Goal: Task Accomplishment & Management: Use online tool/utility

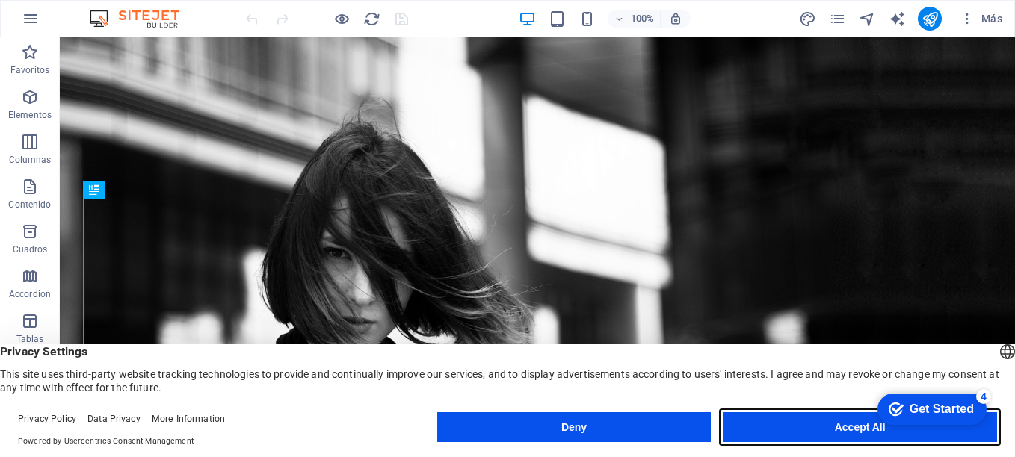
click at [0, 0] on button "Accept All" at bounding box center [0, 0] width 0 height 0
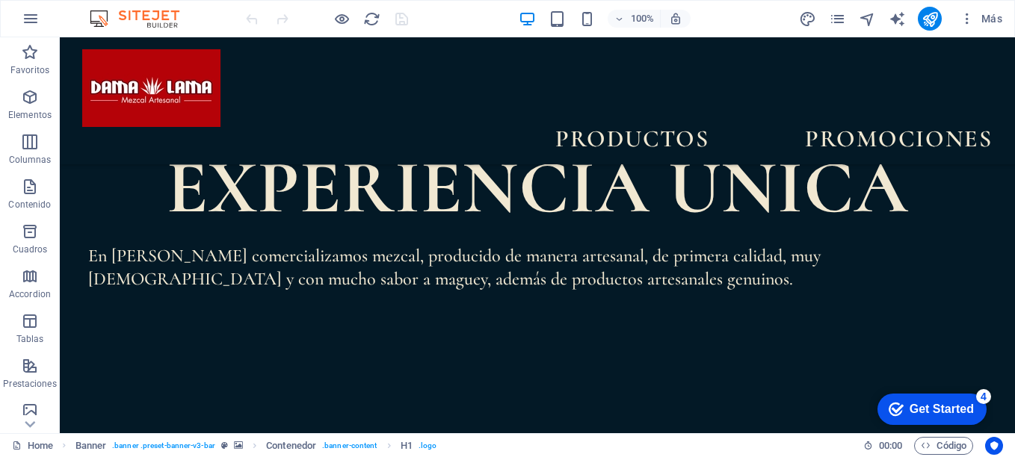
scroll to position [1106, 0]
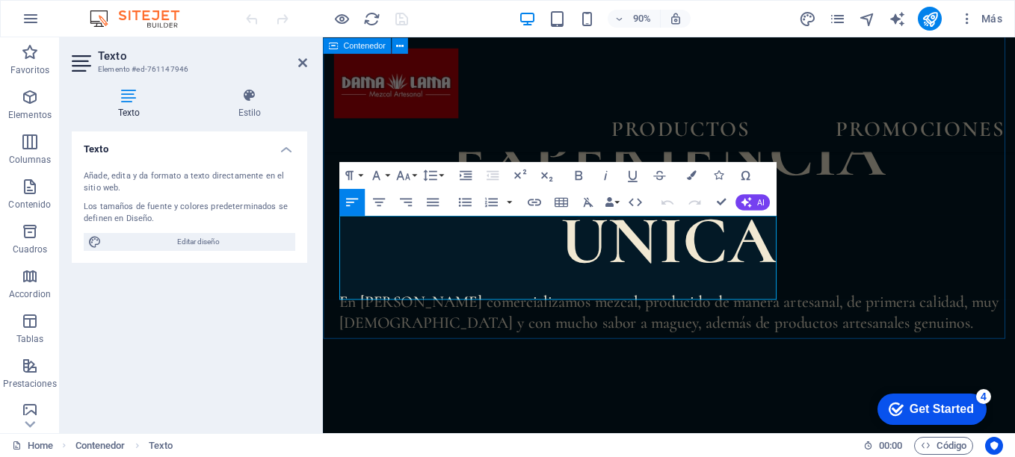
scroll to position [1203, 0]
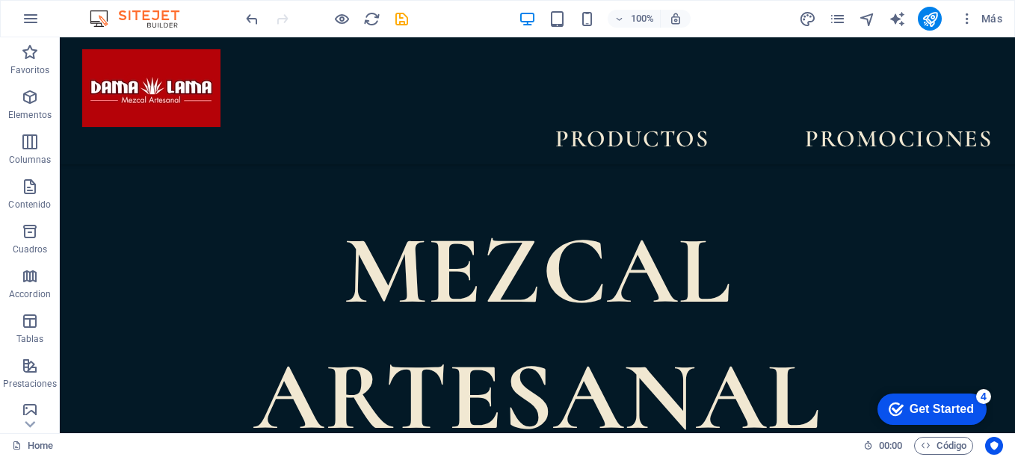
scroll to position [508, 0]
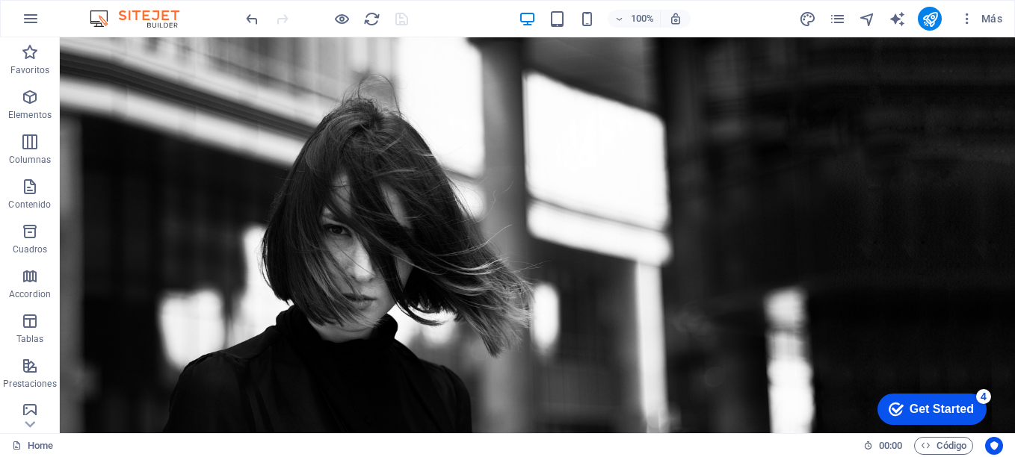
scroll to position [0, 0]
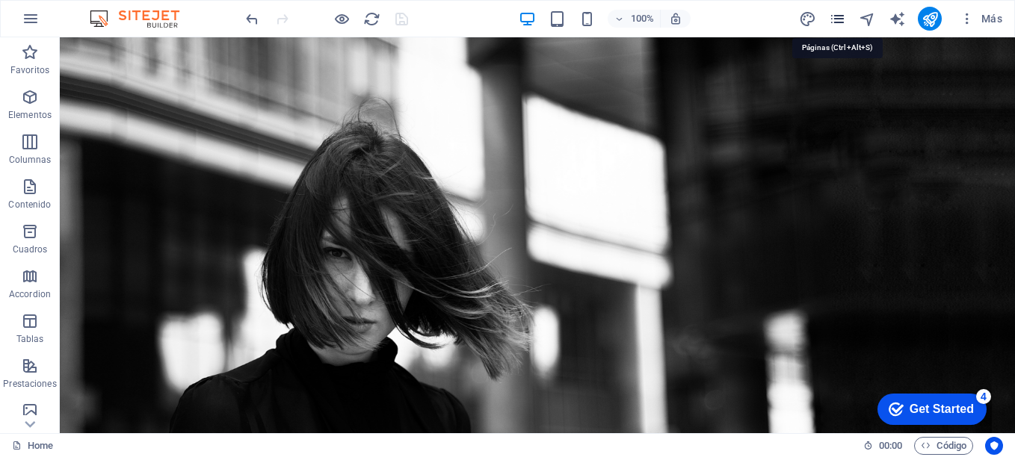
click at [0, 0] on icon "pages" at bounding box center [0, 0] width 0 height 0
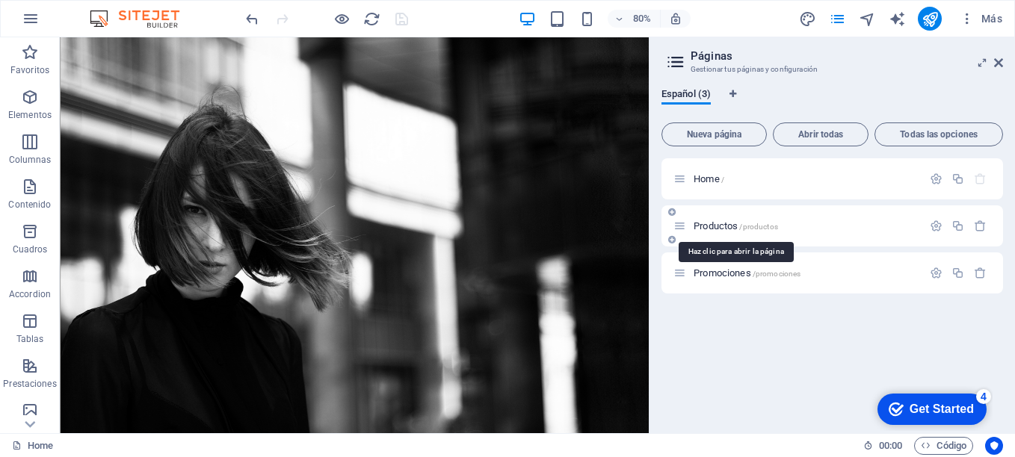
click at [721, 222] on span "Productos /productos" at bounding box center [736, 226] width 84 height 11
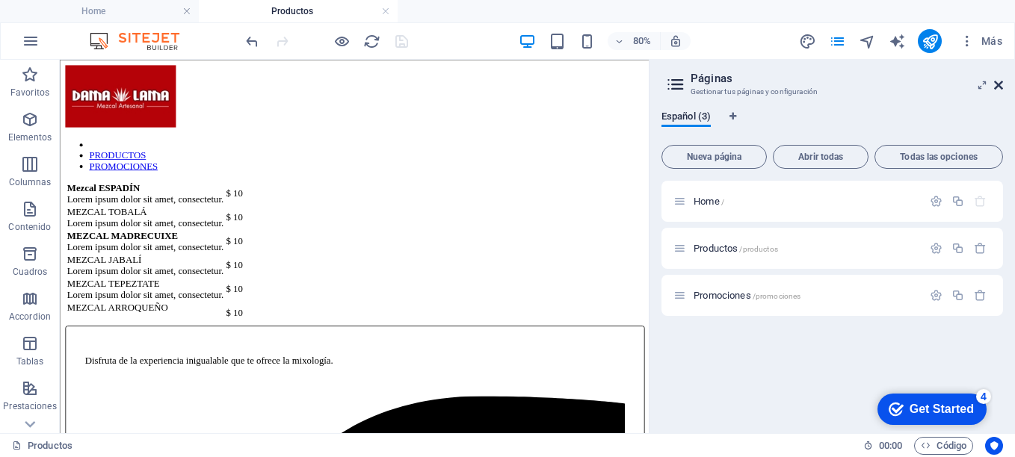
click at [999, 84] on icon at bounding box center [998, 85] width 9 height 12
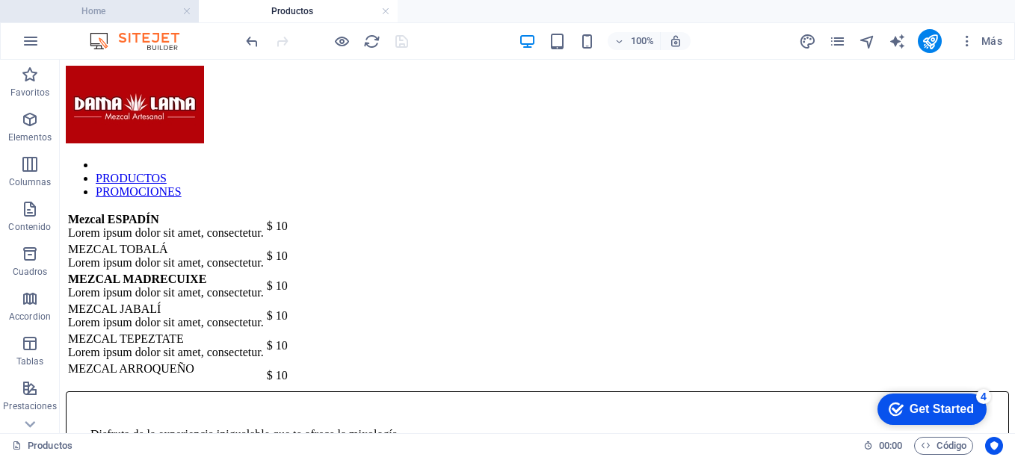
click at [111, 10] on h4 "Home" at bounding box center [99, 11] width 199 height 16
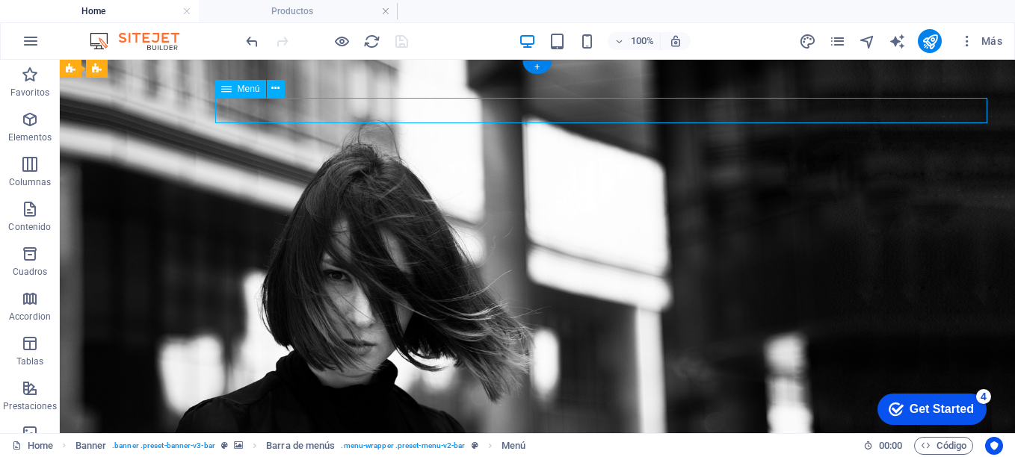
select select "1"
select select
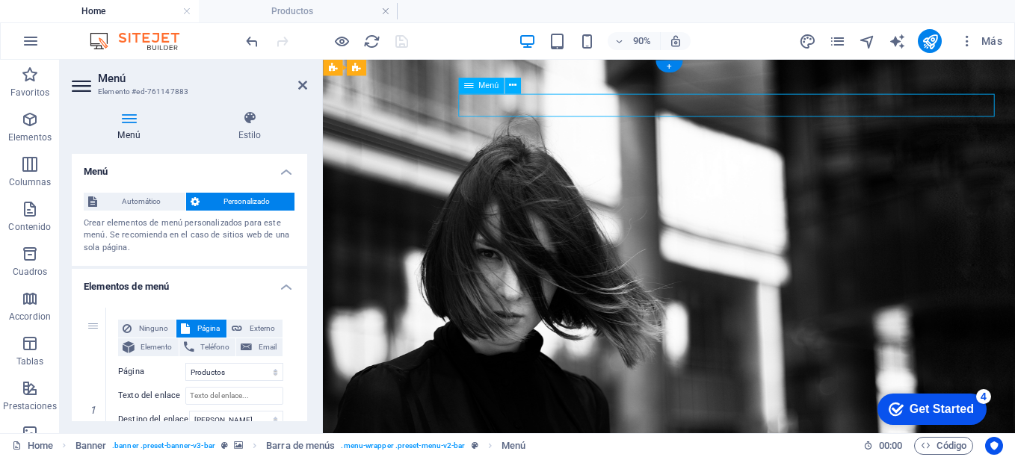
drag, startPoint x: 887, startPoint y: 109, endPoint x: 947, endPoint y: 107, distance: 59.8
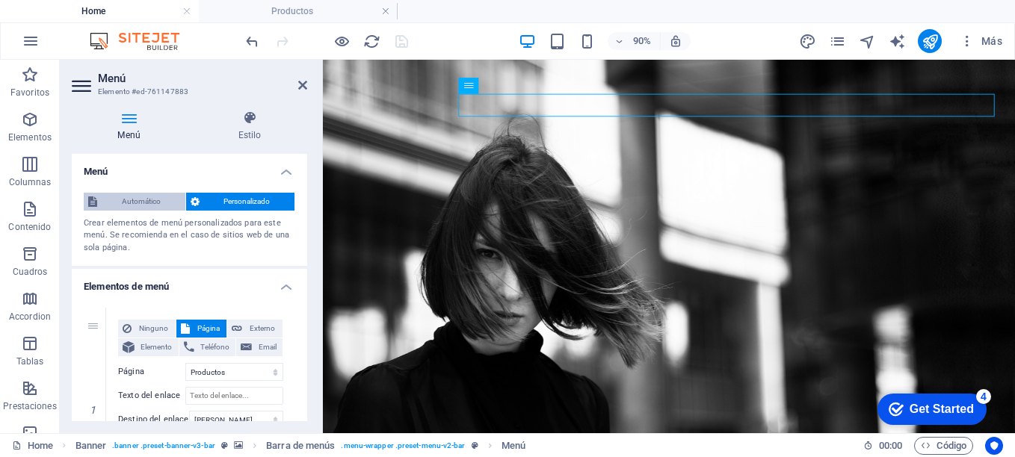
click at [131, 201] on span "Automático" at bounding box center [141, 202] width 79 height 18
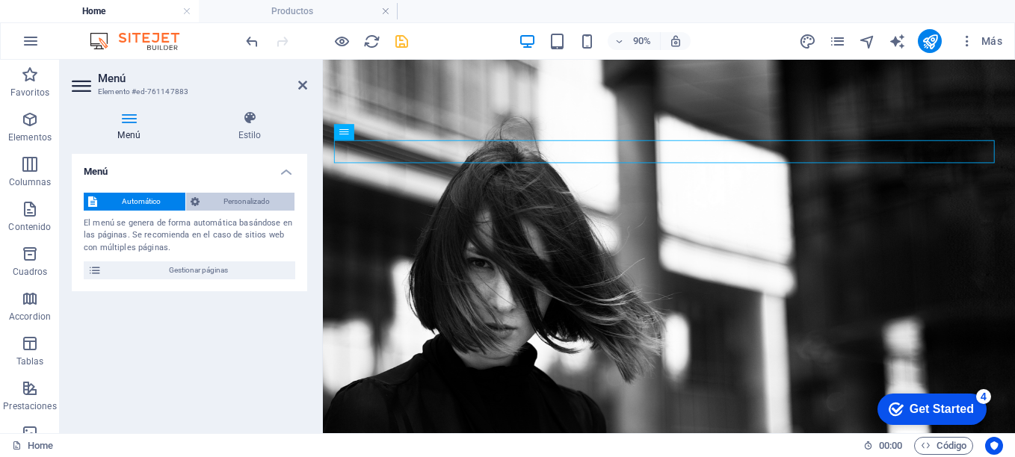
click at [239, 200] on span "Personalizado" at bounding box center [247, 202] width 87 height 18
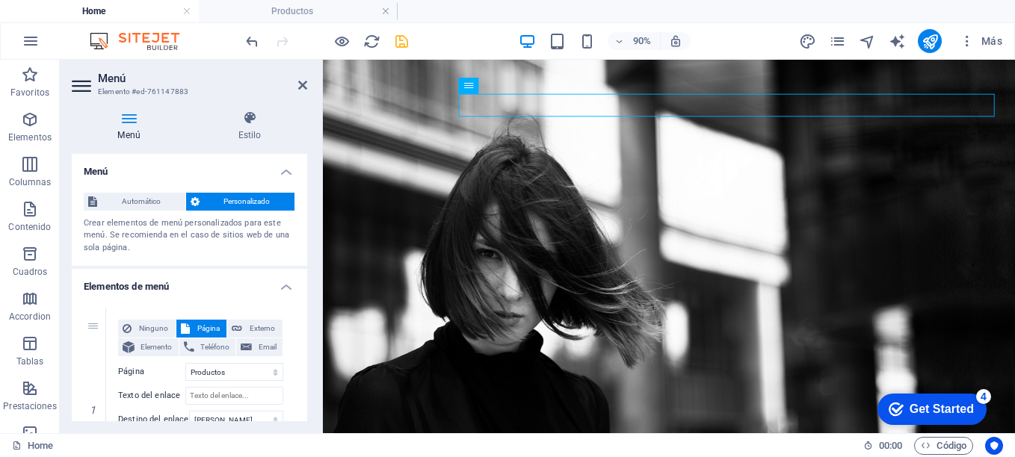
click at [138, 212] on div "Automático Personalizado Crear elementos de menú personalizados para este menú.…" at bounding box center [189, 224] width 235 height 86
click at [136, 203] on span "Automático" at bounding box center [141, 202] width 79 height 18
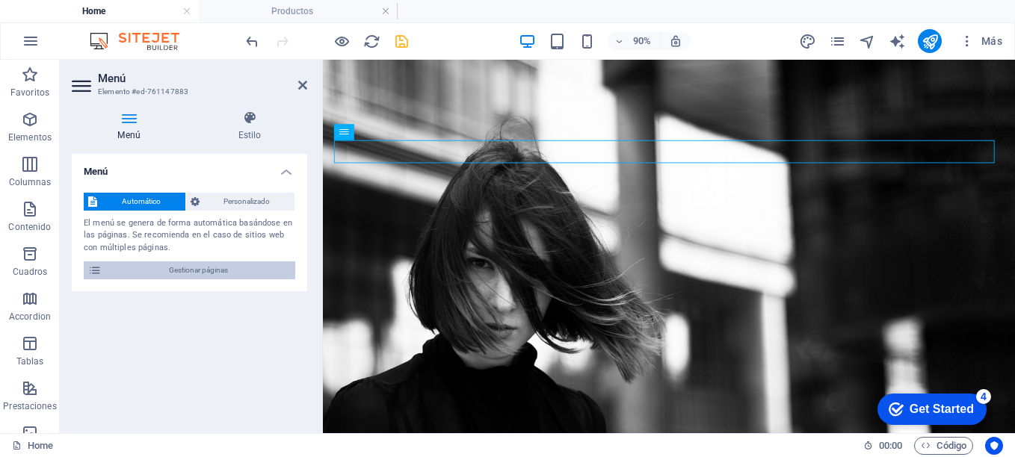
click at [188, 270] on span "Gestionar páginas" at bounding box center [198, 271] width 185 height 18
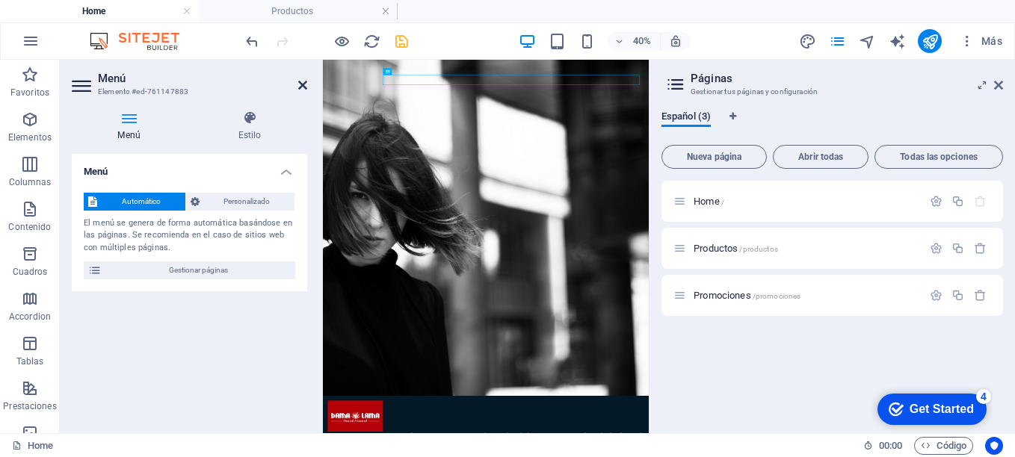
click at [301, 87] on icon at bounding box center [302, 85] width 9 height 12
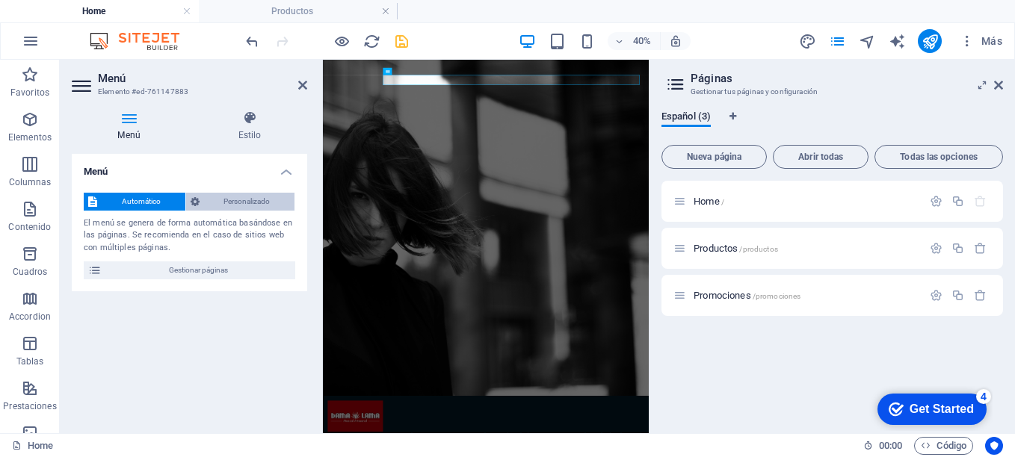
click at [241, 197] on span "Personalizado" at bounding box center [247, 202] width 87 height 18
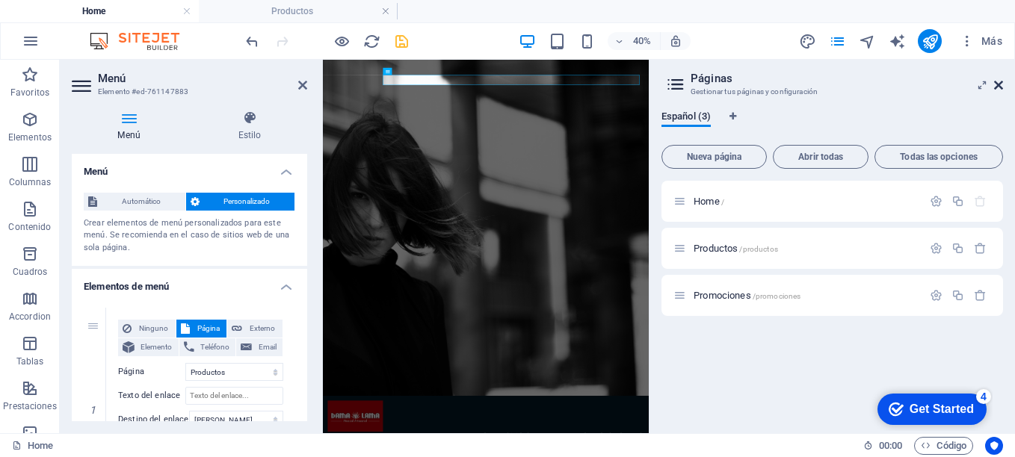
type input "Productos"
select select
click at [999, 84] on icon at bounding box center [998, 85] width 9 height 12
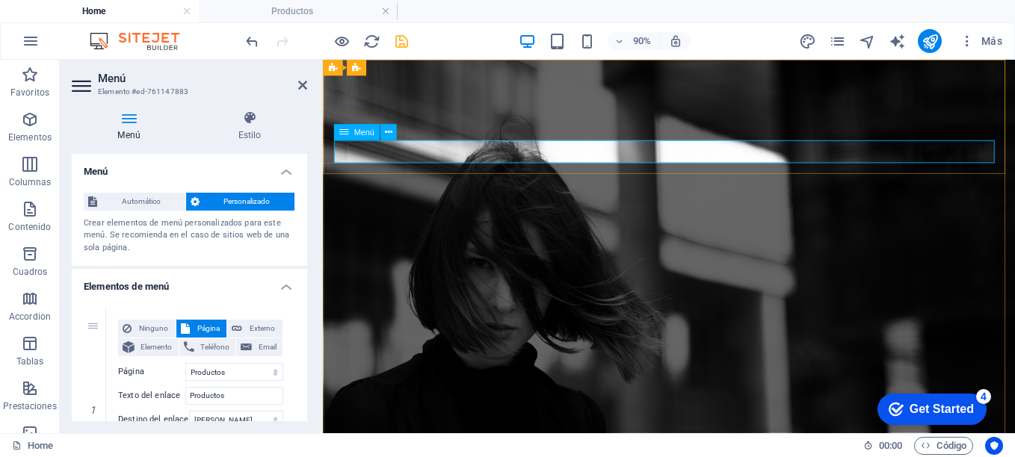
click at [303, 84] on icon at bounding box center [302, 85] width 9 height 12
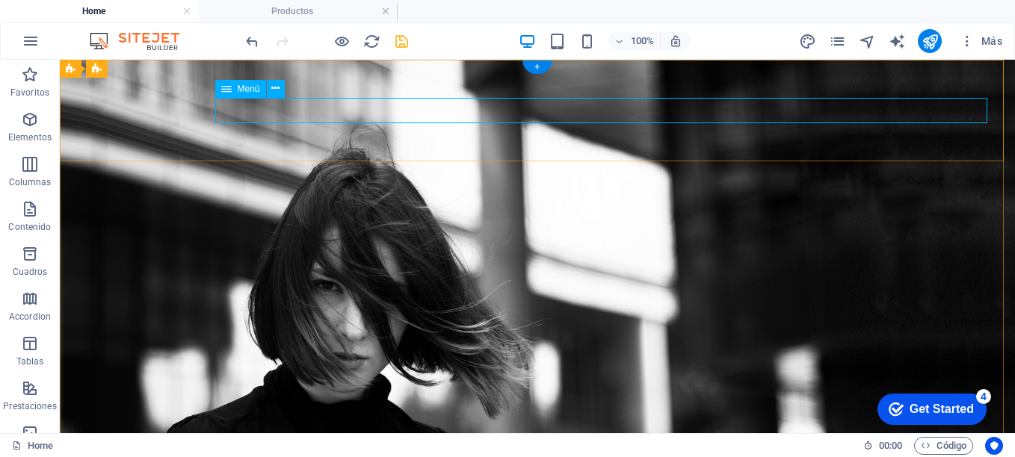
select select "1"
select select
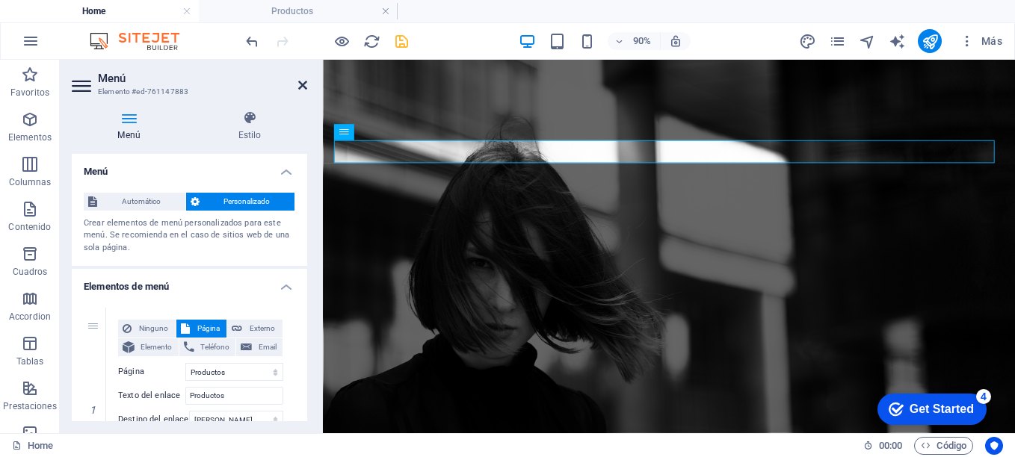
click at [304, 85] on icon at bounding box center [302, 85] width 9 height 12
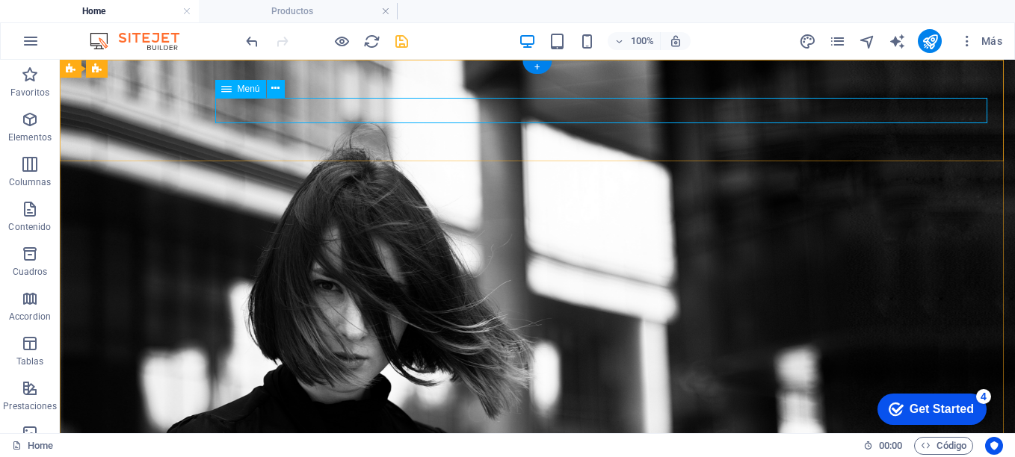
select select "1"
select select
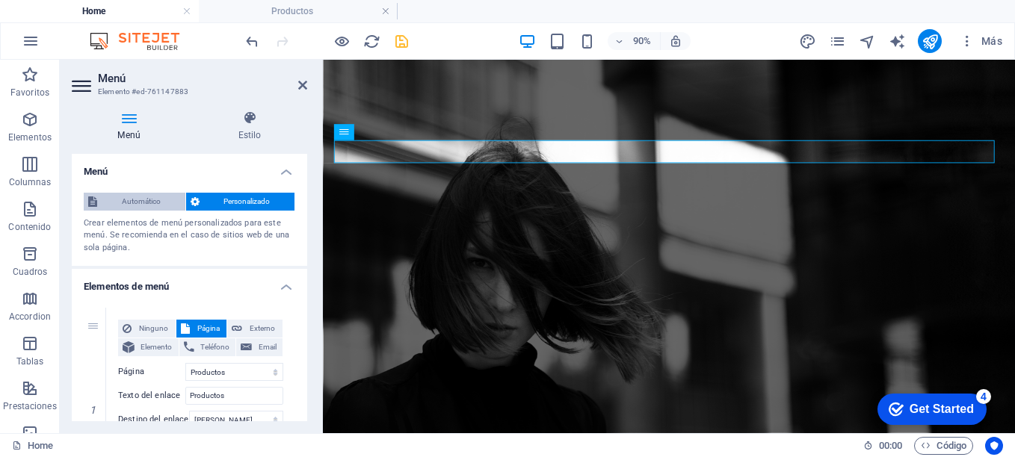
click at [140, 200] on span "Automático" at bounding box center [141, 202] width 79 height 18
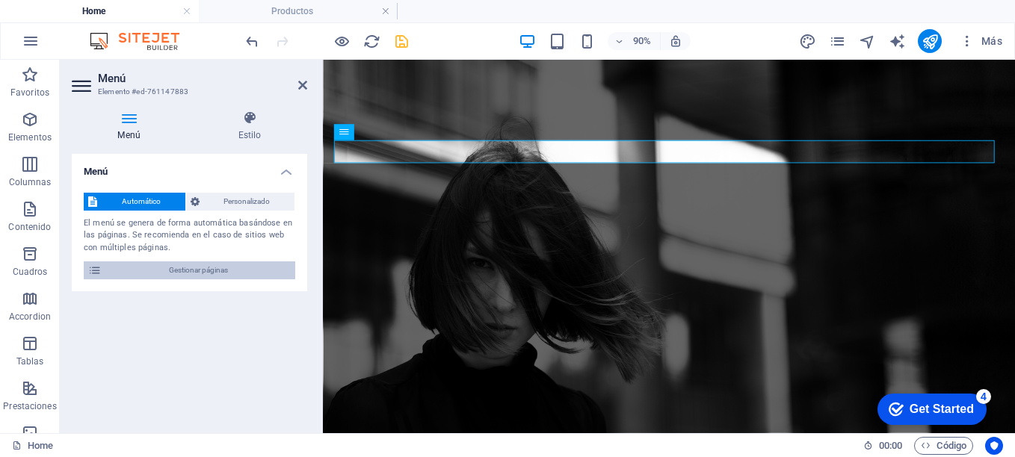
click at [210, 272] on span "Gestionar páginas" at bounding box center [198, 271] width 185 height 18
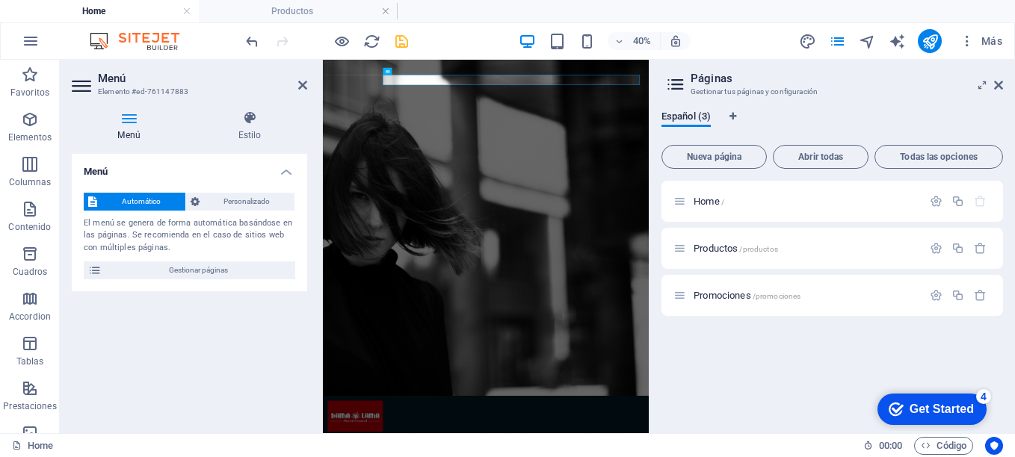
click at [128, 123] on icon at bounding box center [129, 118] width 114 height 15
click at [91, 271] on icon at bounding box center [94, 271] width 13 height 18
click at [255, 123] on icon at bounding box center [249, 118] width 115 height 15
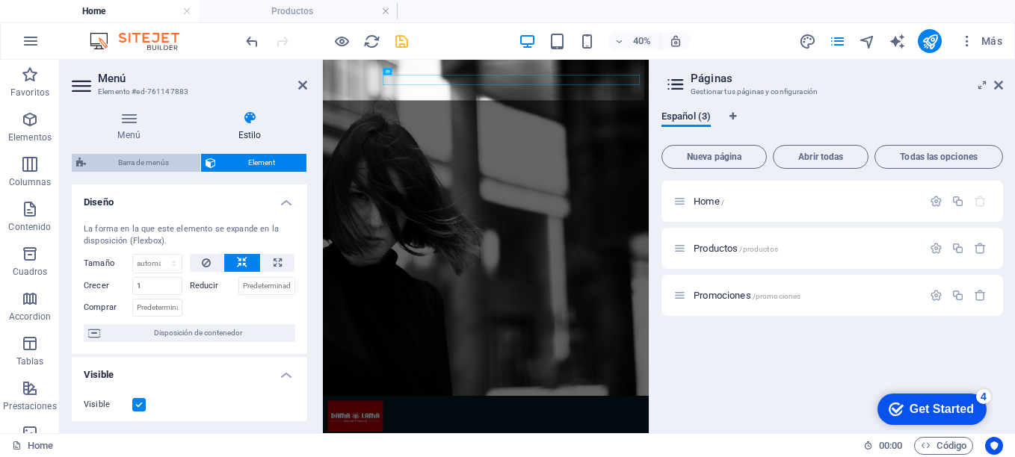
click at [156, 167] on span "Barra de menús" at bounding box center [142, 163] width 105 height 18
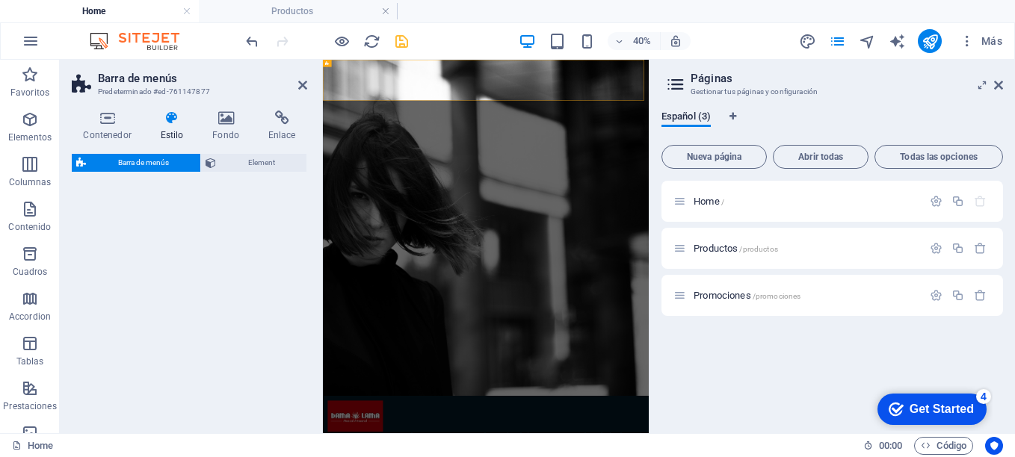
select select "rem"
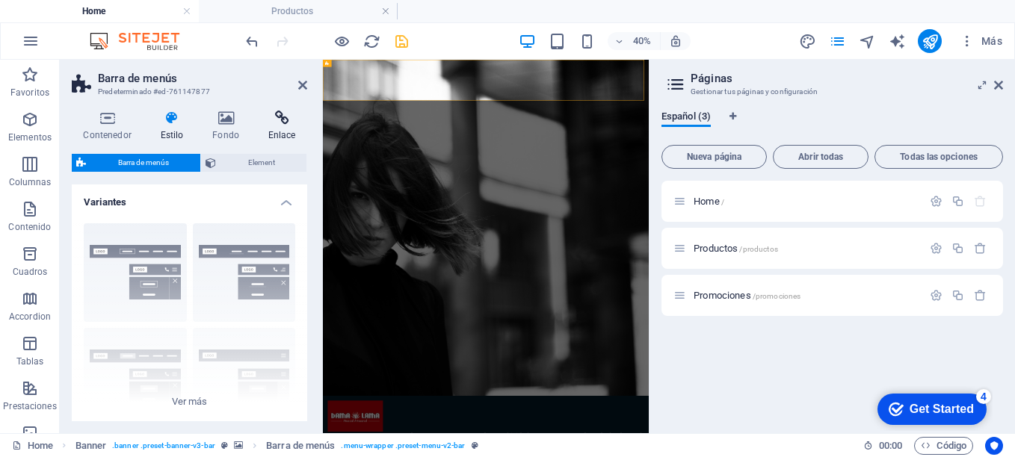
click at [290, 118] on icon at bounding box center [281, 118] width 51 height 15
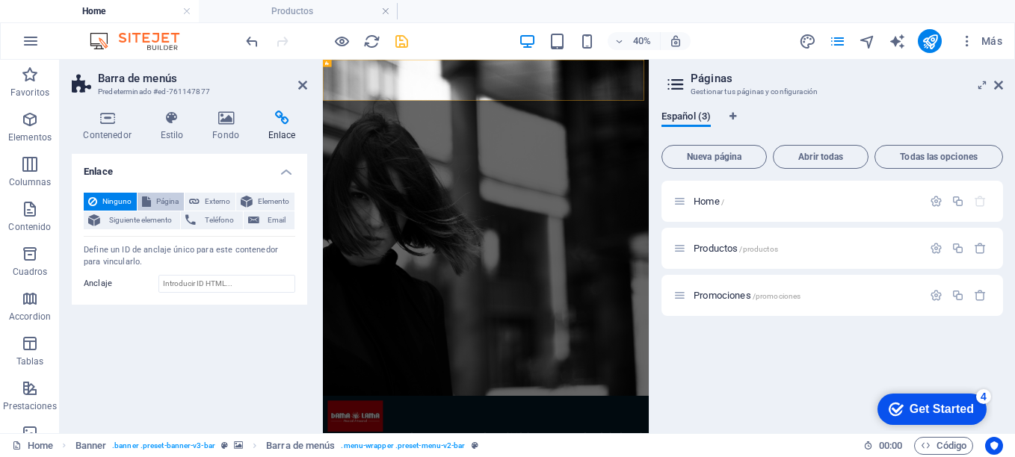
click at [161, 200] on span "Página" at bounding box center [167, 202] width 24 height 18
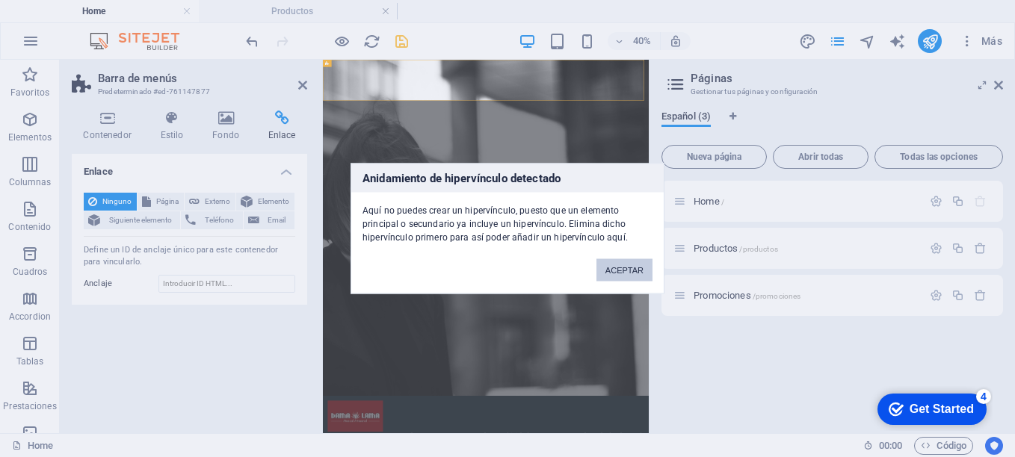
click at [630, 269] on button "ACEPTAR" at bounding box center [624, 270] width 56 height 22
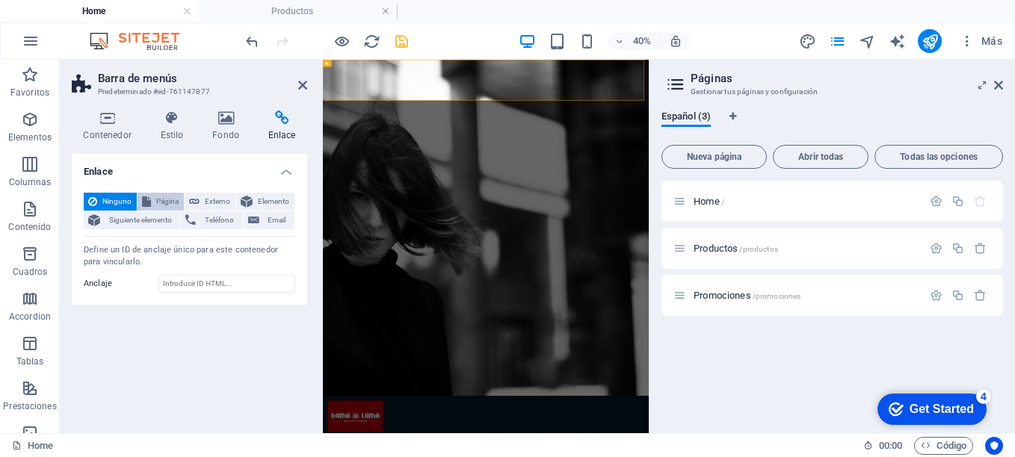
click at [164, 202] on span "Página" at bounding box center [167, 202] width 24 height 18
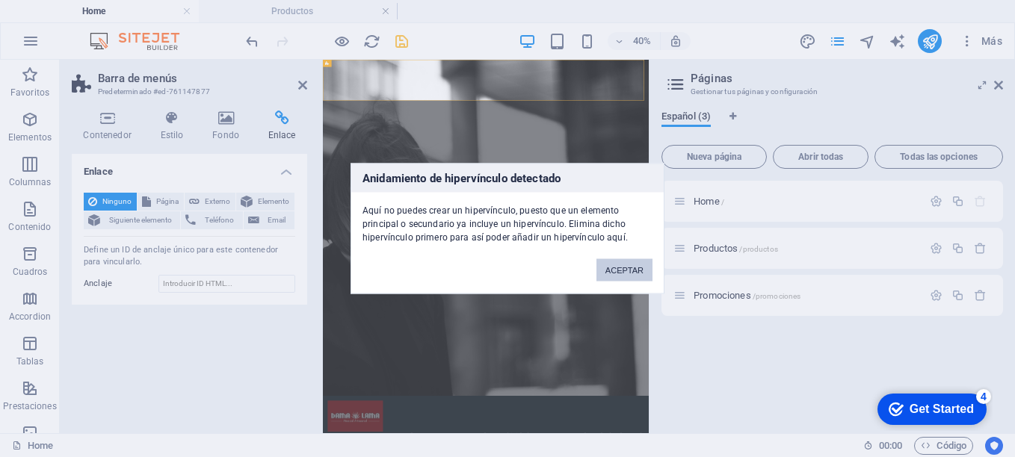
click at [634, 272] on button "ACEPTAR" at bounding box center [624, 270] width 56 height 22
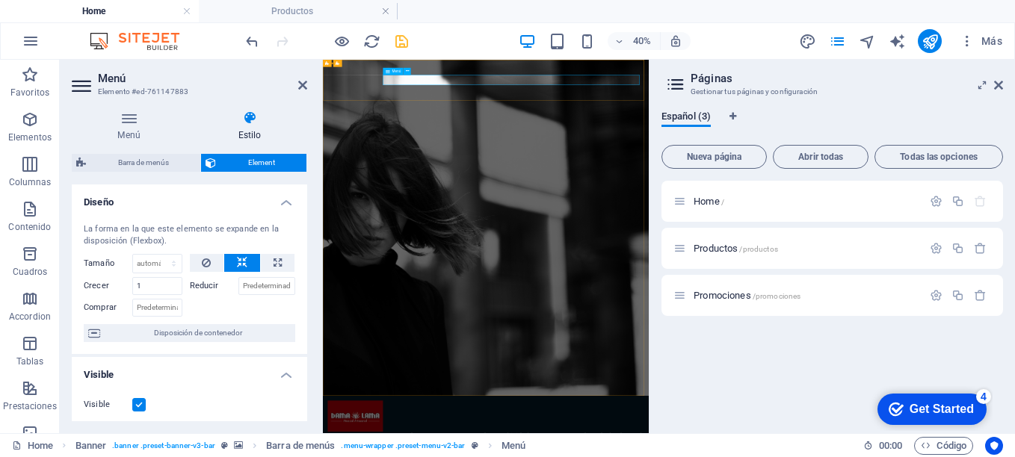
click at [998, 83] on icon at bounding box center [998, 85] width 9 height 12
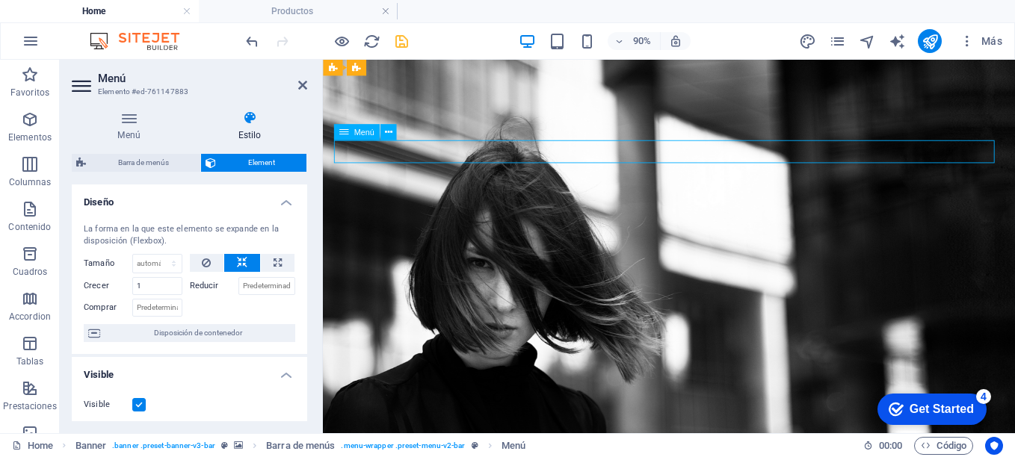
drag, startPoint x: 533, startPoint y: 161, endPoint x: 478, endPoint y: 167, distance: 54.9
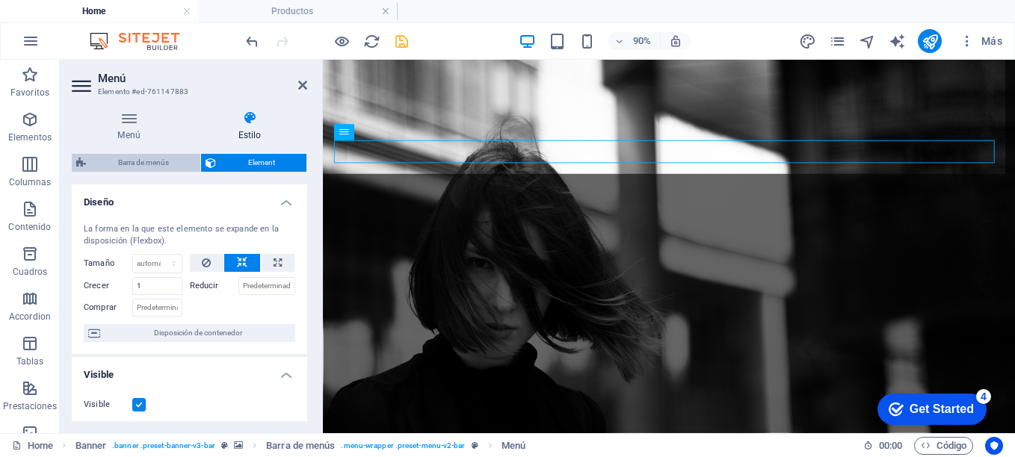
click at [142, 163] on span "Barra de menús" at bounding box center [142, 163] width 105 height 18
select select "rem"
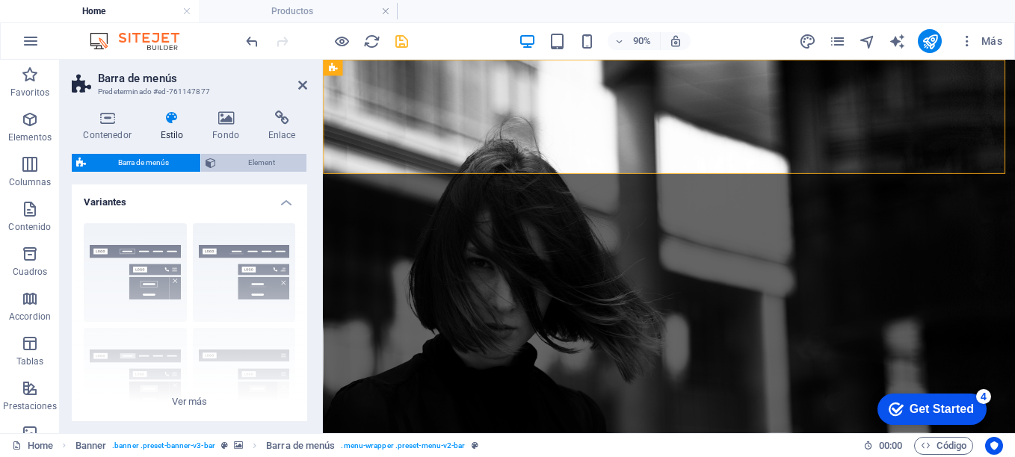
click at [262, 164] on span "Element" at bounding box center [261, 163] width 81 height 18
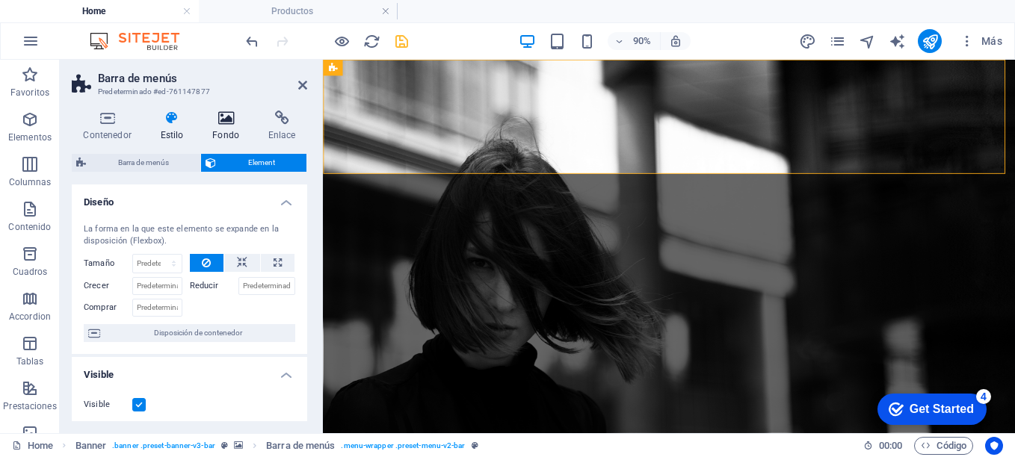
click at [228, 118] on icon at bounding box center [226, 118] width 50 height 15
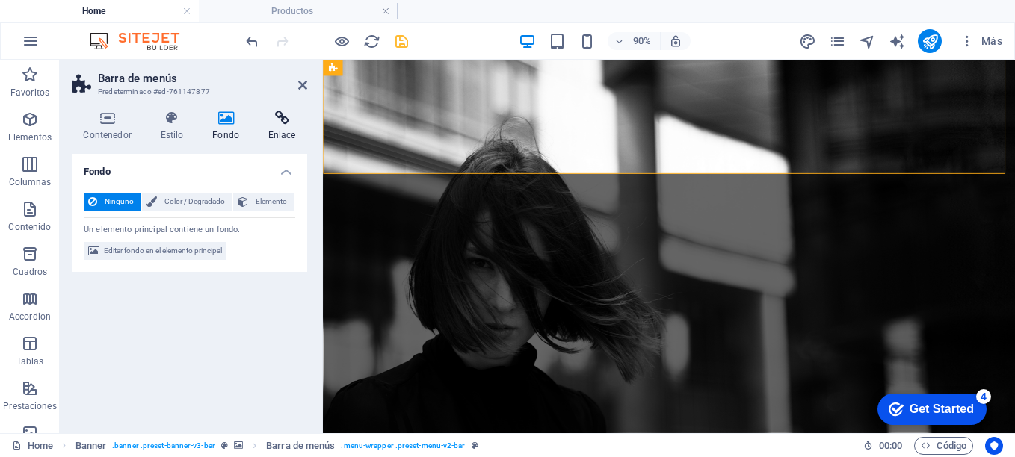
click at [283, 124] on icon at bounding box center [281, 118] width 51 height 15
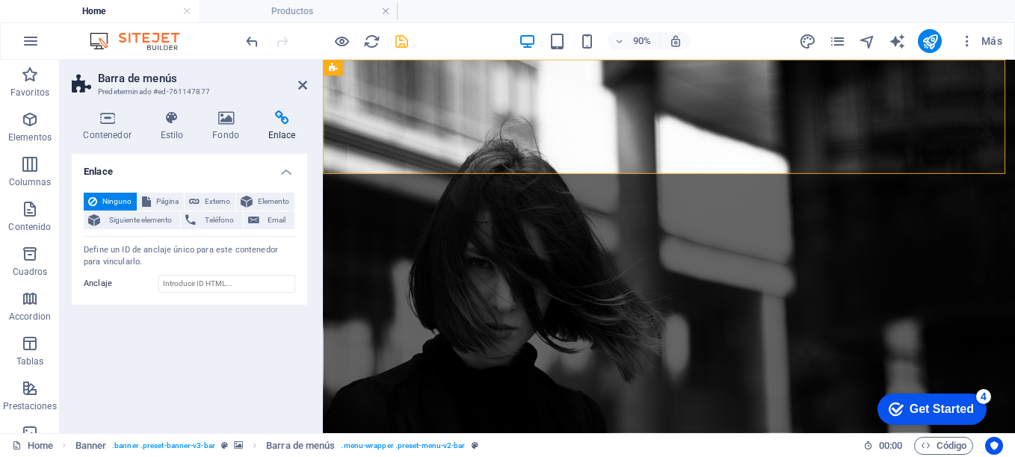
click at [112, 200] on span "Ninguno" at bounding box center [117, 202] width 31 height 18
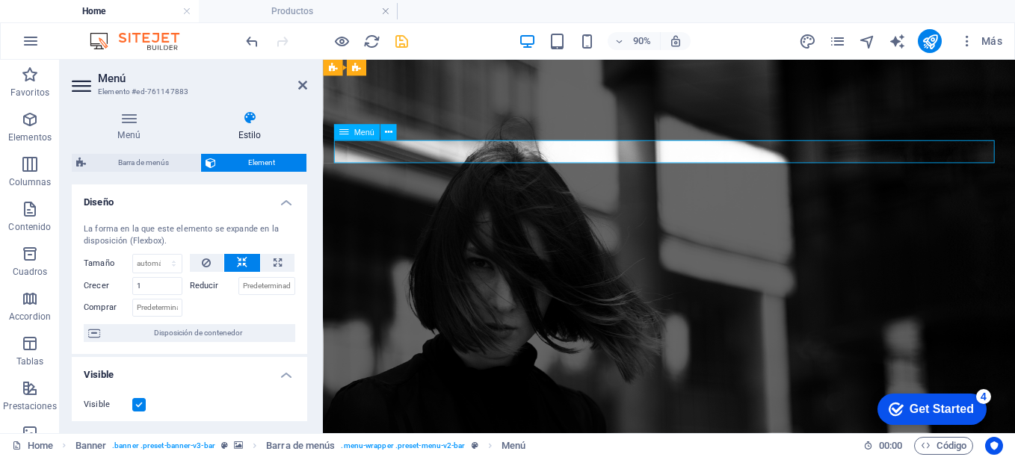
click at [300, 84] on icon at bounding box center [302, 85] width 9 height 12
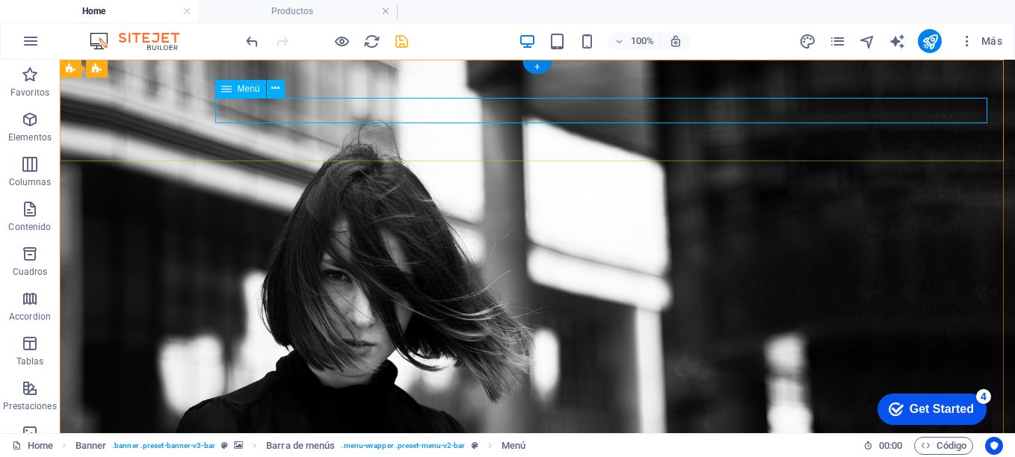
click at [275, 87] on icon at bounding box center [275, 89] width 8 height 16
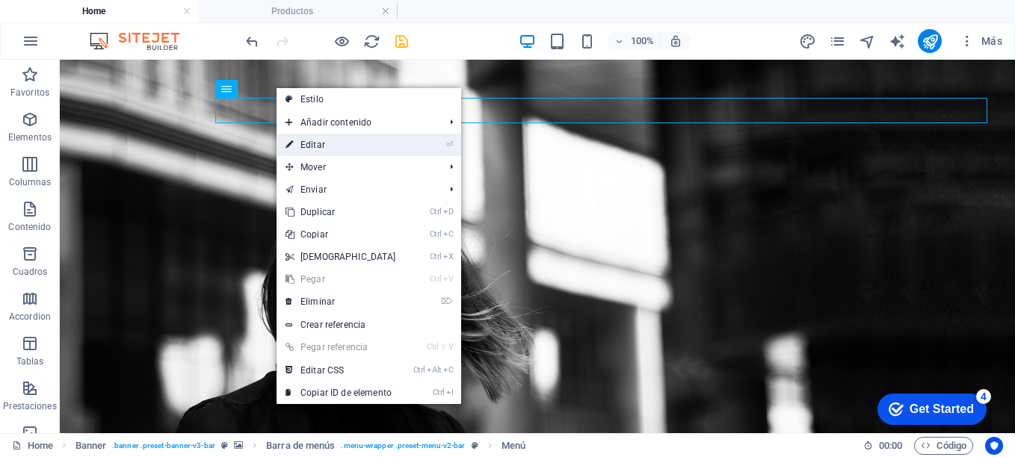
click at [334, 138] on link "⏎ Editar" at bounding box center [341, 145] width 129 height 22
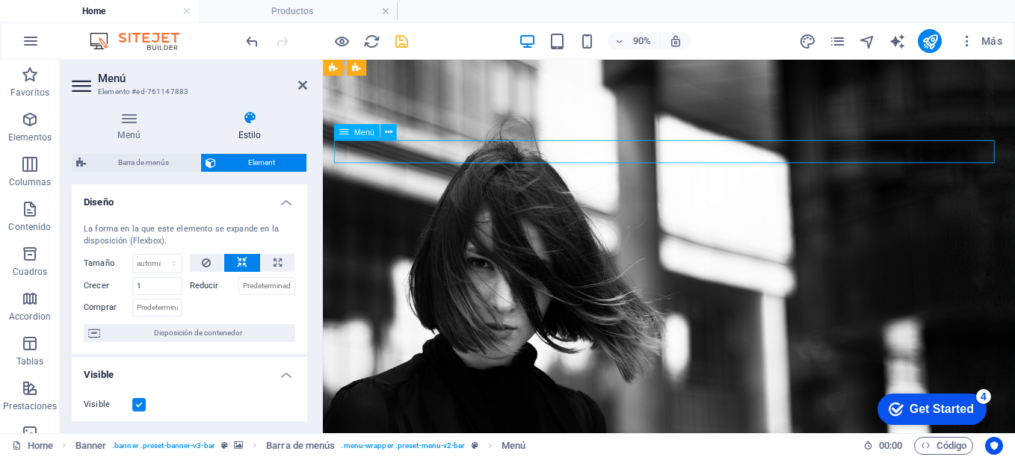
drag, startPoint x: 522, startPoint y: 158, endPoint x: 474, endPoint y: 166, distance: 48.4
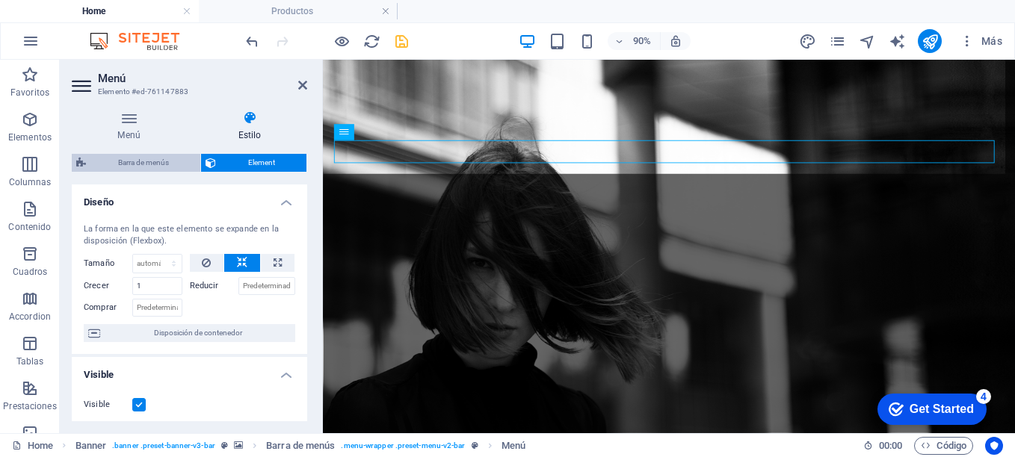
click at [149, 159] on span "Barra de menús" at bounding box center [142, 163] width 105 height 18
select select "rem"
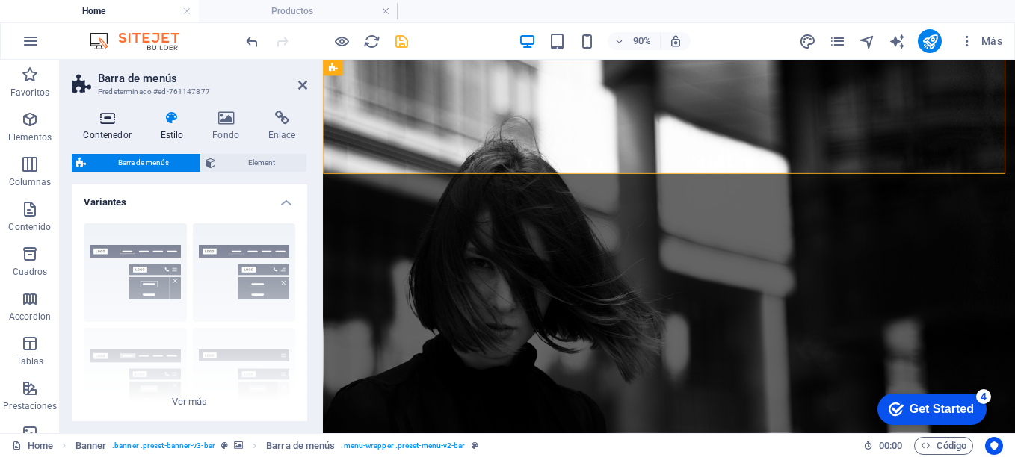
click at [108, 114] on icon at bounding box center [107, 118] width 71 height 15
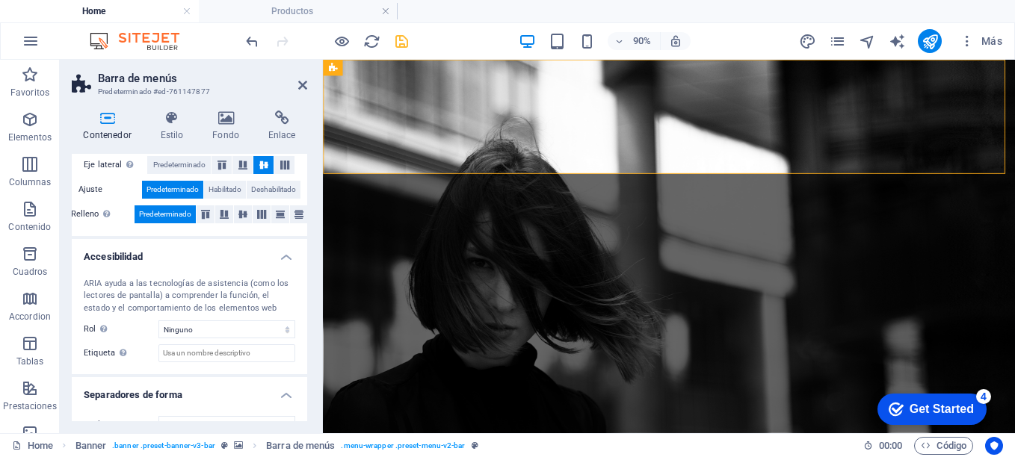
scroll to position [330, 0]
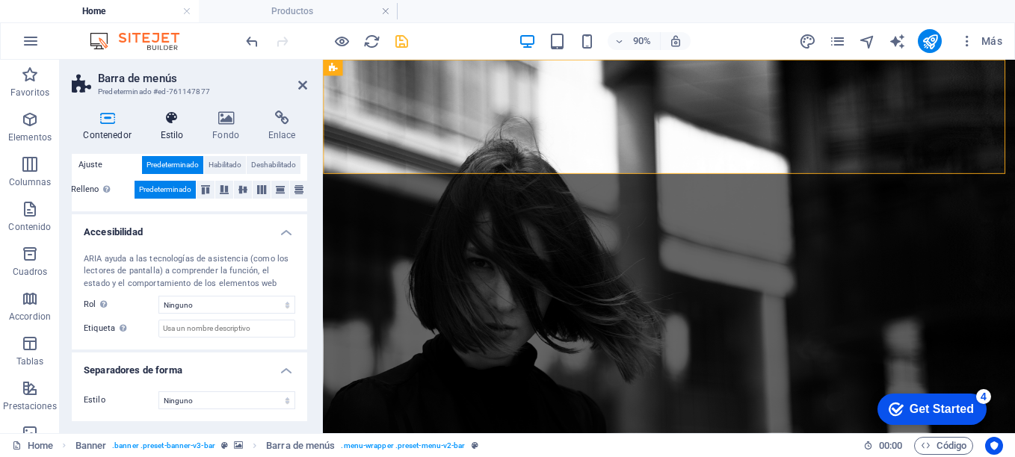
click at [170, 126] on h4 "Estilo" at bounding box center [175, 126] width 52 height 31
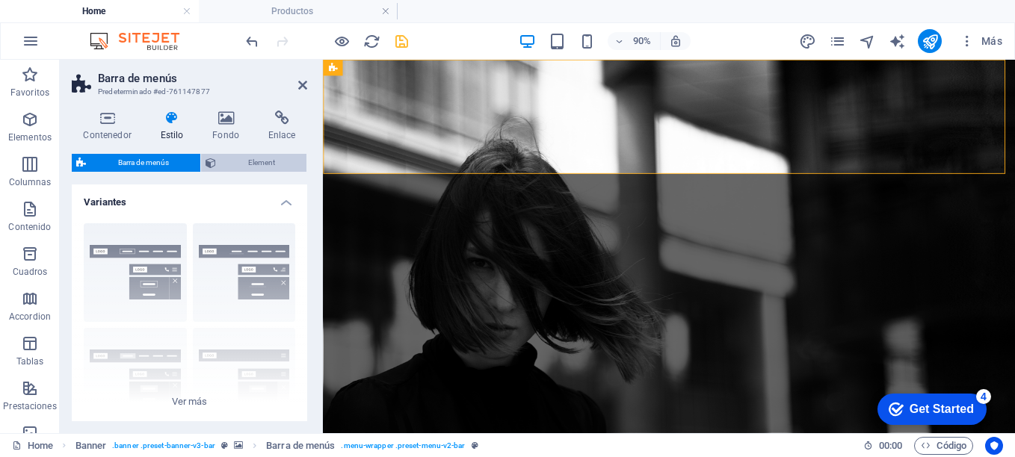
click at [253, 165] on span "Element" at bounding box center [261, 163] width 81 height 18
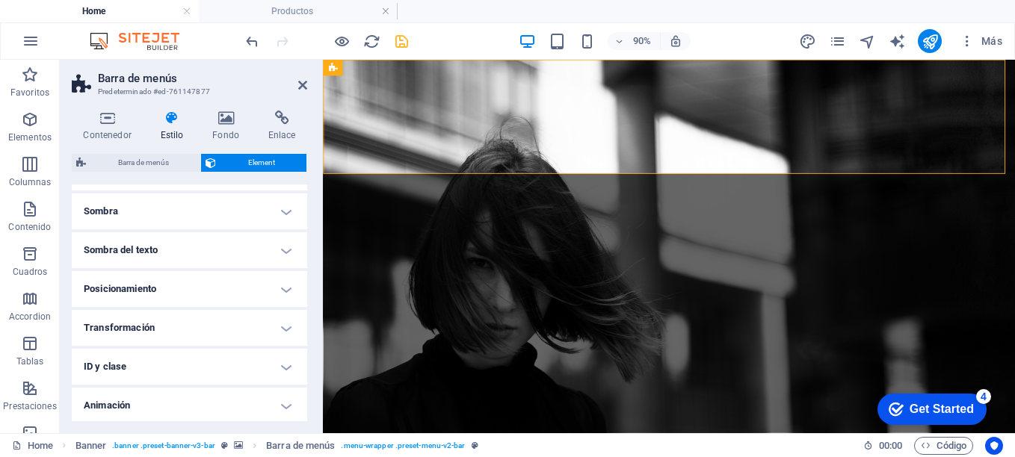
scroll to position [407, 0]
click at [281, 124] on icon at bounding box center [281, 118] width 51 height 15
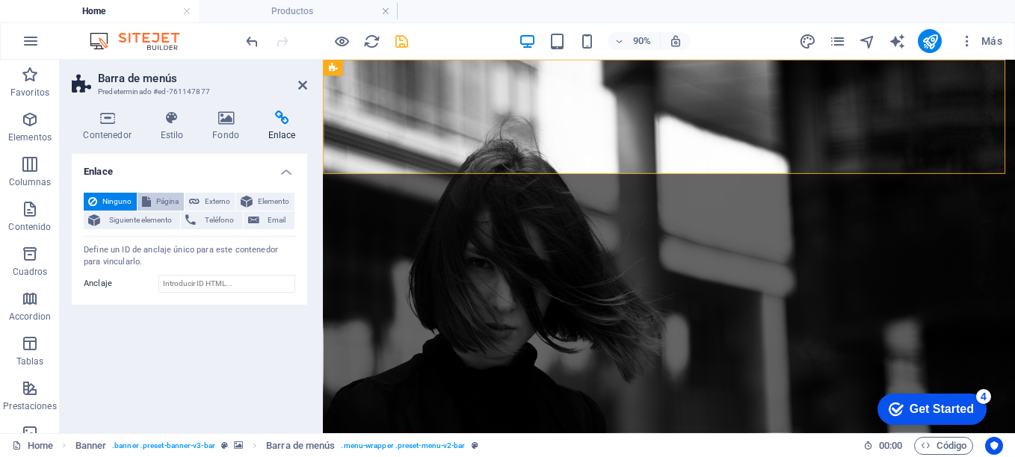
click at [159, 201] on span "Página" at bounding box center [167, 202] width 24 height 18
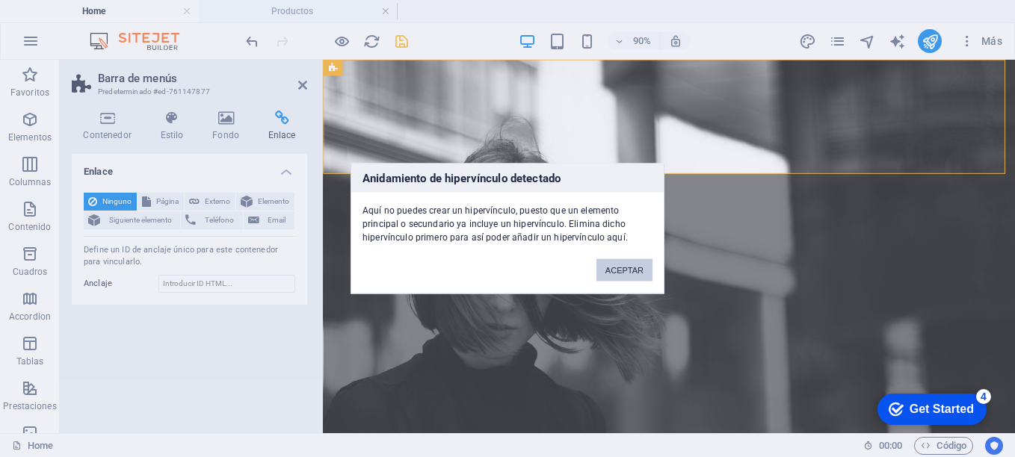
click at [633, 274] on button "ACEPTAR" at bounding box center [624, 270] width 56 height 22
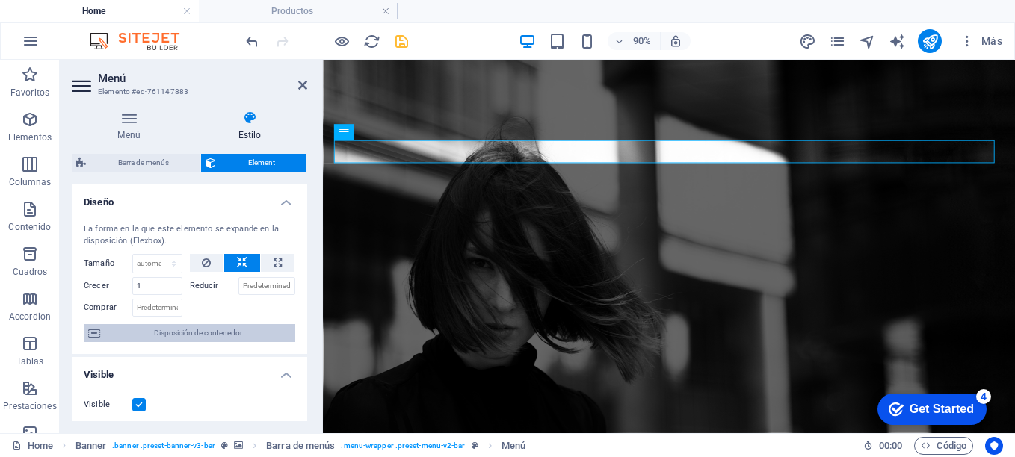
click at [214, 338] on span "Disposición de contenedor" at bounding box center [198, 333] width 186 height 18
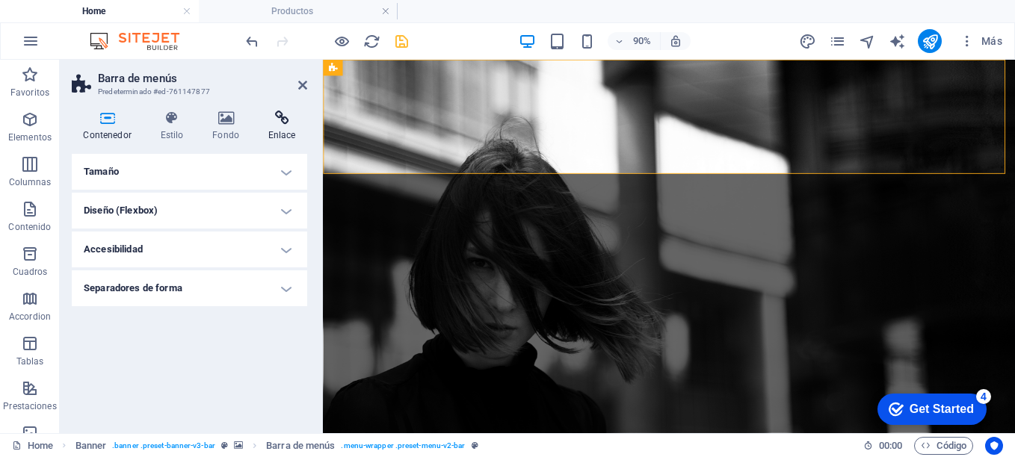
click at [290, 113] on icon at bounding box center [281, 118] width 51 height 15
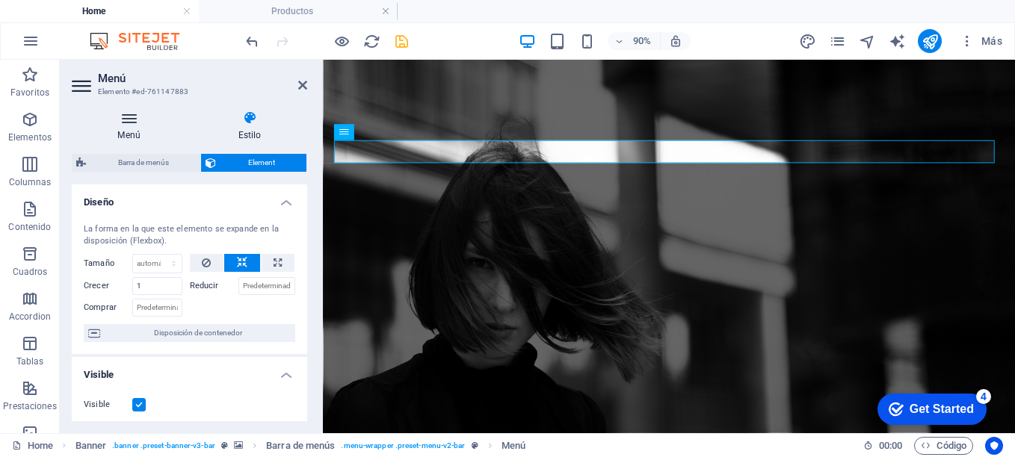
click at [128, 125] on icon at bounding box center [129, 118] width 114 height 15
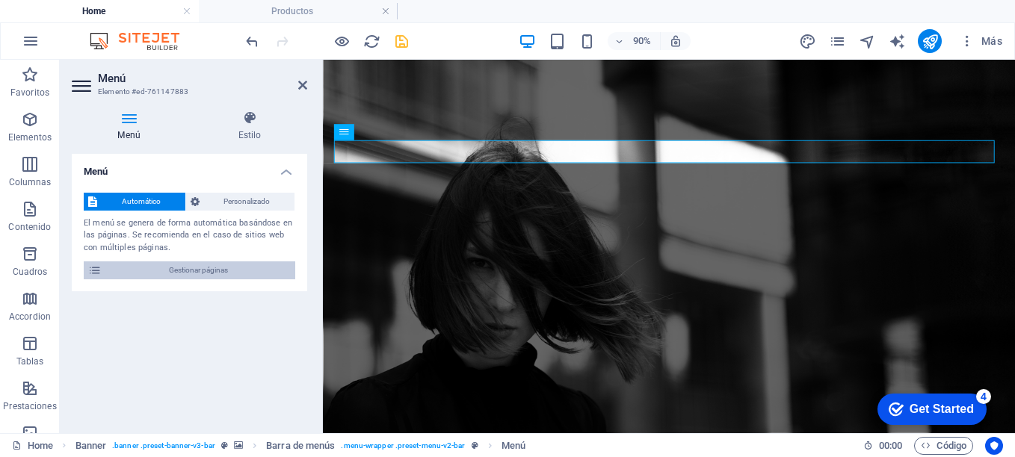
click at [221, 276] on span "Gestionar páginas" at bounding box center [198, 271] width 185 height 18
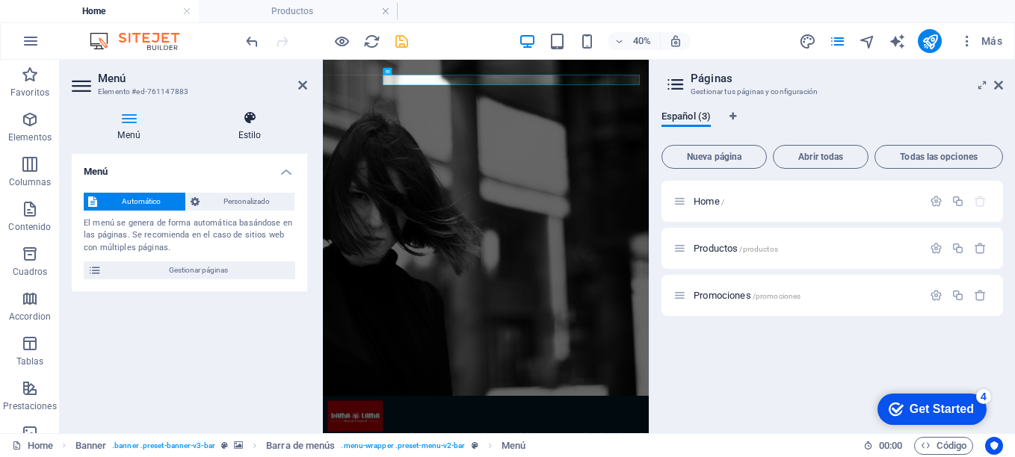
click at [254, 115] on icon at bounding box center [249, 118] width 115 height 15
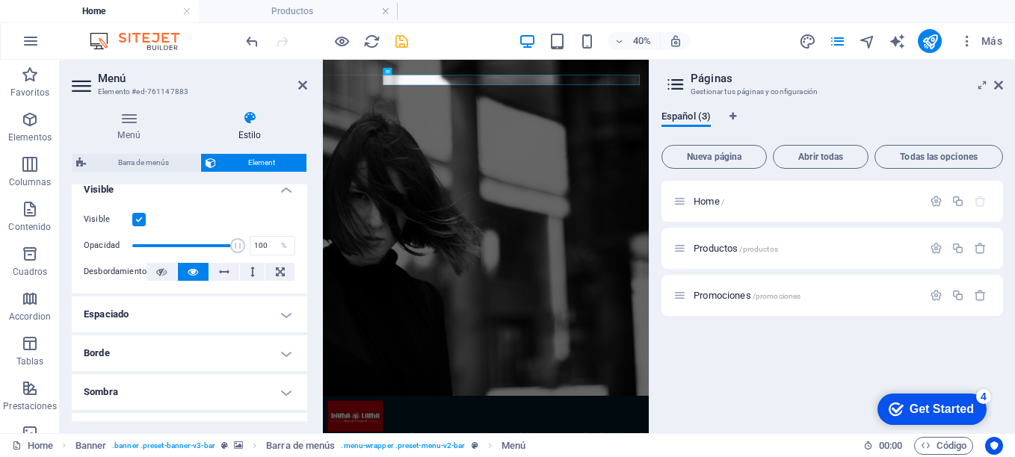
scroll to position [207, 0]
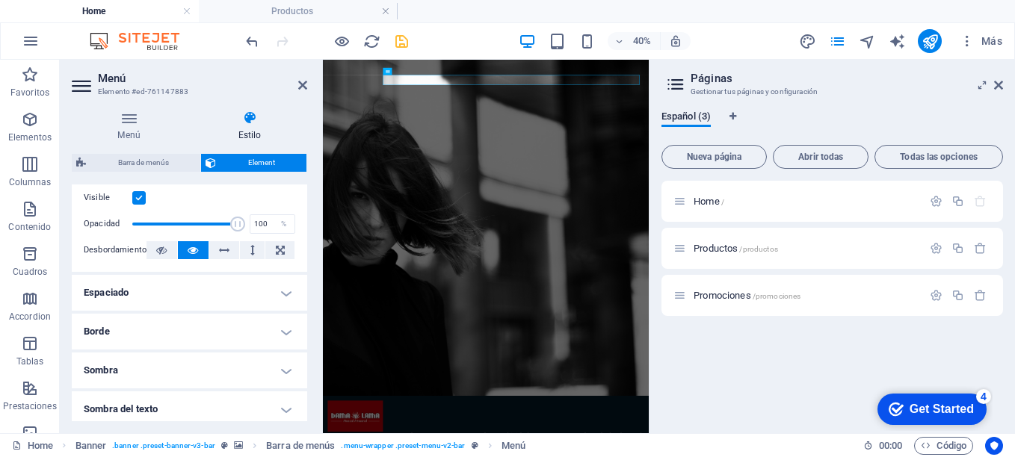
click at [307, 360] on div "Menú Estilo Menú Automático Personalizado El menú se genera de forma automática…" at bounding box center [189, 266] width 259 height 335
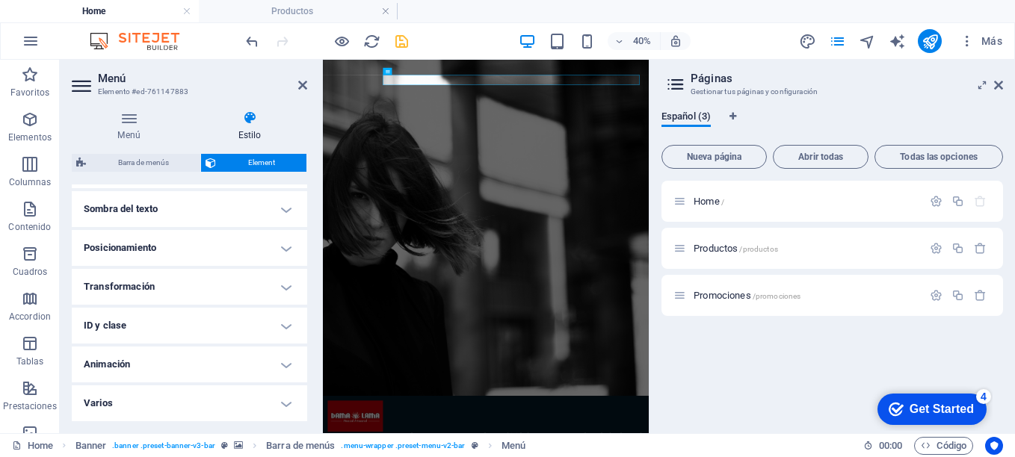
click at [309, 321] on div "Menú Estilo Menú Automático Personalizado El menú se genera de forma automática…" at bounding box center [189, 266] width 259 height 335
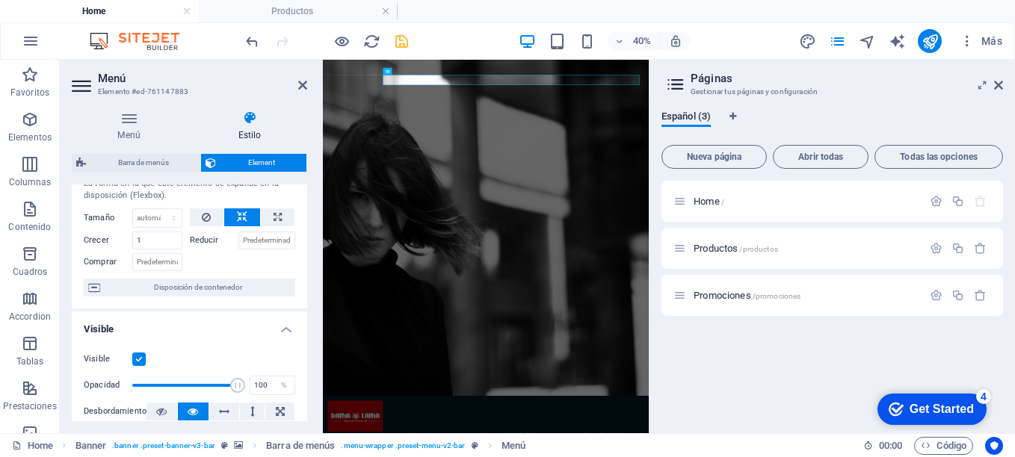
scroll to position [0, 0]
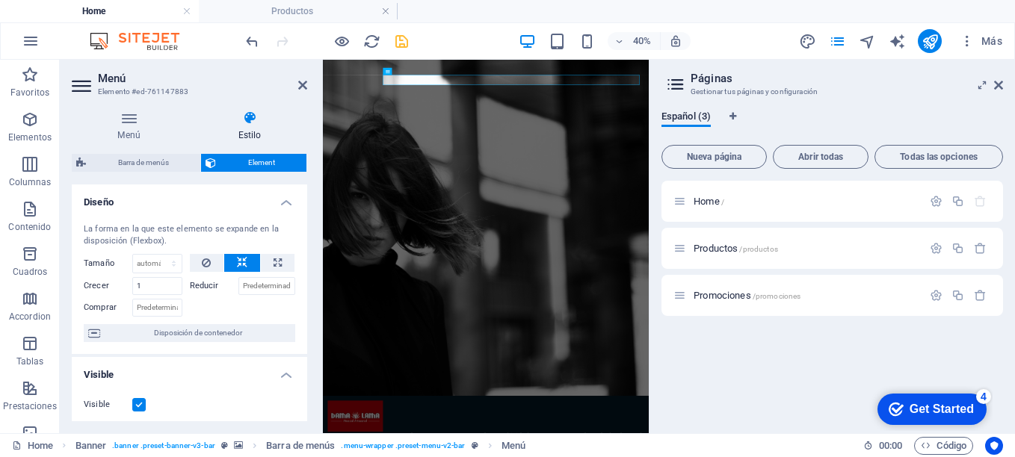
click at [310, 210] on div "Menú Estilo Menú Automático Personalizado El menú se genera de forma automática…" at bounding box center [189, 266] width 259 height 335
click at [304, 181] on div "Barra de menús Element Diseño La forma en la que este elemento se expande en la…" at bounding box center [189, 288] width 235 height 268
click at [128, 124] on icon at bounding box center [129, 118] width 114 height 15
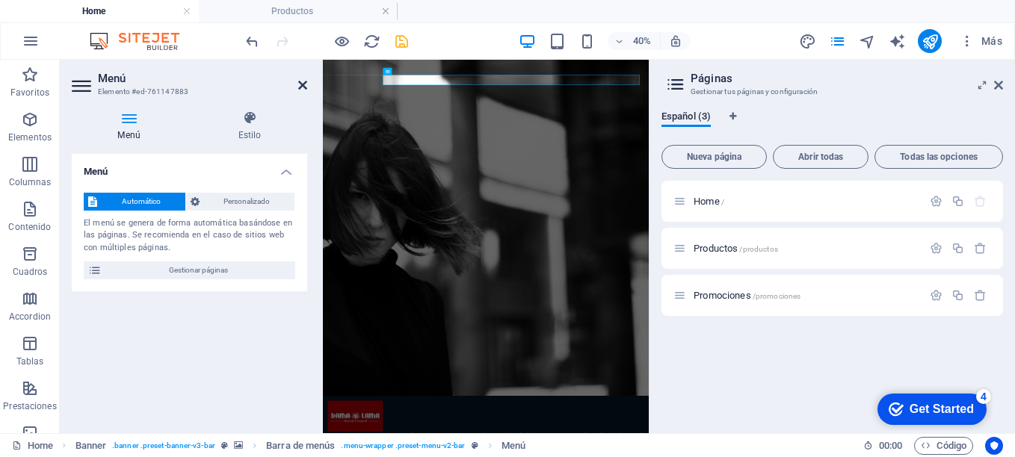
click at [303, 83] on icon at bounding box center [302, 85] width 9 height 12
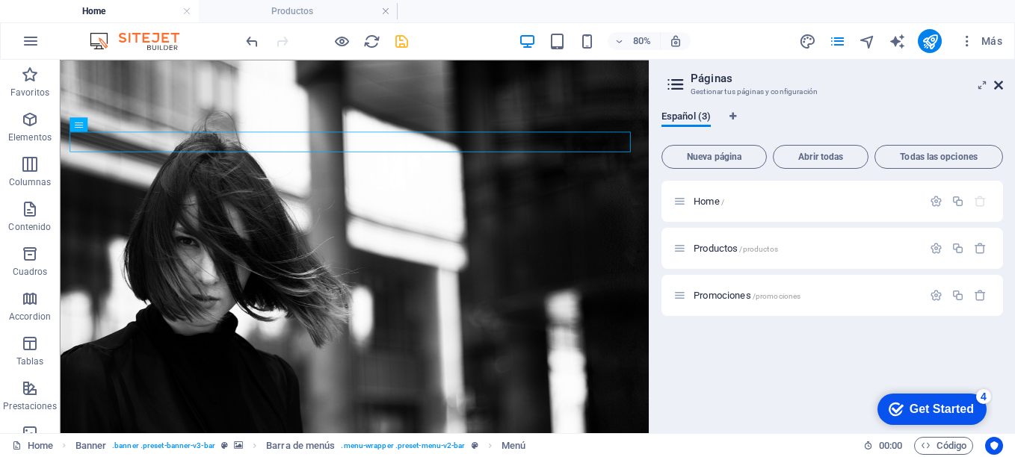
click at [999, 82] on icon at bounding box center [998, 85] width 9 height 12
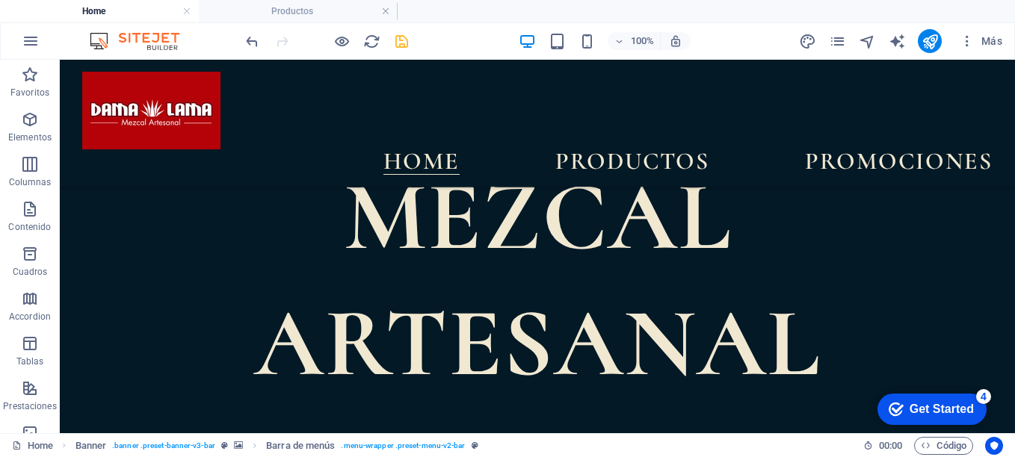
scroll to position [628, 0]
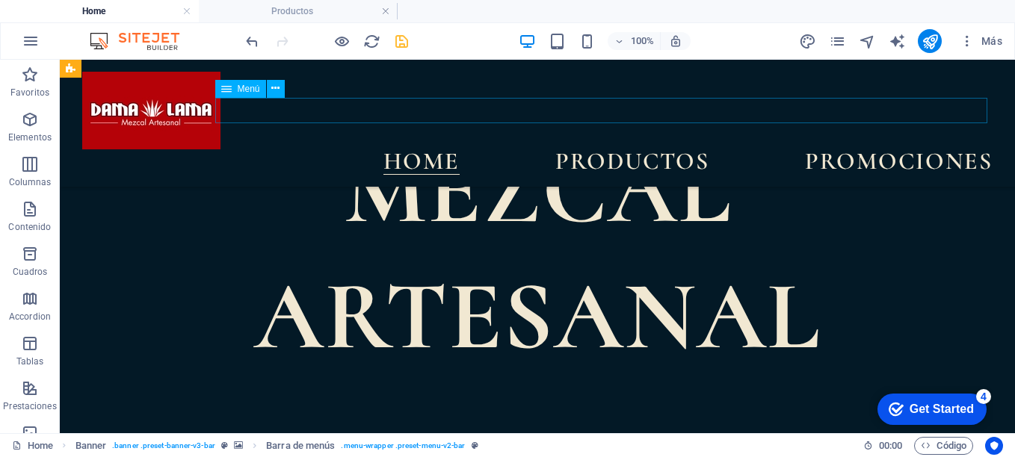
click at [851, 149] on nav "Home Productos Promociones" at bounding box center [537, 161] width 910 height 25
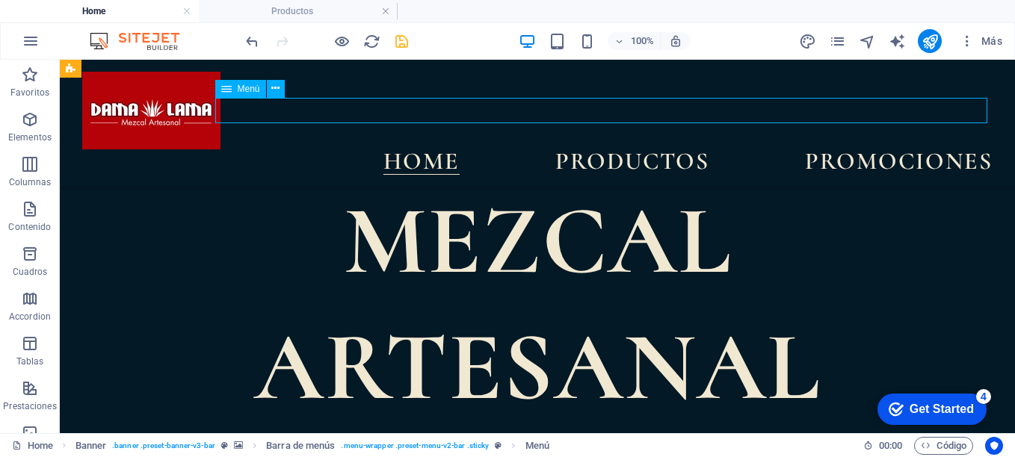
scroll to position [653, 0]
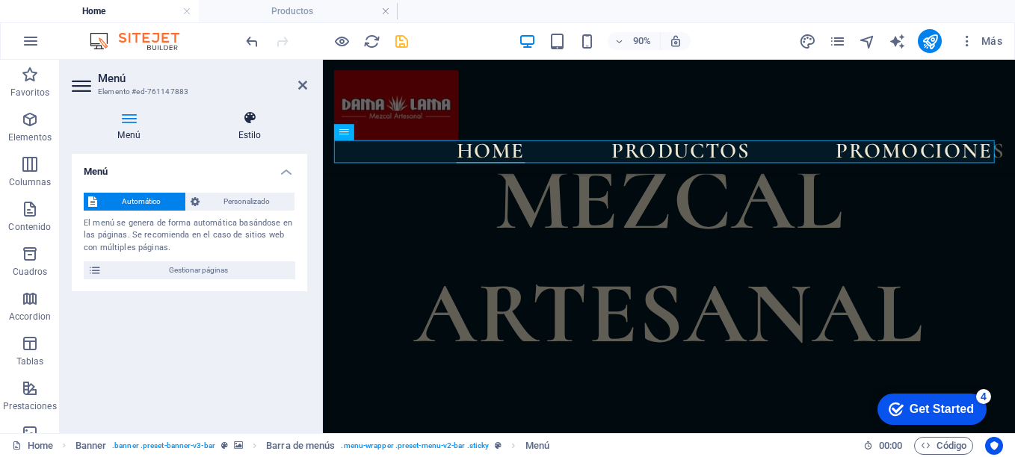
click at [246, 128] on h4 "Estilo" at bounding box center [249, 126] width 115 height 31
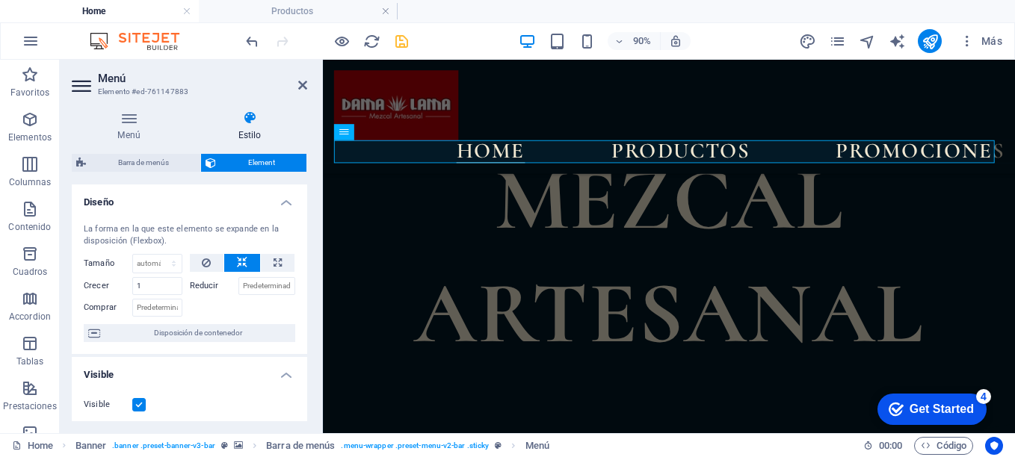
click at [283, 204] on h4 "Diseño" at bounding box center [189, 198] width 235 height 27
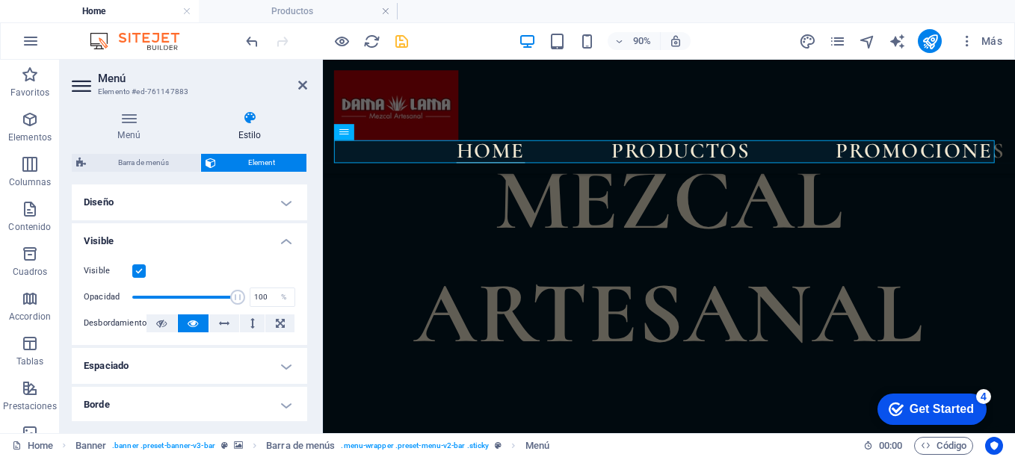
click at [285, 238] on h4 "Visible" at bounding box center [189, 236] width 235 height 27
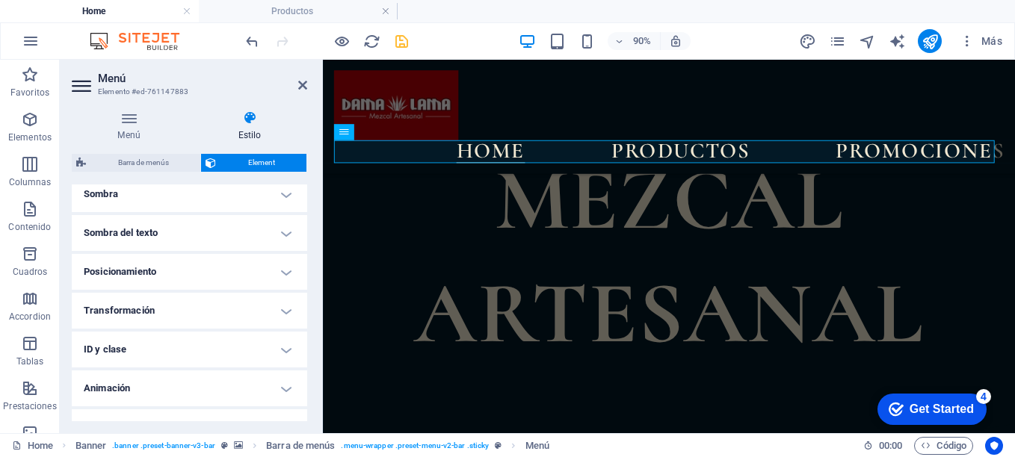
scroll to position [188, 0]
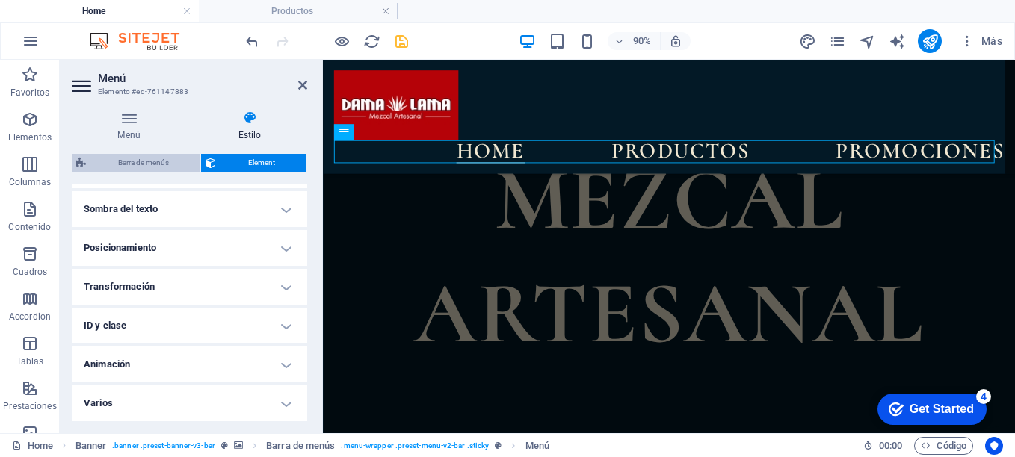
click at [147, 164] on span "Barra de menús" at bounding box center [142, 163] width 105 height 18
select select "rem"
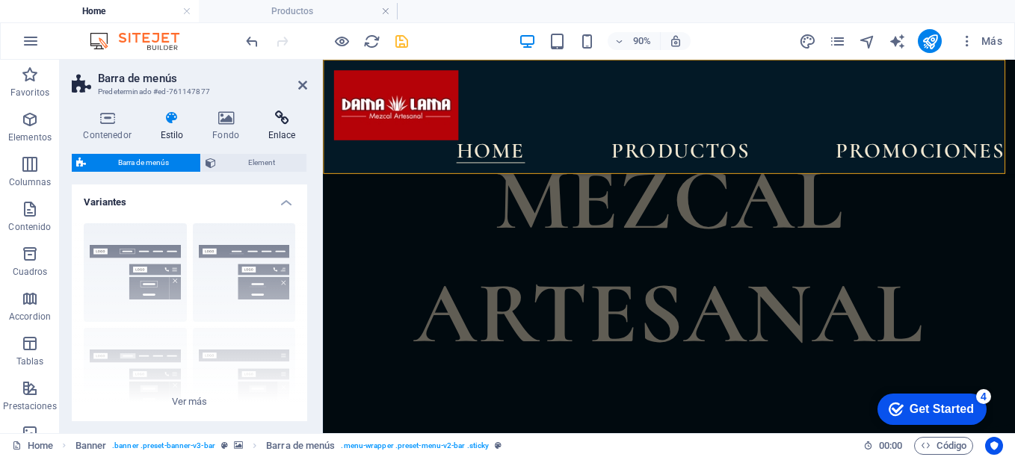
click at [287, 118] on icon at bounding box center [281, 118] width 51 height 15
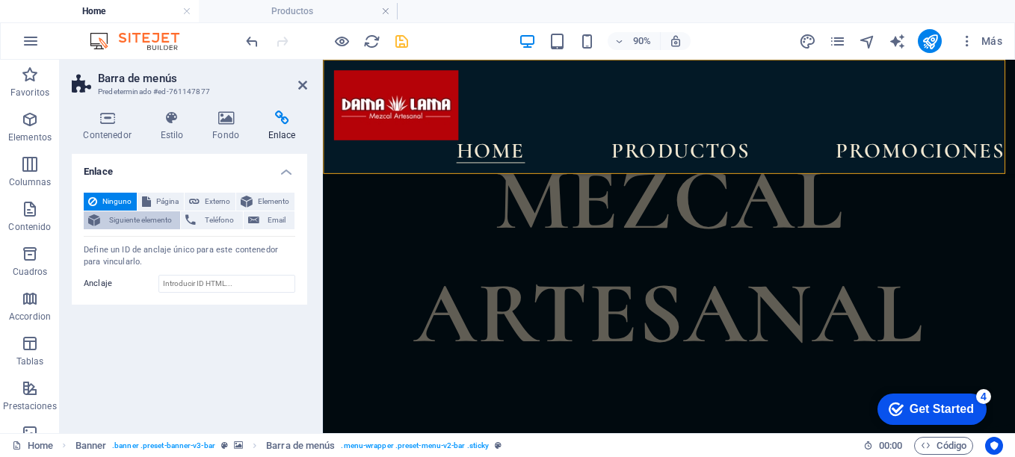
click at [126, 221] on span "Siguiente elemento" at bounding box center [140, 221] width 71 height 18
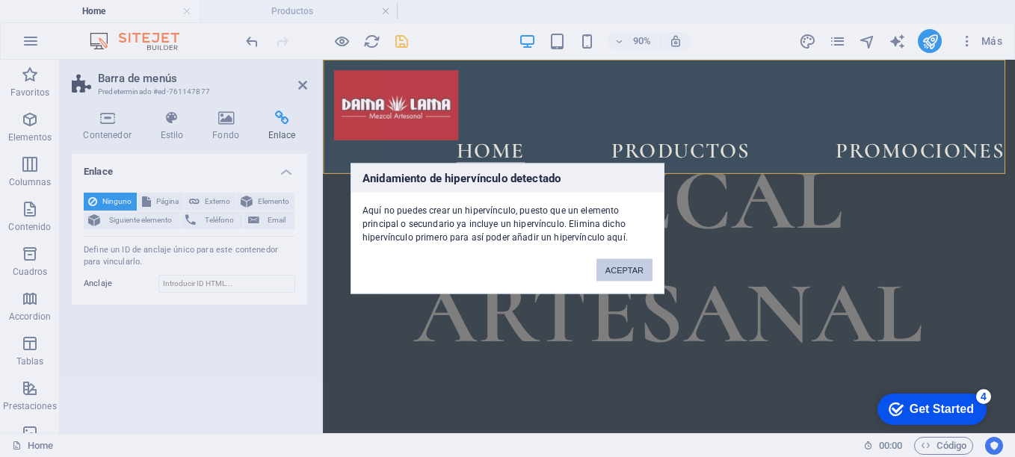
click at [622, 270] on button "ACEPTAR" at bounding box center [624, 270] width 56 height 22
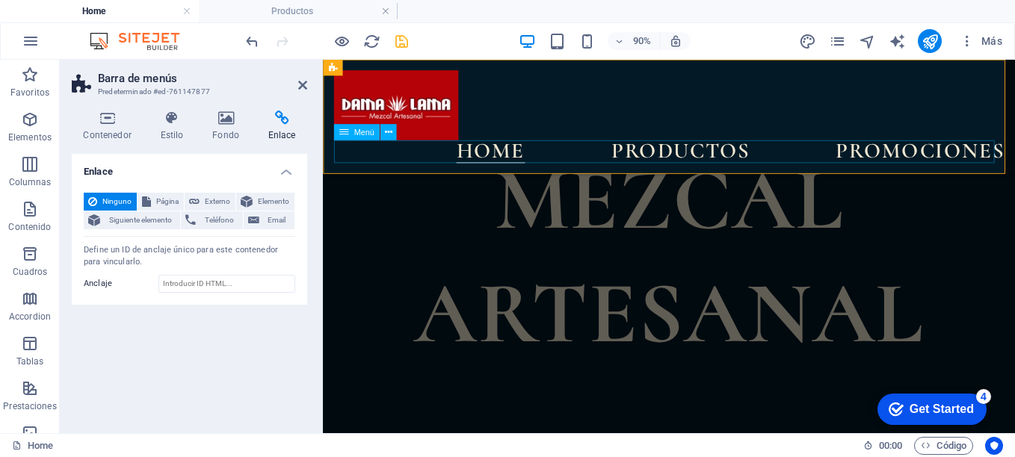
click at [653, 155] on nav "Home Productos Promociones" at bounding box center [707, 161] width 745 height 25
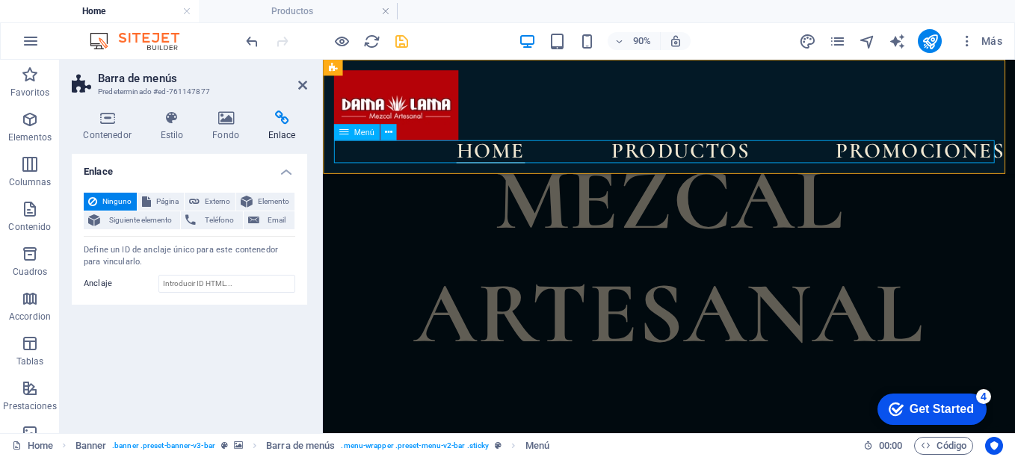
click at [653, 155] on nav "Home Productos Promociones" at bounding box center [707, 161] width 745 height 25
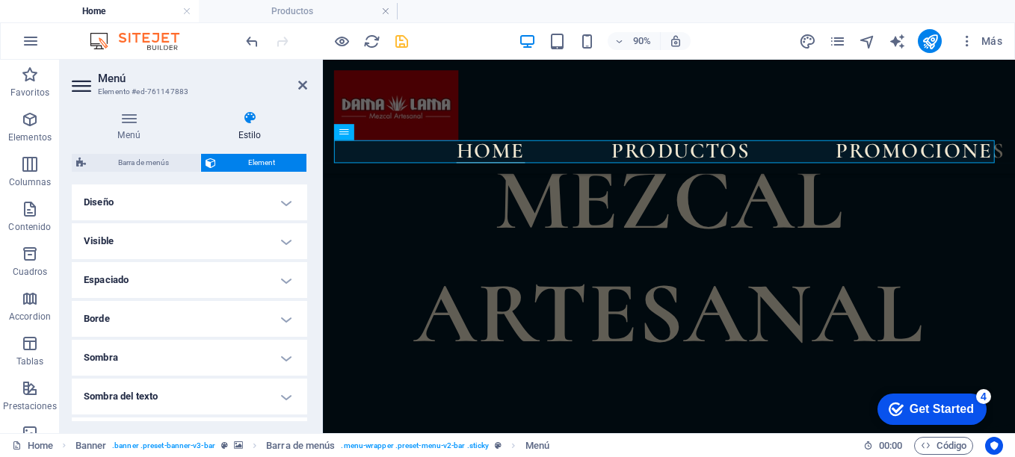
click at [79, 84] on icon at bounding box center [83, 86] width 22 height 24
click at [131, 122] on icon at bounding box center [129, 118] width 114 height 15
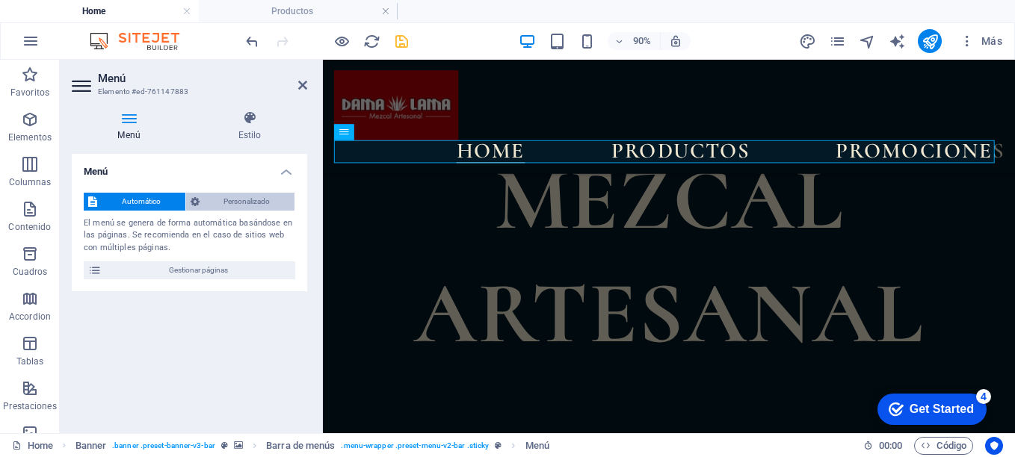
click at [239, 205] on span "Personalizado" at bounding box center [247, 202] width 87 height 18
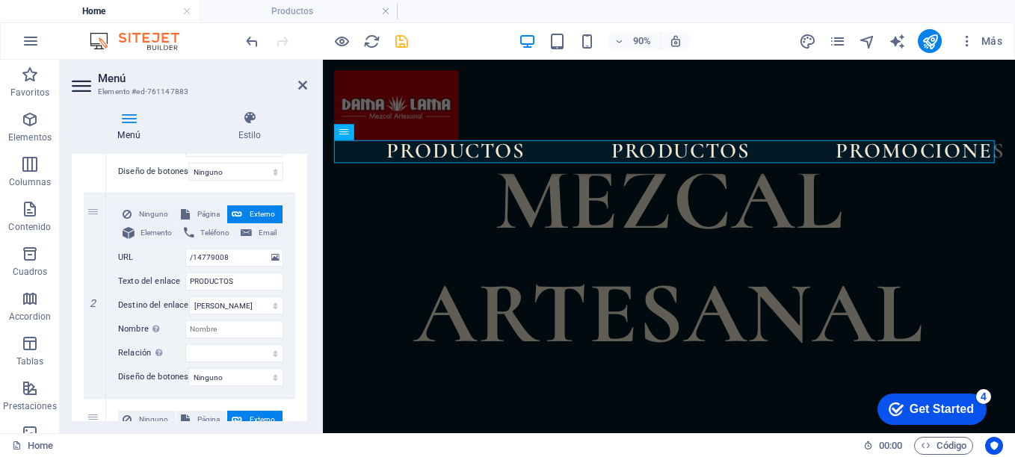
scroll to position [329, 0]
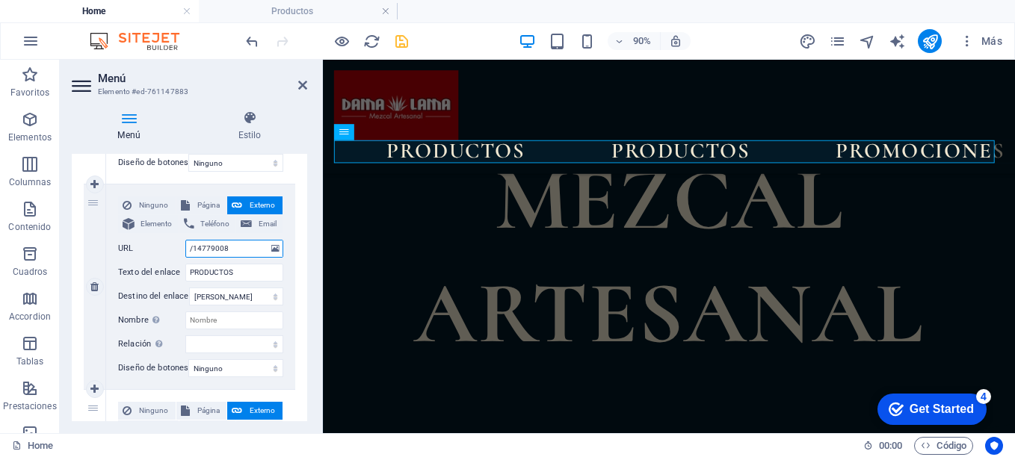
click at [248, 252] on input "/14779008" at bounding box center [234, 249] width 98 height 18
type input "/"
select select
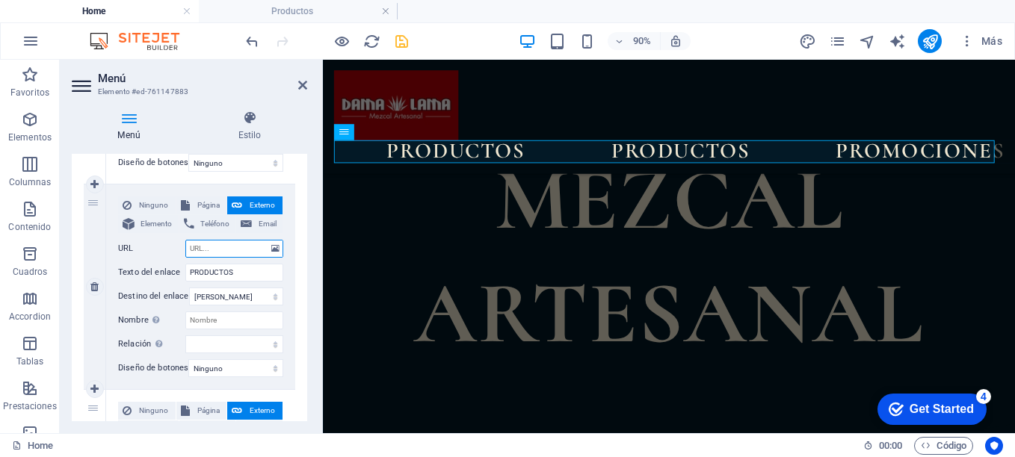
type input "P"
select select
type input "Pr"
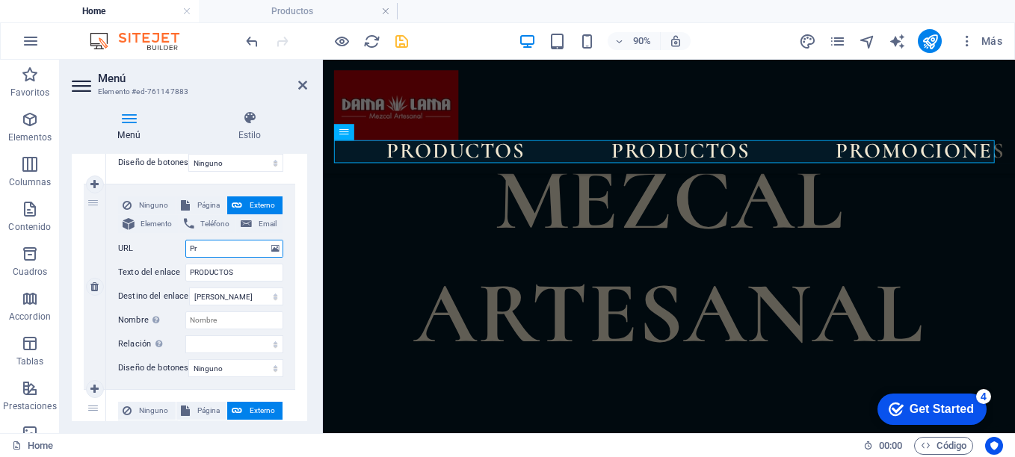
select select
type input "Pr"
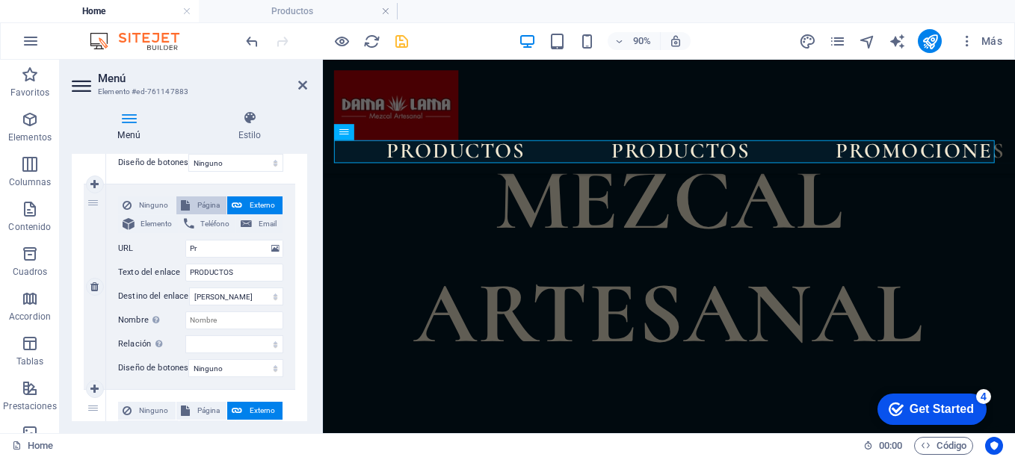
click at [200, 208] on span "Página" at bounding box center [208, 206] width 28 height 18
select select
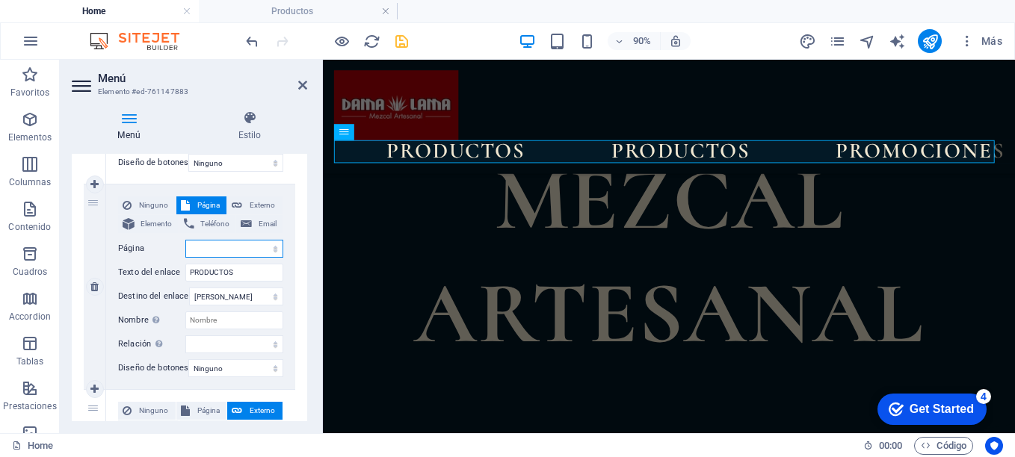
click at [223, 249] on select "Home Productos Promociones" at bounding box center [234, 249] width 98 height 18
select select "2"
click at [185, 240] on select "Home Productos Promociones" at bounding box center [234, 249] width 98 height 18
select select
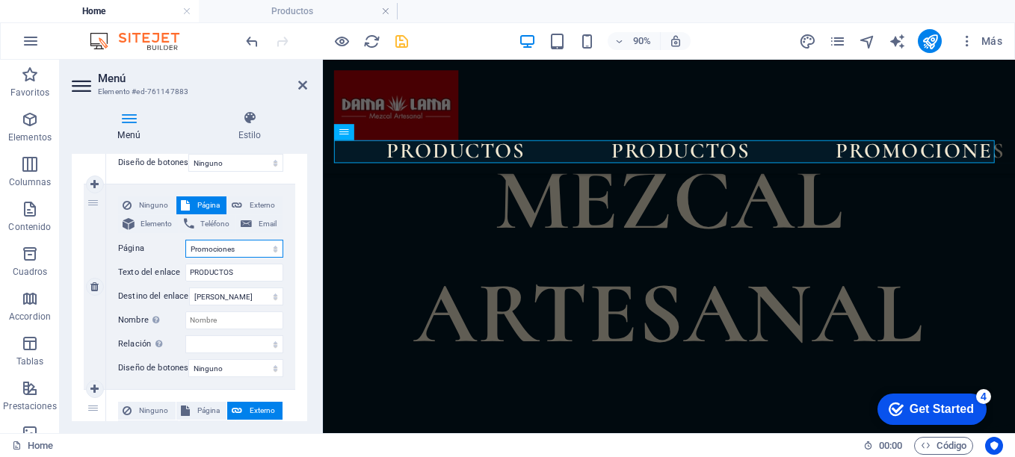
select select
click at [241, 274] on input "PRODUCTOS" at bounding box center [234, 273] width 98 height 18
type input "P"
select select
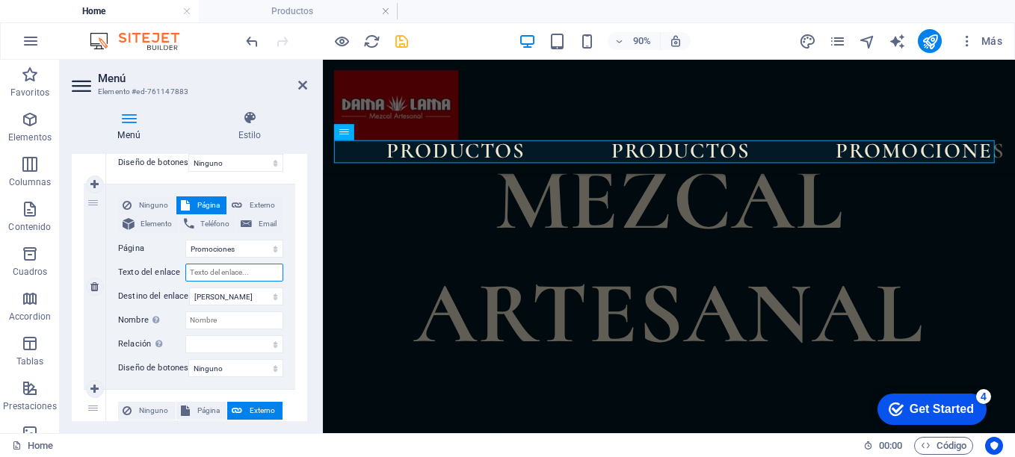
select select
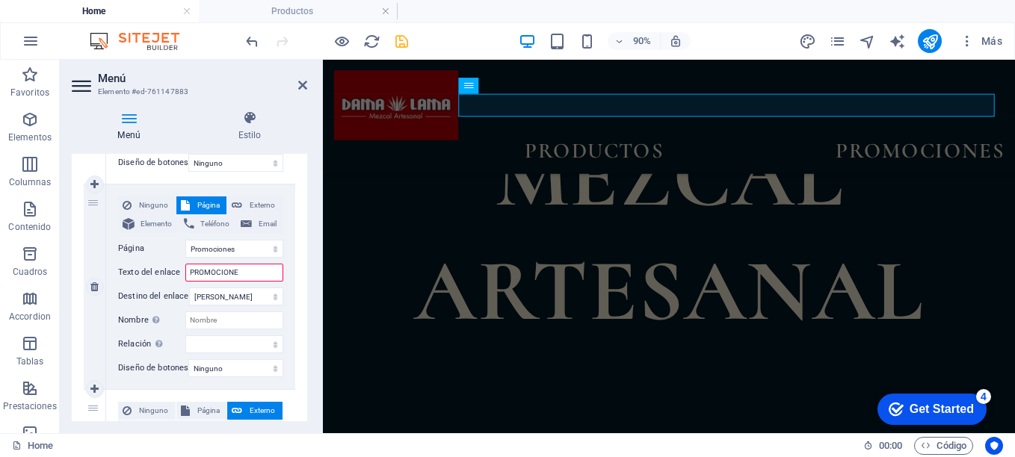
type input "PROMOCIONES"
select select
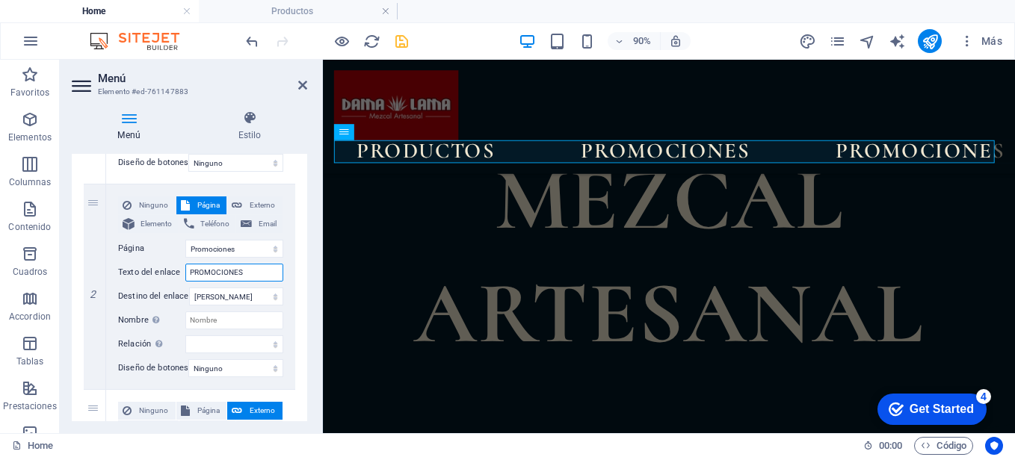
type input "PROMOCIONES"
drag, startPoint x: 303, startPoint y: 288, endPoint x: 303, endPoint y: 306, distance: 17.9
click at [303, 306] on div "1 Ninguno Página Externo Elemento Teléfono Email Página Home Productos Promocio…" at bounding box center [189, 287] width 235 height 640
drag, startPoint x: 303, startPoint y: 309, endPoint x: 303, endPoint y: 332, distance: 22.4
click at [303, 332] on div "1 Ninguno Página Externo Elemento Teléfono Email Página Home Productos Promocio…" at bounding box center [189, 287] width 235 height 640
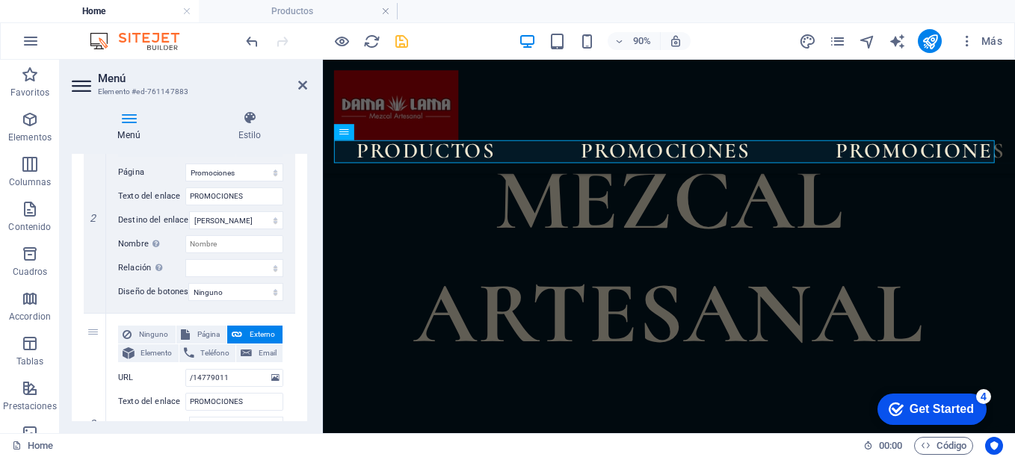
scroll to position [469, 0]
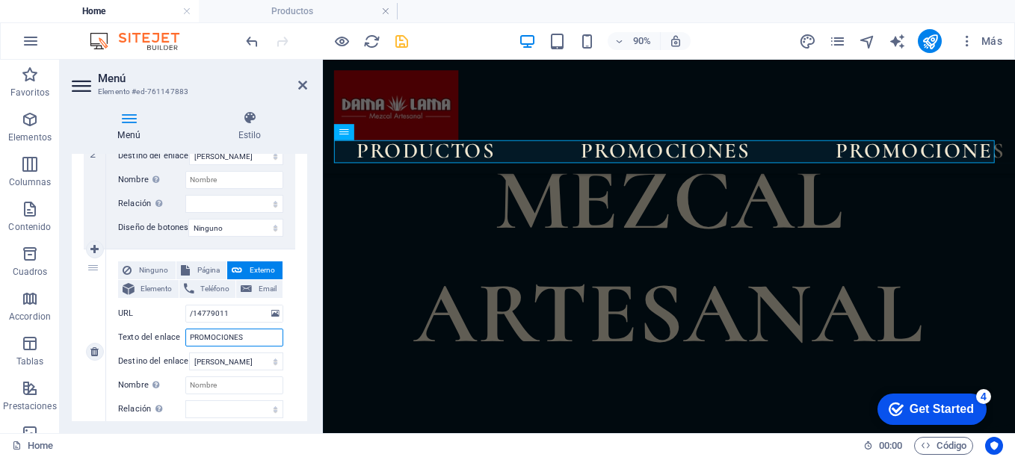
click at [254, 338] on input "PROMOCIONES" at bounding box center [234, 338] width 98 height 18
type input "P"
select select
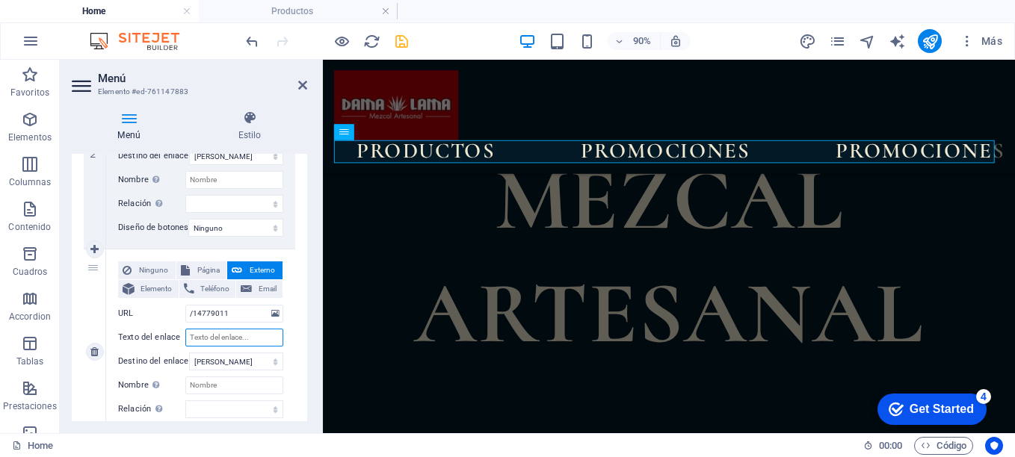
scroll to position [628, 0]
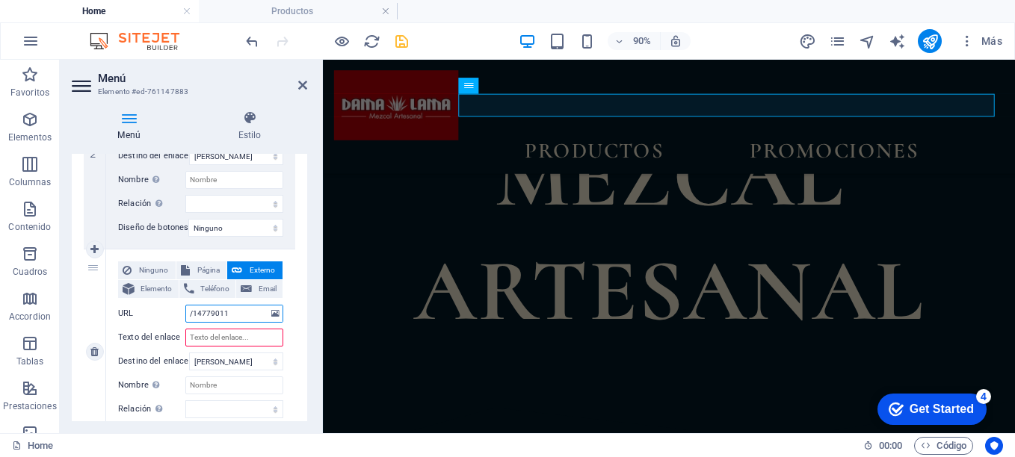
click at [246, 311] on input "/14779011" at bounding box center [234, 314] width 98 height 18
type input "/"
select select
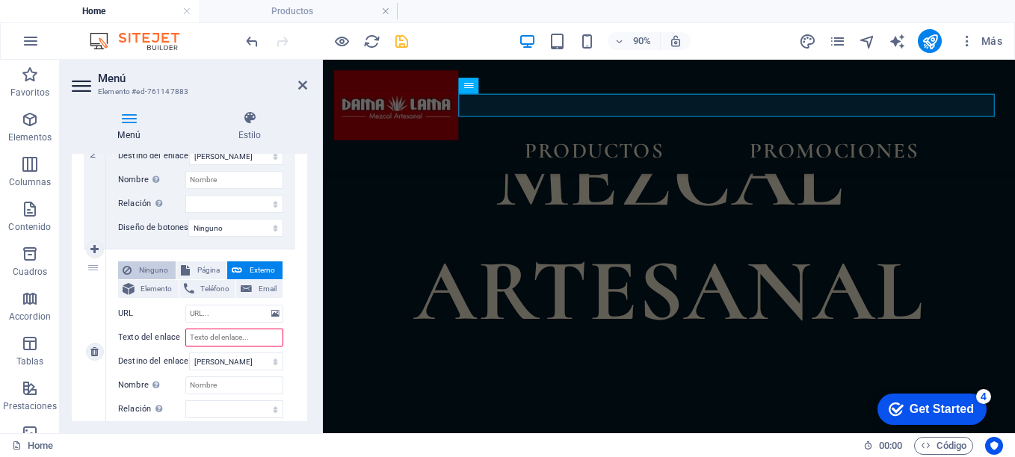
click at [147, 267] on span "Ninguno" at bounding box center [153, 271] width 35 height 18
select select
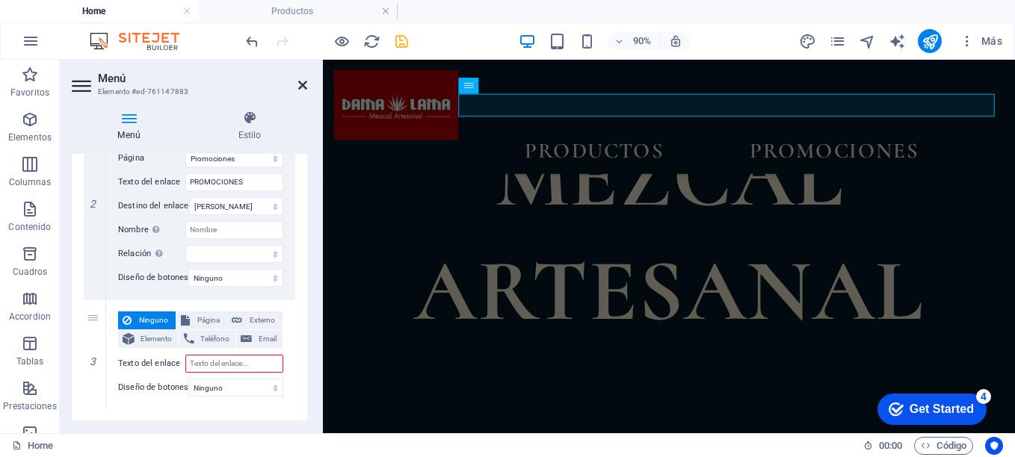
click at [302, 84] on icon at bounding box center [302, 85] width 9 height 12
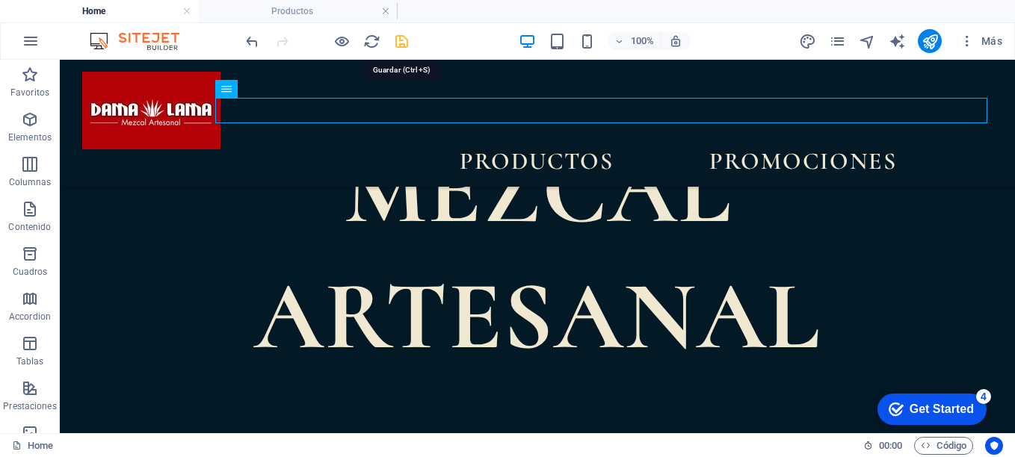
click at [400, 38] on icon "save" at bounding box center [401, 41] width 17 height 17
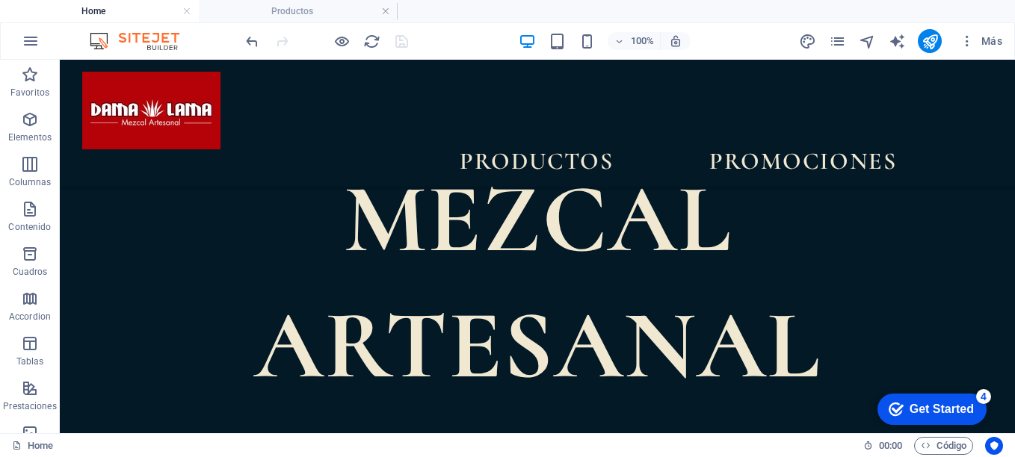
scroll to position [598, 0]
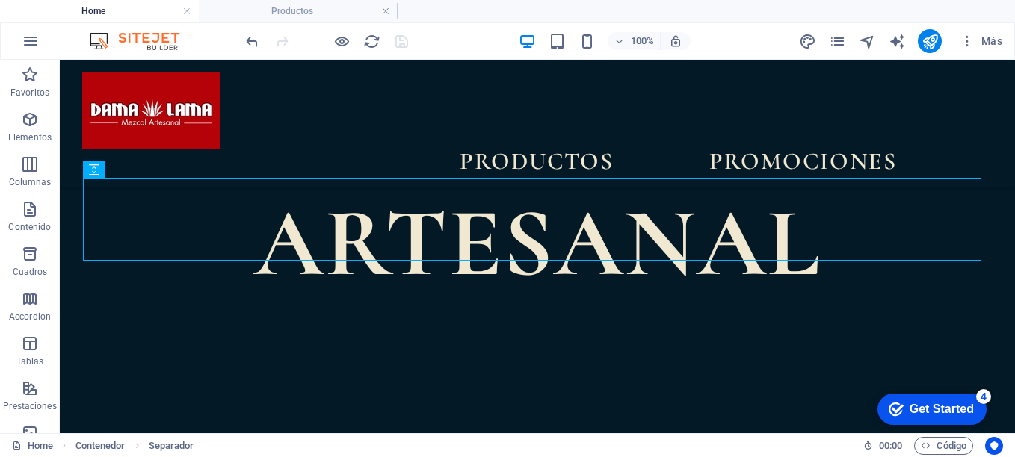
scroll to position [718, 0]
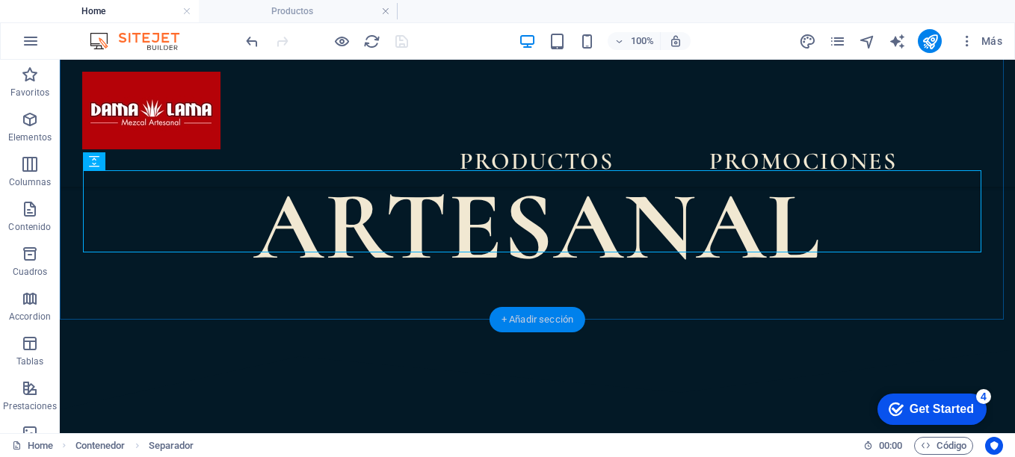
click at [544, 320] on div "+ Añadir sección" at bounding box center [538, 319] width 96 height 25
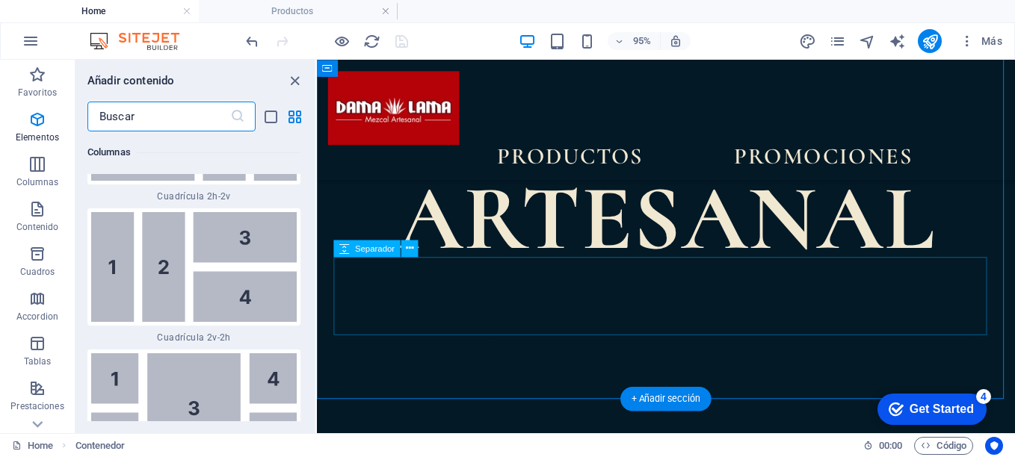
scroll to position [4859, 0]
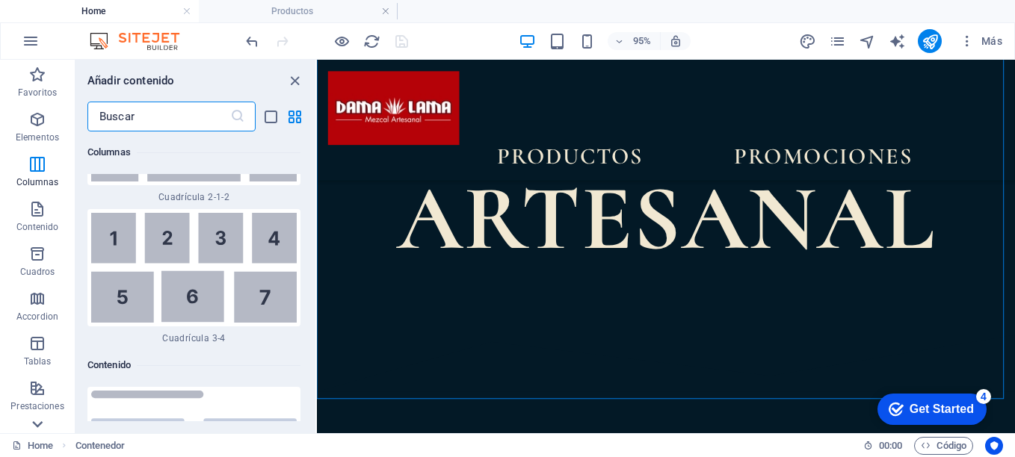
click at [36, 424] on icon at bounding box center [37, 424] width 21 height 21
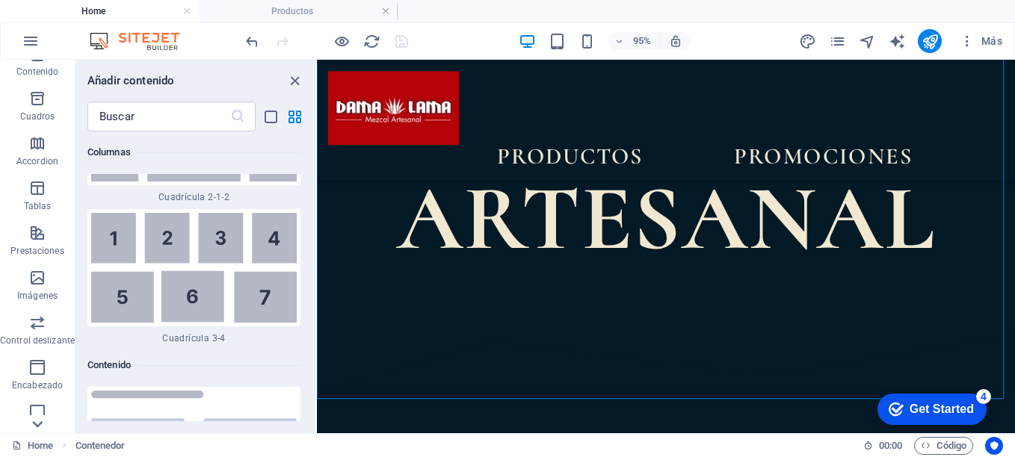
scroll to position [299, 0]
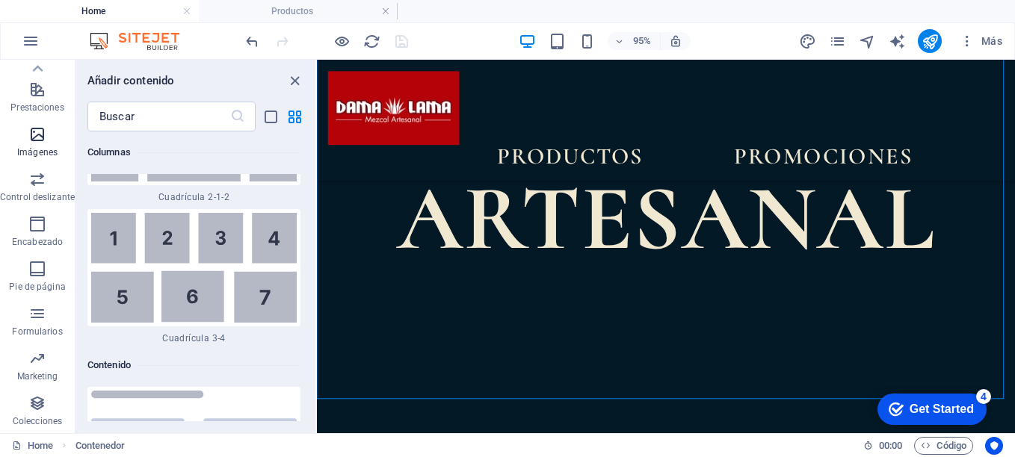
click at [37, 137] on icon "button" at bounding box center [37, 135] width 18 height 18
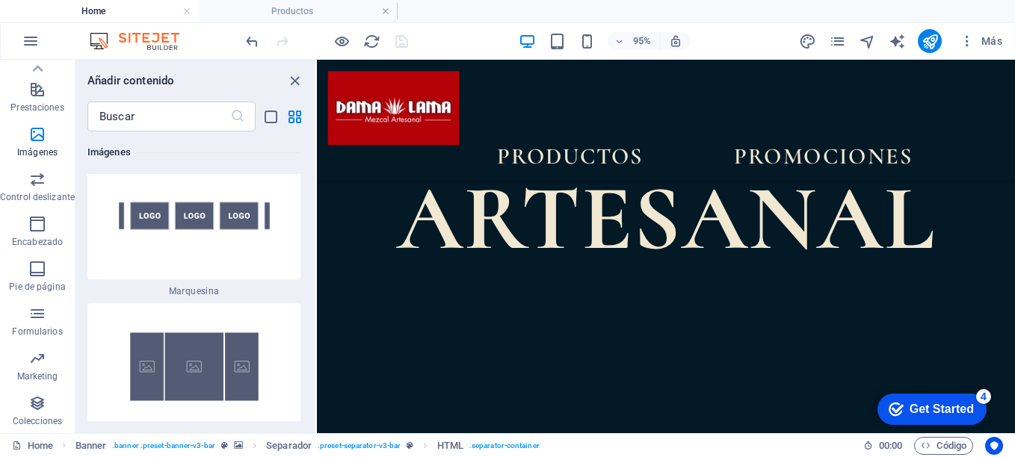
scroll to position [15912, 0]
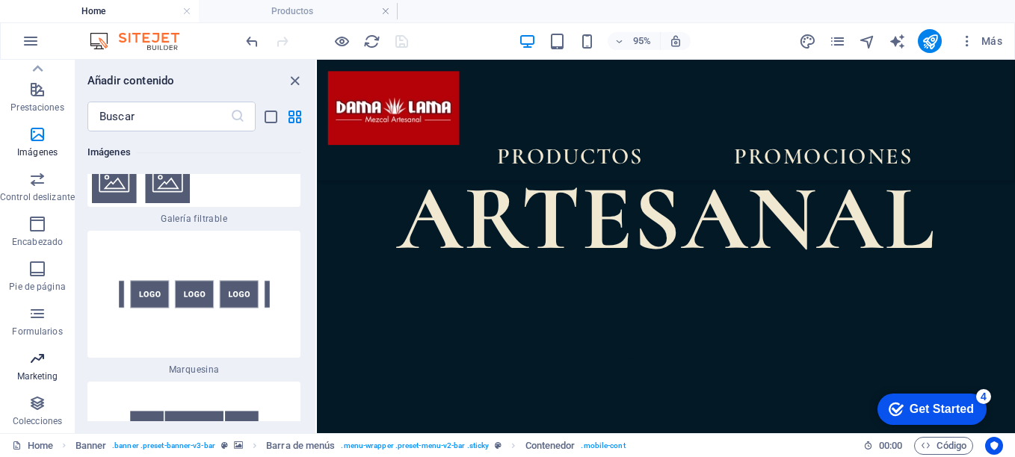
click at [34, 367] on icon "button" at bounding box center [37, 359] width 18 height 18
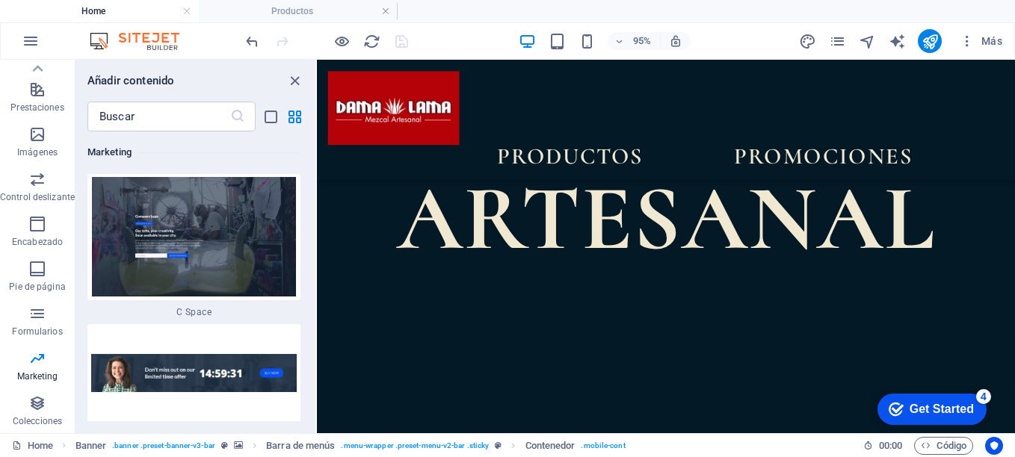
scroll to position [27364, 0]
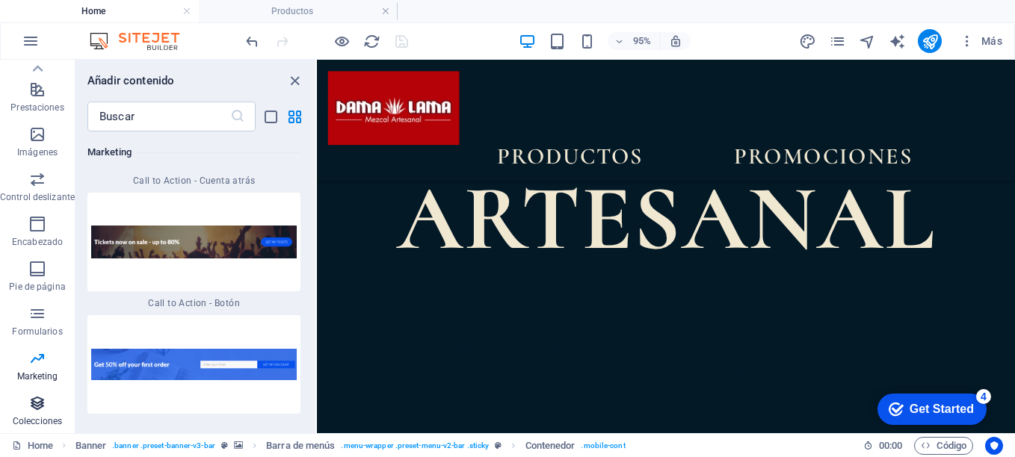
click at [39, 410] on icon "button" at bounding box center [37, 404] width 18 height 18
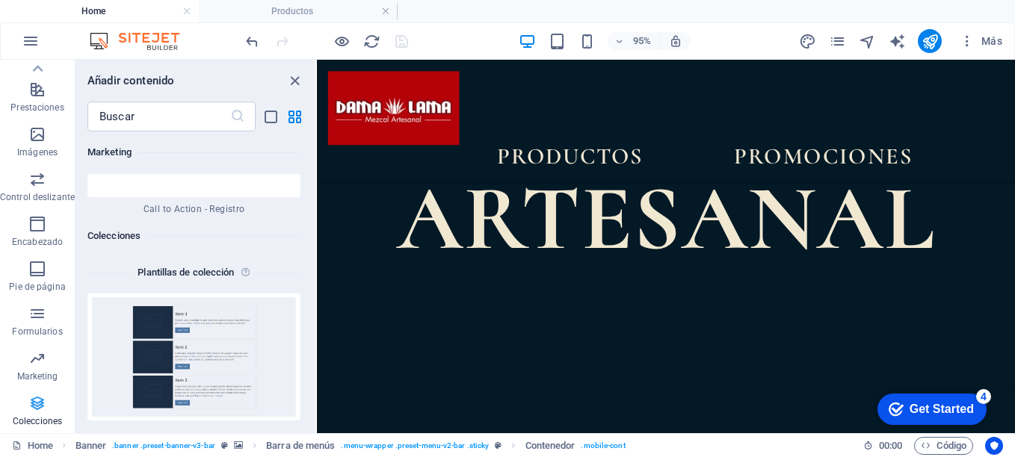
scroll to position [27590, 0]
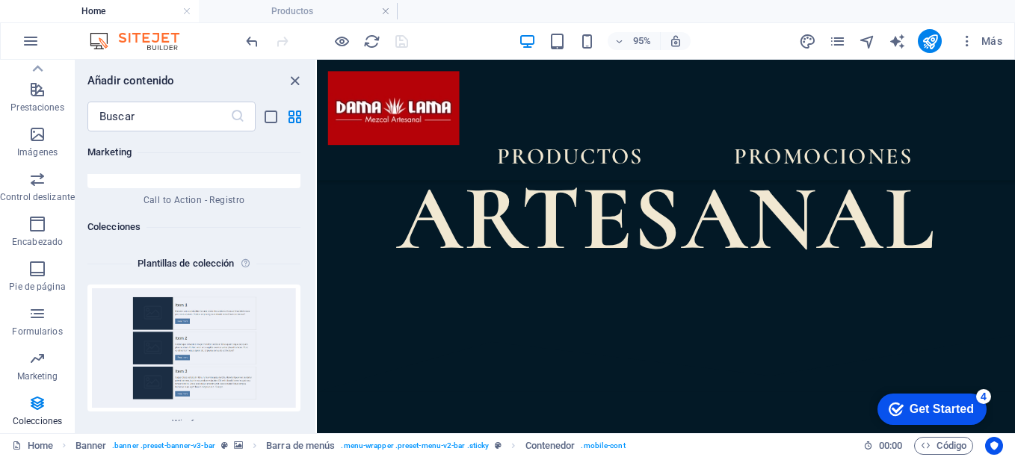
click at [312, 407] on div "Favoritos 1 Star Cabecera 1 Star Contenedor Elementos 1 Star Cabecera 1 Star Te…" at bounding box center [195, 277] width 240 height 290
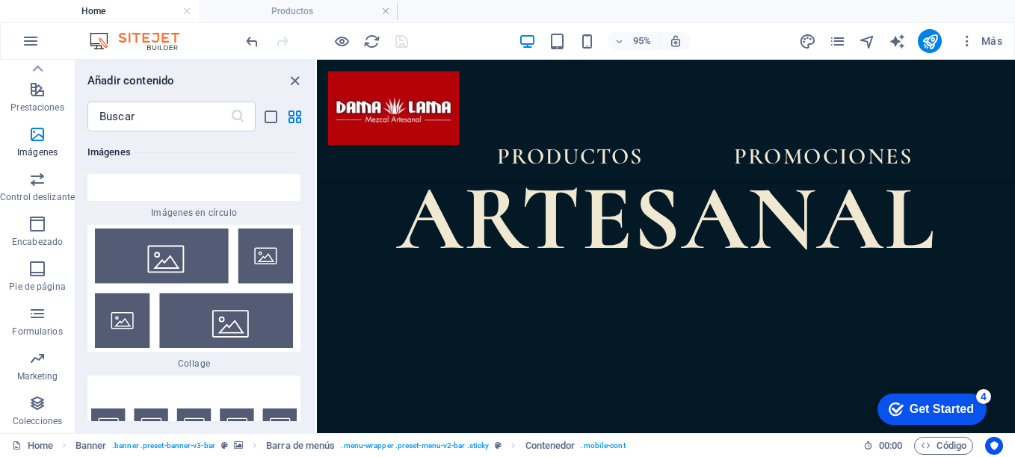
scroll to position [15288, 0]
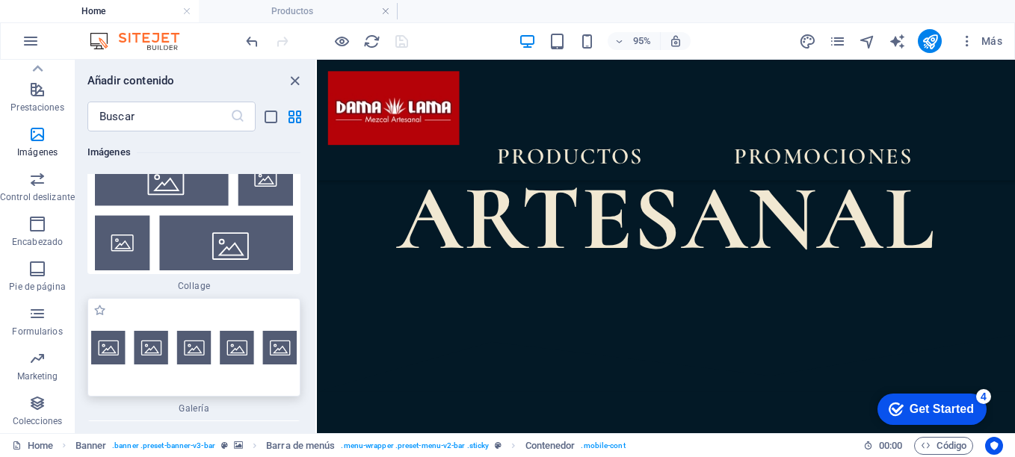
click at [194, 345] on div at bounding box center [193, 347] width 213 height 99
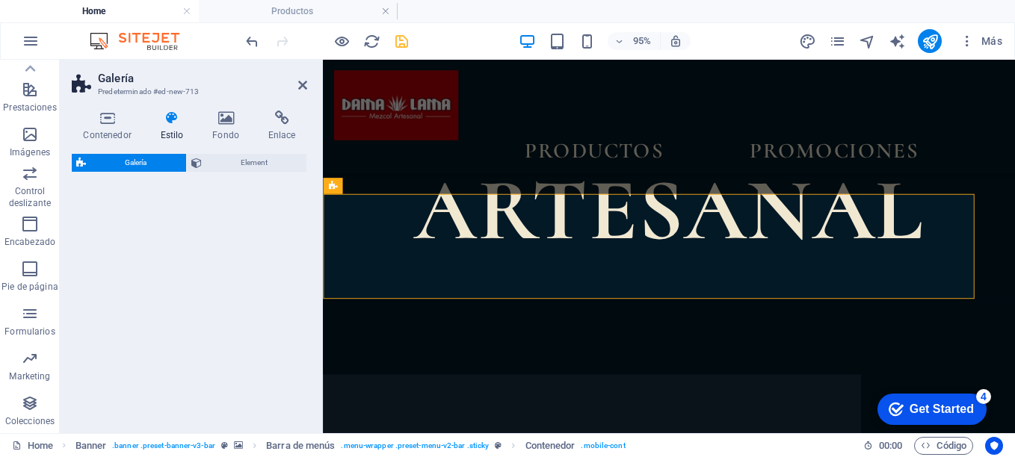
select select "rem"
select select "preset-gallery-v3-default"
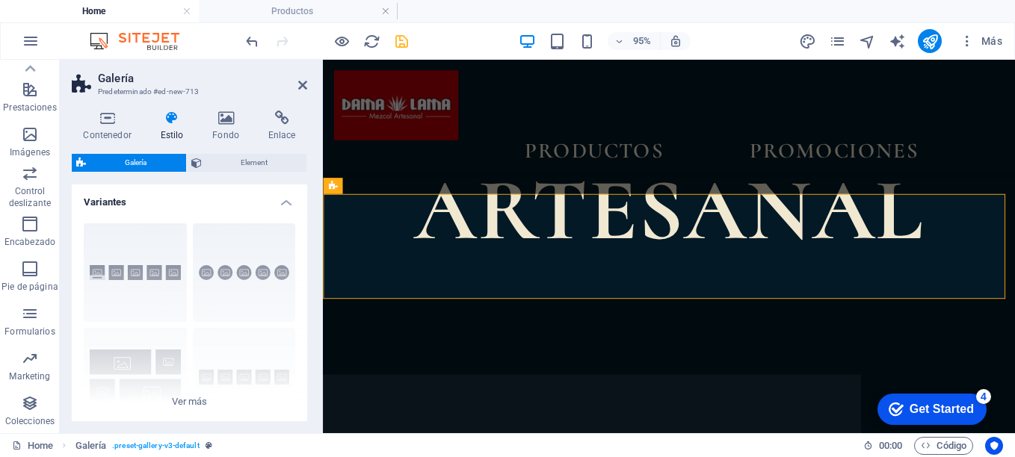
scroll to position [384, 0]
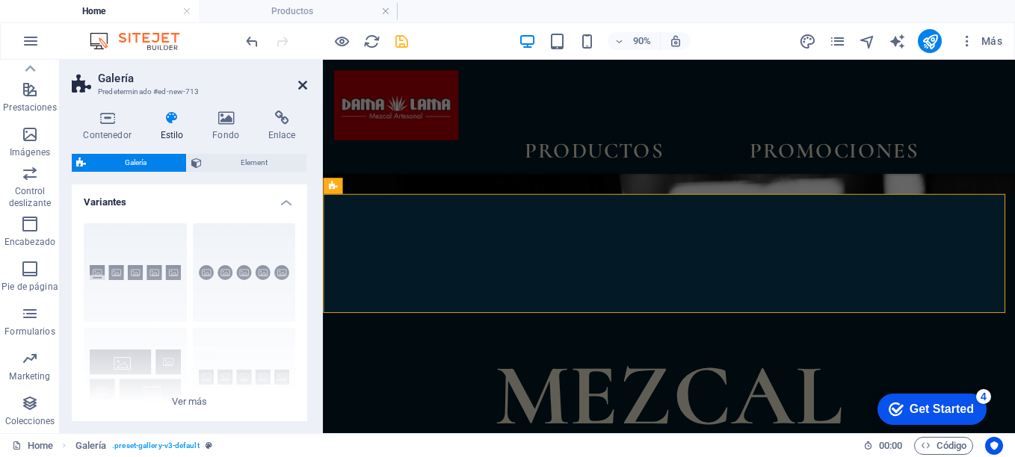
click at [300, 85] on icon at bounding box center [302, 85] width 9 height 12
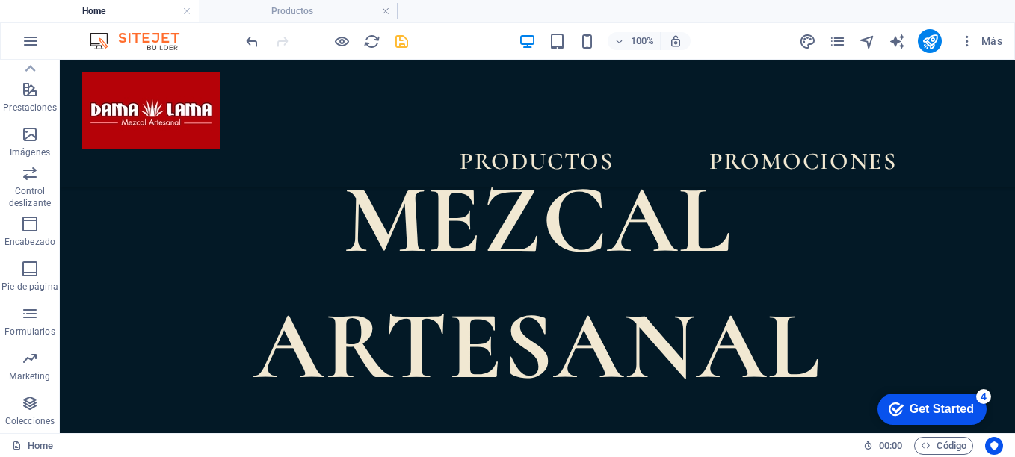
scroll to position [628, 0]
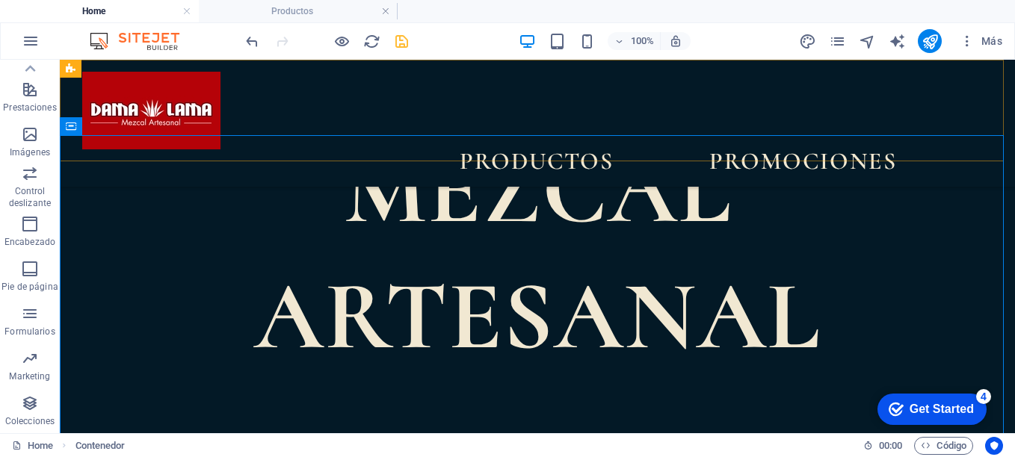
click at [555, 151] on div "Productos PROMOCIONES" at bounding box center [537, 123] width 955 height 127
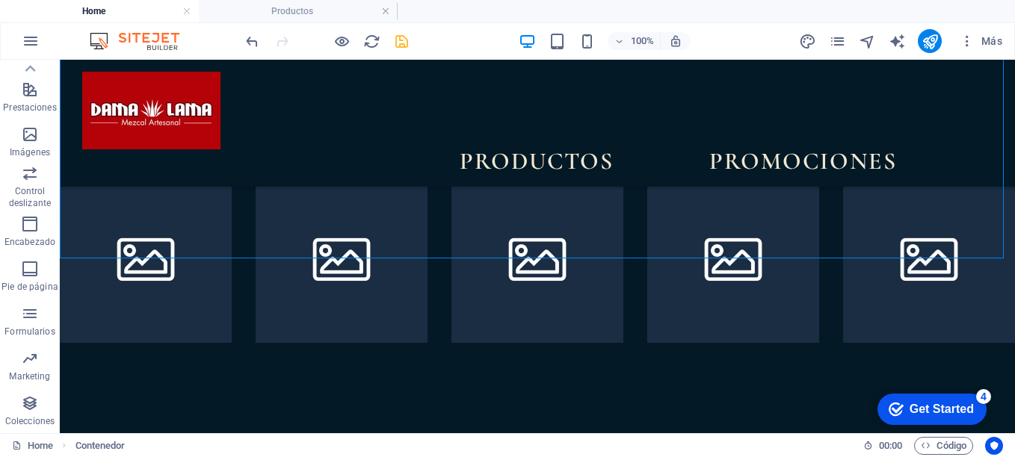
scroll to position [957, 0]
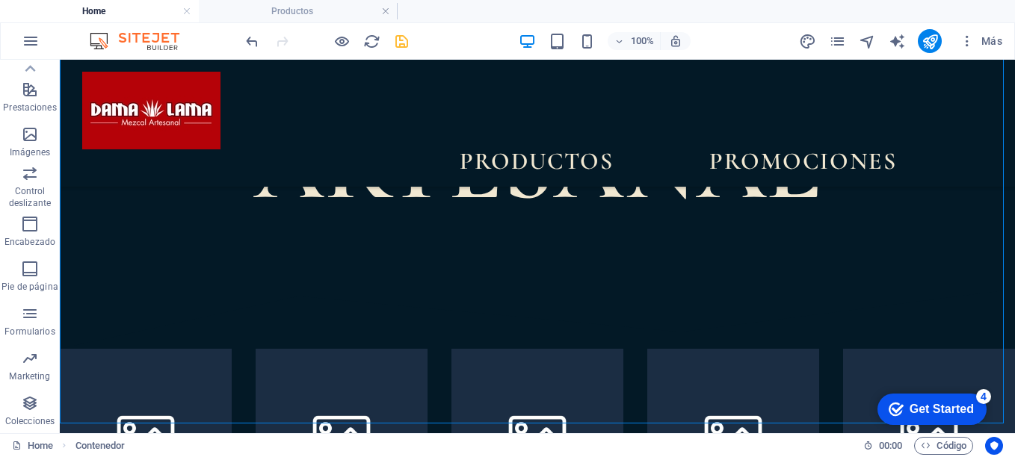
scroll to position [777, 0]
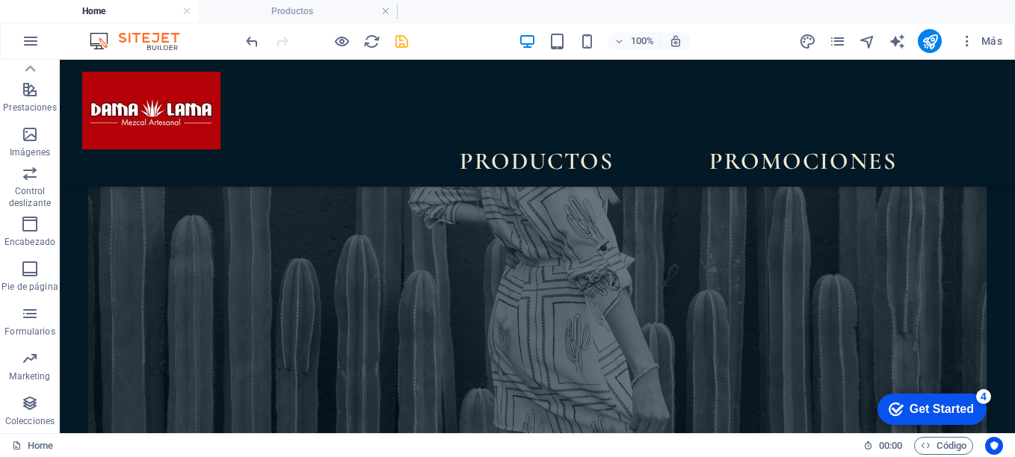
scroll to position [5380, 0]
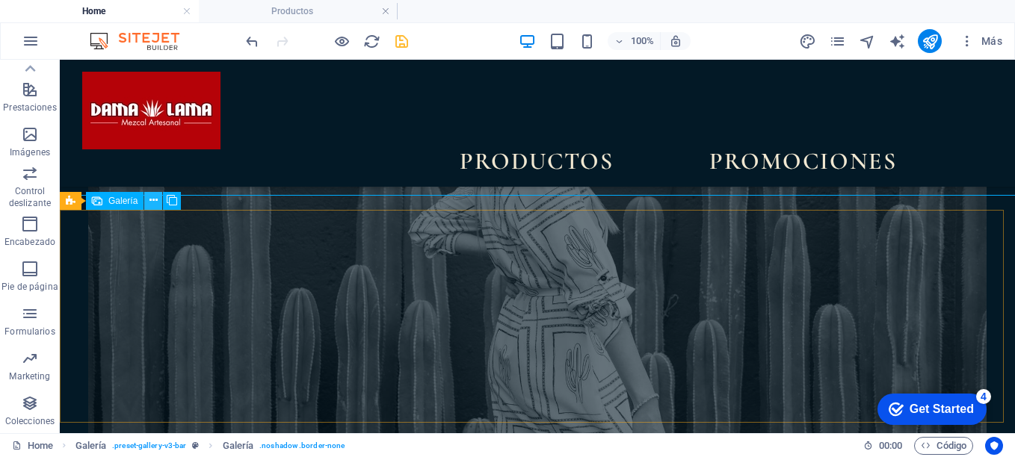
click at [155, 200] on icon at bounding box center [153, 201] width 8 height 16
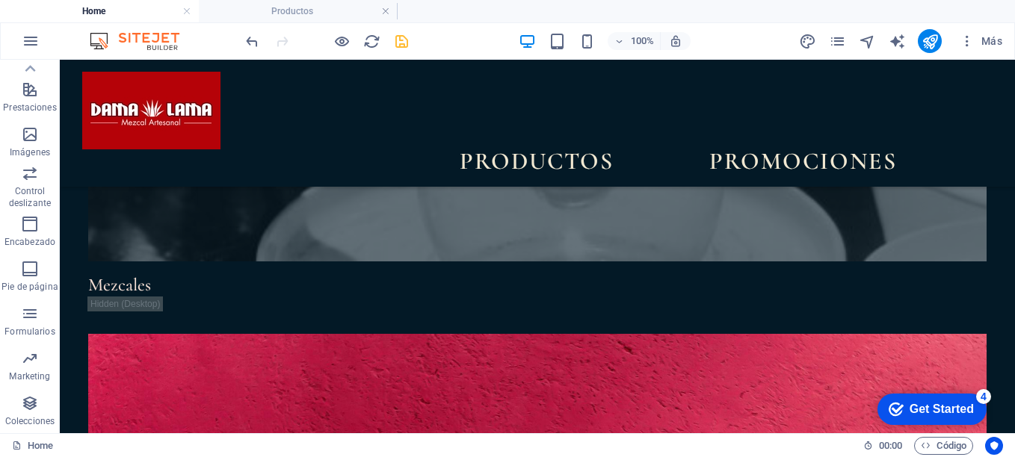
scroll to position [3666, 0]
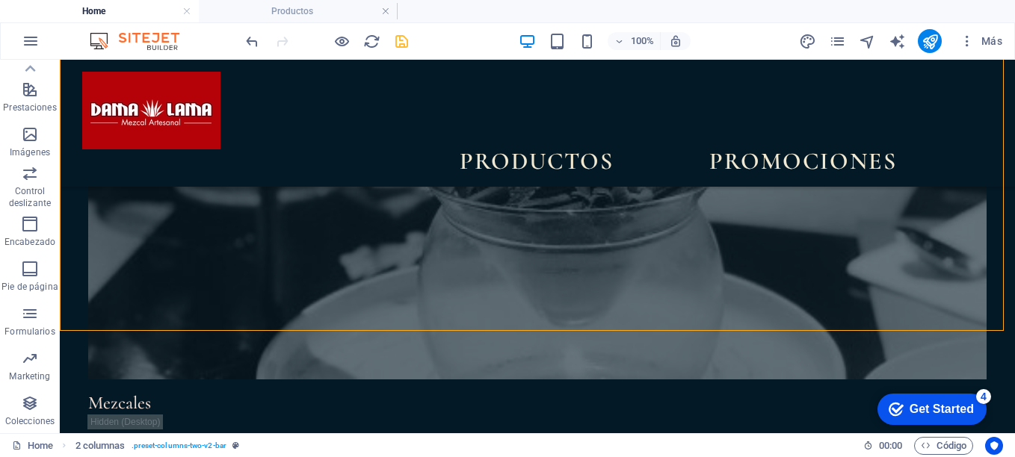
scroll to position [3517, 0]
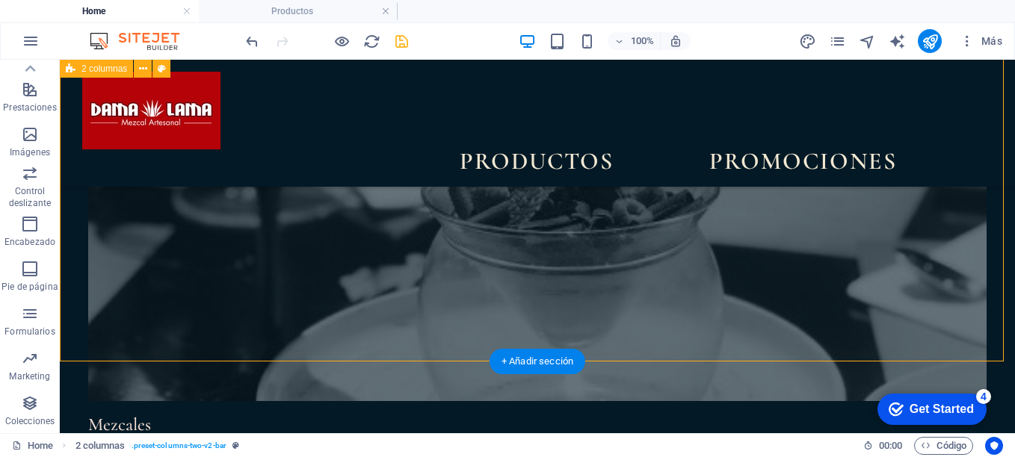
drag, startPoint x: 608, startPoint y: 331, endPoint x: 593, endPoint y: 292, distance: 42.6
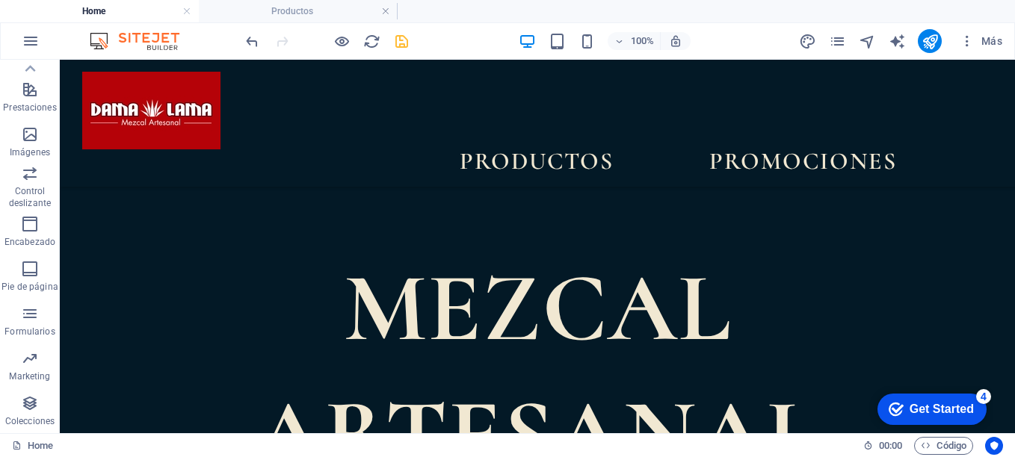
scroll to position [504, 0]
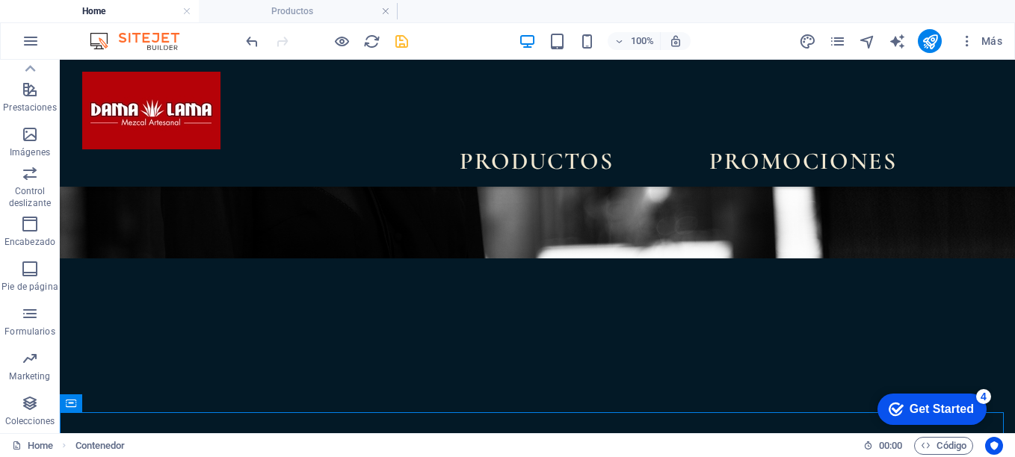
scroll to position [324, 0]
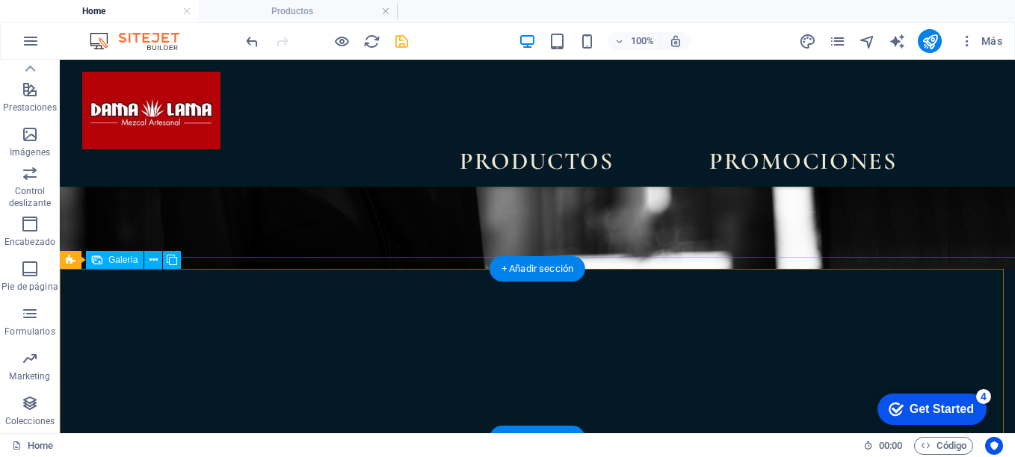
select select "4"
select select "px"
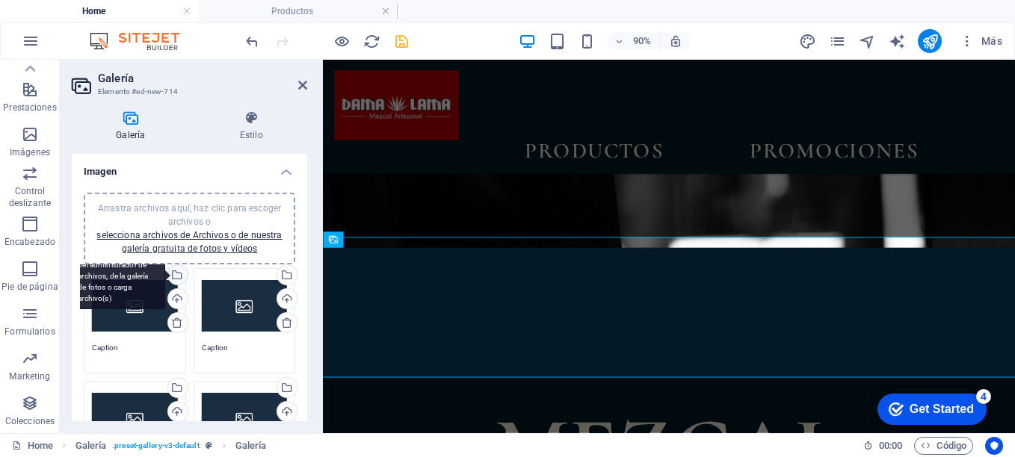
click at [176, 277] on div "Selecciona archivos del administrador de archivos, de la galería de fotos o car…" at bounding box center [176, 276] width 22 height 22
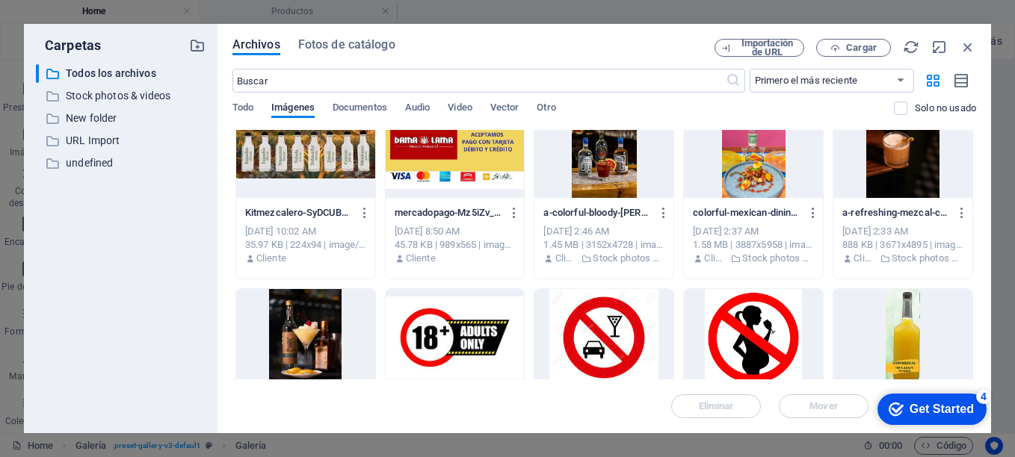
click at [315, 149] on div at bounding box center [305, 149] width 139 height 97
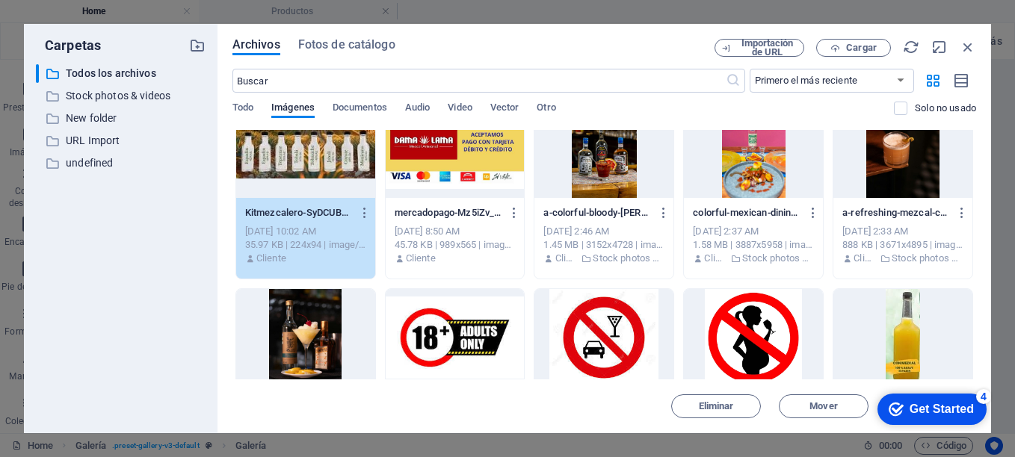
click at [976, 241] on div "Archivos Fotos de catálogo Importación de URL Cargar ​ Primero el más reciente …" at bounding box center [605, 229] width 774 height 410
drag, startPoint x: 976, startPoint y: 228, endPoint x: 975, endPoint y: 257, distance: 29.2
click at [975, 257] on div "Archivos Fotos de catálogo Importación de URL Cargar ​ Primero el más reciente …" at bounding box center [605, 229] width 774 height 410
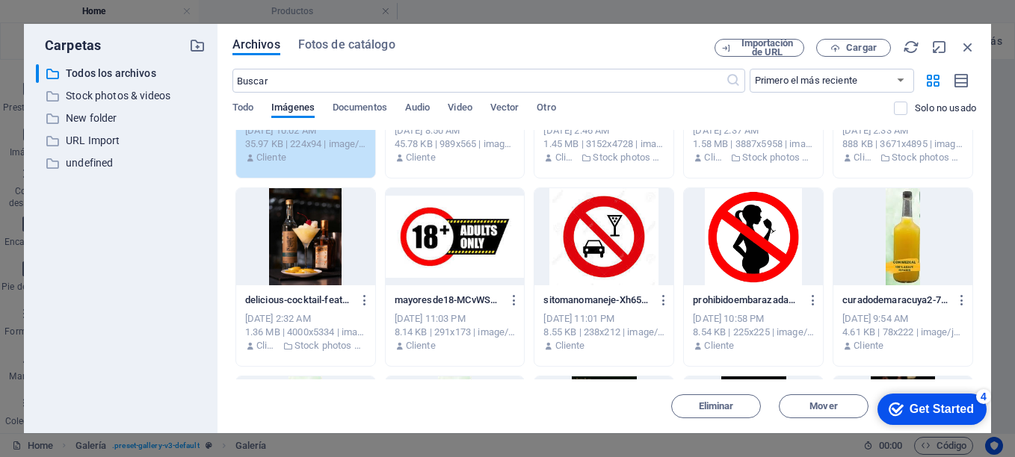
scroll to position [275, 0]
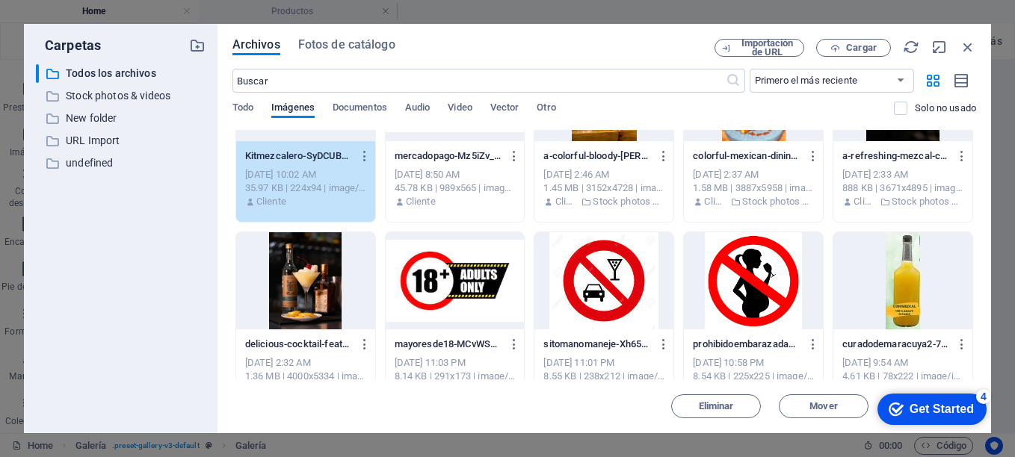
drag, startPoint x: 889, startPoint y: 404, endPoint x: 966, endPoint y: 413, distance: 77.4
click at [966, 413] on div "Get Started" at bounding box center [942, 409] width 64 height 13
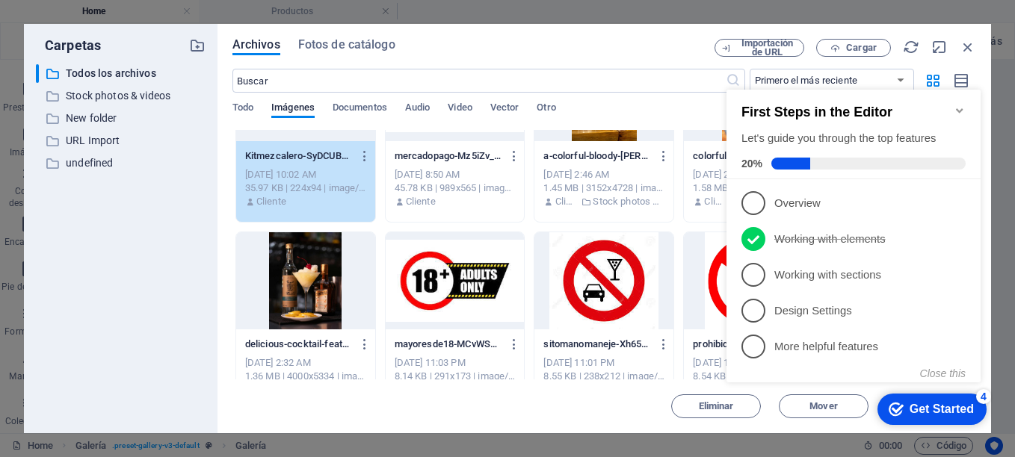
click at [959, 108] on icon "Minimize checklist" at bounding box center [959, 110] width 7 height 4
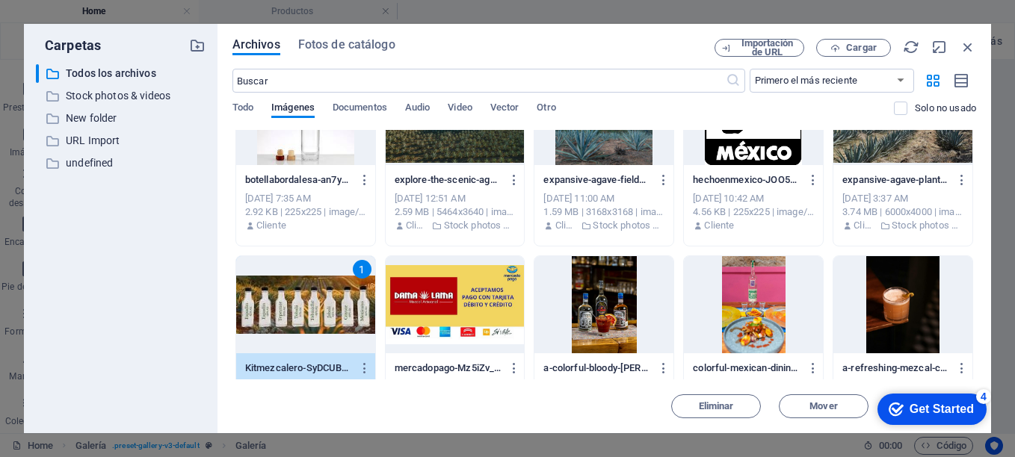
scroll to position [56, 0]
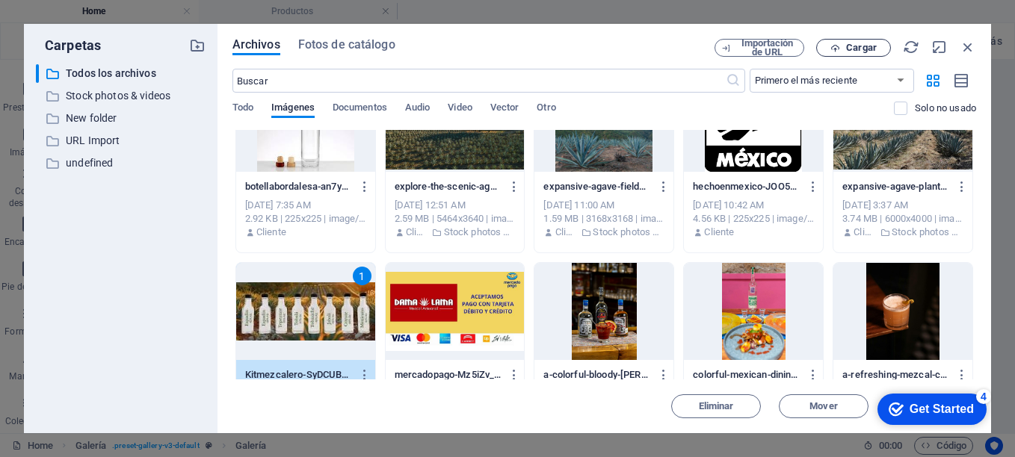
click at [863, 49] on span "Cargar" at bounding box center [861, 47] width 31 height 9
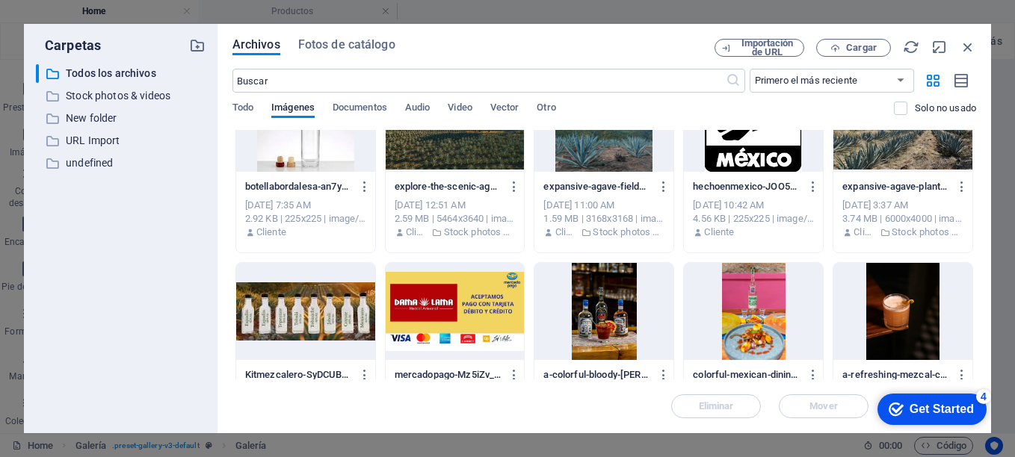
drag, startPoint x: 645, startPoint y: 52, endPoint x: 363, endPoint y: 33, distance: 282.4
click at [383, 28] on div "Archivos Fotos de catálogo Importación de URL Cargar ​ Primero el más reciente …" at bounding box center [605, 229] width 774 height 410
drag, startPoint x: 156, startPoint y: 40, endPoint x: 178, endPoint y: 4, distance: 41.9
click at [178, 4] on div "Carpetas ​ Todos los archivos Todos los archivos ​ Stock photos & videos Stock …" at bounding box center [507, 228] width 1015 height 457
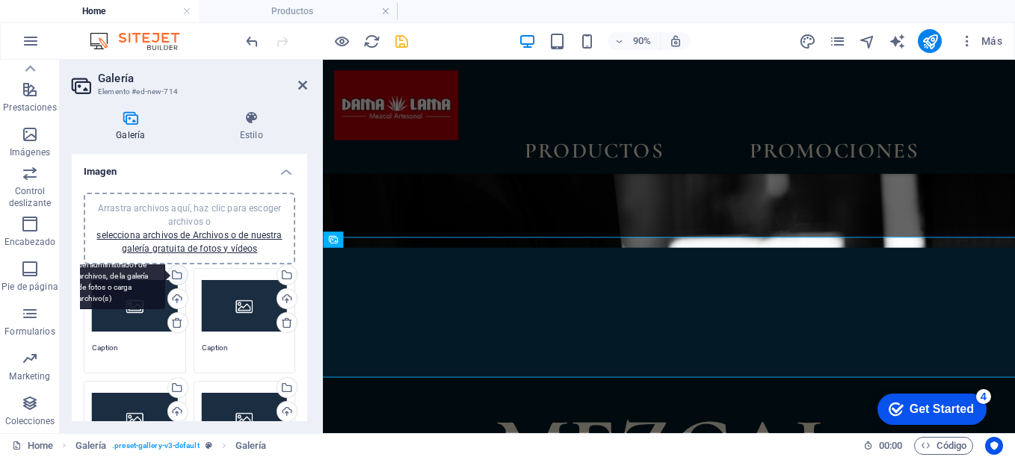
click at [175, 272] on div "Selecciona archivos del administrador de archivos, de la galería de fotos o car…" at bounding box center [176, 276] width 22 height 22
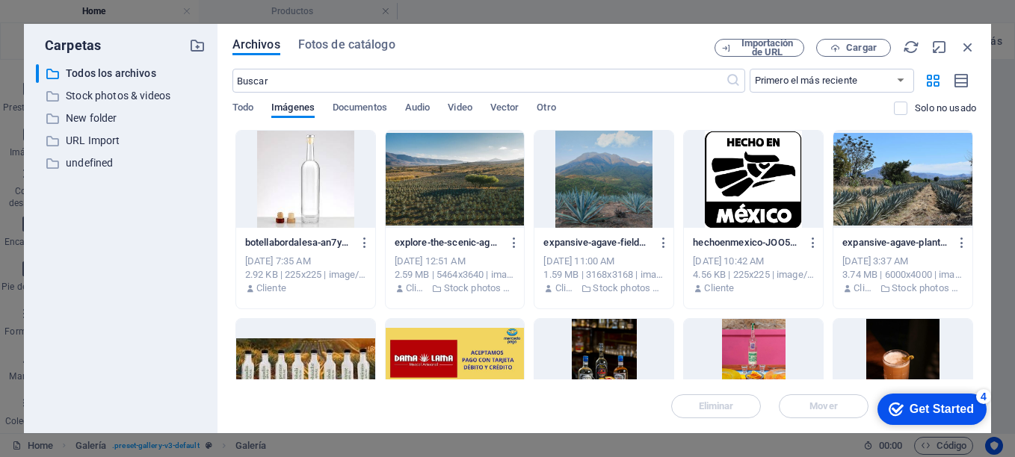
click at [285, 349] on div at bounding box center [305, 367] width 139 height 97
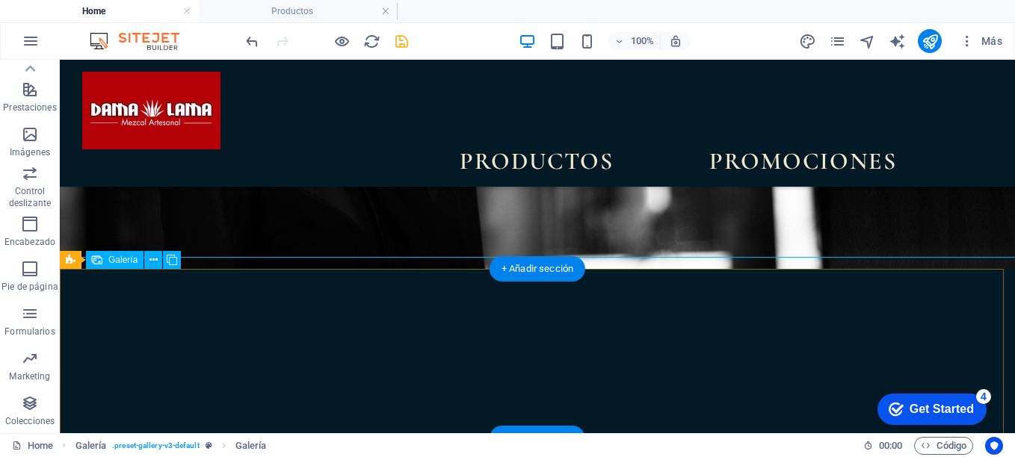
select select "4"
select select "px"
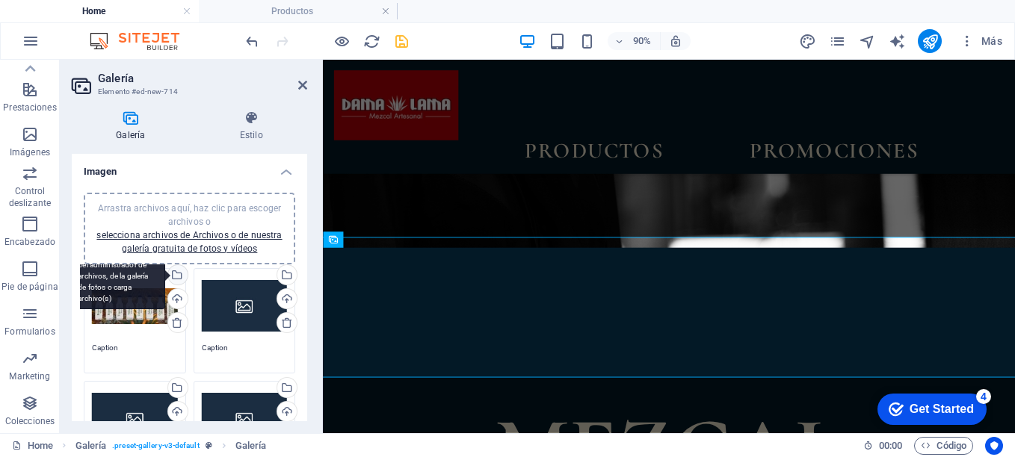
click at [176, 278] on div "Selecciona archivos del administrador de archivos, de la galería de fotos o car…" at bounding box center [176, 276] width 22 height 22
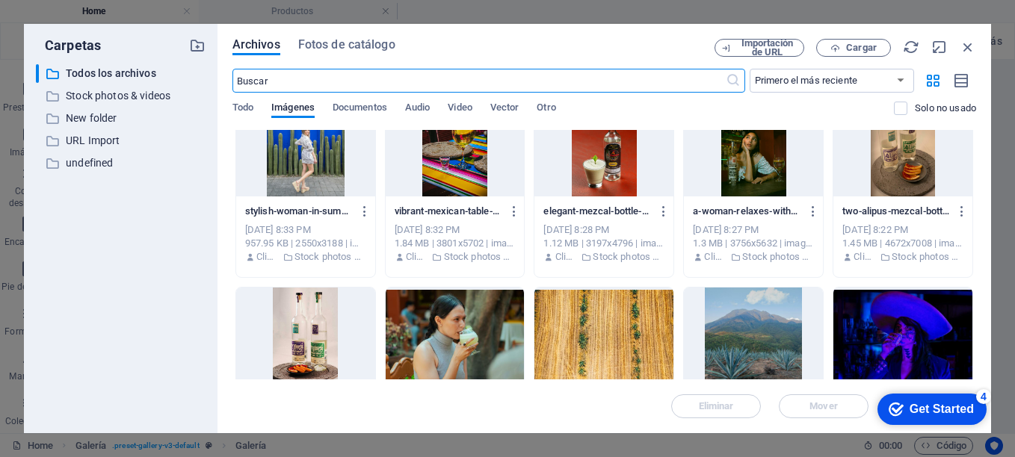
scroll to position [835, 0]
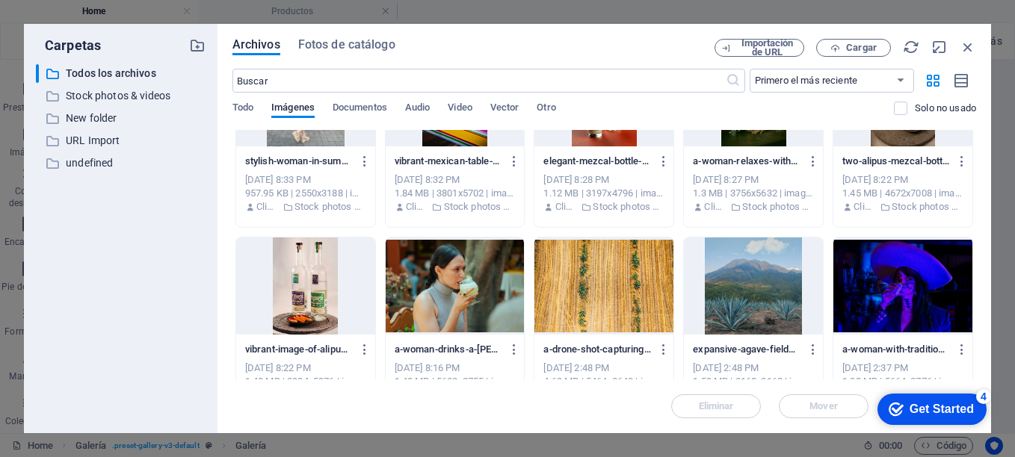
click at [449, 302] on div at bounding box center [455, 286] width 139 height 97
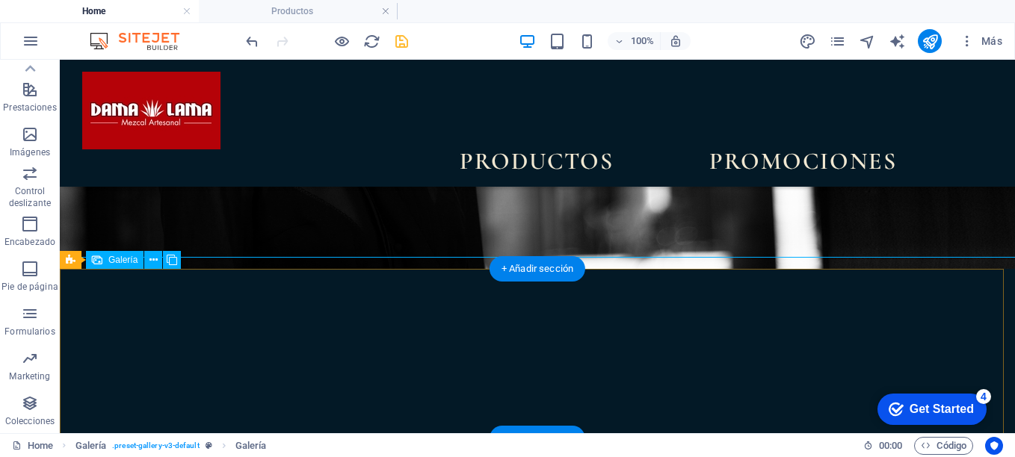
select select "4"
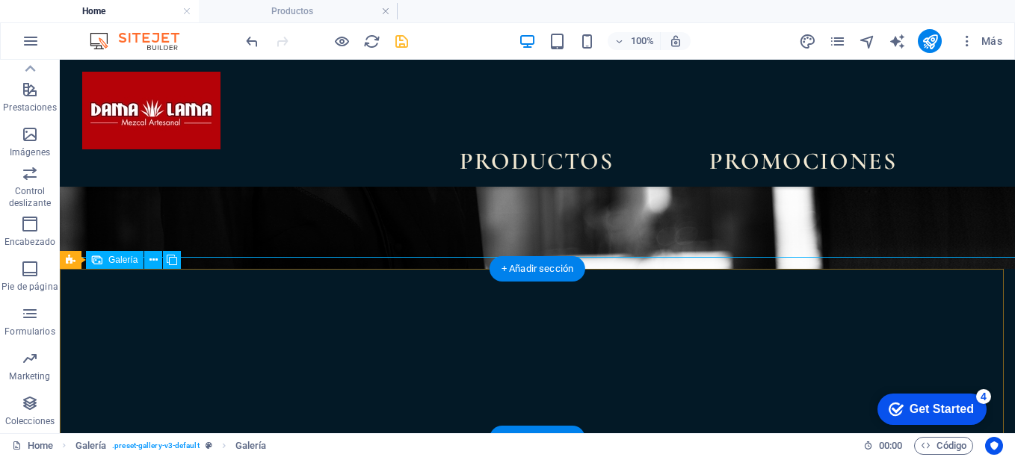
select select "px"
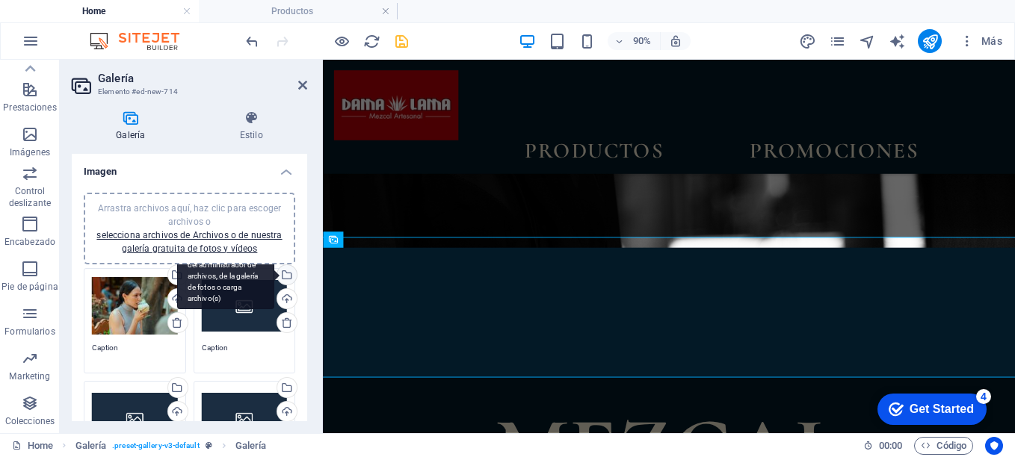
click at [284, 279] on div "Selecciona archivos del administrador de archivos, de la galería de fotos o car…" at bounding box center [285, 276] width 22 height 22
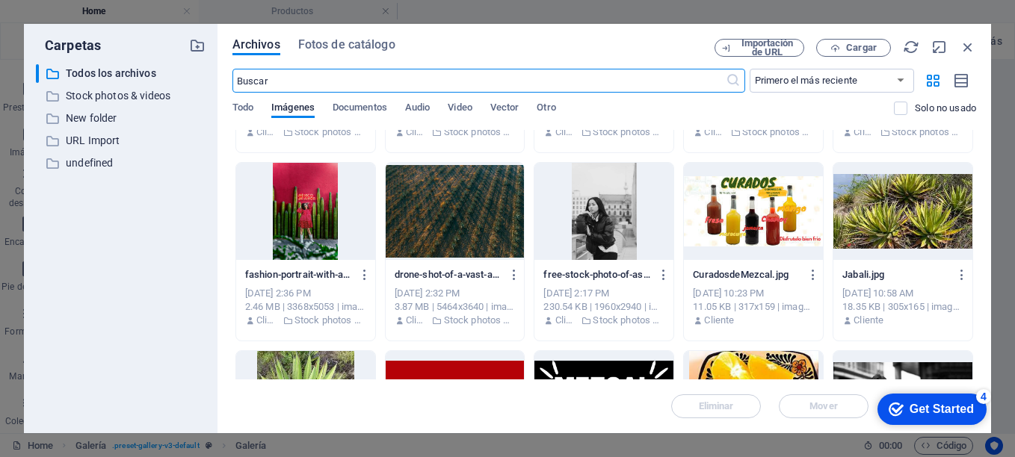
scroll to position [1138, 0]
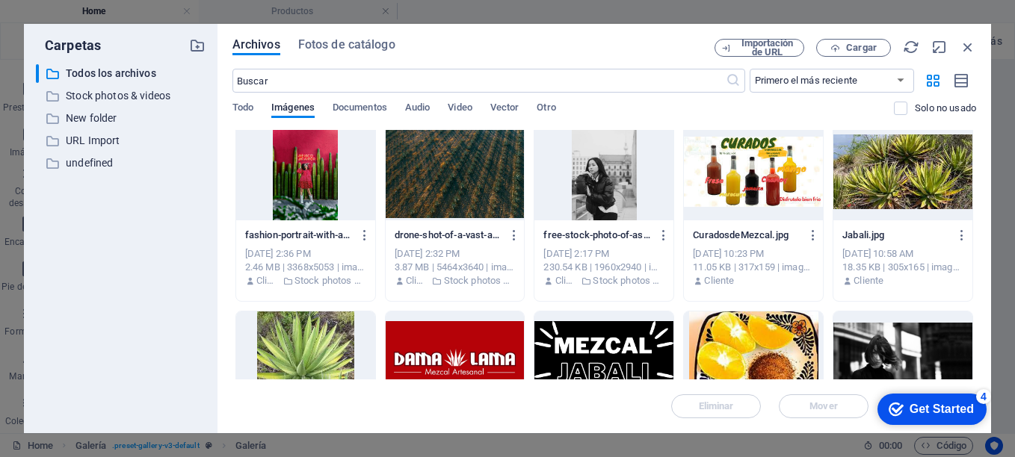
click at [765, 179] on div at bounding box center [753, 171] width 139 height 97
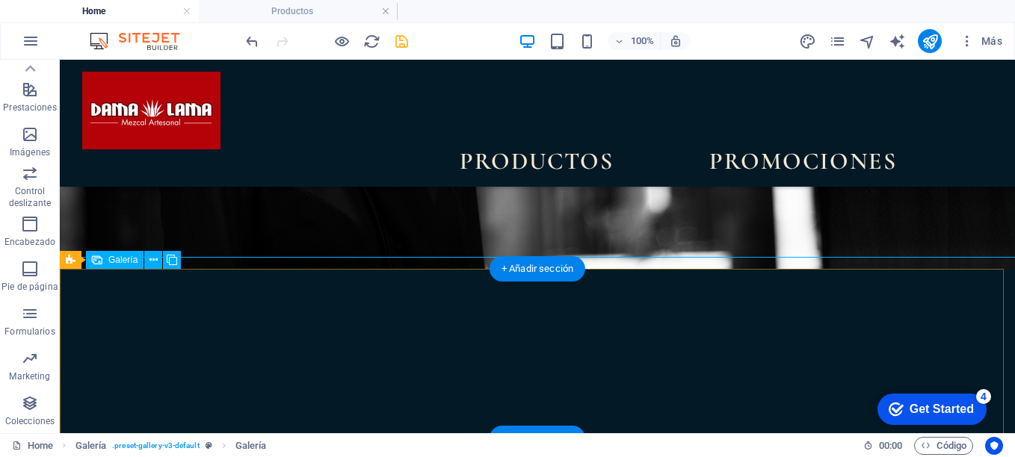
select select "4"
select select "px"
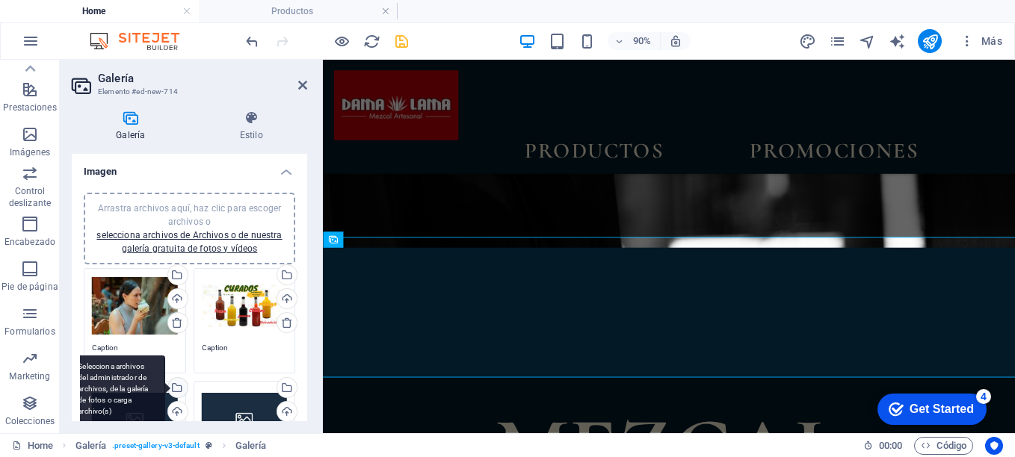
click at [165, 389] on div "Selecciona archivos del administrador de archivos, de la galería de fotos o car…" at bounding box center [116, 389] width 97 height 67
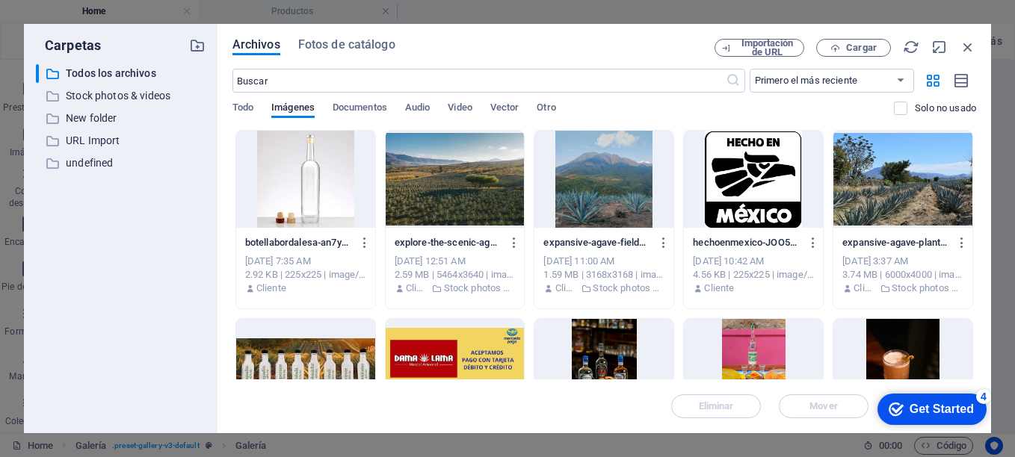
drag, startPoint x: 972, startPoint y: 170, endPoint x: 975, endPoint y: 193, distance: 22.5
click at [975, 193] on div "Arrastra archivos aquí para cargarlos de inmediato botellabordalesa-an7yvJyxjx2…" at bounding box center [604, 255] width 744 height 250
drag, startPoint x: 977, startPoint y: 173, endPoint x: 976, endPoint y: 185, distance: 11.2
click at [976, 185] on div "Archivos Fotos de catálogo Importación de URL Cargar ​ Primero el más reciente …" at bounding box center [605, 229] width 774 height 410
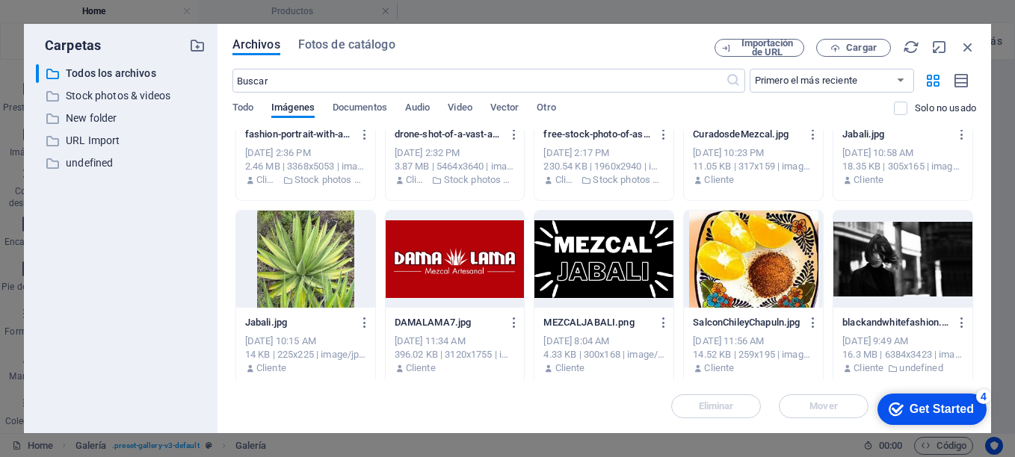
scroll to position [1322, 0]
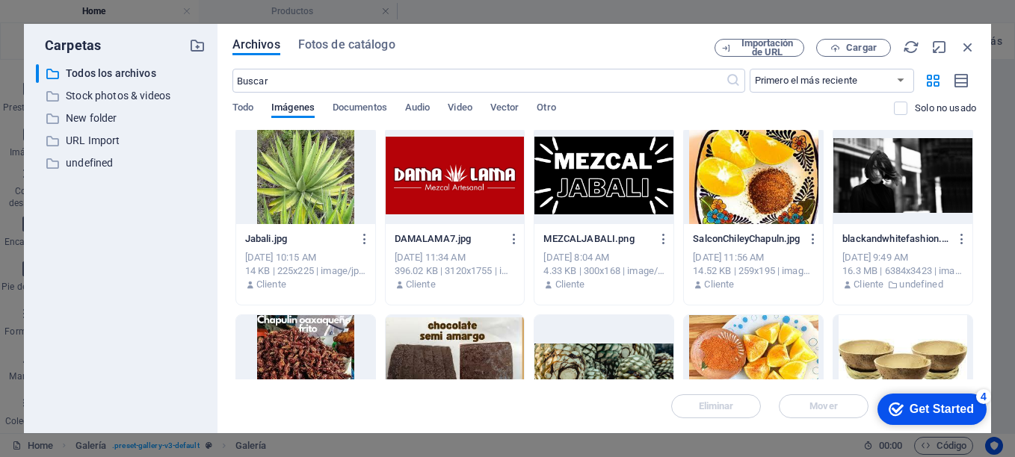
click at [321, 338] on div at bounding box center [305, 363] width 139 height 97
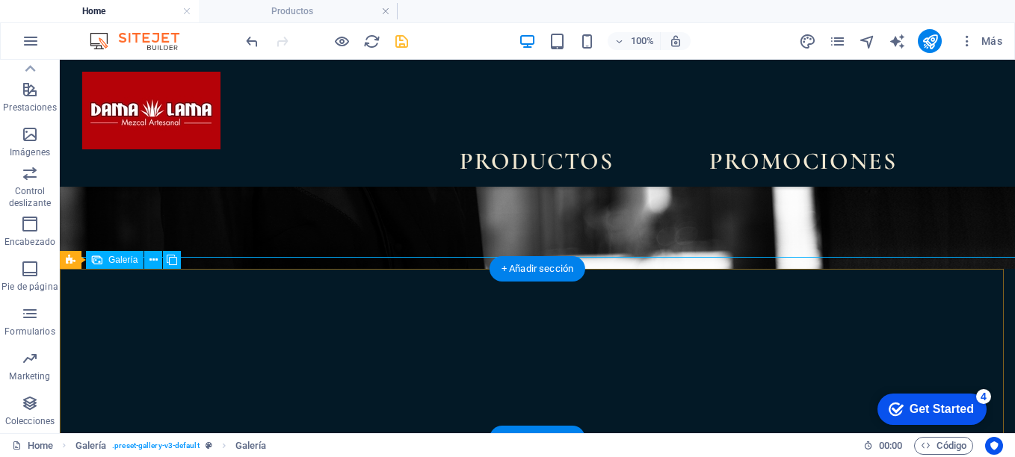
select select "4"
select select "px"
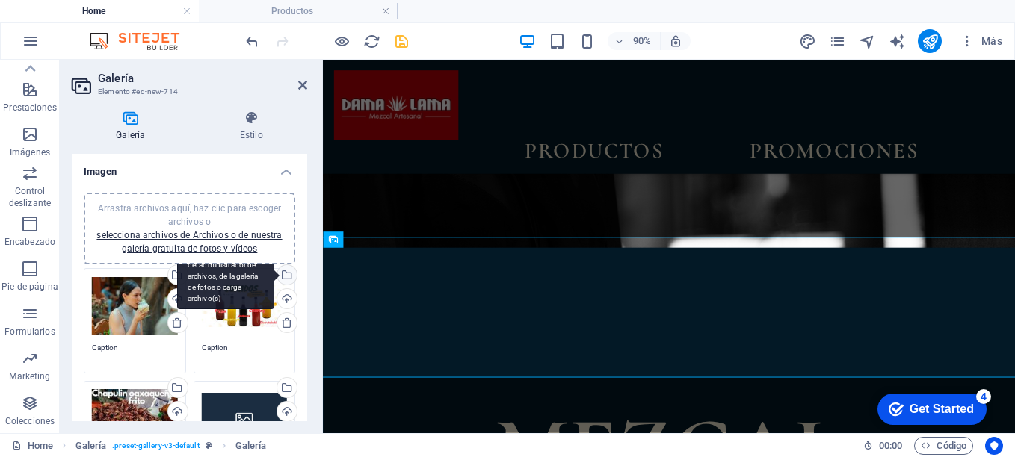
click at [274, 276] on div "Selecciona archivos del administrador de archivos, de la galería de fotos o car…" at bounding box center [225, 276] width 97 height 67
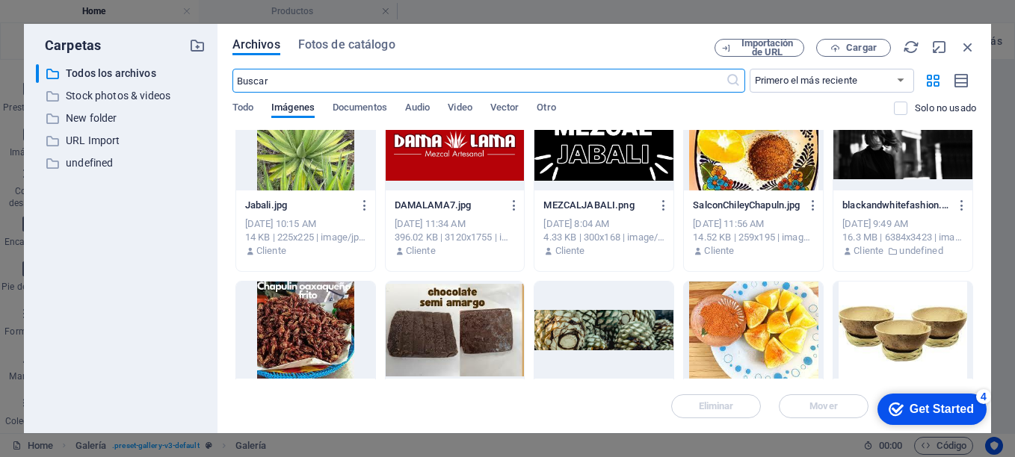
scroll to position [1479, 0]
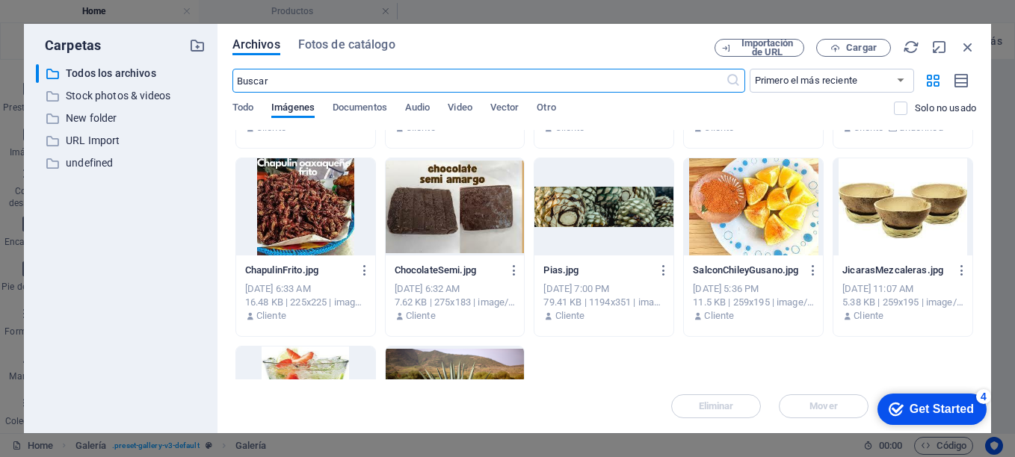
click at [769, 223] on div at bounding box center [753, 206] width 139 height 97
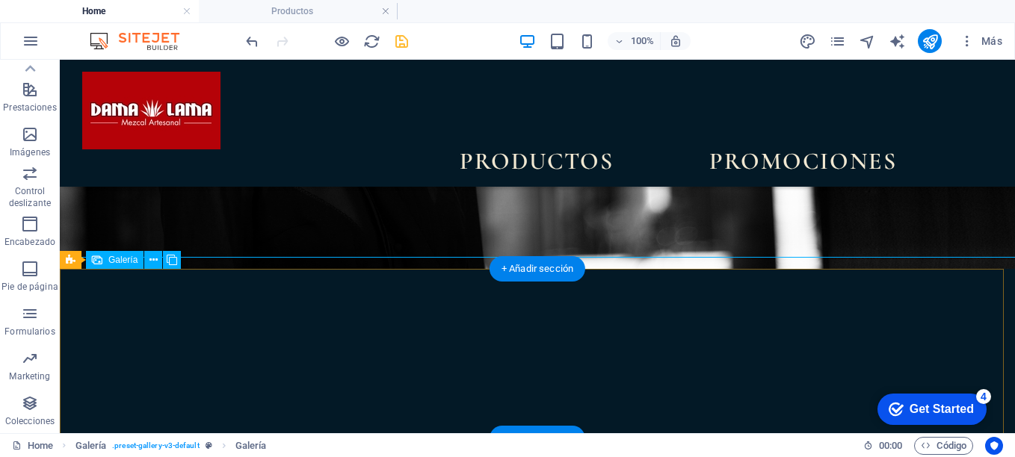
select select "4"
select select "px"
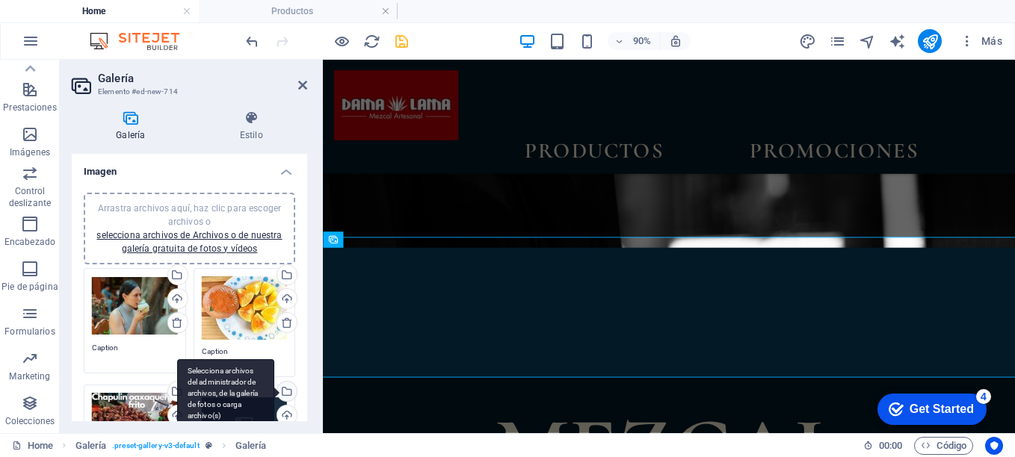
click at [283, 389] on div "Selecciona archivos del administrador de archivos, de la galería de fotos o car…" at bounding box center [285, 393] width 22 height 22
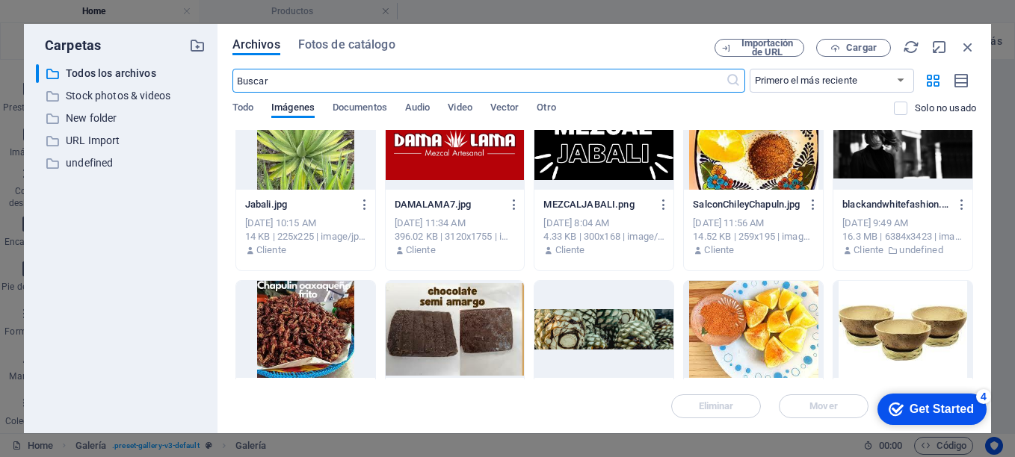
scroll to position [1379, 0]
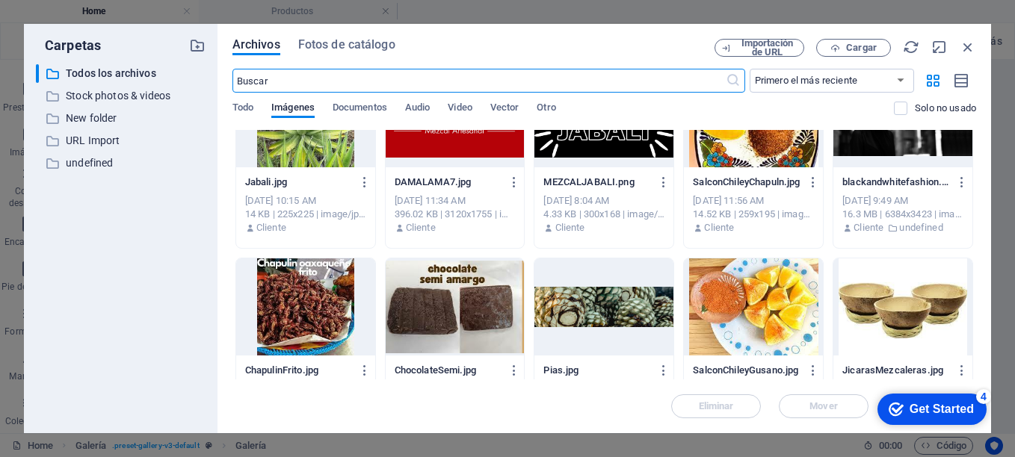
drag, startPoint x: 975, startPoint y: 176, endPoint x: 111, endPoint y: 30, distance: 877.0
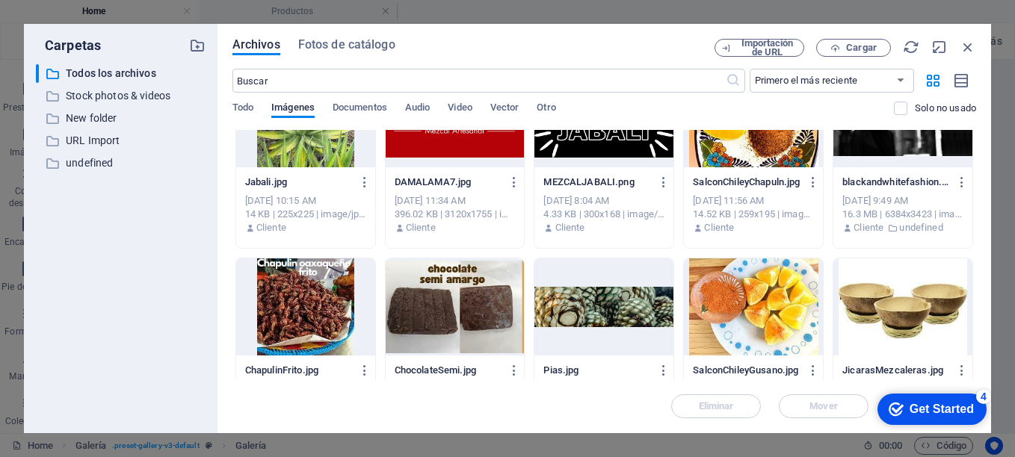
click at [442, 313] on div at bounding box center [455, 307] width 139 height 97
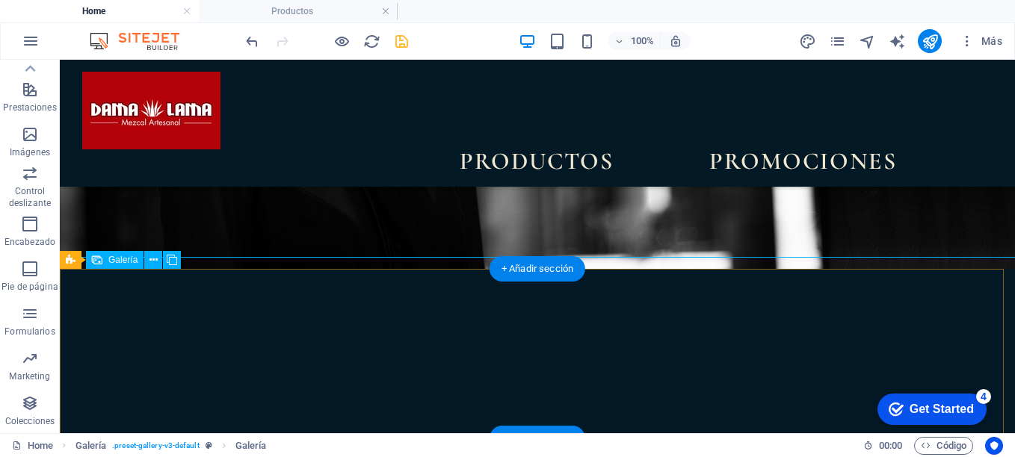
select select "4"
select select "px"
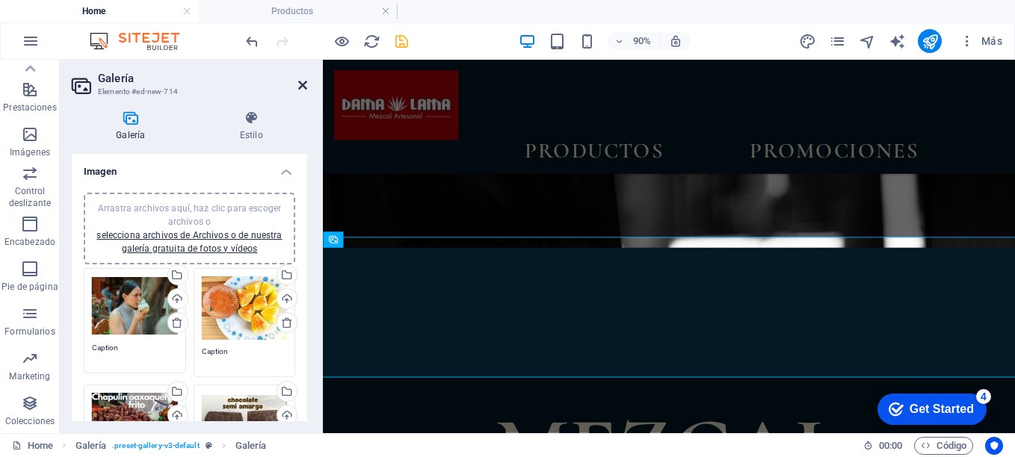
click at [303, 83] on icon at bounding box center [302, 85] width 9 height 12
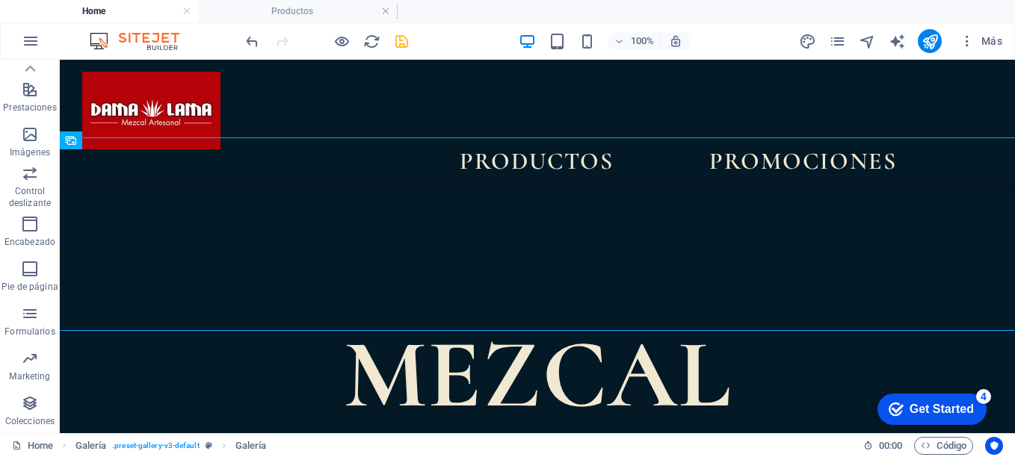
scroll to position [444, 0]
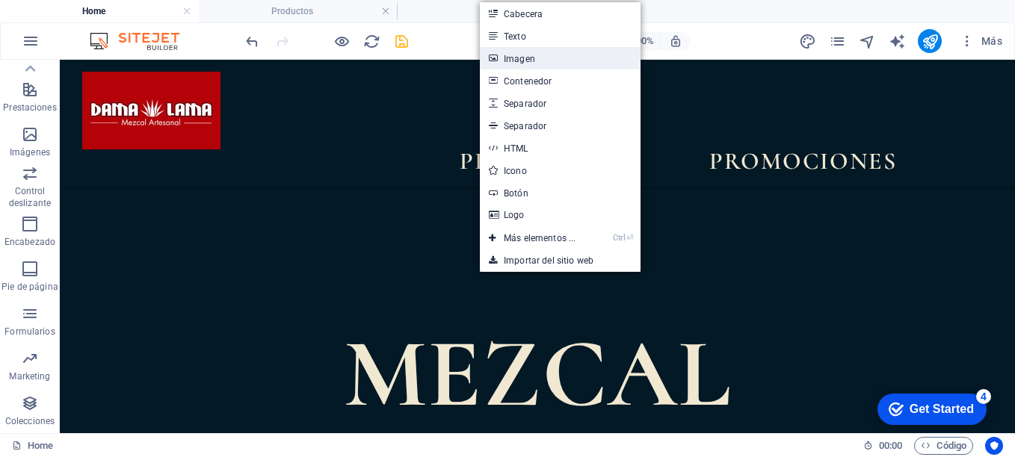
click at [521, 64] on link "Imagen" at bounding box center [560, 58] width 161 height 22
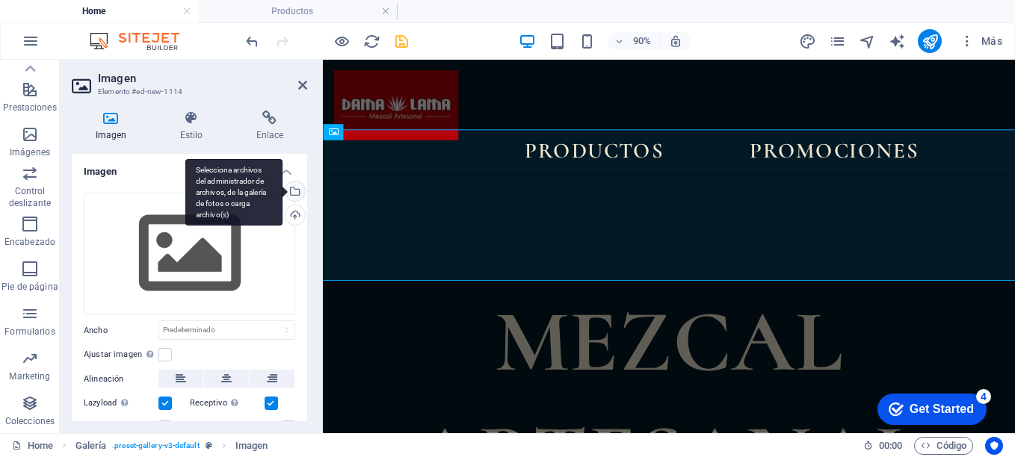
click at [292, 193] on div "Selecciona archivos del administrador de archivos, de la galería de fotos o car…" at bounding box center [294, 193] width 22 height 22
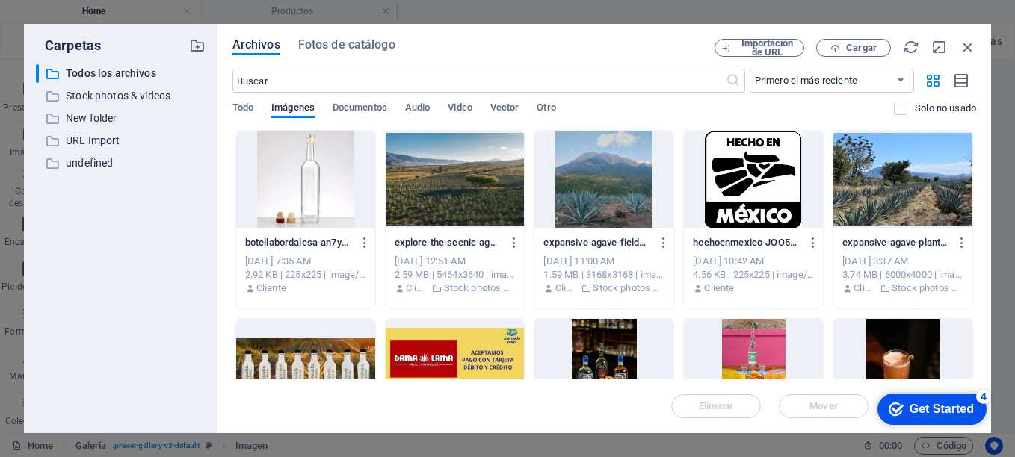
drag, startPoint x: 972, startPoint y: 173, endPoint x: 972, endPoint y: 197, distance: 23.2
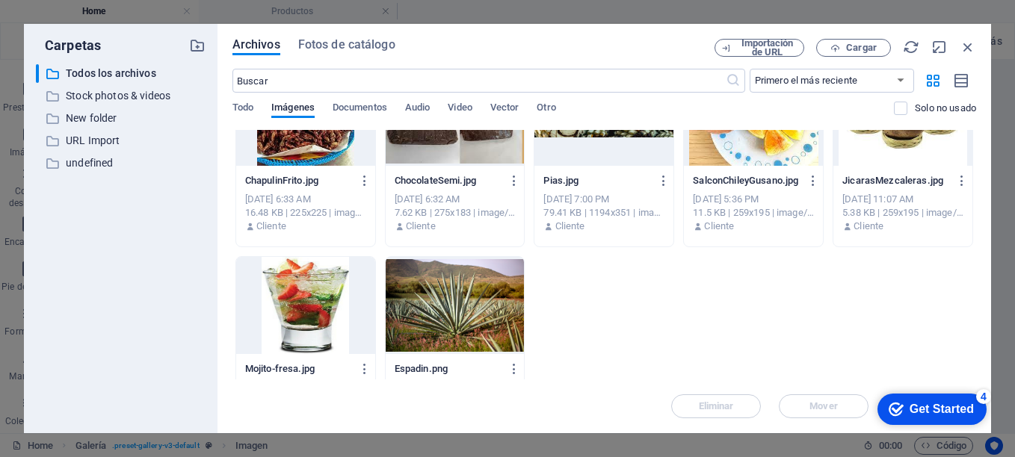
scroll to position [1625, 0]
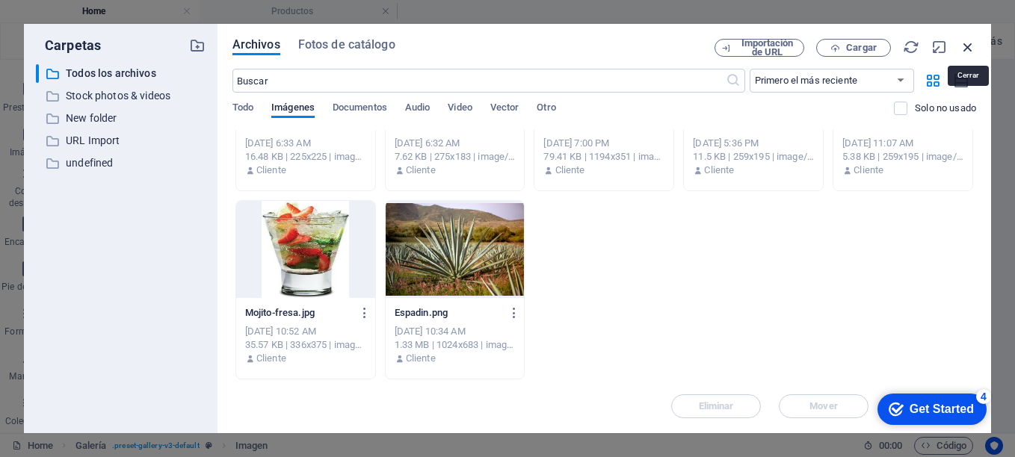
click at [970, 47] on icon "button" at bounding box center [968, 47] width 16 height 16
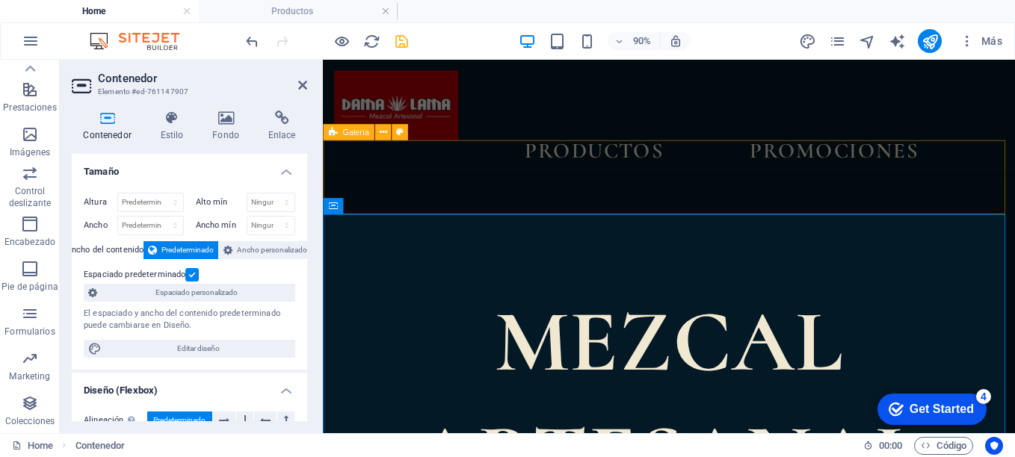
select select "rem"
select select "preset-gallery-v3-default"
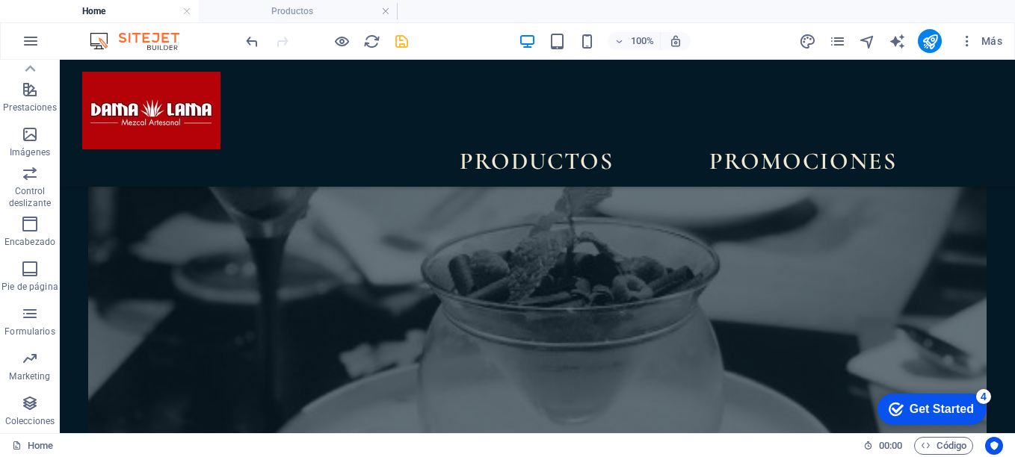
scroll to position [3299, 0]
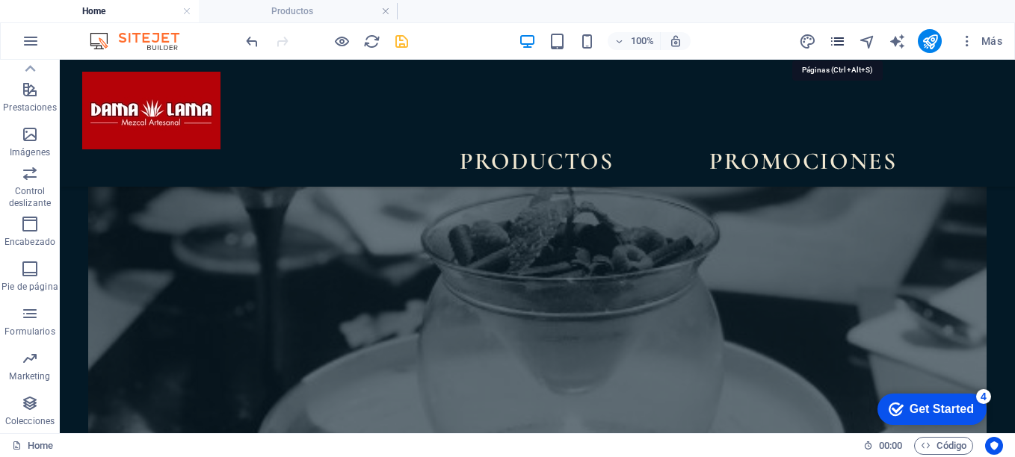
click at [0, 0] on icon "pages" at bounding box center [0, 0] width 0 height 0
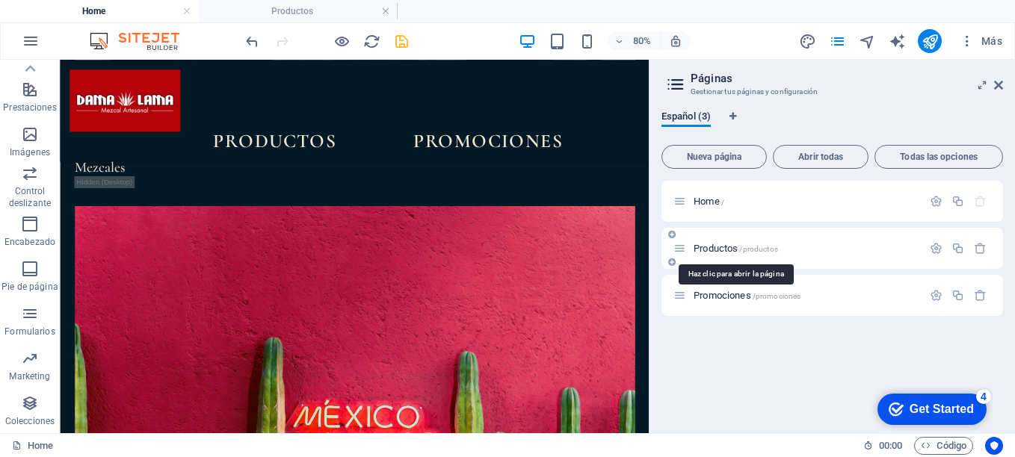
click at [710, 249] on span "Productos /productos" at bounding box center [736, 248] width 84 height 11
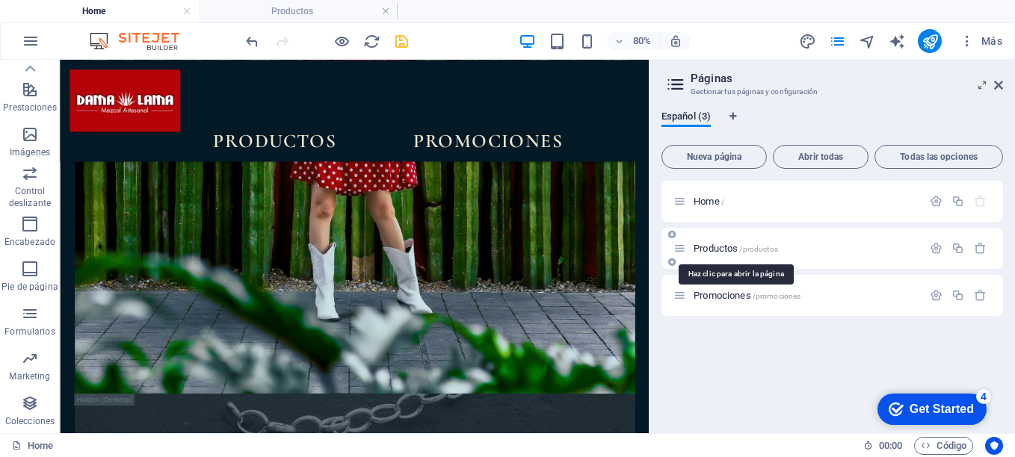
scroll to position [0, 0]
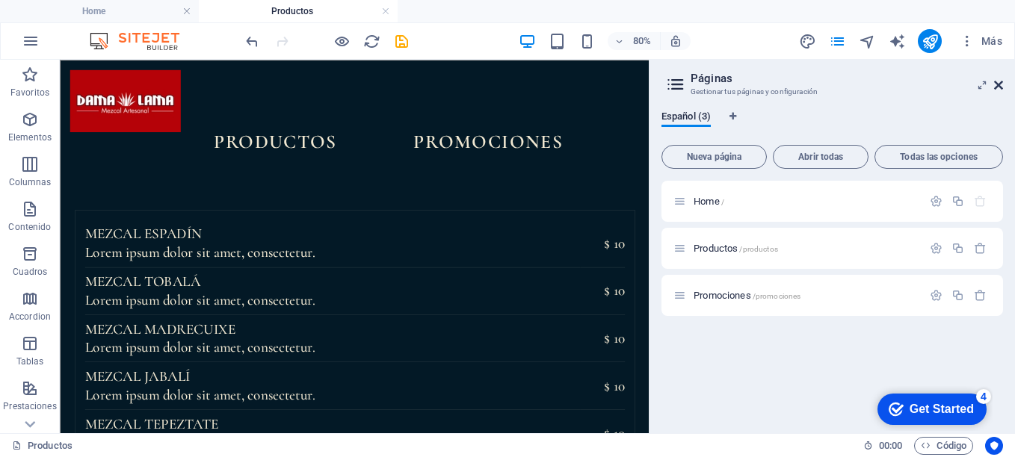
click at [997, 83] on icon at bounding box center [998, 85] width 9 height 12
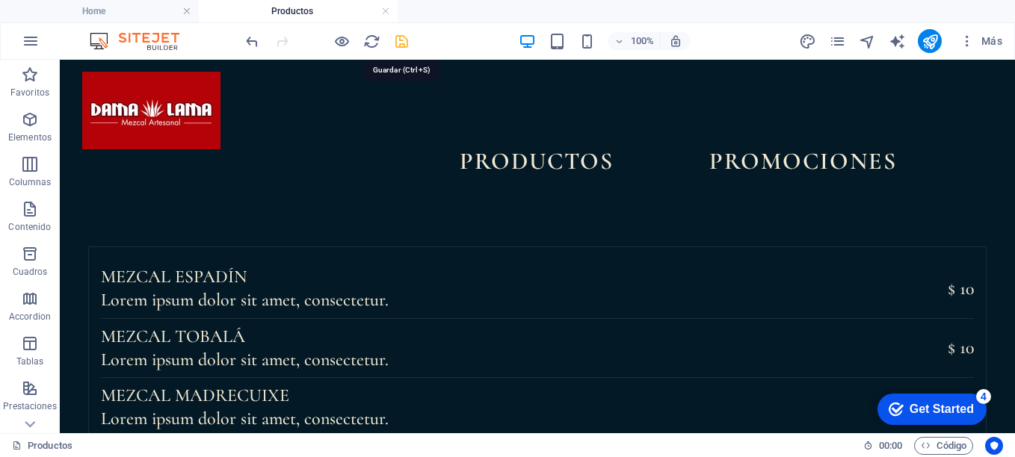
click at [394, 47] on icon "save" at bounding box center [401, 41] width 17 height 17
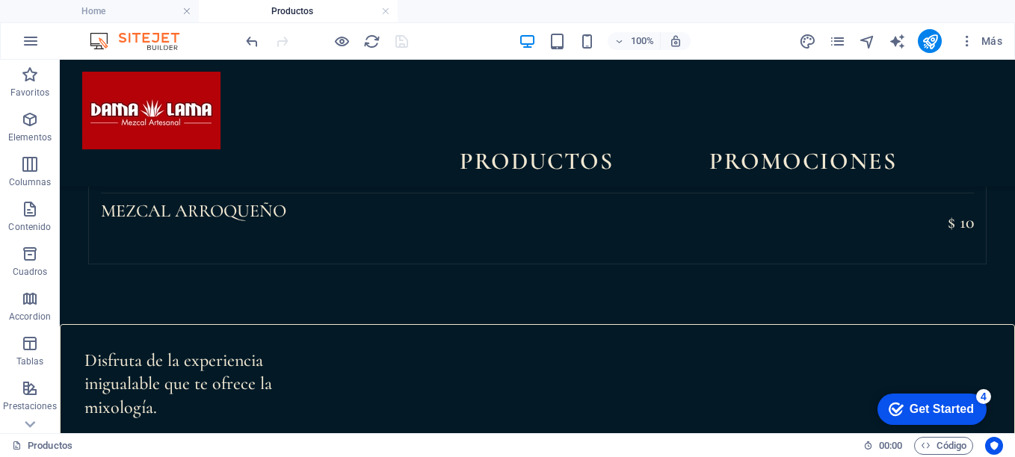
scroll to position [359, 0]
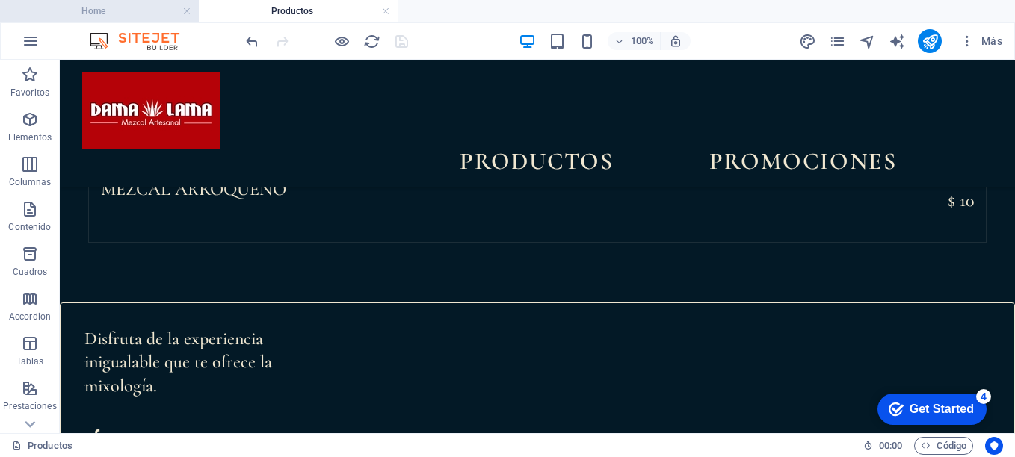
click at [117, 7] on h4 "Home" at bounding box center [99, 11] width 199 height 16
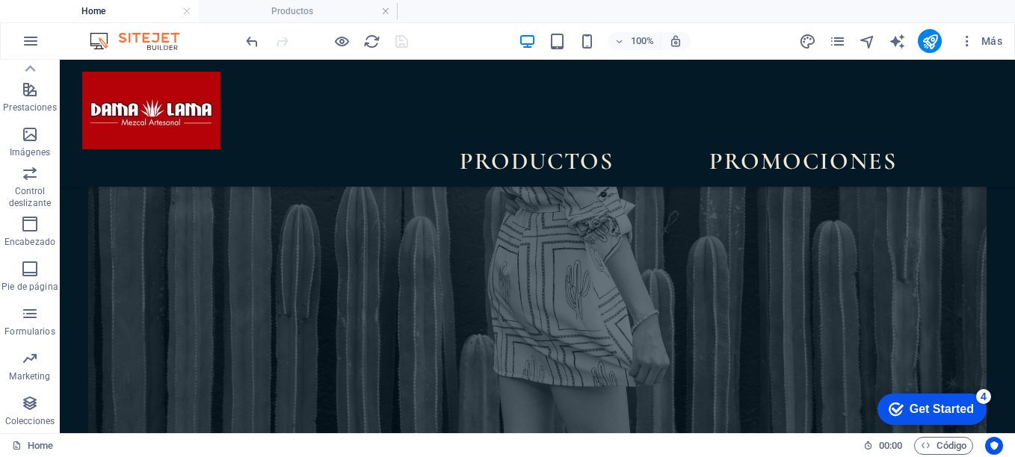
scroll to position [5322, 0]
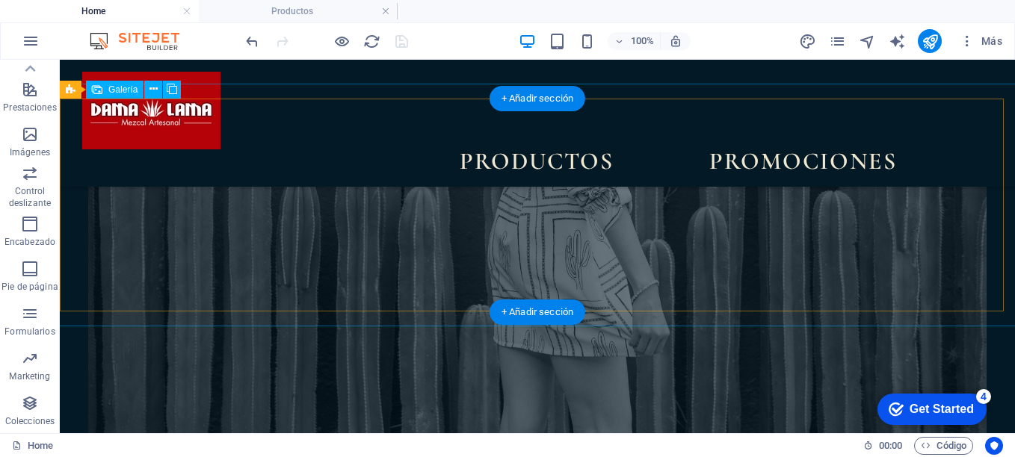
select select "4"
select select "px"
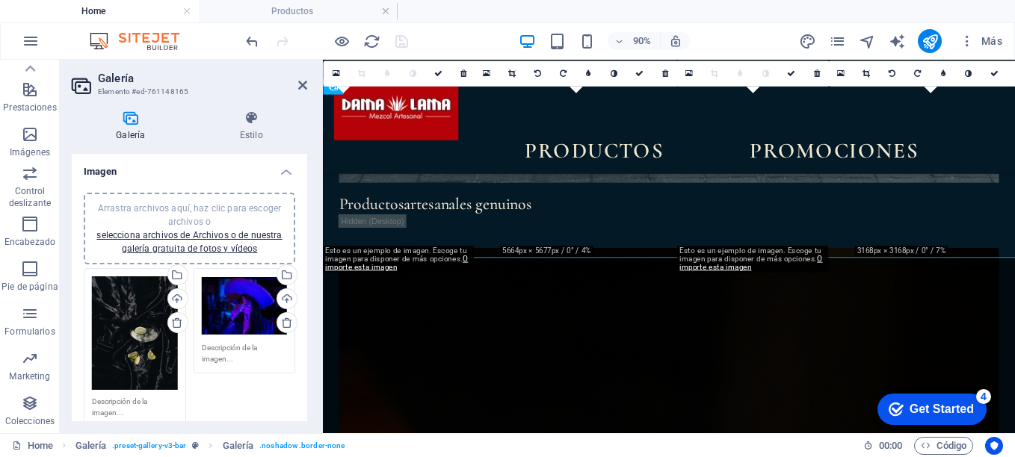
scroll to position [5609, 0]
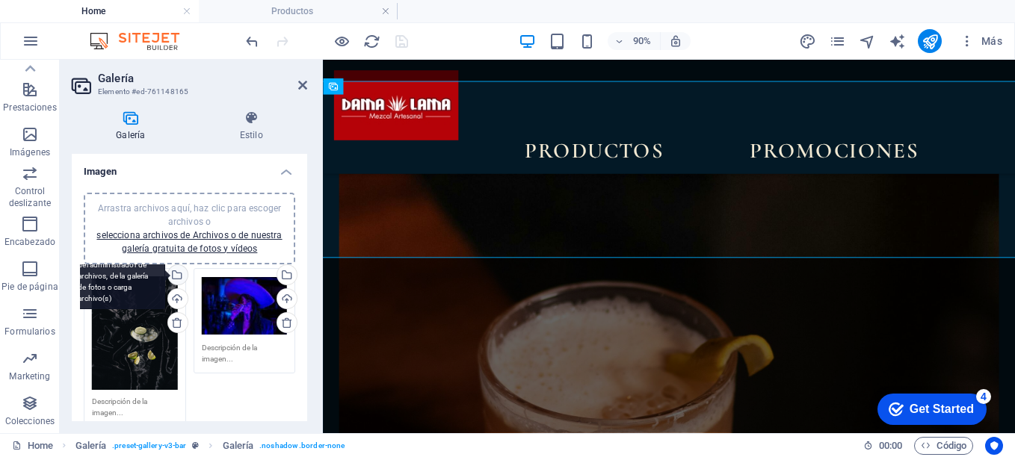
click at [178, 275] on div "Selecciona archivos del administrador de archivos, de la galería de fotos o car…" at bounding box center [176, 276] width 22 height 22
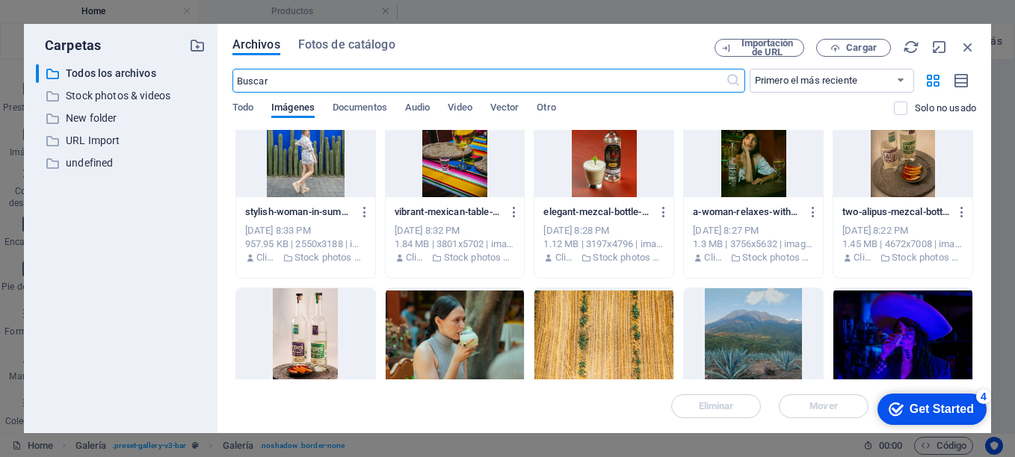
scroll to position [796, 0]
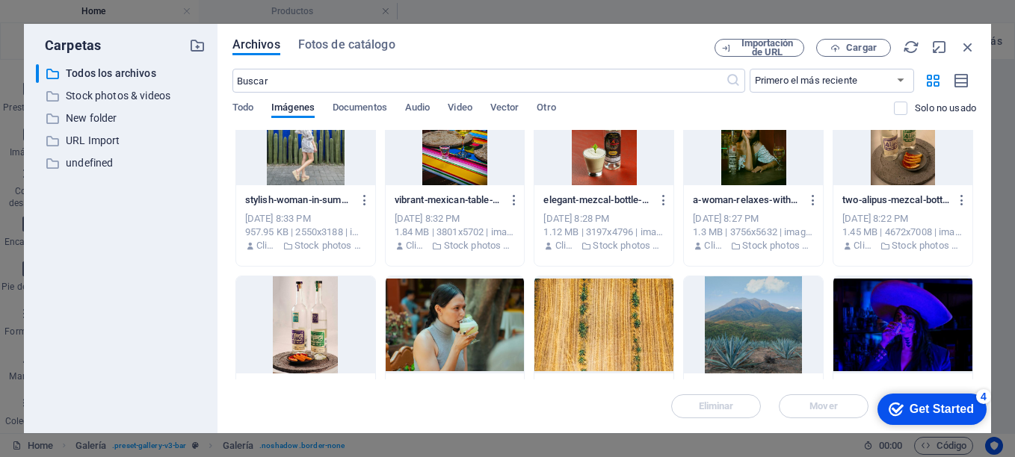
click at [431, 320] on div at bounding box center [455, 325] width 139 height 97
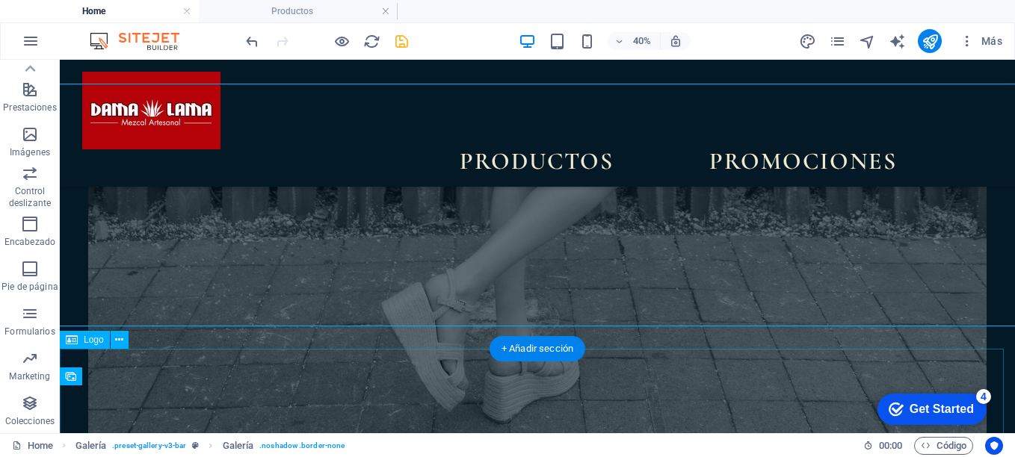
scroll to position [5322, 0]
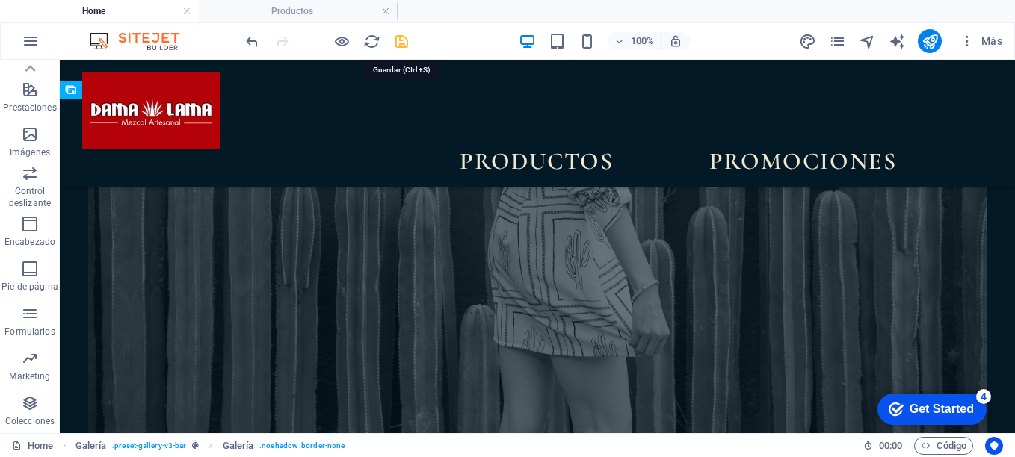
click at [403, 43] on icon "save" at bounding box center [401, 41] width 17 height 17
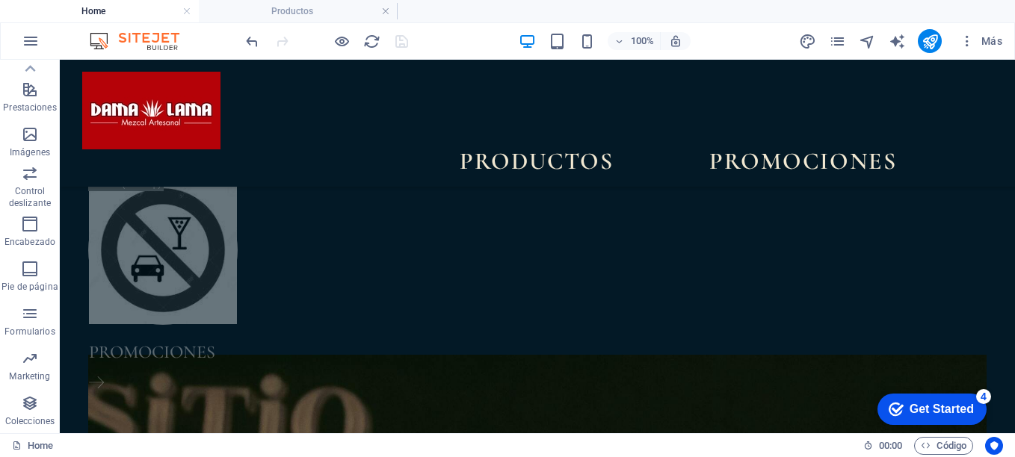
scroll to position [1555, 0]
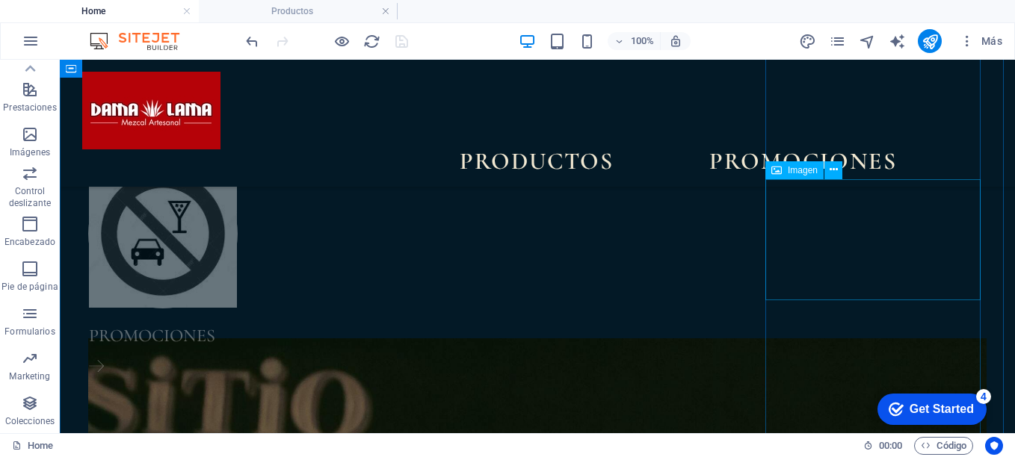
select select "%"
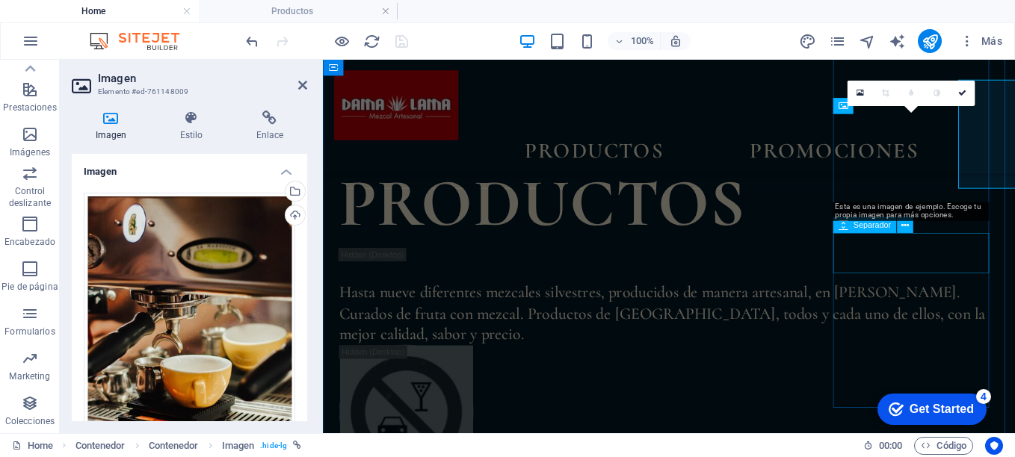
scroll to position [1652, 0]
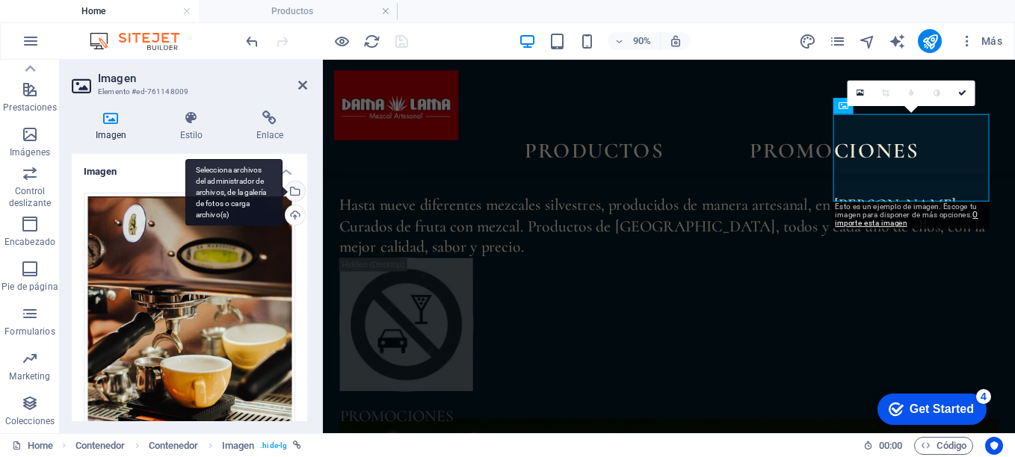
click at [283, 188] on div "Selecciona archivos del administrador de archivos, de la galería de fotos o car…" at bounding box center [233, 192] width 97 height 67
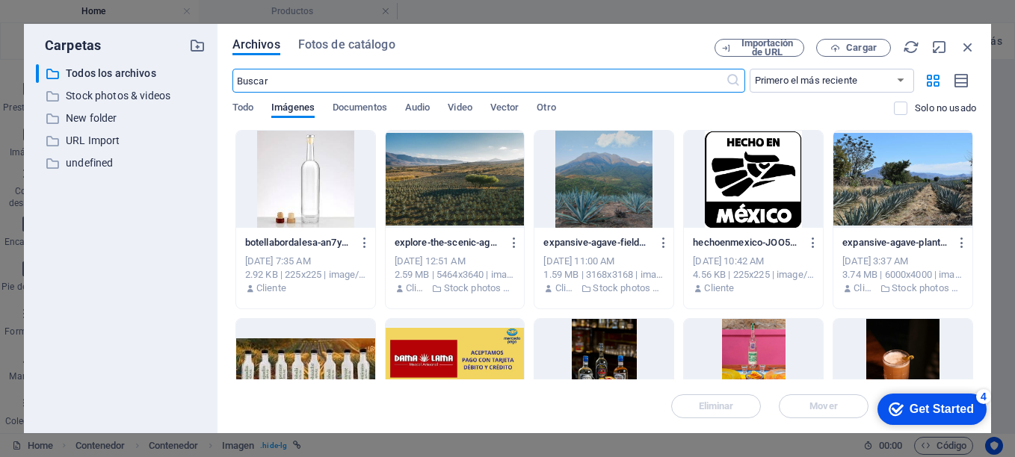
scroll to position [1862, 0]
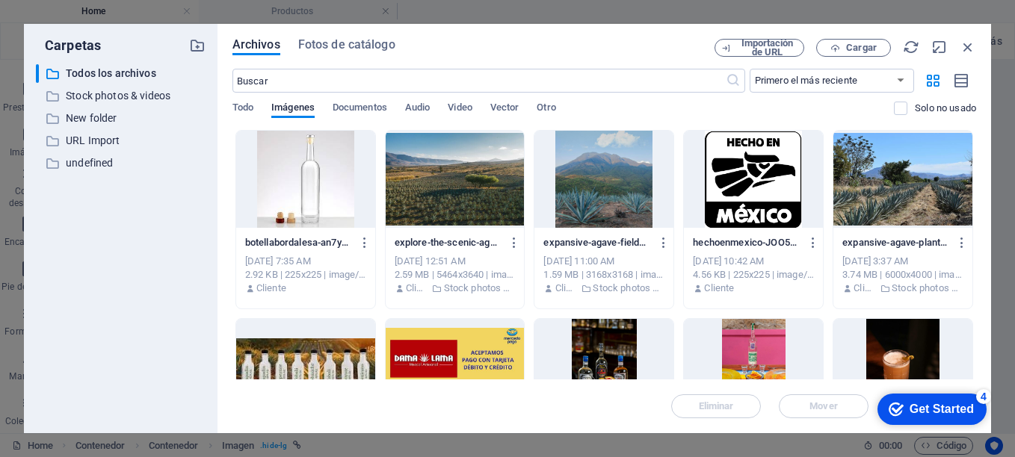
click at [605, 167] on div at bounding box center [603, 179] width 139 height 97
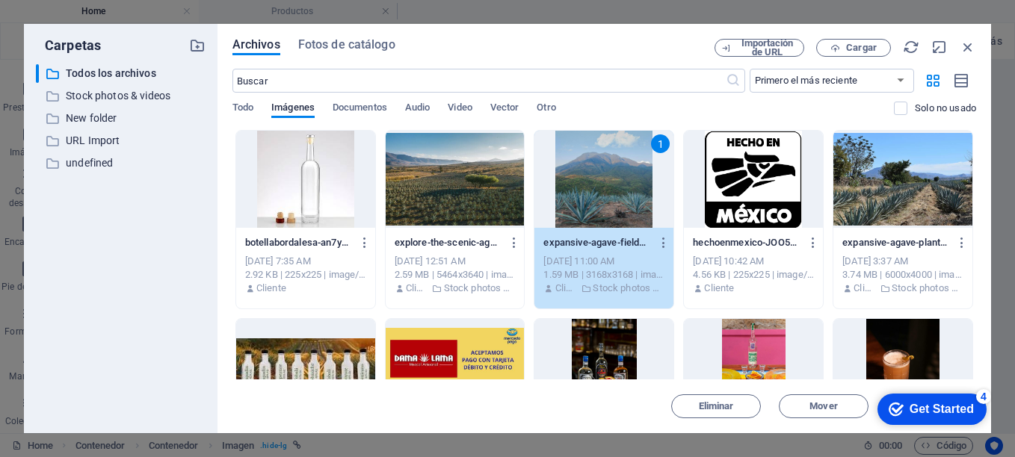
scroll to position [1555, 0]
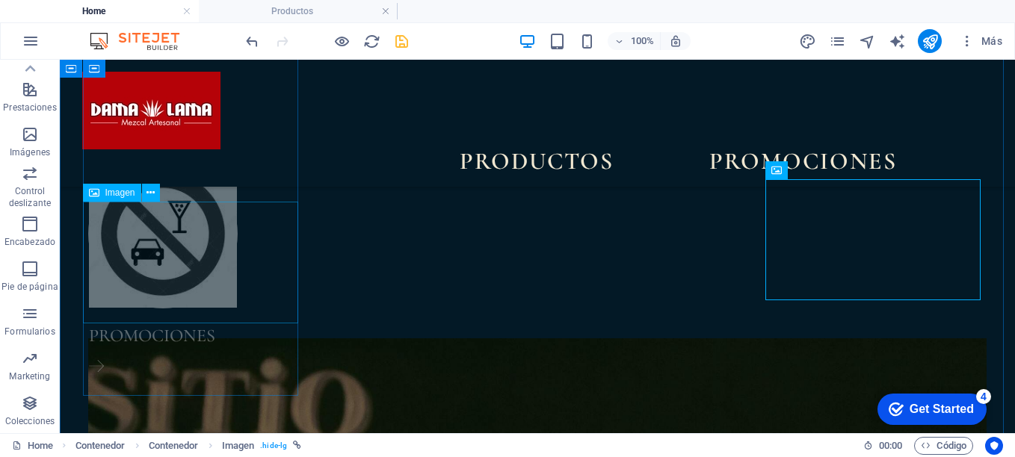
select select "%"
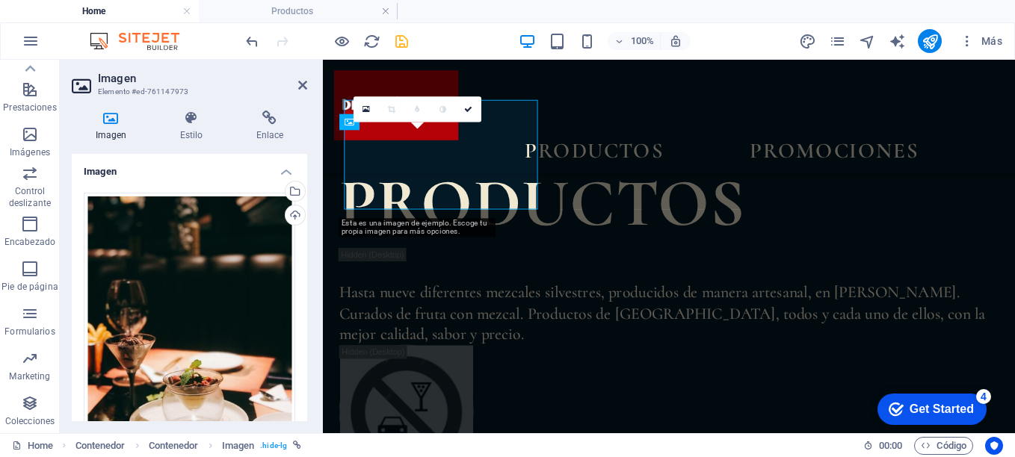
scroll to position [1652, 0]
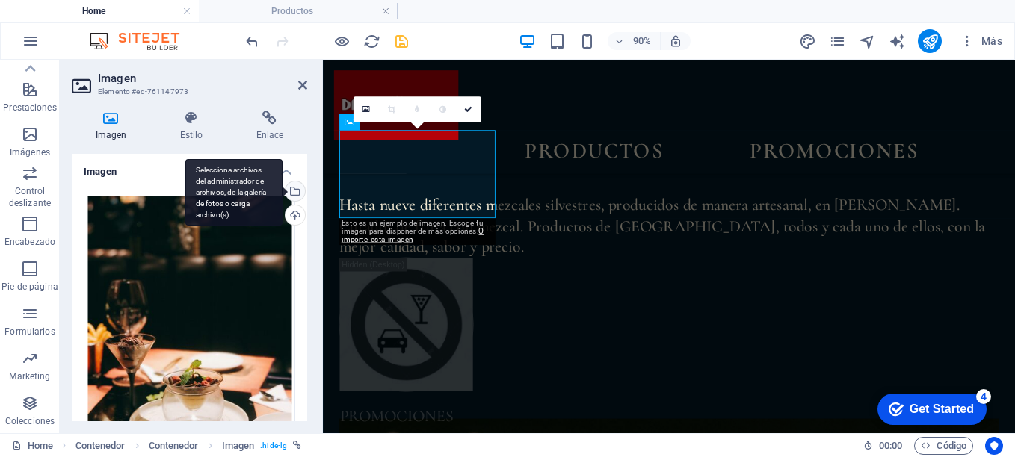
click at [295, 191] on div "Selecciona archivos del administrador de archivos, de la galería de fotos o car…" at bounding box center [294, 193] width 22 height 22
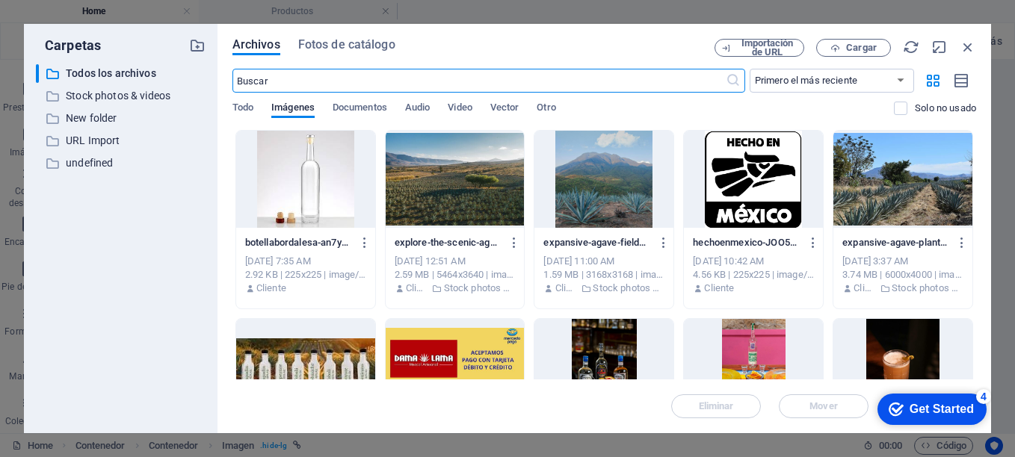
scroll to position [218, 0]
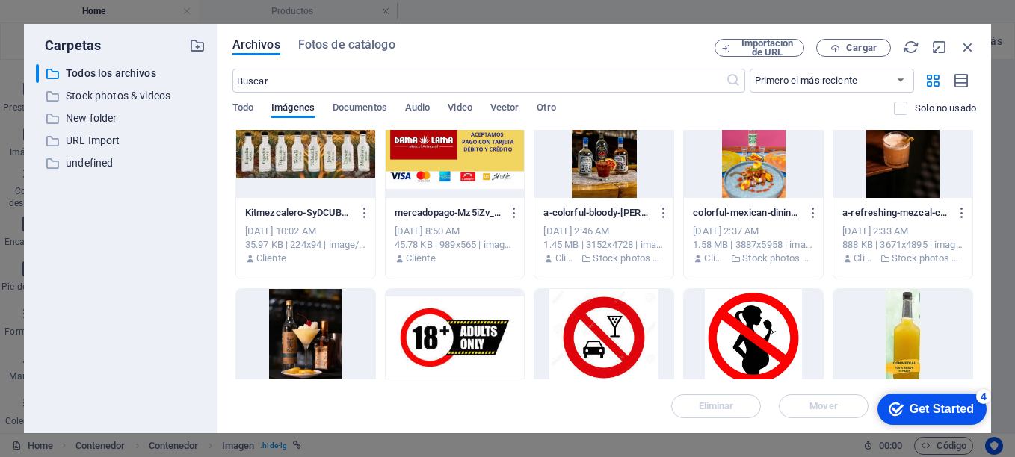
click at [918, 173] on div at bounding box center [902, 149] width 139 height 97
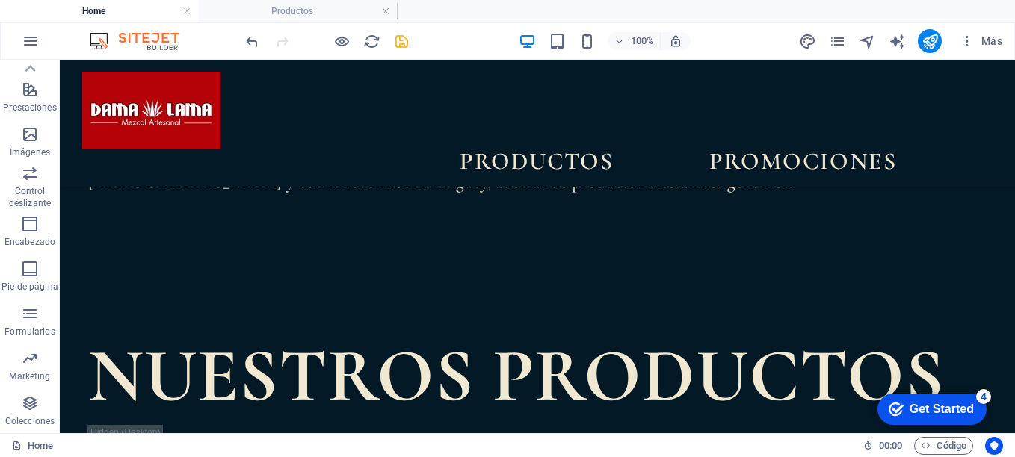
scroll to position [1196, 0]
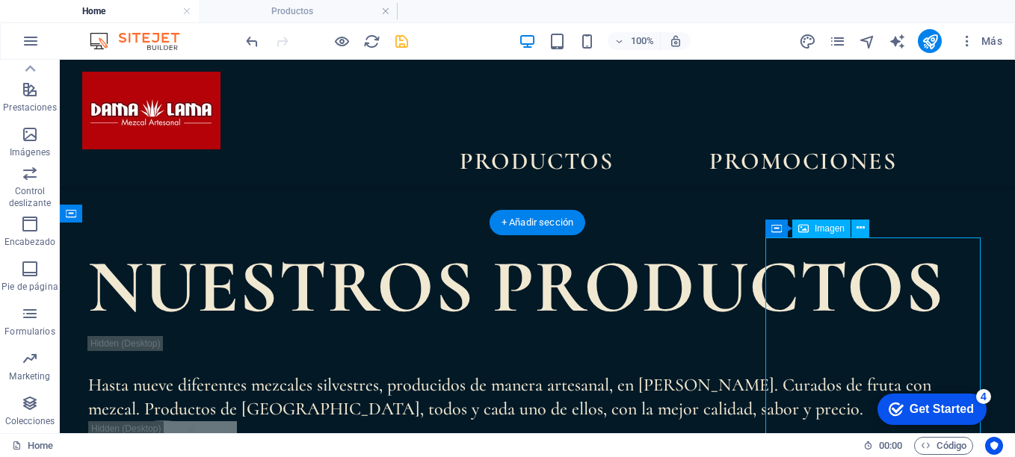
select select "%"
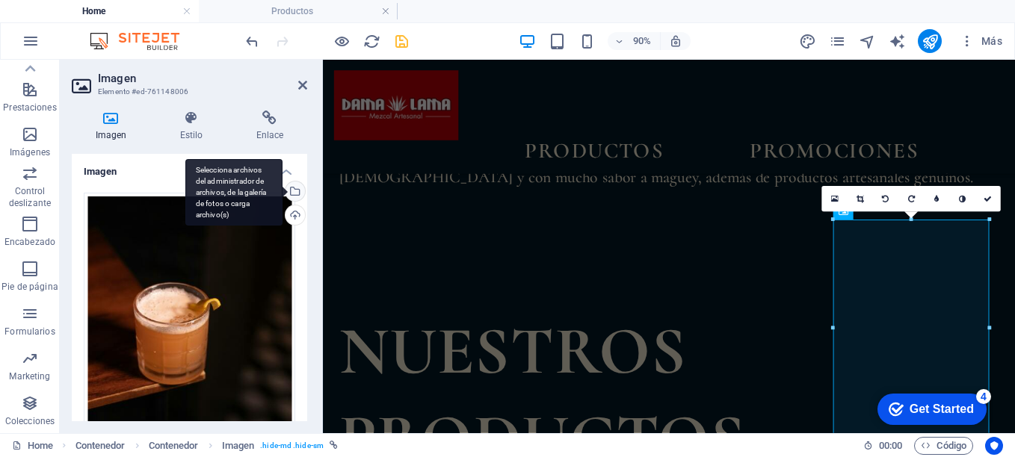
click at [283, 191] on div "Selecciona archivos del administrador de archivos, de la galería de fotos o car…" at bounding box center [233, 192] width 97 height 67
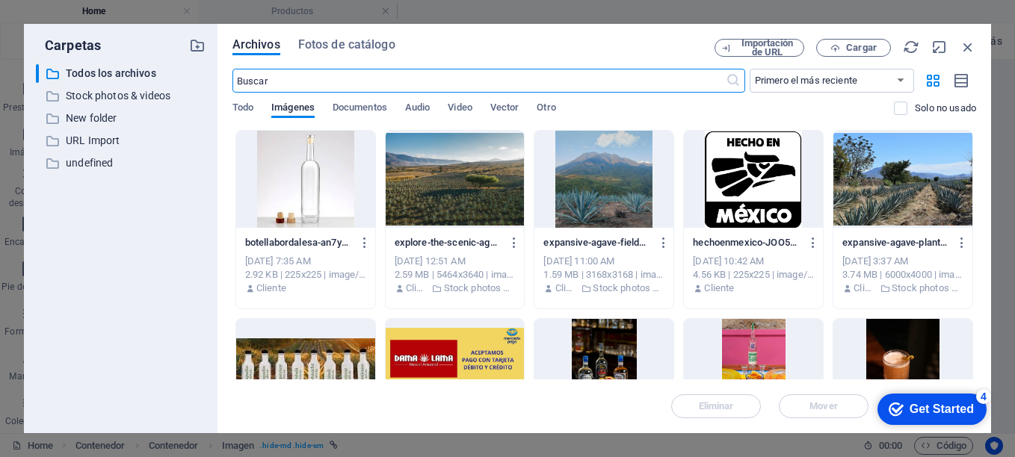
scroll to position [1503, 0]
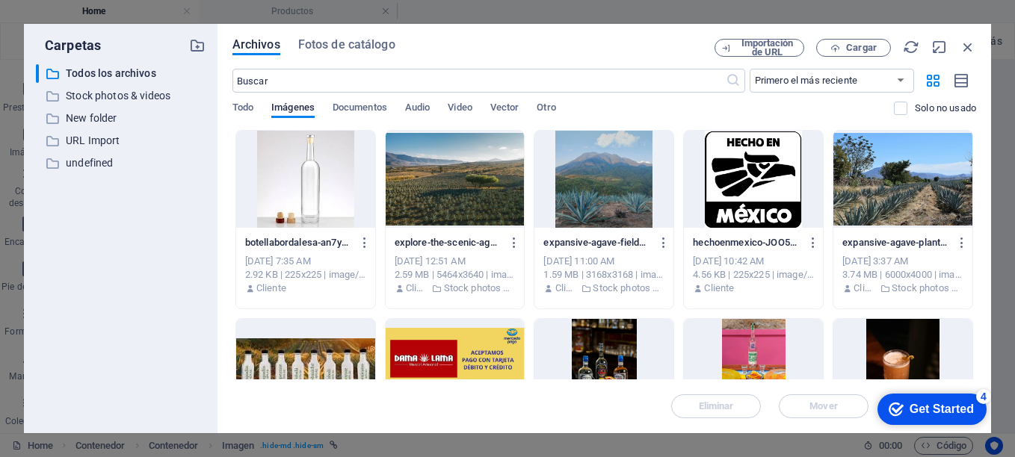
click at [976, 201] on div "Archivos Fotos de catálogo Importación de URL Cargar ​ Primero el más reciente …" at bounding box center [605, 229] width 774 height 410
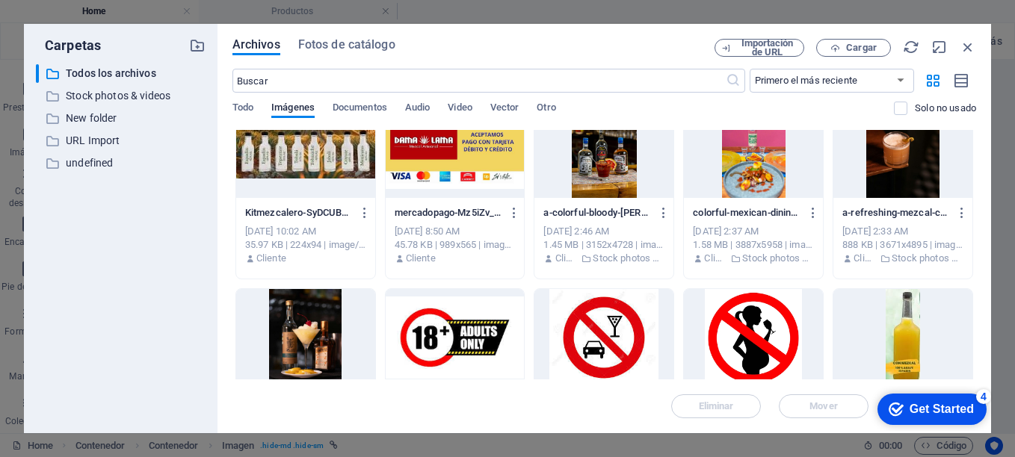
click at [977, 240] on div "Archivos Fotos de catálogo Importación de URL Cargar ​ Primero el más reciente …" at bounding box center [605, 229] width 774 height 410
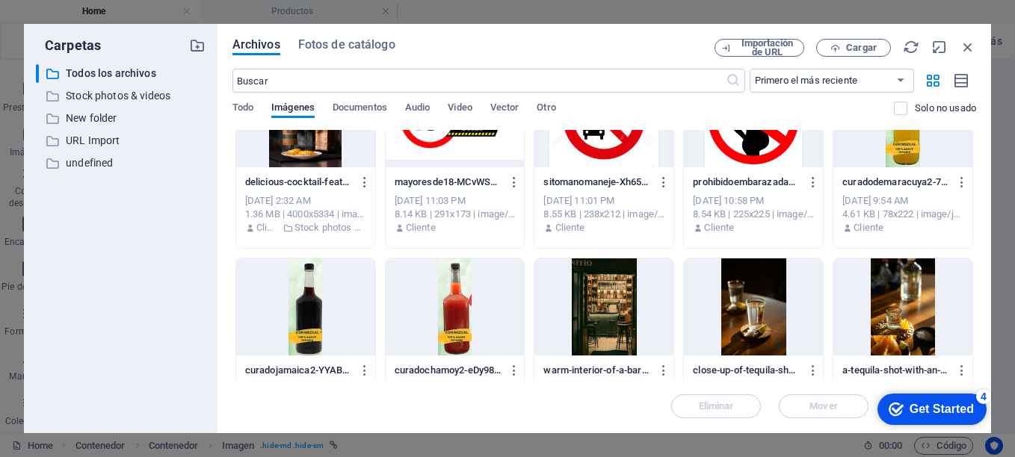
scroll to position [656, 0]
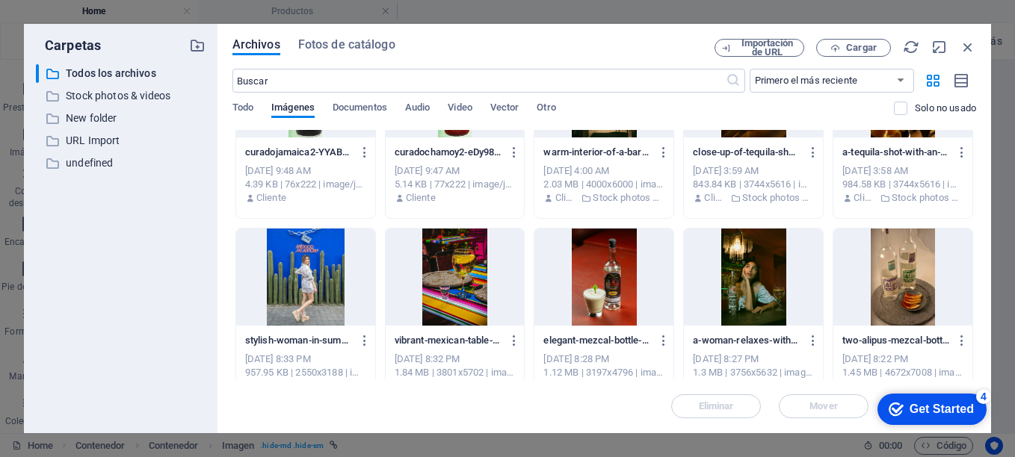
click at [977, 265] on div "Archivos Fotos de catálogo Importación de URL Cargar ​ Primero el más reciente …" at bounding box center [605, 229] width 774 height 410
click at [977, 259] on div "Archivos Fotos de catálogo Importación de URL Cargar ​ Primero el más reciente …" at bounding box center [605, 229] width 774 height 410
click at [976, 260] on div "Archivos Fotos de catálogo Importación de URL Cargar ​ Primero el más reciente …" at bounding box center [605, 229] width 774 height 410
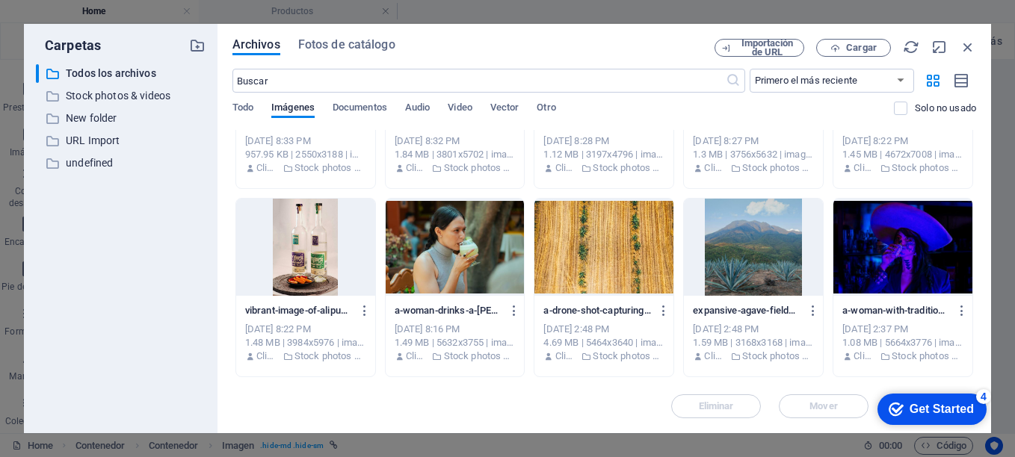
click at [978, 296] on div "Archivos Fotos de catálogo Importación de URL Cargar ​ Primero el más reciente …" at bounding box center [605, 229] width 774 height 410
click at [976, 293] on div "Archivos Fotos de catálogo Importación de URL Cargar ​ Primero el más reciente …" at bounding box center [605, 229] width 774 height 410
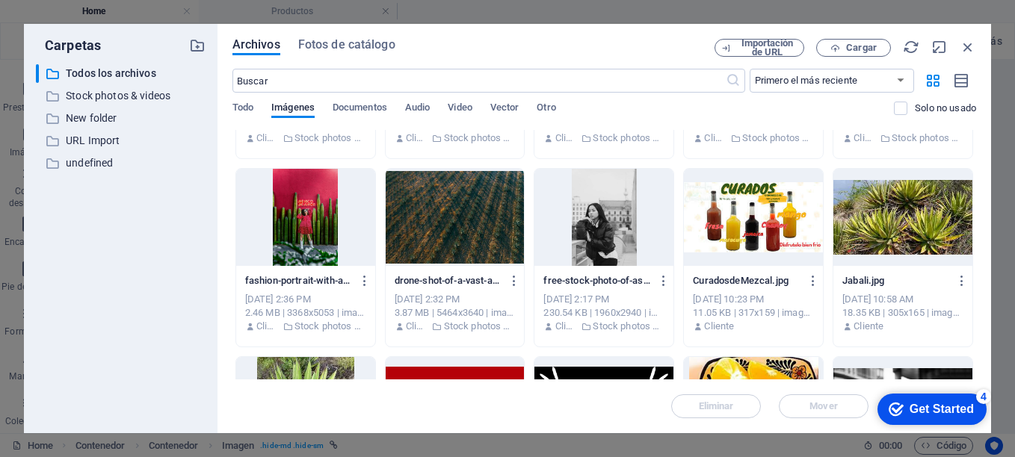
click at [976, 311] on div "Archivos Fotos de catálogo Importación de URL Cargar ​ Primero el más reciente …" at bounding box center [605, 229] width 774 height 410
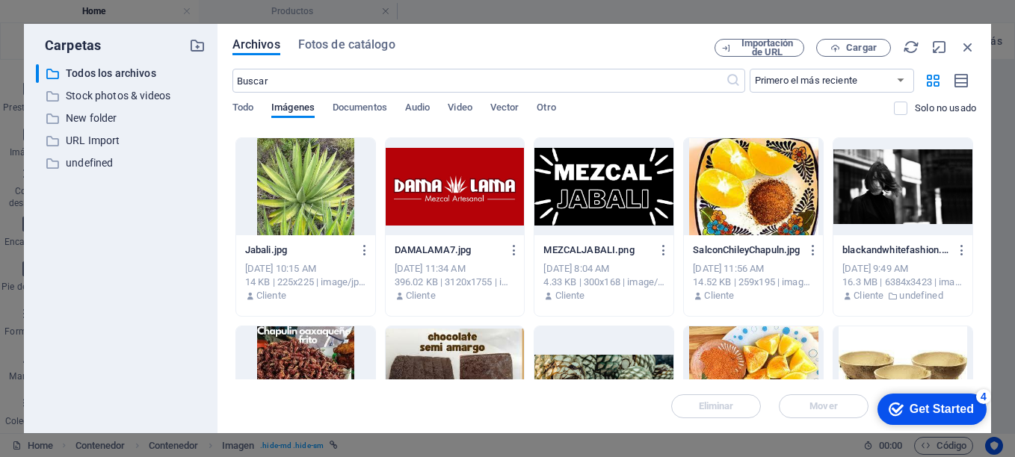
scroll to position [1529, 0]
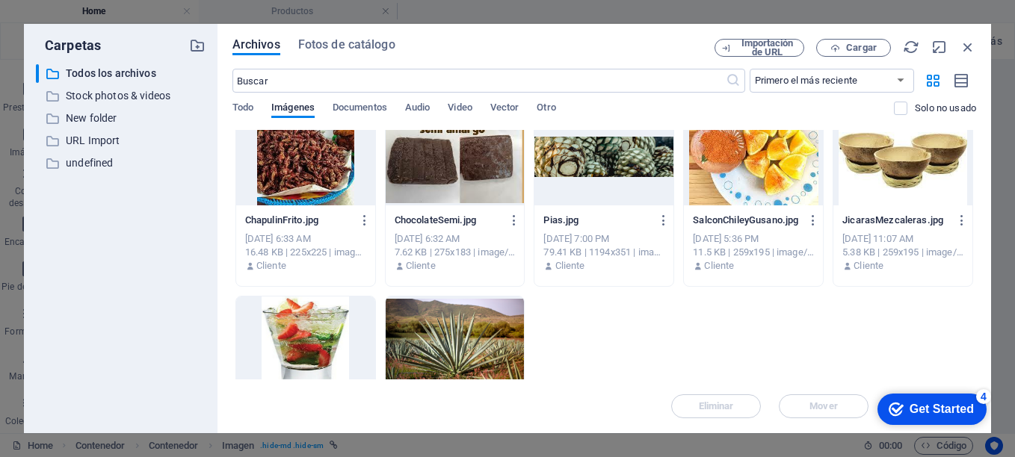
click at [320, 330] on div at bounding box center [305, 345] width 139 height 97
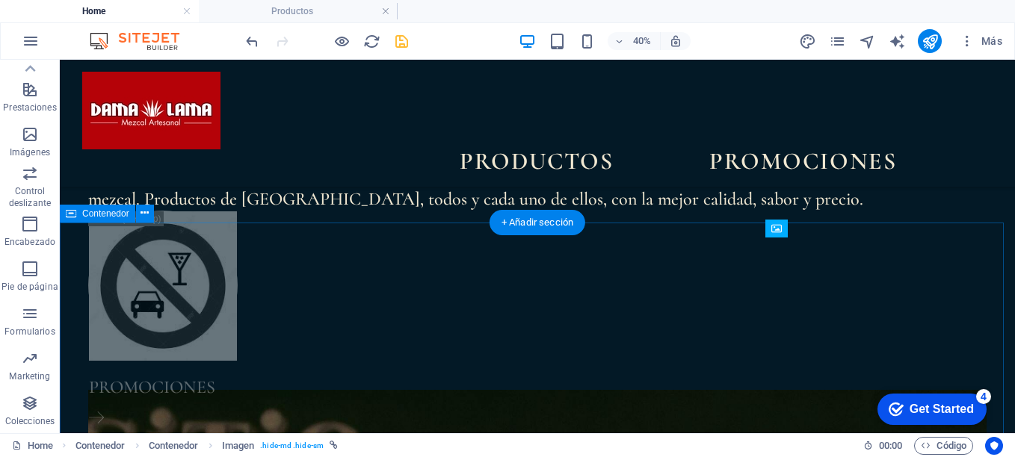
scroll to position [1196, 0]
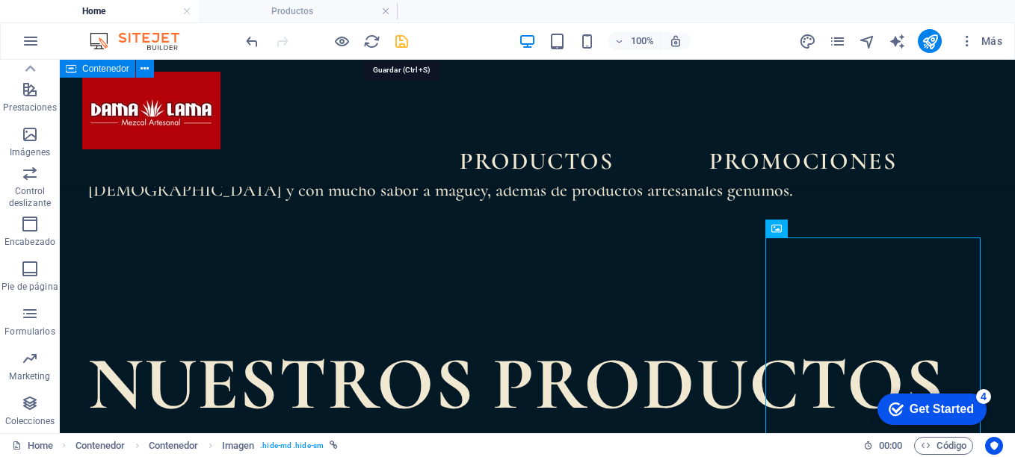
click at [402, 42] on icon "save" at bounding box center [401, 41] width 17 height 17
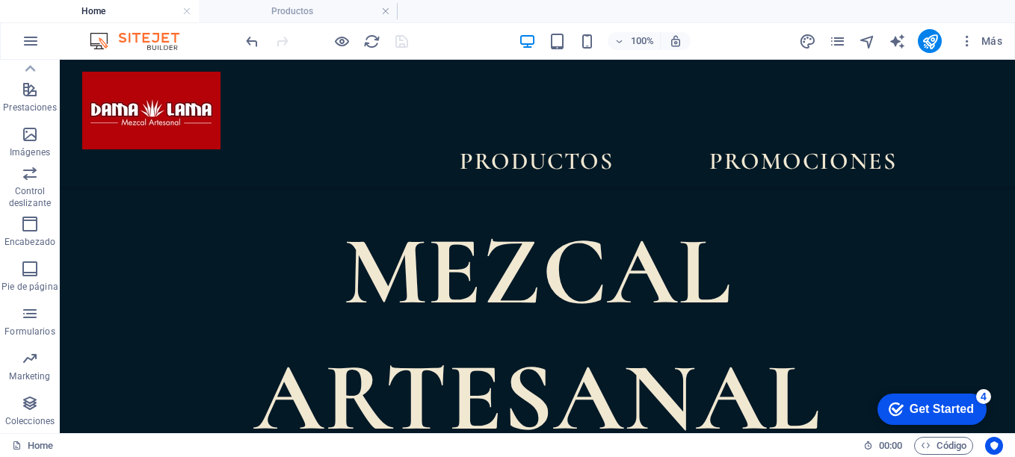
scroll to position [538, 0]
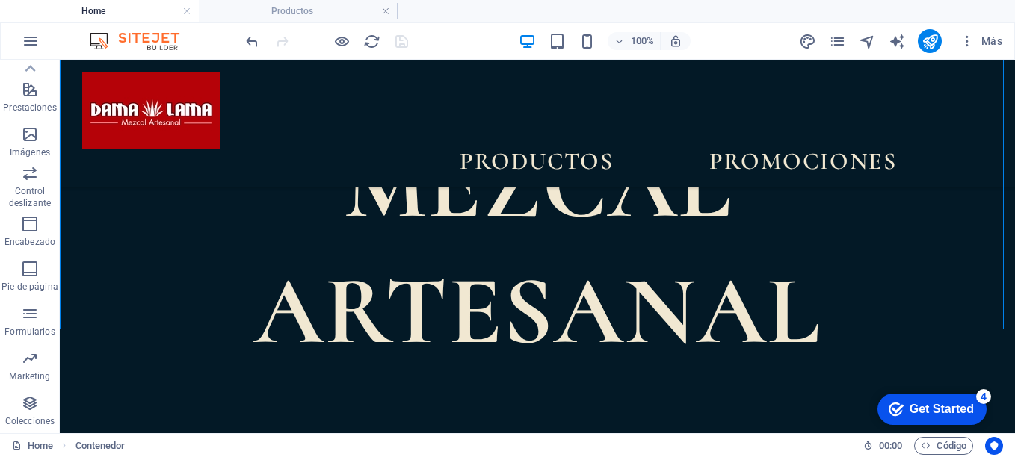
scroll to position [658, 0]
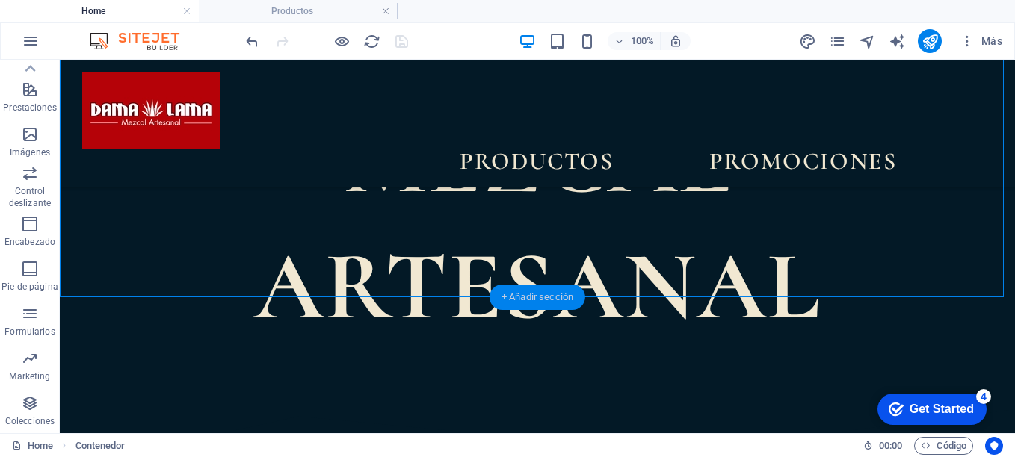
click at [532, 299] on div "+ Añadir sección" at bounding box center [538, 297] width 96 height 25
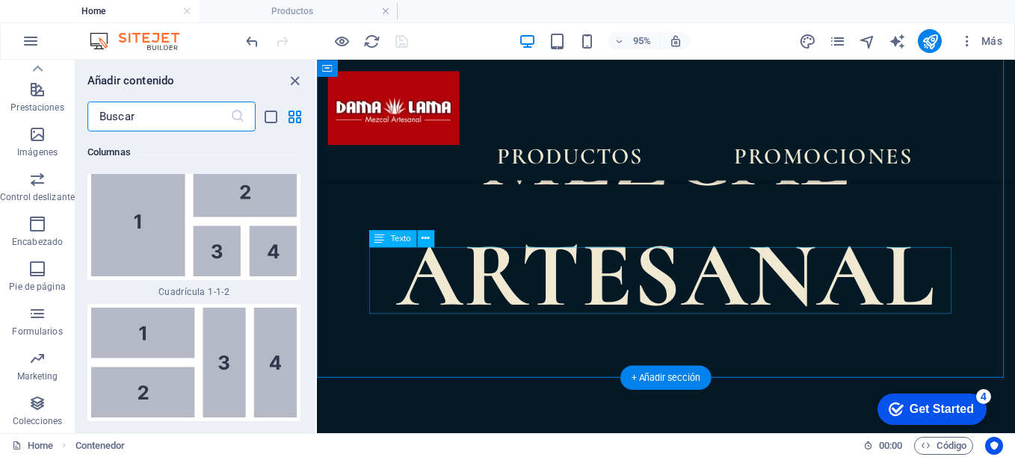
scroll to position [5070, 0]
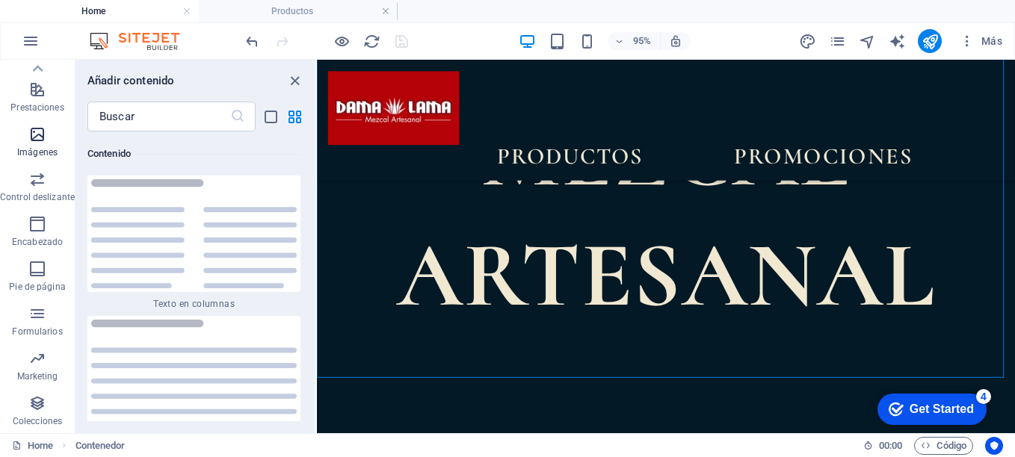
click at [36, 138] on icon "button" at bounding box center [37, 135] width 18 height 18
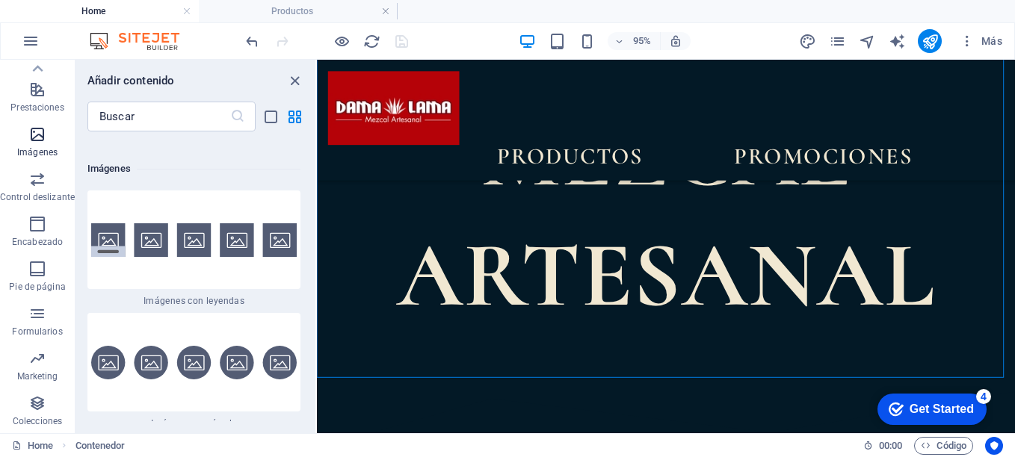
scroll to position [14999, 0]
click at [104, 160] on h6 "Imágenes" at bounding box center [193, 169] width 213 height 18
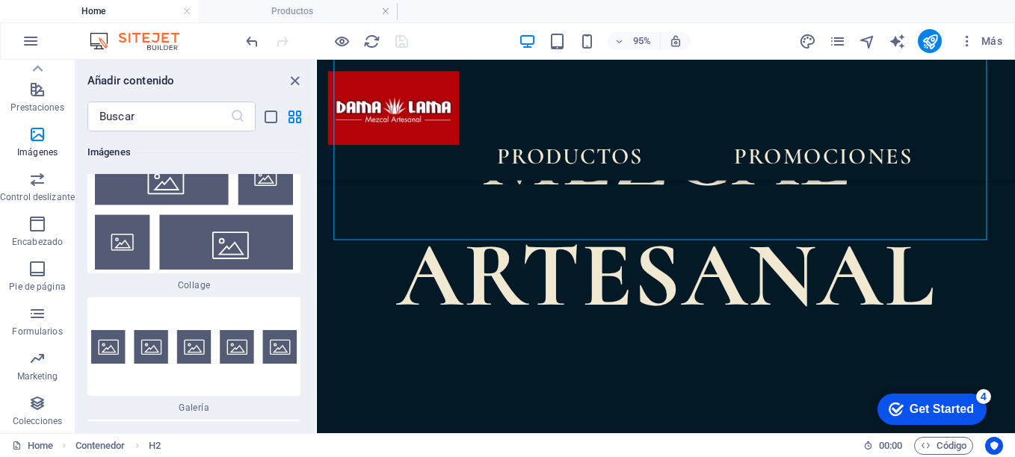
scroll to position [15366, 0]
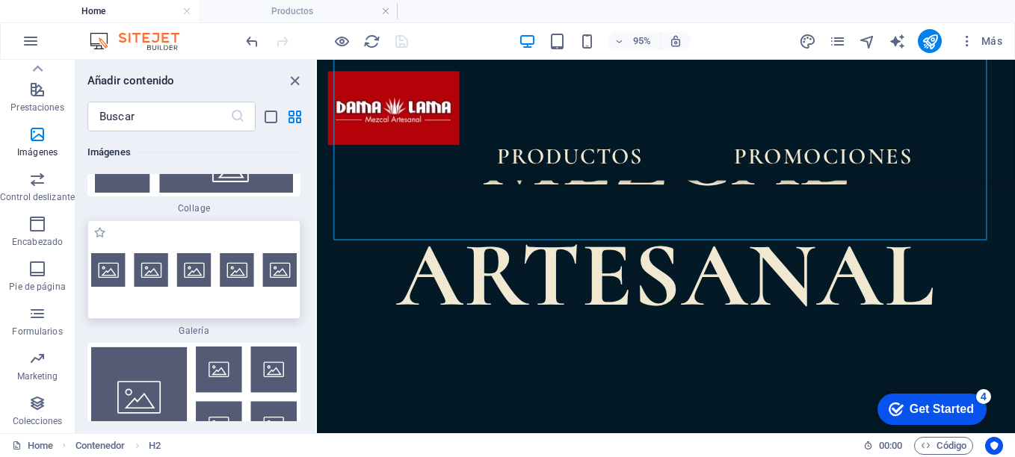
click at [215, 260] on div at bounding box center [193, 270] width 213 height 99
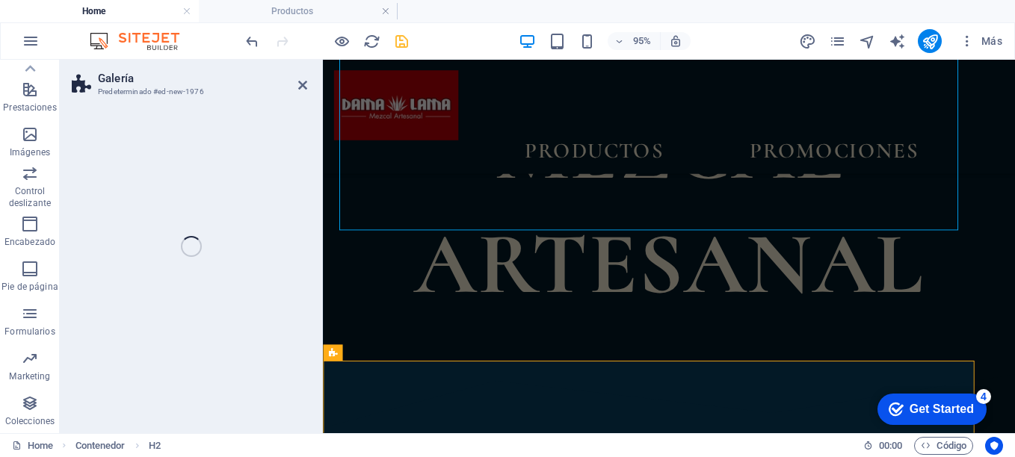
select select "rem"
select select "preset-gallery-v3-default"
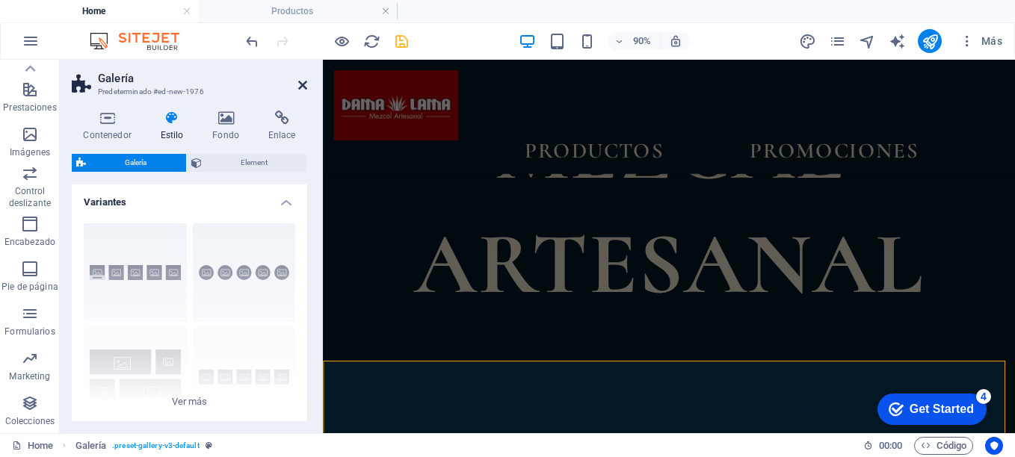
click at [303, 85] on icon at bounding box center [302, 85] width 9 height 12
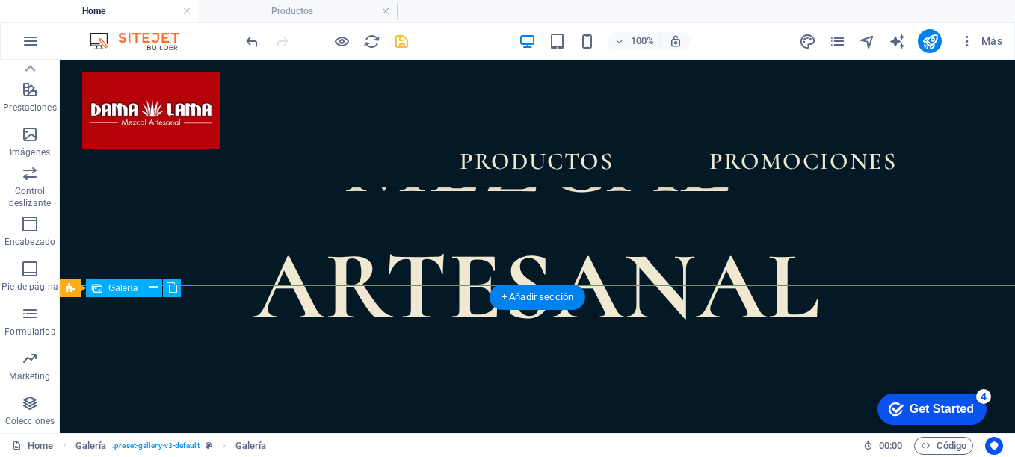
select select "4"
select select "px"
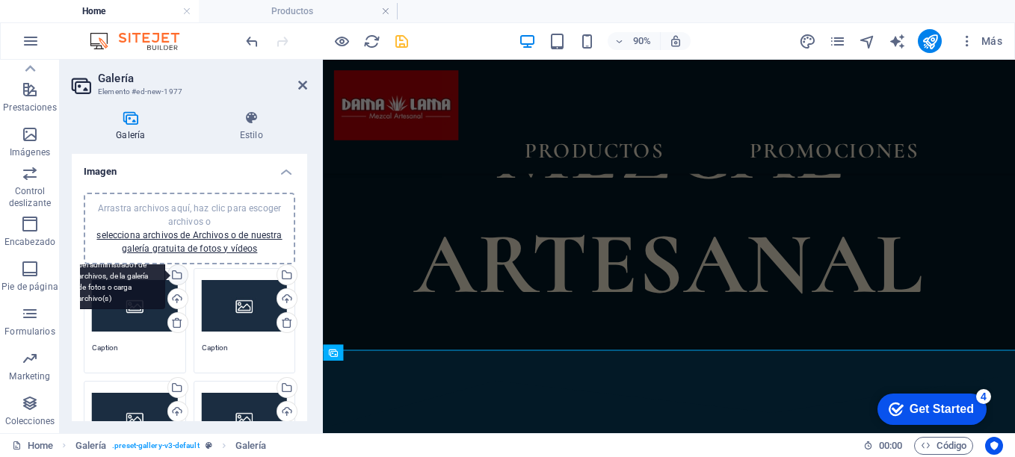
click at [165, 271] on div "Selecciona archivos del administrador de archivos, de la galería de fotos o car…" at bounding box center [116, 276] width 97 height 67
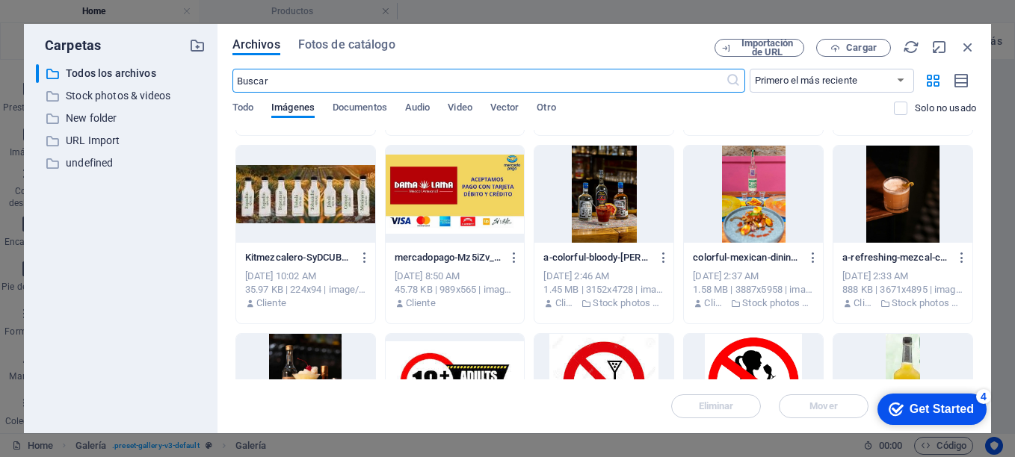
scroll to position [218, 0]
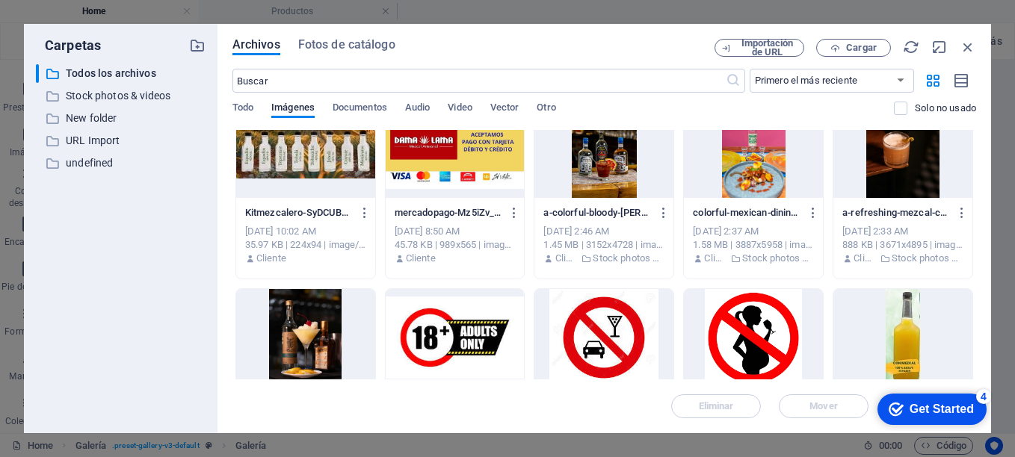
click at [978, 239] on div "Archivos Fotos de catálogo Importación de URL Cargar ​ Primero el más reciente …" at bounding box center [605, 229] width 774 height 410
click at [976, 239] on div "Archivos Fotos de catálogo Importación de URL Cargar ​ Primero el más reciente …" at bounding box center [605, 229] width 774 height 410
click at [976, 242] on div "Archivos Fotos de catálogo Importación de URL Cargar ​ Primero el más reciente …" at bounding box center [605, 229] width 774 height 410
click at [978, 241] on div "Archivos Fotos de catálogo Importación de URL Cargar ​ Primero el más reciente …" at bounding box center [605, 229] width 774 height 410
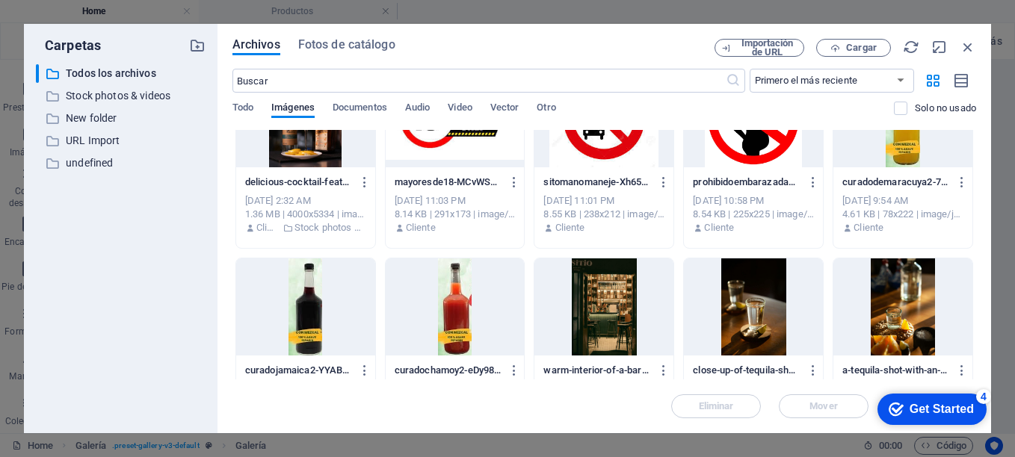
click at [976, 283] on div "Archivos Fotos de catálogo Importación de URL Cargar ​ Primero el más reciente …" at bounding box center [605, 229] width 774 height 410
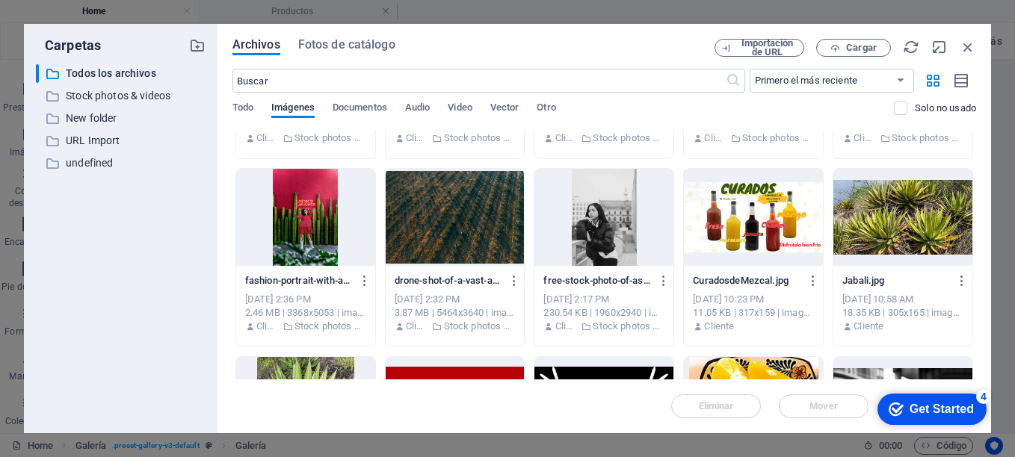
scroll to position [1311, 0]
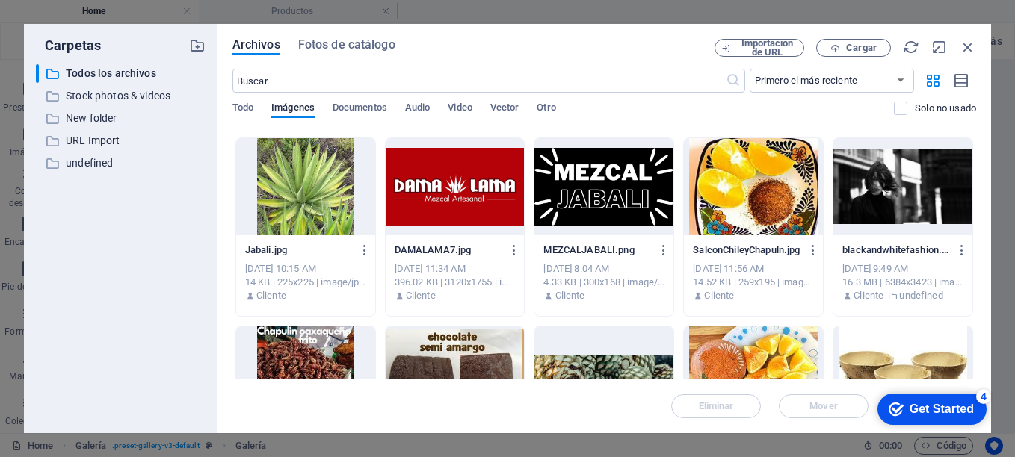
click at [744, 206] on div at bounding box center [753, 186] width 139 height 97
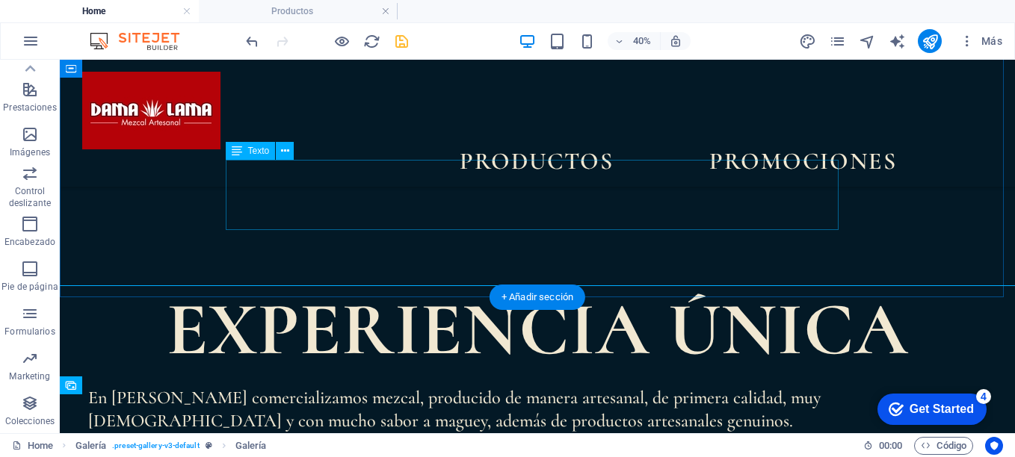
scroll to position [658, 0]
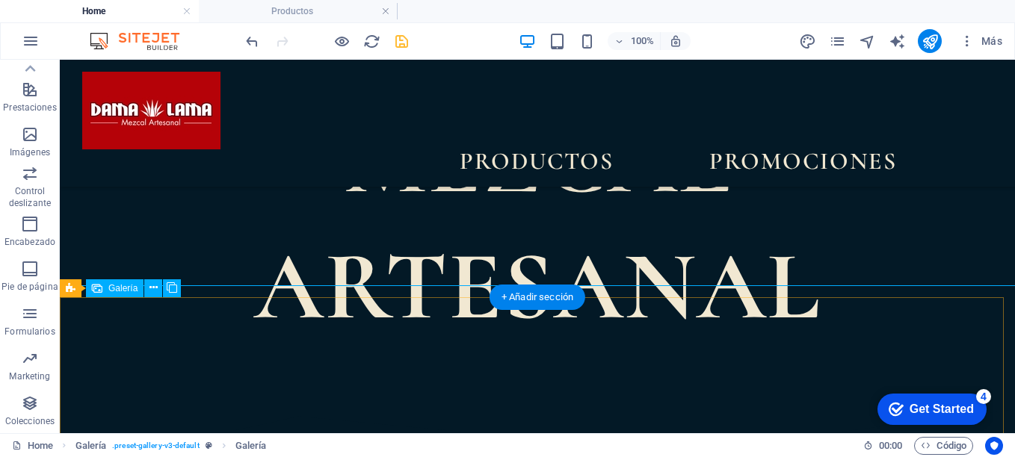
select select "4"
select select "px"
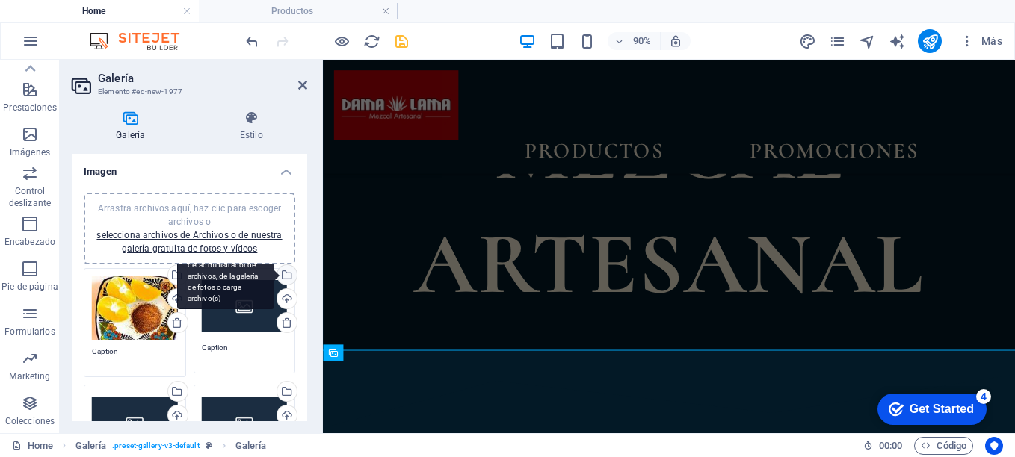
click at [274, 274] on div "Selecciona archivos del administrador de archivos, de la galería de fotos o car…" at bounding box center [225, 276] width 97 height 67
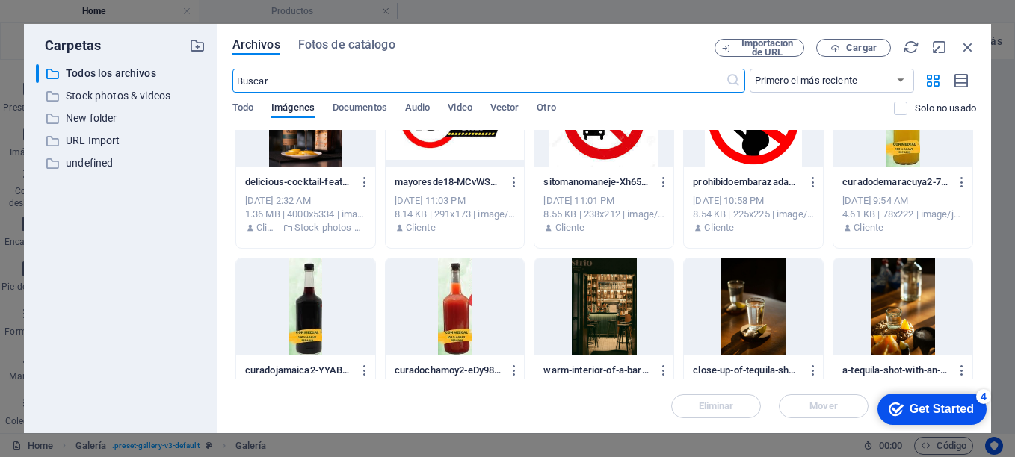
scroll to position [656, 0]
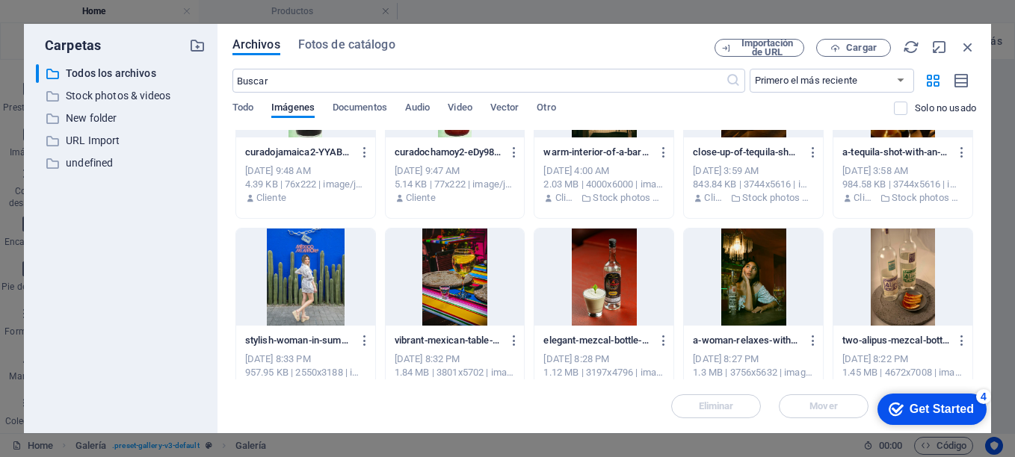
click at [976, 256] on div "Archivos Fotos de catálogo Importación de URL Cargar ​ Primero el más reciente …" at bounding box center [605, 229] width 774 height 410
click at [976, 253] on div "Archivos Fotos de catálogo Importación de URL Cargar ​ Primero el más reciente …" at bounding box center [605, 229] width 774 height 410
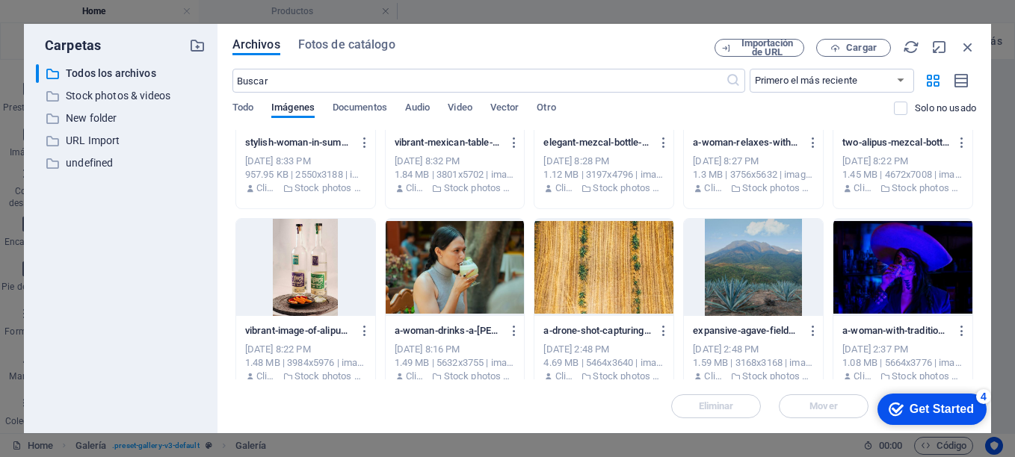
scroll to position [874, 0]
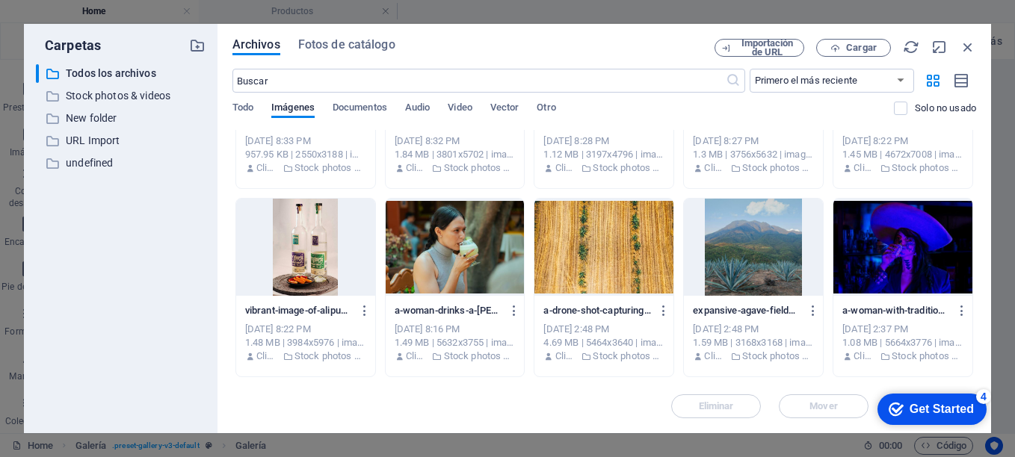
click at [977, 289] on div "Archivos Fotos de catálogo Importación de URL Cargar ​ Primero el más reciente …" at bounding box center [605, 229] width 774 height 410
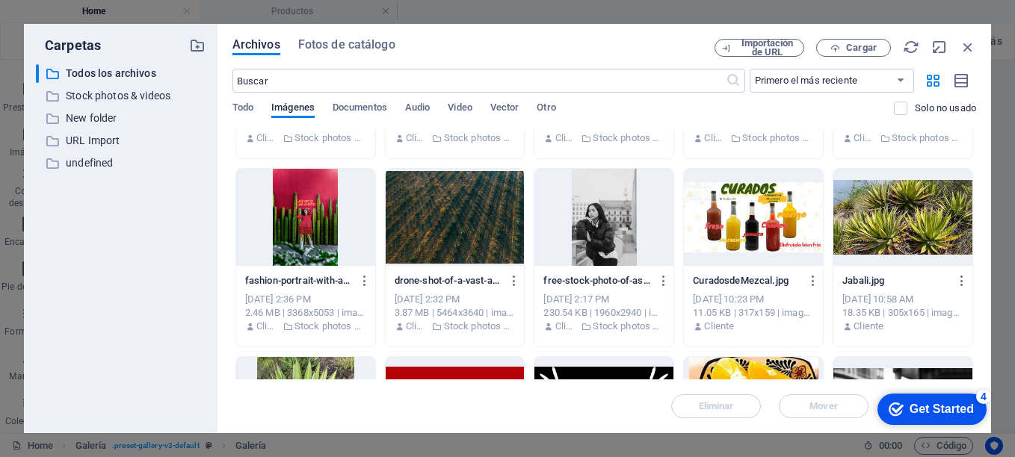
click at [976, 314] on div "Archivos Fotos de catálogo Importación de URL Cargar ​ Primero el más reciente …" at bounding box center [605, 229] width 774 height 410
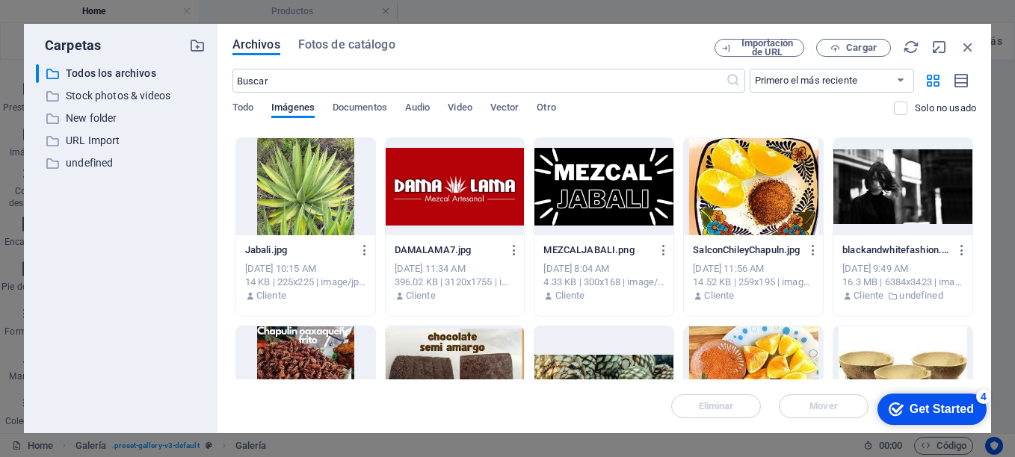
click at [752, 366] on div at bounding box center [753, 375] width 139 height 97
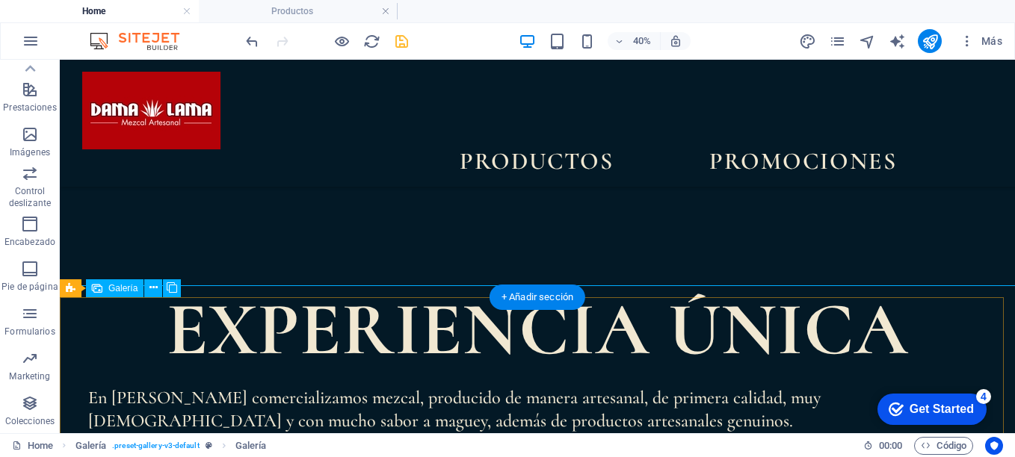
scroll to position [658, 0]
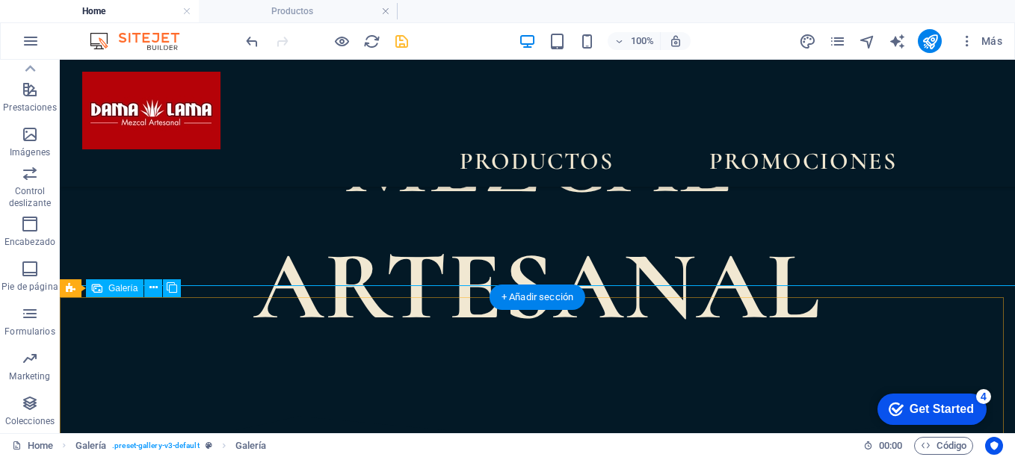
select select "4"
select select "px"
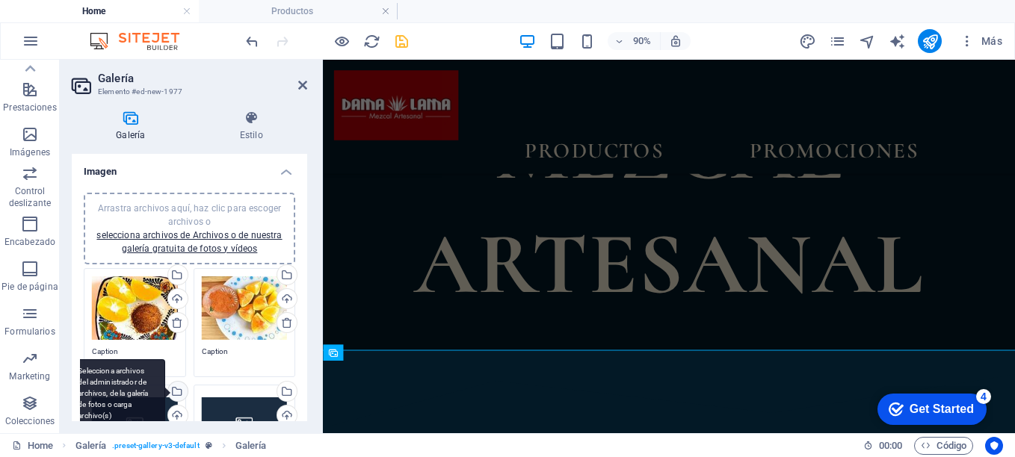
click at [175, 391] on div "Selecciona archivos del administrador de archivos, de la galería de fotos o car…" at bounding box center [176, 393] width 22 height 22
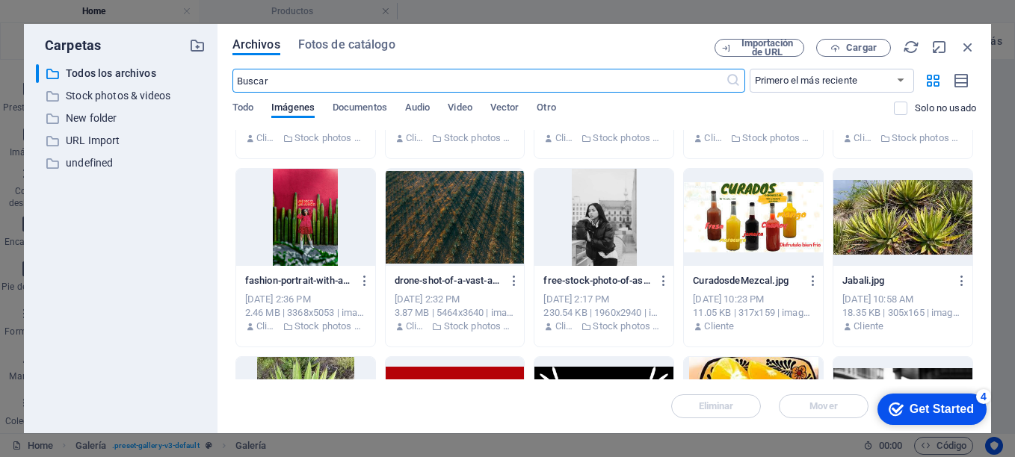
scroll to position [1311, 0]
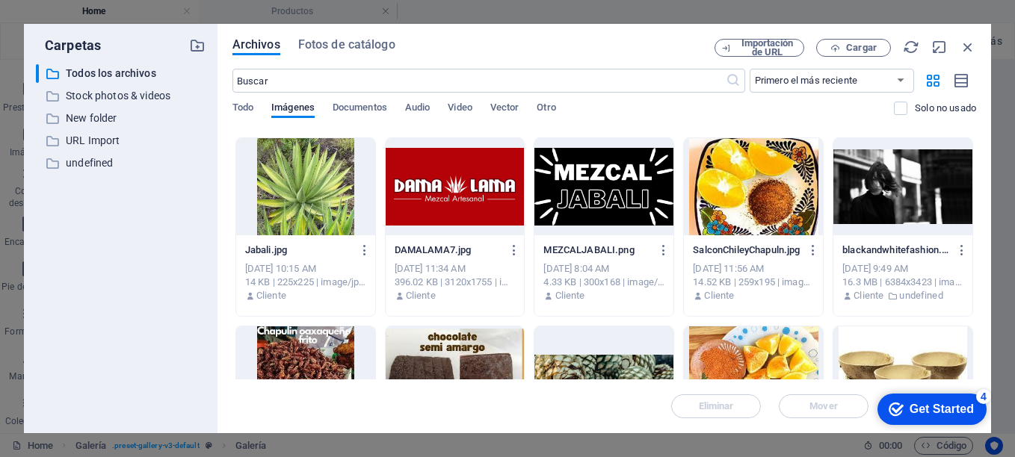
click at [309, 351] on div at bounding box center [305, 375] width 139 height 97
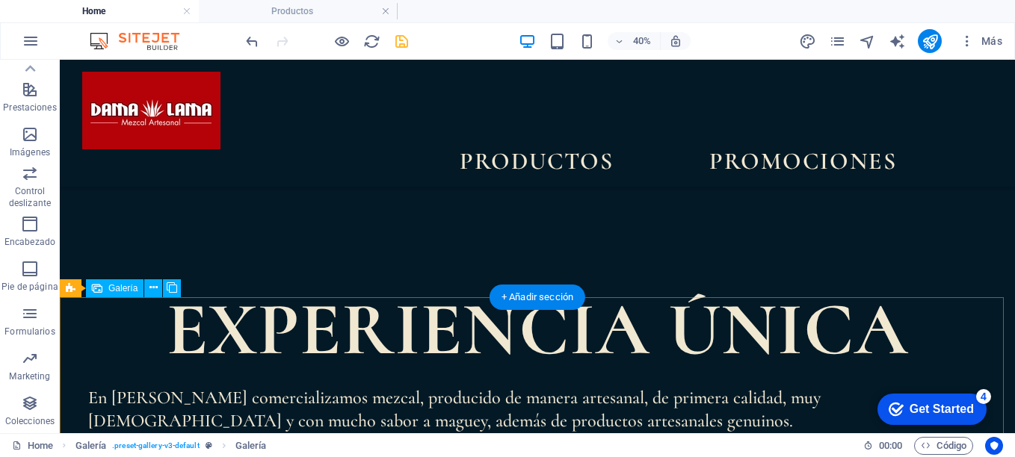
scroll to position [658, 0]
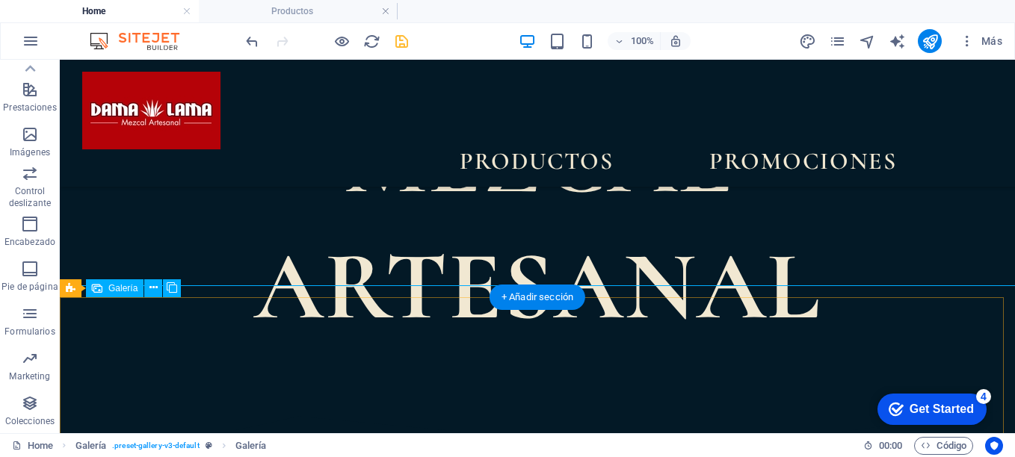
select select "4"
select select "px"
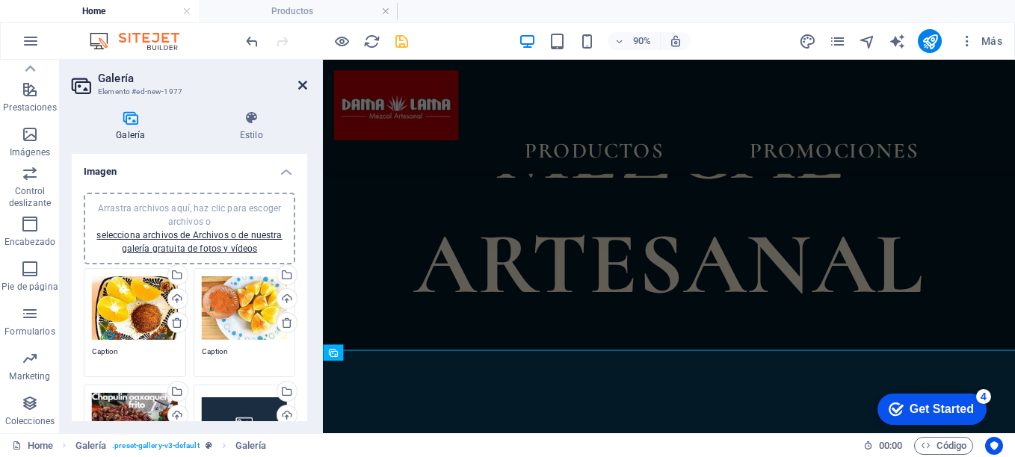
click at [301, 86] on icon at bounding box center [302, 85] width 9 height 12
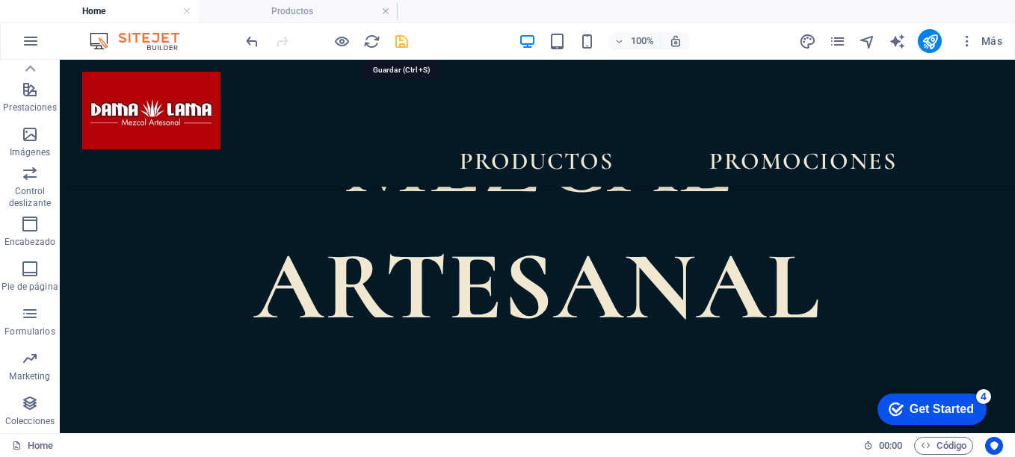
click at [399, 43] on icon "save" at bounding box center [401, 41] width 17 height 17
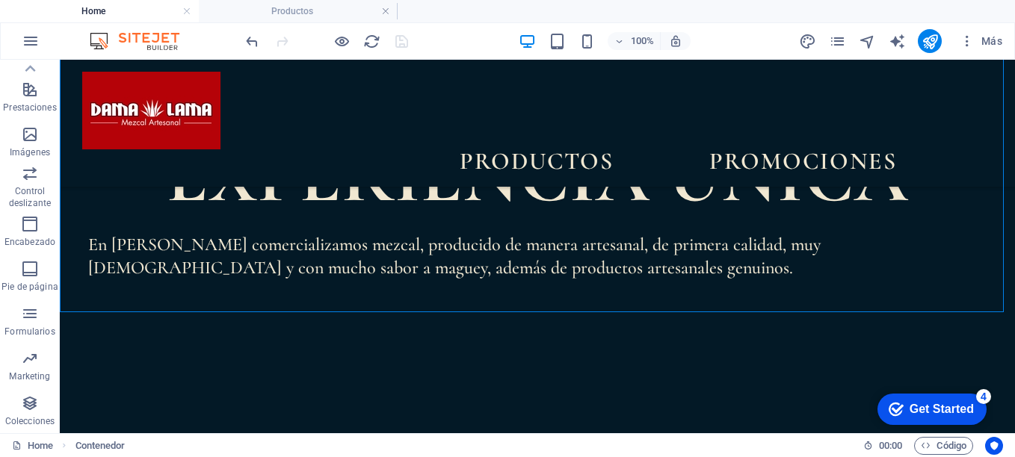
scroll to position [1136, 0]
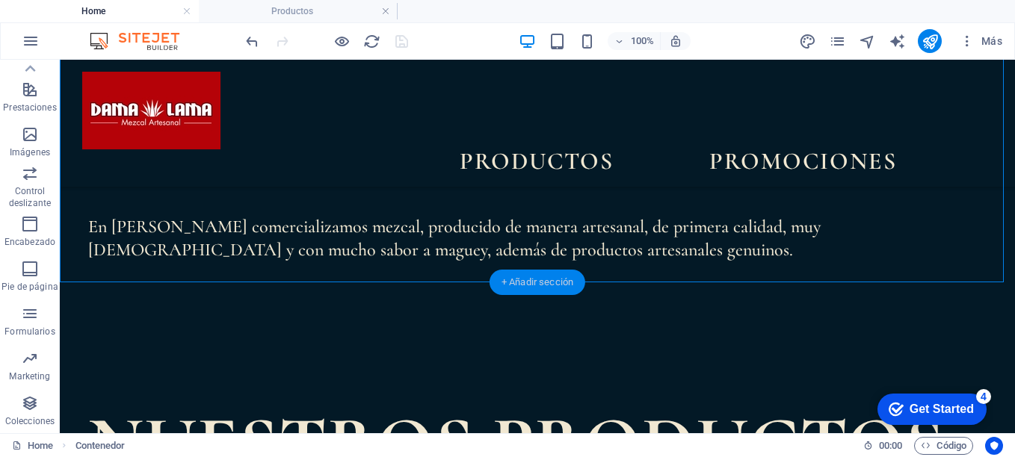
click at [553, 284] on div "+ Añadir sección" at bounding box center [538, 282] width 96 height 25
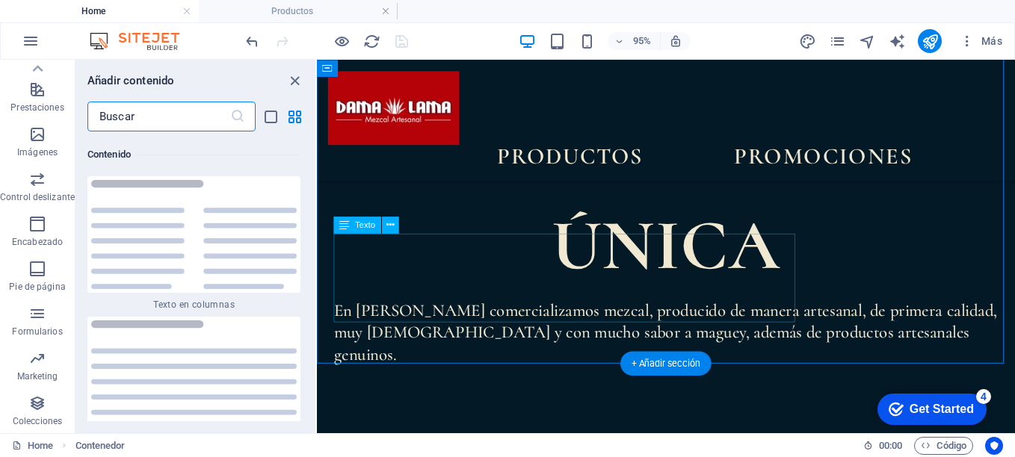
scroll to position [5070, 0]
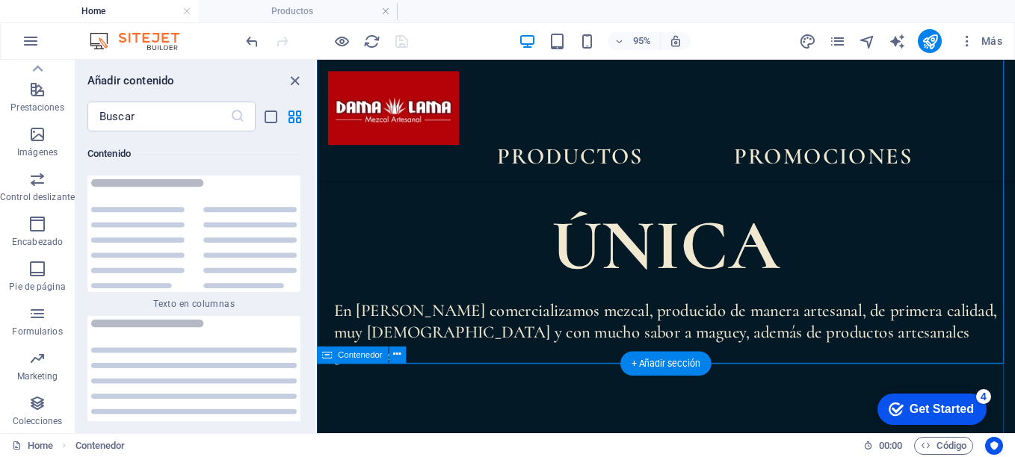
click at [667, 369] on div "+ Añadir sección" at bounding box center [665, 363] width 91 height 24
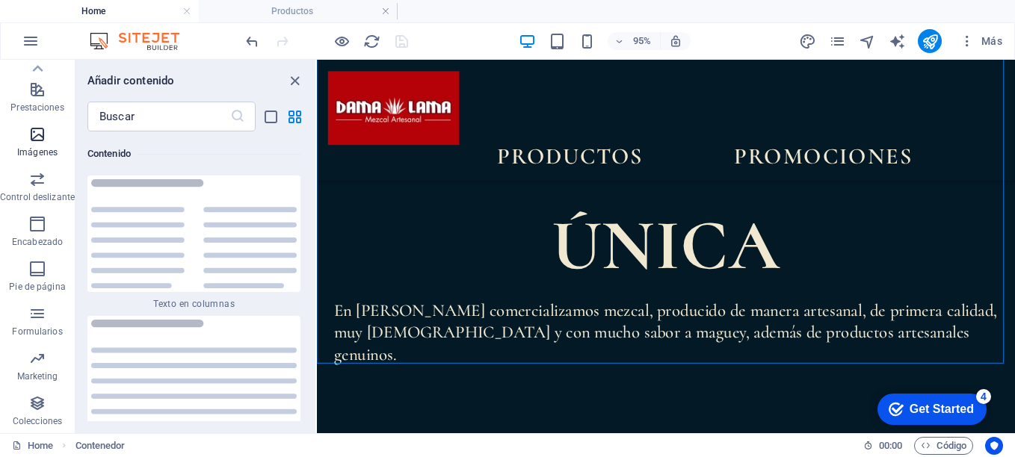
click at [39, 147] on p "Imágenes" at bounding box center [37, 153] width 40 height 12
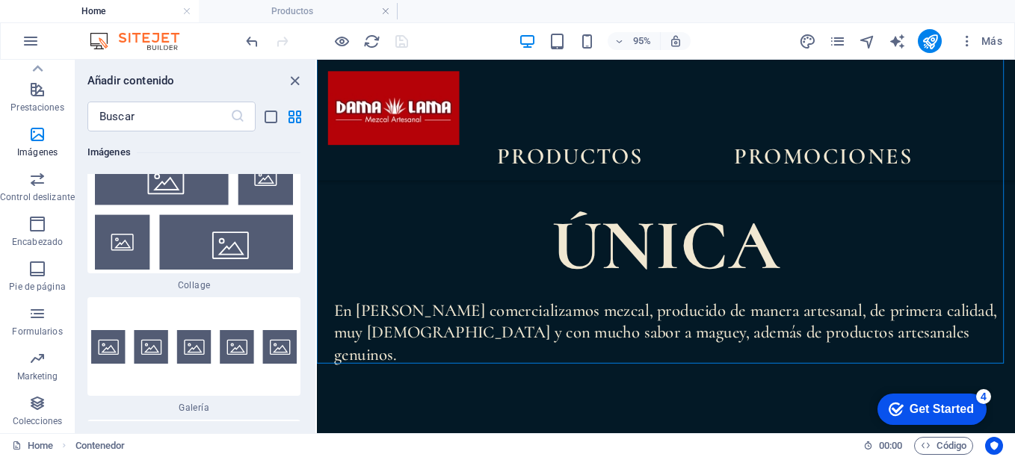
scroll to position [15366, 0]
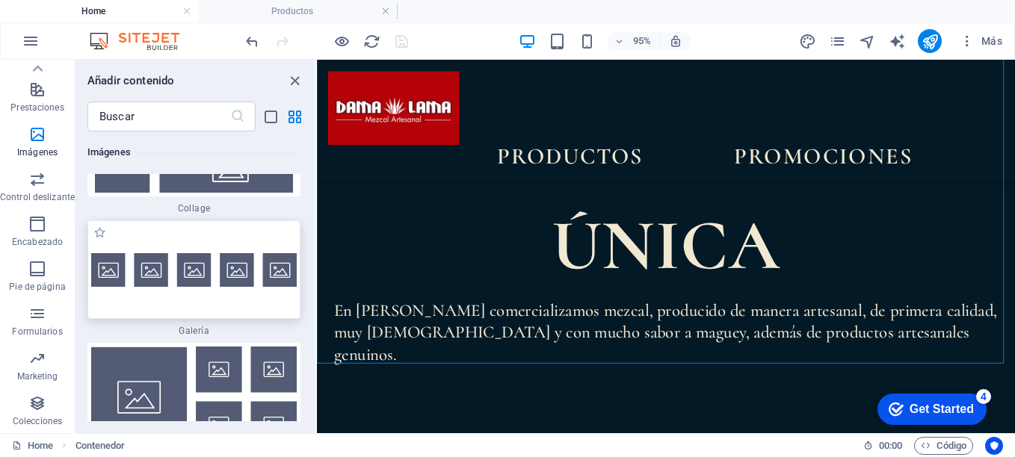
click at [233, 262] on div at bounding box center [193, 270] width 213 height 99
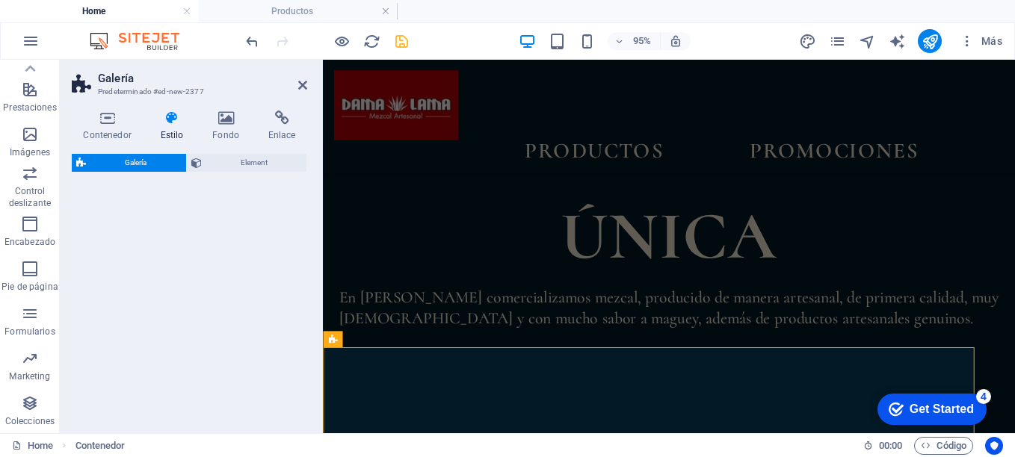
select select "rem"
select select "preset-gallery-v3-default"
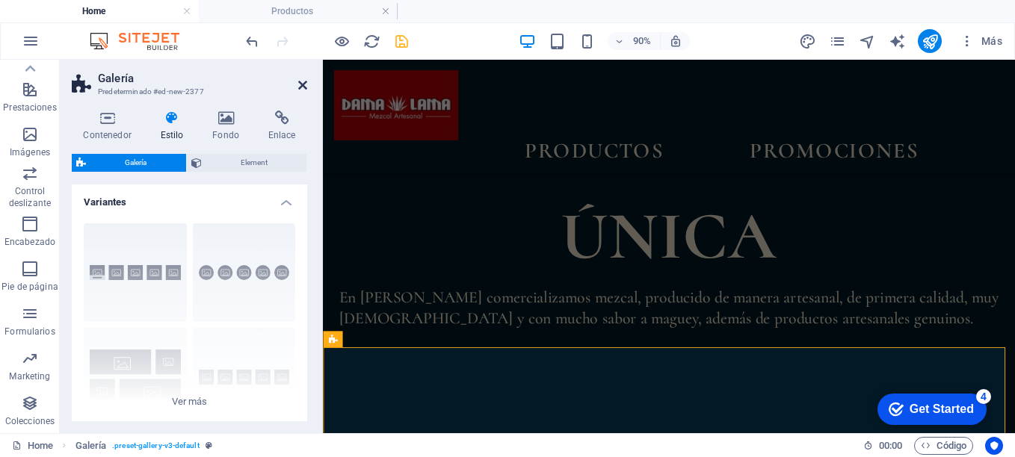
click at [304, 84] on icon at bounding box center [302, 85] width 9 height 12
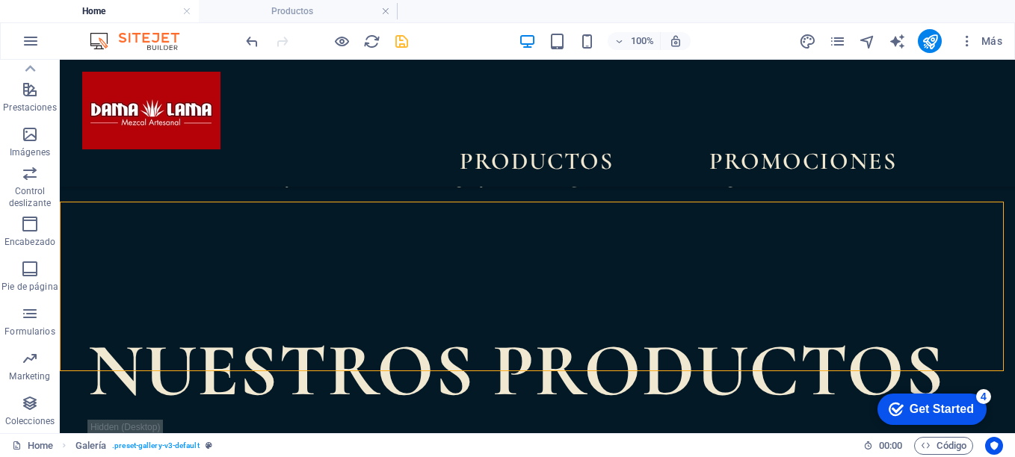
scroll to position [1218, 0]
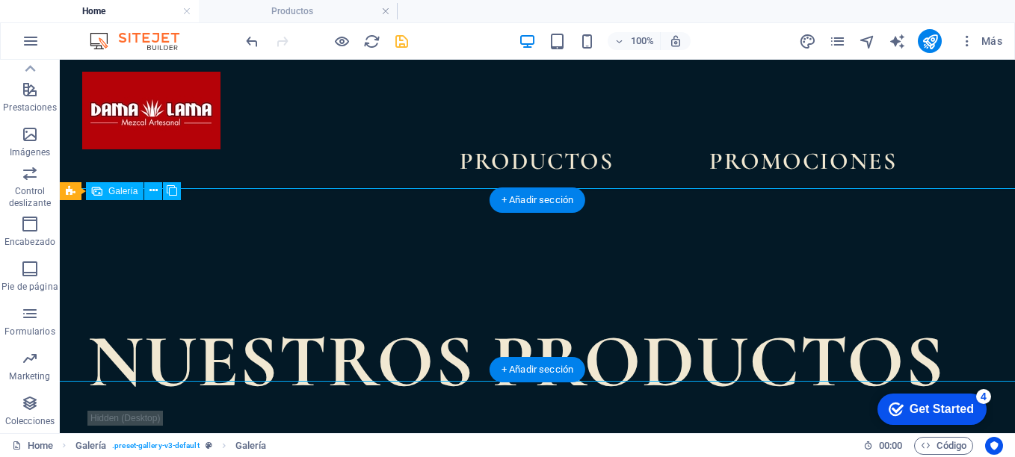
select select "4"
select select "px"
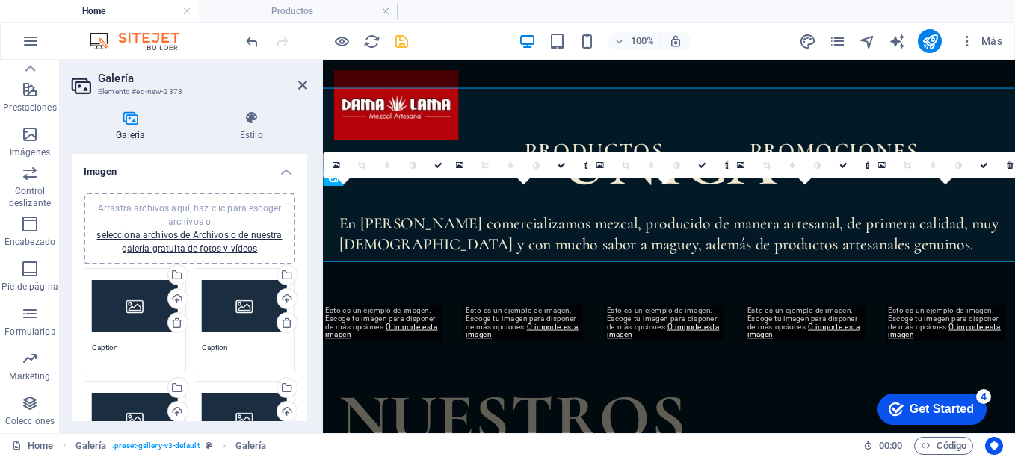
scroll to position [1316, 0]
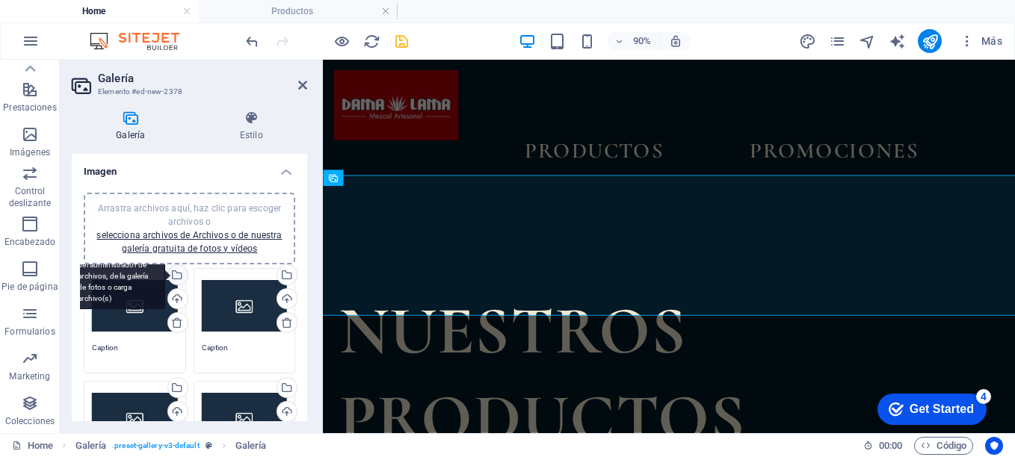
click at [179, 273] on div "Selecciona archivos del administrador de archivos, de la galería de fotos o car…" at bounding box center [176, 276] width 22 height 22
click at [179, 273] on body "[PERSON_NAME] Home Productos Favoritos Elementos Columnas Contenido Cuadros Acc…" at bounding box center [507, 228] width 1015 height 457
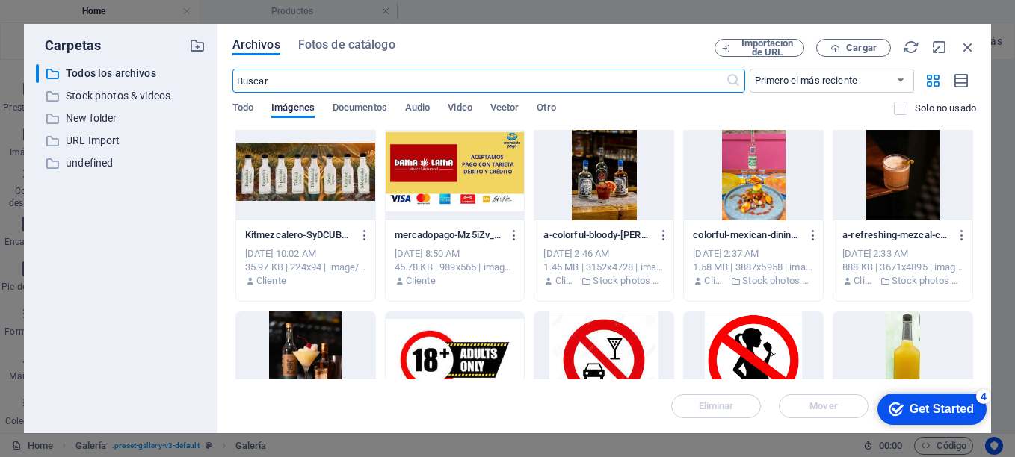
scroll to position [218, 0]
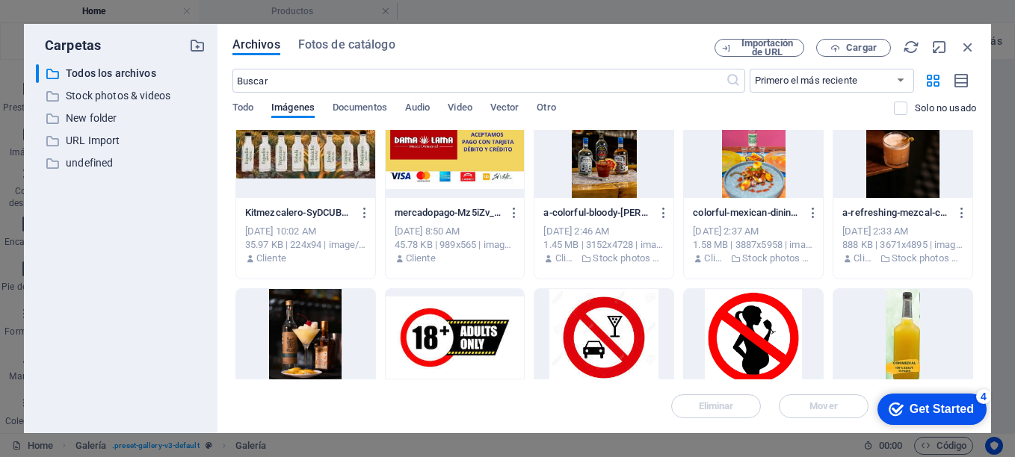
click at [978, 158] on div "Archivos Fotos de catálogo Importación de URL Cargar ​ Primero el más reciente …" at bounding box center [605, 229] width 774 height 410
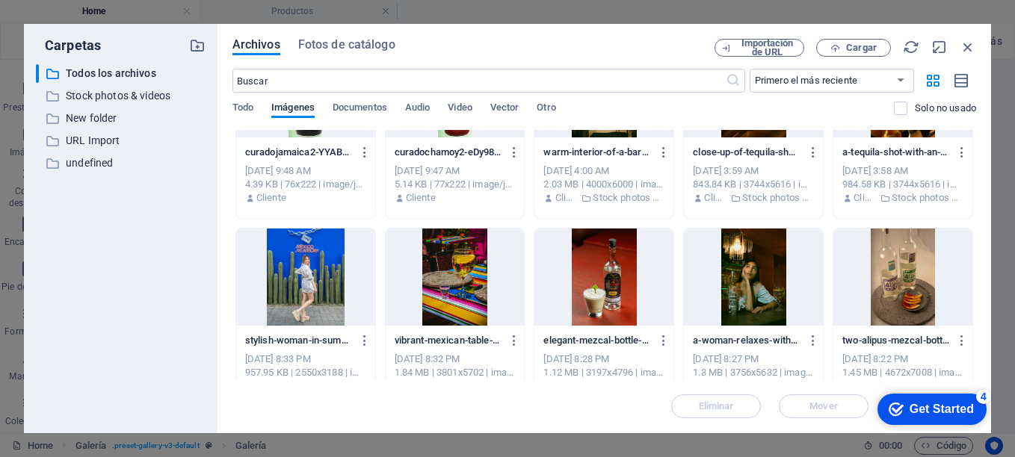
scroll to position [874, 0]
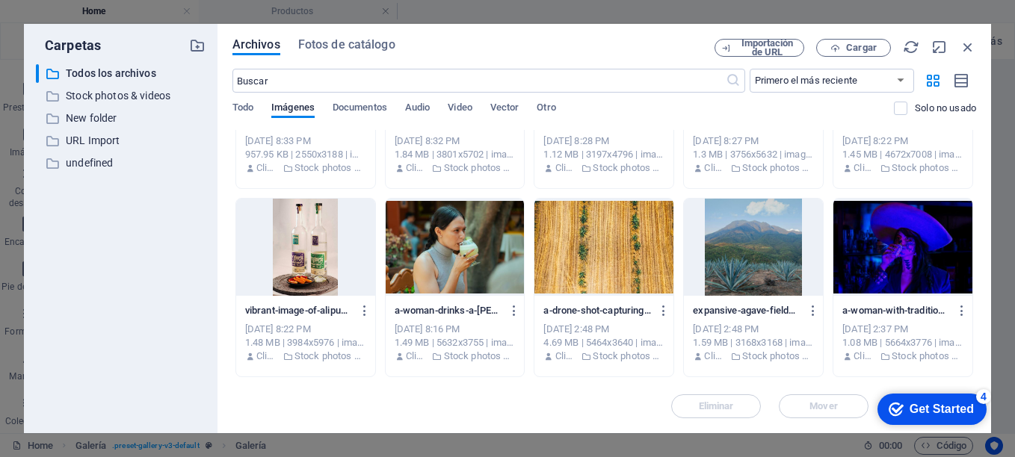
click at [977, 278] on div "Archivos Fotos de catálogo Importación de URL Cargar ​ Primero el más reciente …" at bounding box center [605, 229] width 774 height 410
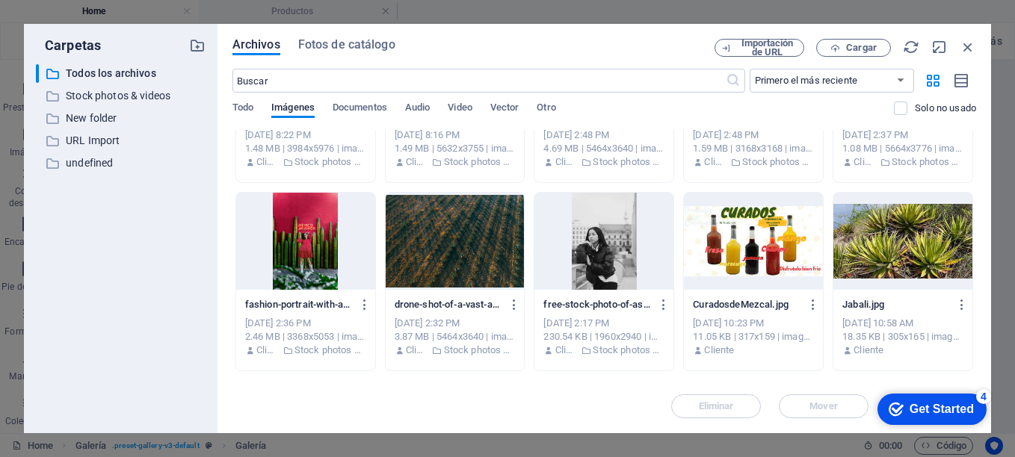
scroll to position [1092, 0]
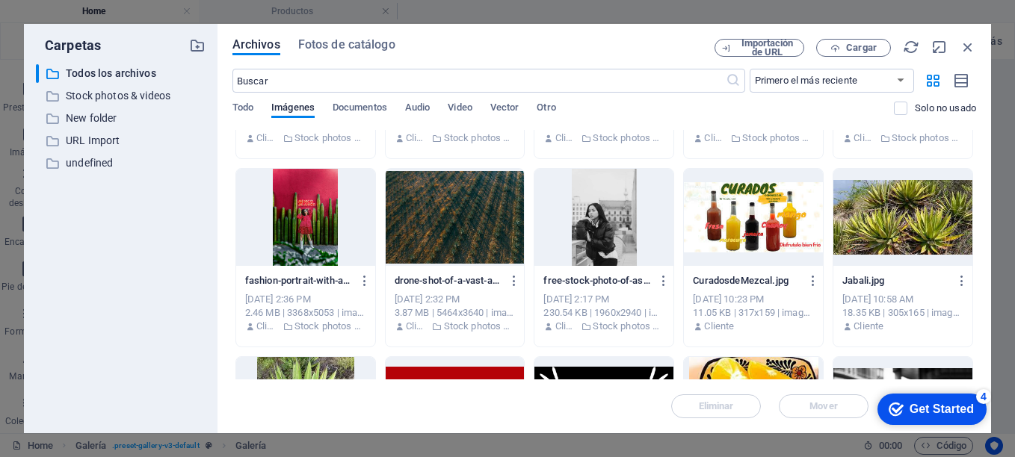
click at [976, 313] on div "Archivos Fotos de catálogo Importación de URL Cargar ​ Primero el más reciente …" at bounding box center [605, 229] width 774 height 410
click at [976, 317] on div "Archivos Fotos de catálogo Importación de URL Cargar ​ Primero el más reciente …" at bounding box center [605, 229] width 774 height 410
click at [976, 315] on div "Archivos Fotos de catálogo Importación de URL Cargar ​ Primero el más reciente …" at bounding box center [605, 229] width 774 height 410
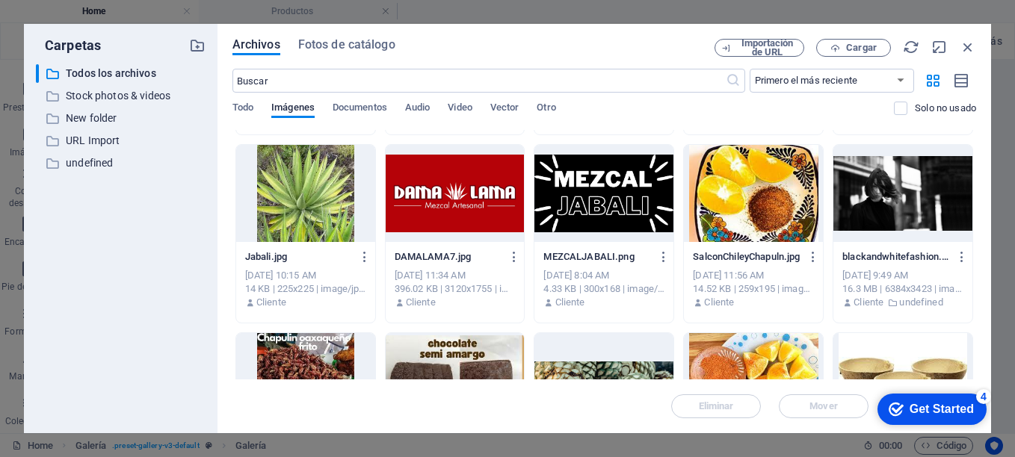
scroll to position [1311, 0]
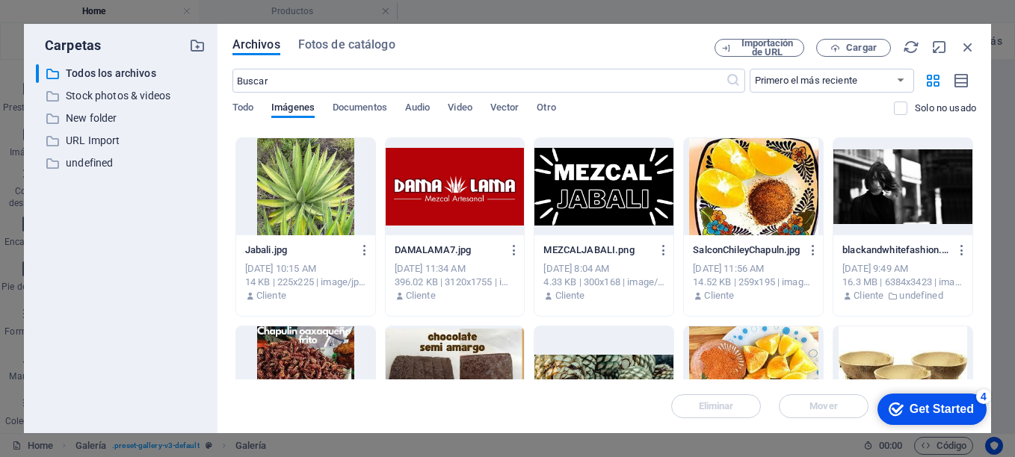
click at [789, 201] on div at bounding box center [753, 186] width 139 height 97
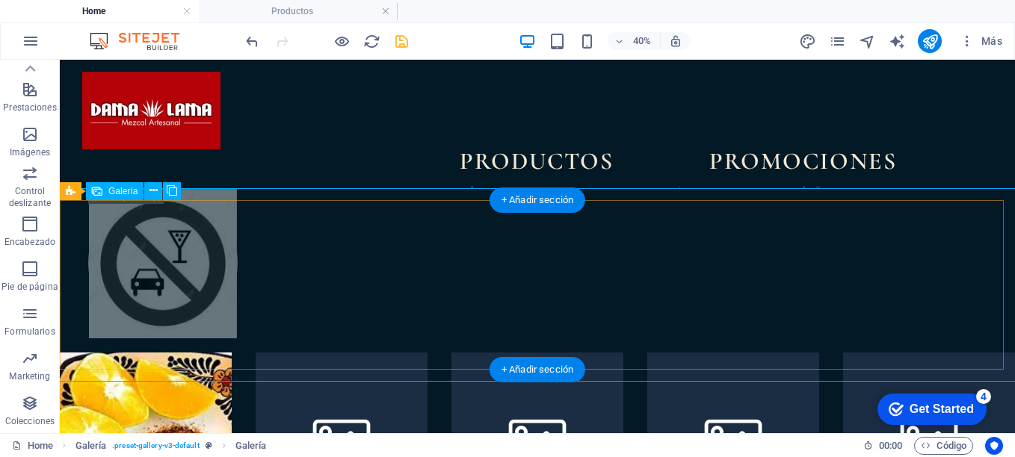
scroll to position [1218, 0]
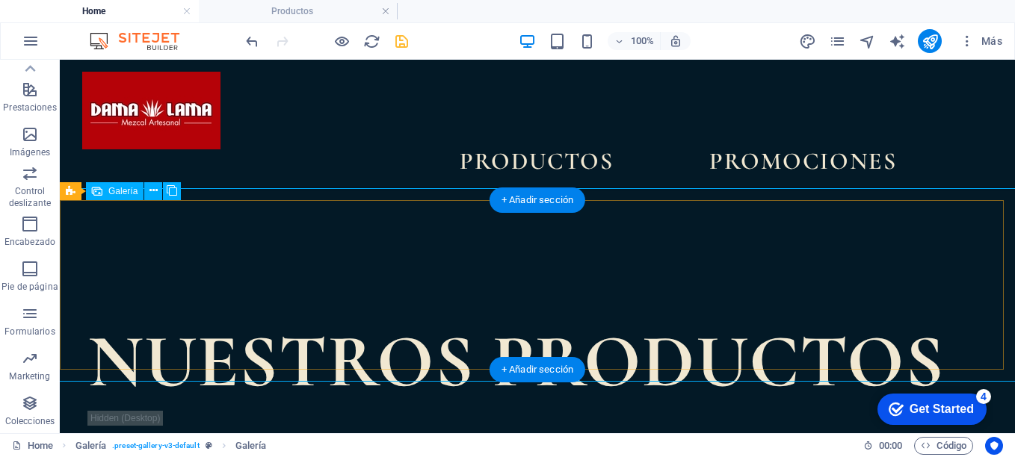
select select "4"
select select "px"
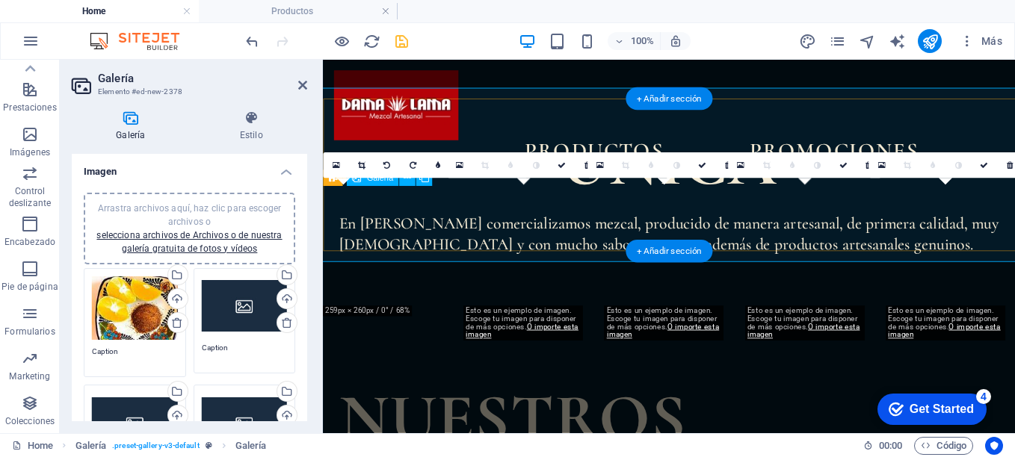
scroll to position [1316, 0]
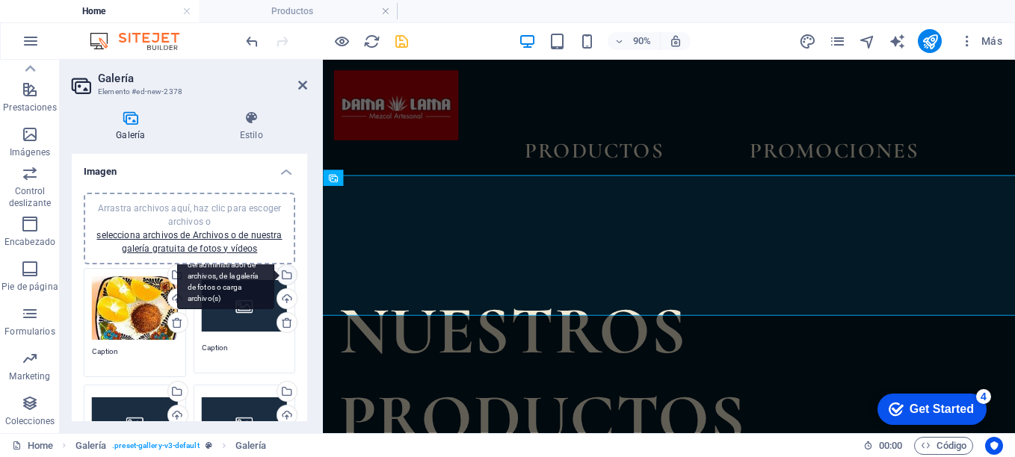
click at [284, 274] on div "Selecciona archivos del administrador de archivos, de la galería de fotos o car…" at bounding box center [285, 276] width 22 height 22
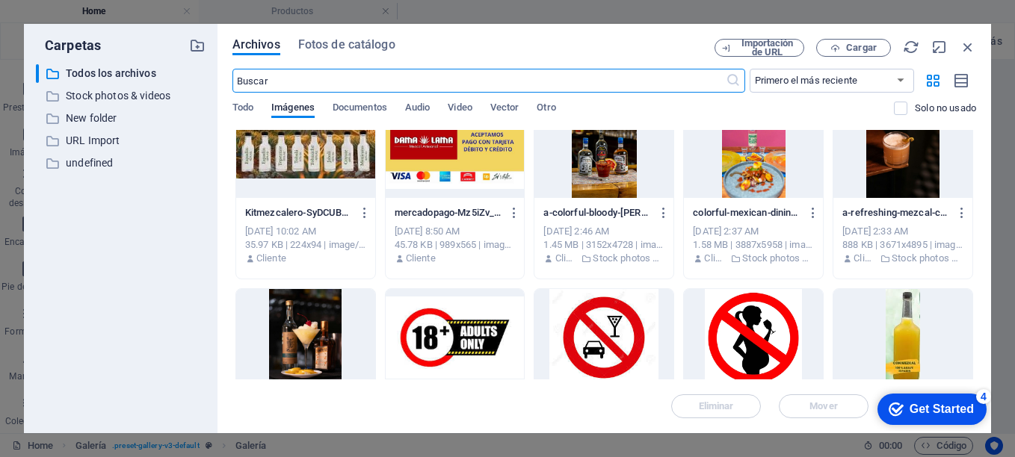
scroll to position [437, 0]
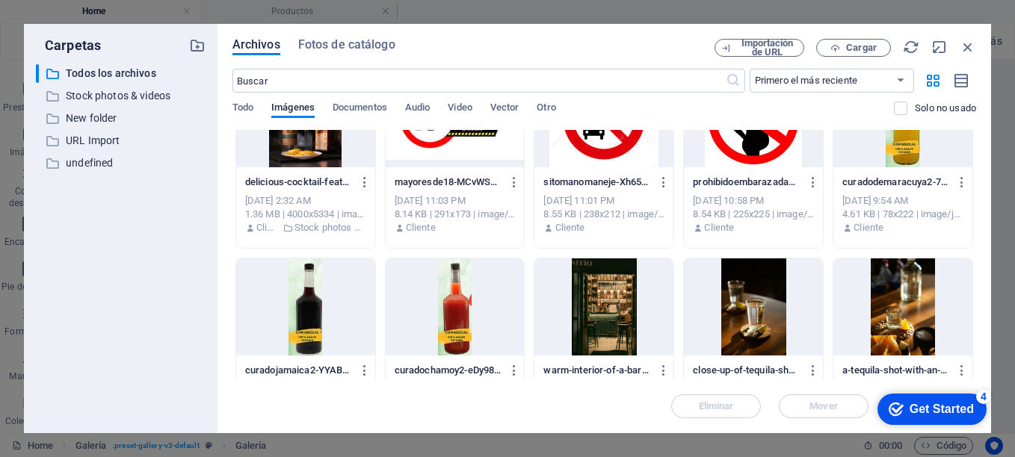
click at [977, 290] on div "Archivos Fotos de catálogo Importación de URL Cargar ​ Primero el más reciente …" at bounding box center [605, 229] width 774 height 410
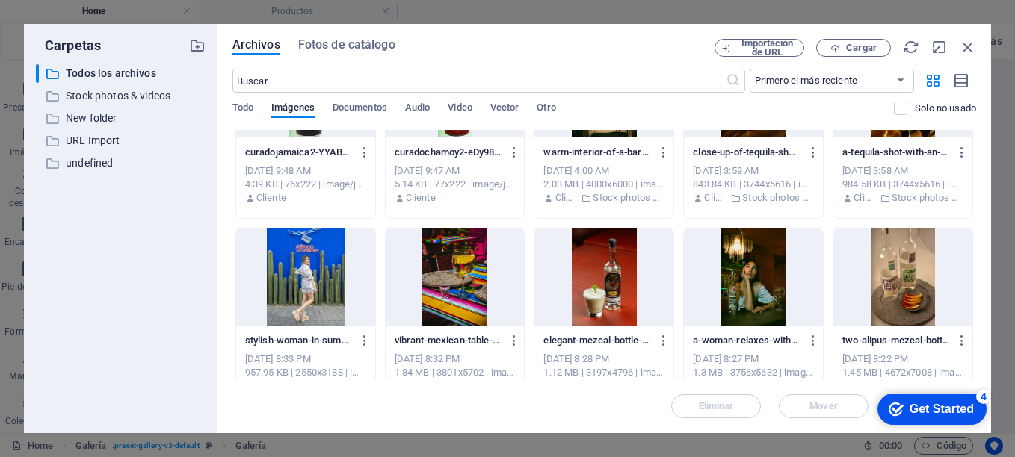
scroll to position [874, 0]
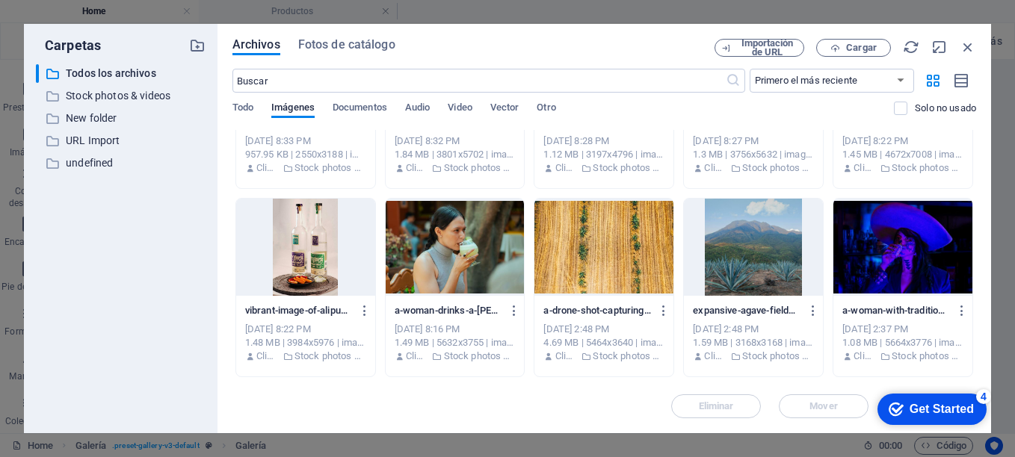
click at [976, 290] on div "Archivos Fotos de catálogo Importación de URL Cargar ​ Primero el más reciente …" at bounding box center [605, 229] width 774 height 410
click at [976, 289] on div "Archivos Fotos de catálogo Importación de URL Cargar ​ Primero el más reciente …" at bounding box center [605, 229] width 774 height 410
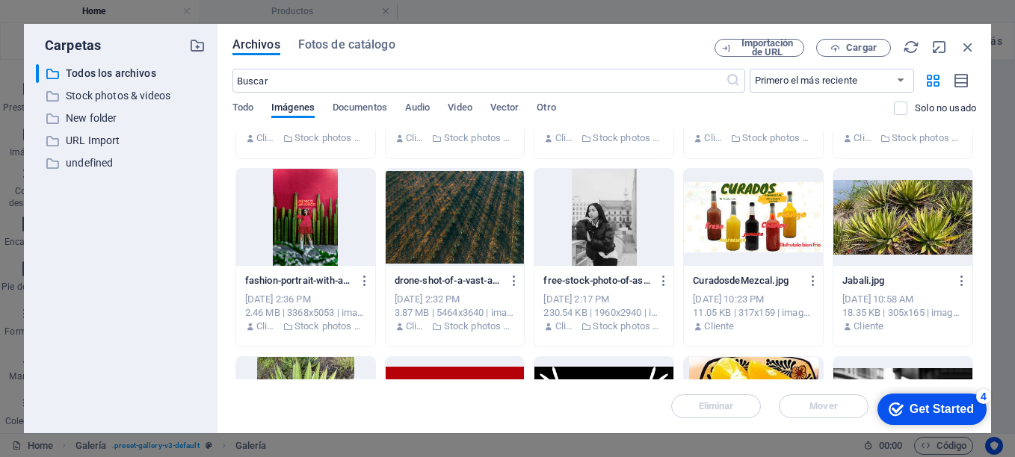
click at [976, 318] on div "Archivos Fotos de catálogo Importación de URL Cargar ​ Primero el más reciente …" at bounding box center [605, 229] width 774 height 410
click at [976, 316] on div "Archivos Fotos de catálogo Importación de URL Cargar ​ Primero el más reciente …" at bounding box center [605, 229] width 774 height 410
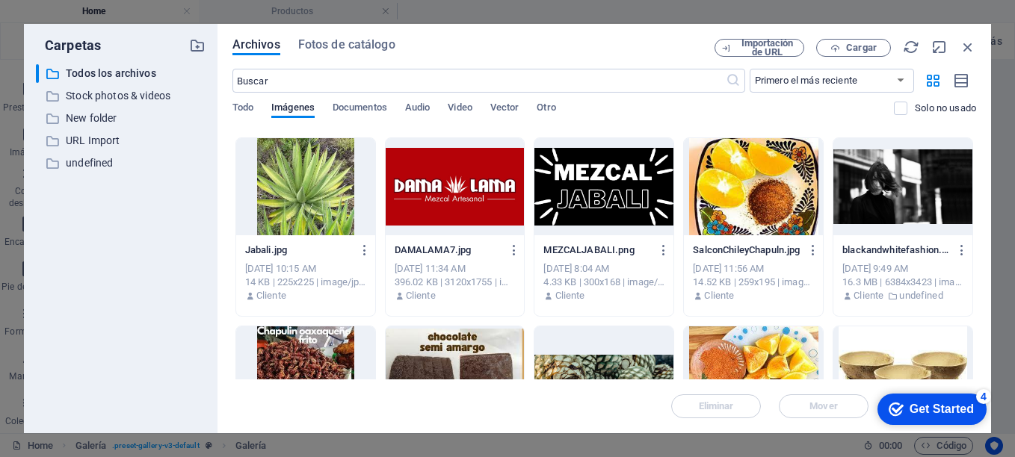
click at [753, 354] on div at bounding box center [753, 375] width 139 height 97
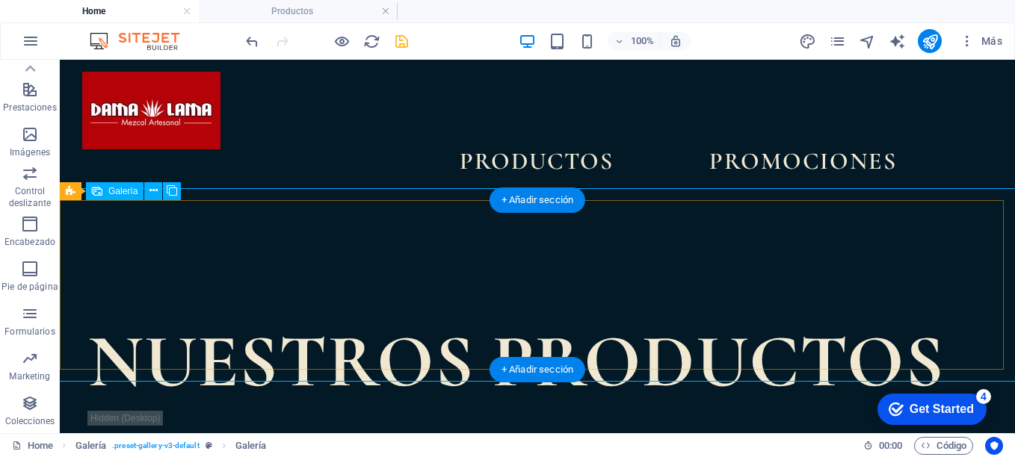
select select "4"
select select "px"
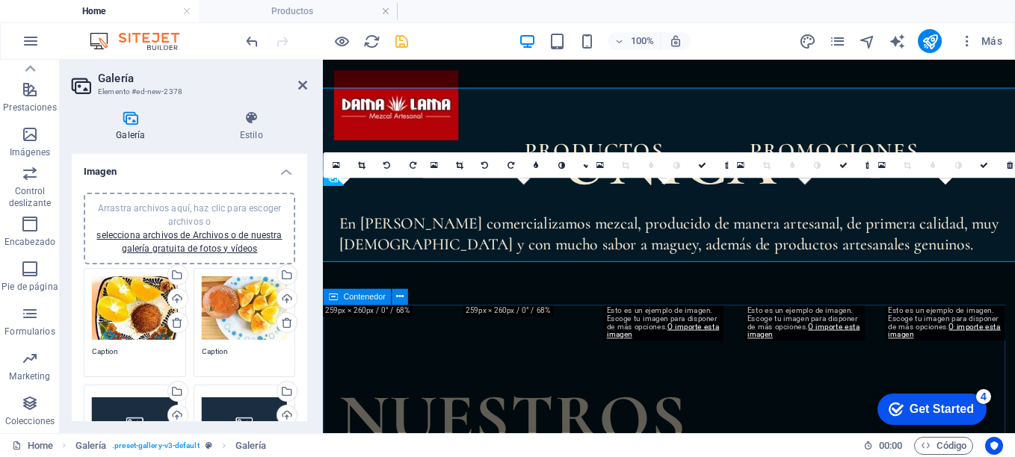
scroll to position [1316, 0]
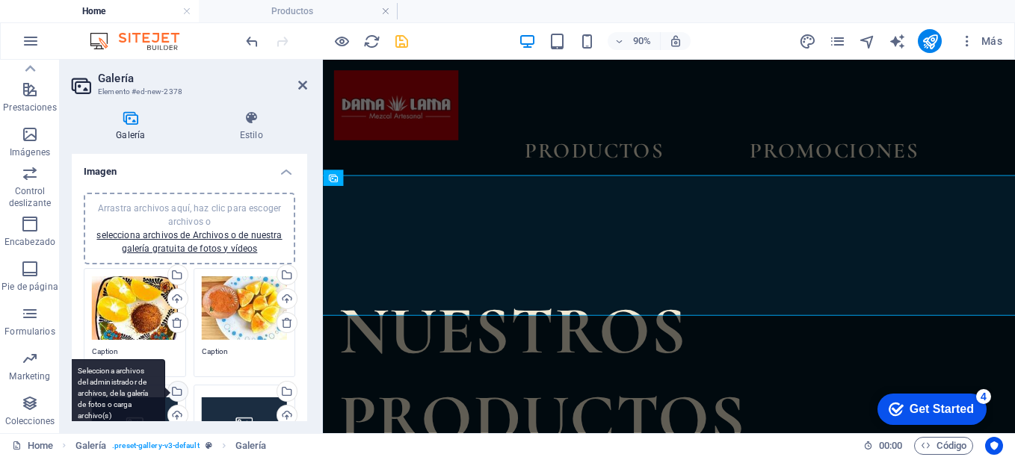
click at [165, 390] on div "Selecciona archivos del administrador de archivos, de la galería de fotos o car…" at bounding box center [116, 393] width 97 height 67
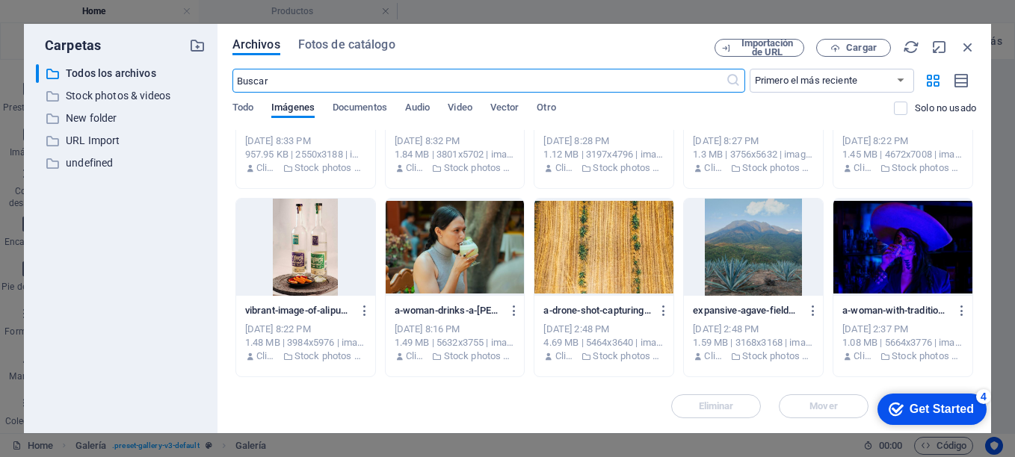
scroll to position [1092, 0]
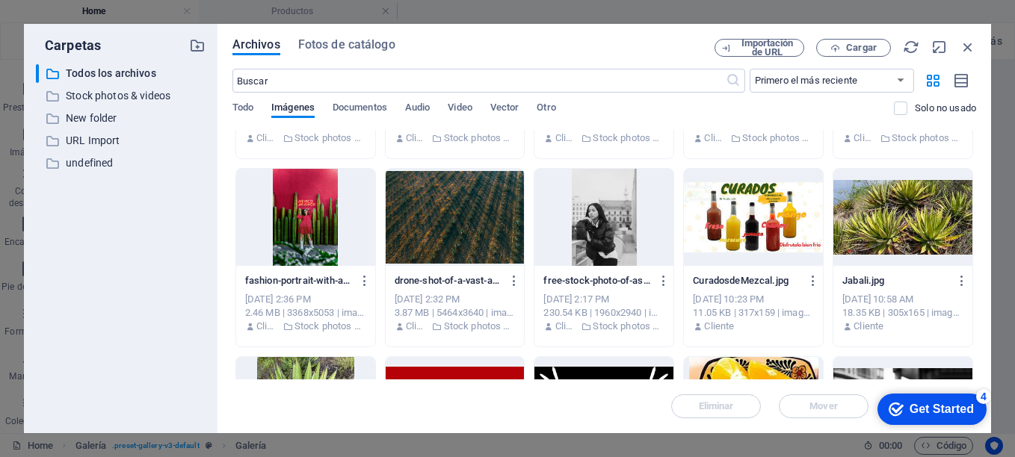
click at [977, 317] on div "Archivos Fotos de catálogo Importación de URL Cargar ​ Primero el más reciente …" at bounding box center [605, 229] width 774 height 410
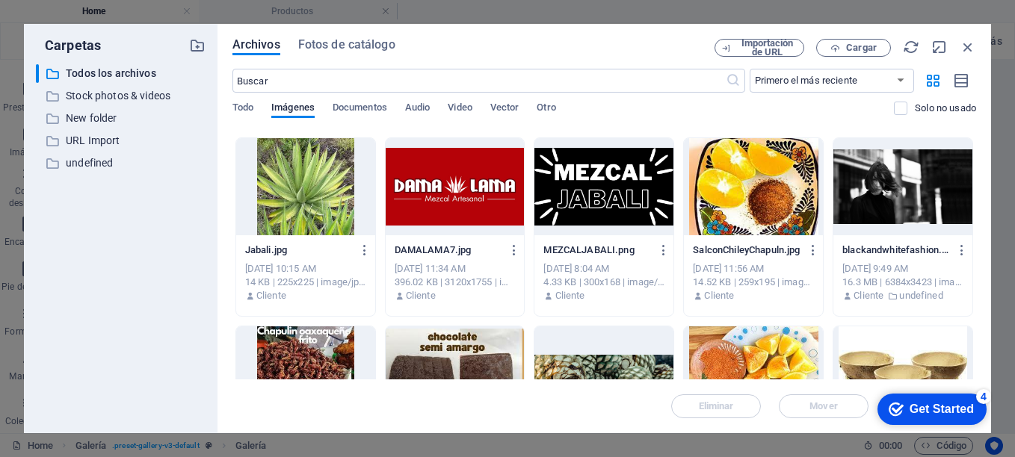
click at [316, 354] on div at bounding box center [305, 375] width 139 height 97
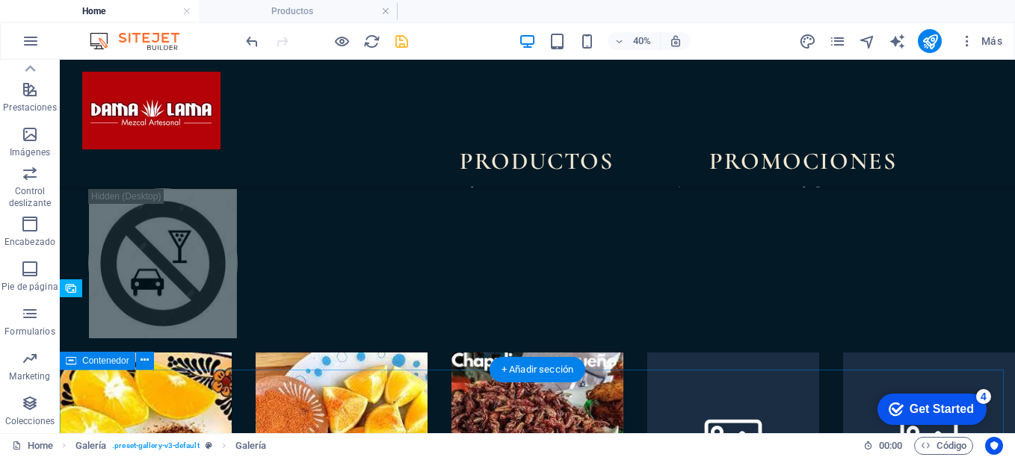
scroll to position [1218, 0]
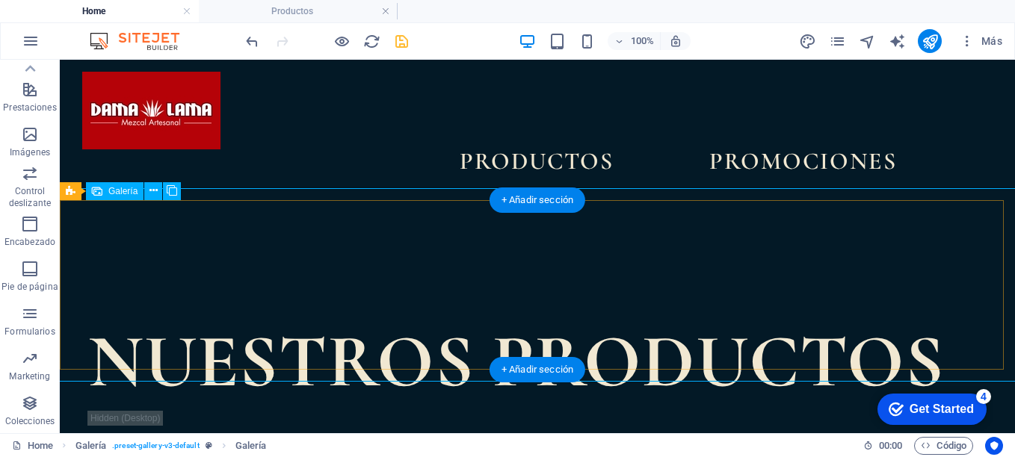
select select "4"
select select "px"
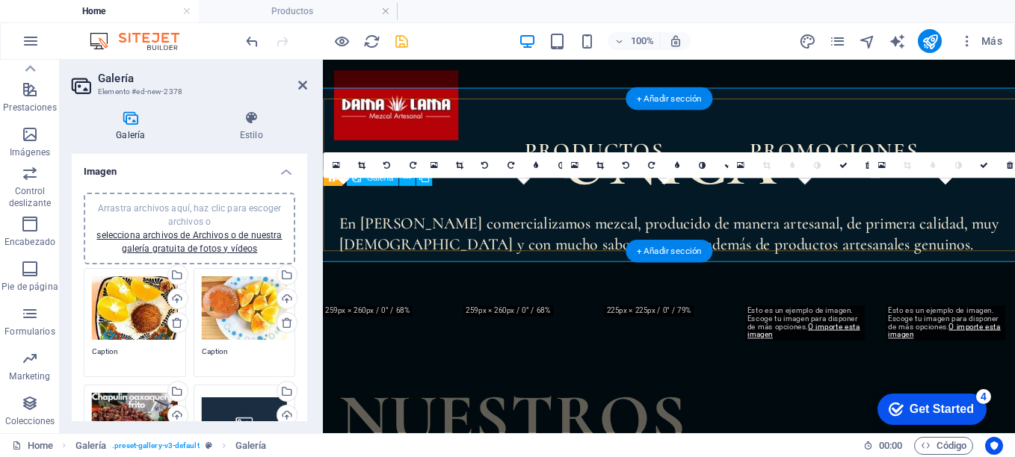
scroll to position [1316, 0]
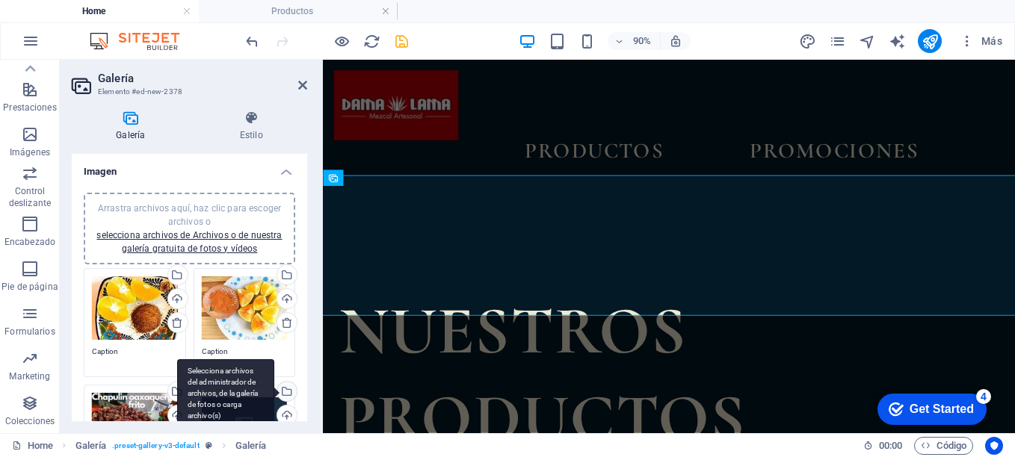
click at [285, 392] on div "Selecciona archivos del administrador de archivos, de la galería de fotos o car…" at bounding box center [285, 393] width 22 height 22
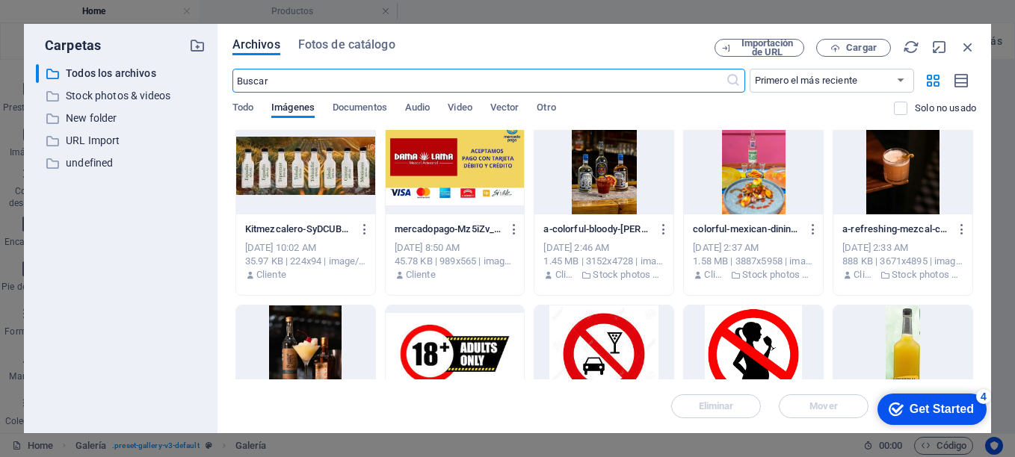
scroll to position [218, 0]
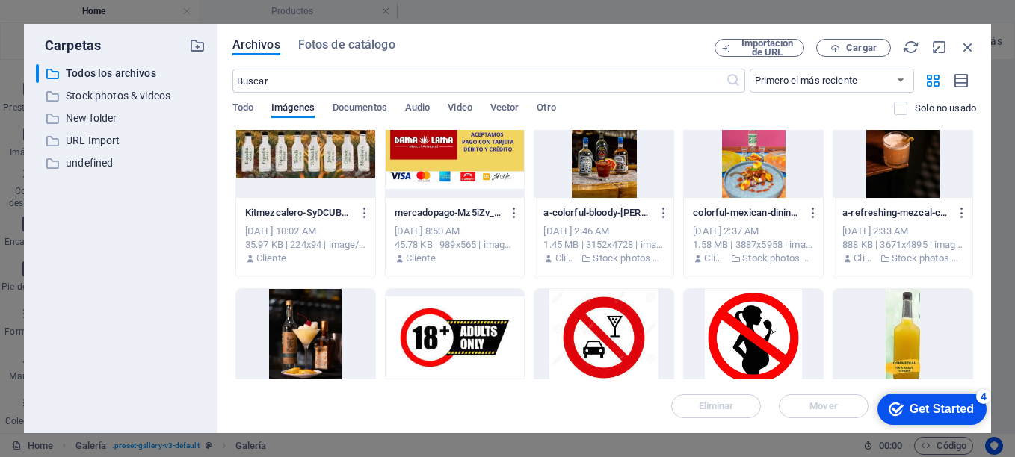
click at [977, 243] on div "Archivos Fotos de catálogo Importación de URL Cargar ​ Primero el más reciente …" at bounding box center [605, 229] width 774 height 410
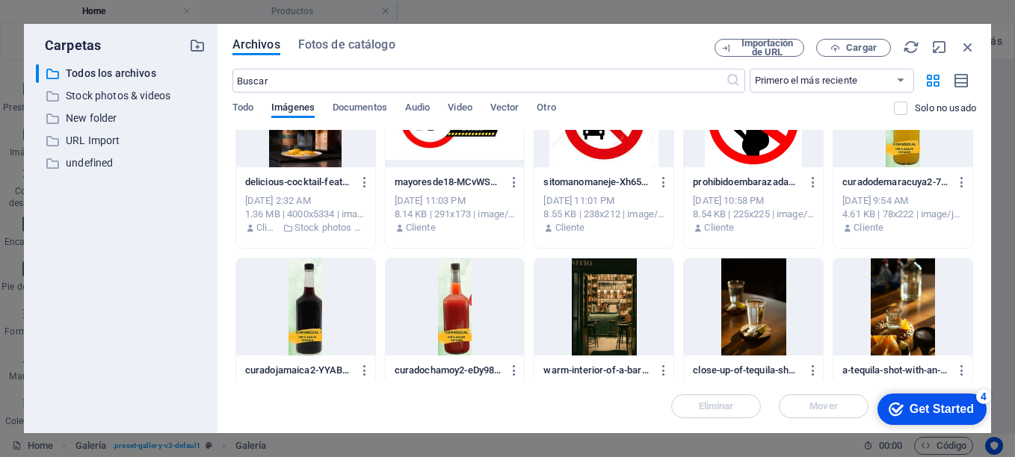
click at [977, 295] on div "Archivos Fotos de catálogo Importación de URL Cargar ​ Primero el más reciente …" at bounding box center [605, 229] width 774 height 410
click at [977, 292] on div "Archivos Fotos de catálogo Importación de URL Cargar ​ Primero el más reciente …" at bounding box center [605, 229] width 774 height 410
click at [976, 291] on div "Archivos Fotos de catálogo Importación de URL Cargar ​ Primero el más reciente …" at bounding box center [605, 229] width 774 height 410
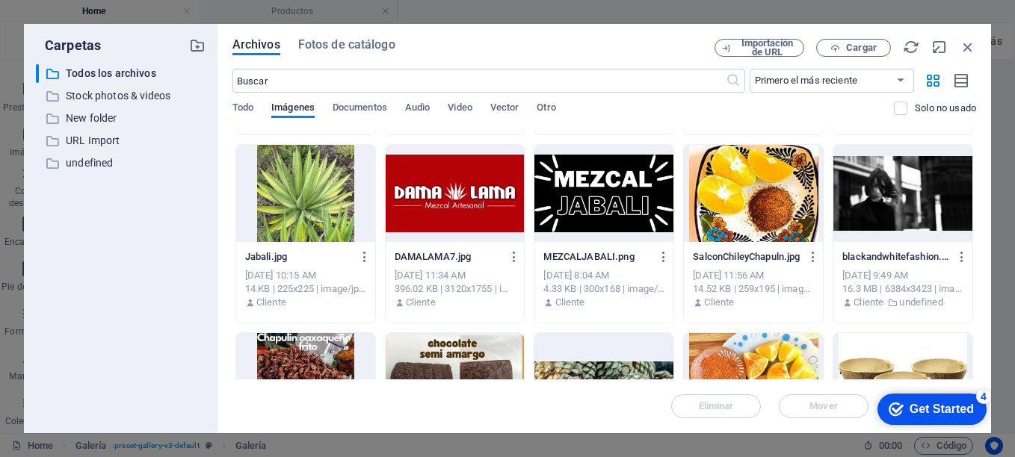
scroll to position [1311, 0]
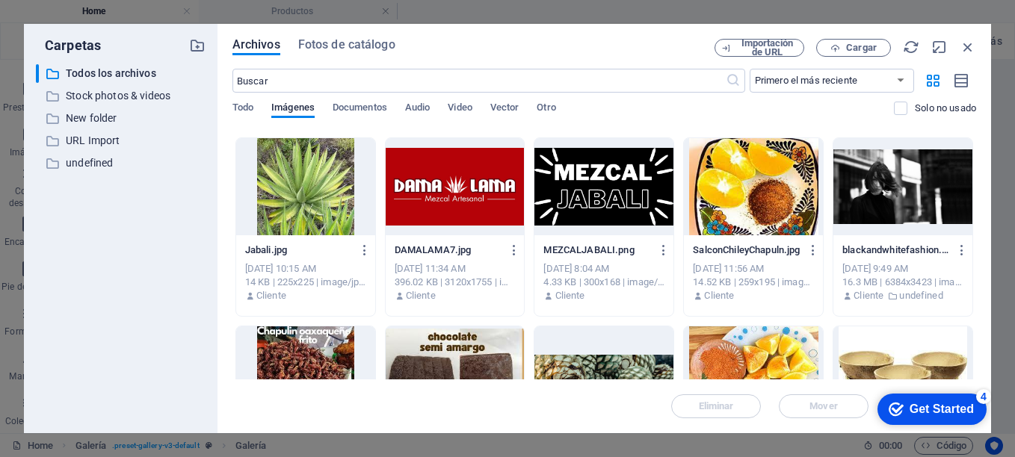
click at [459, 340] on div at bounding box center [455, 375] width 139 height 97
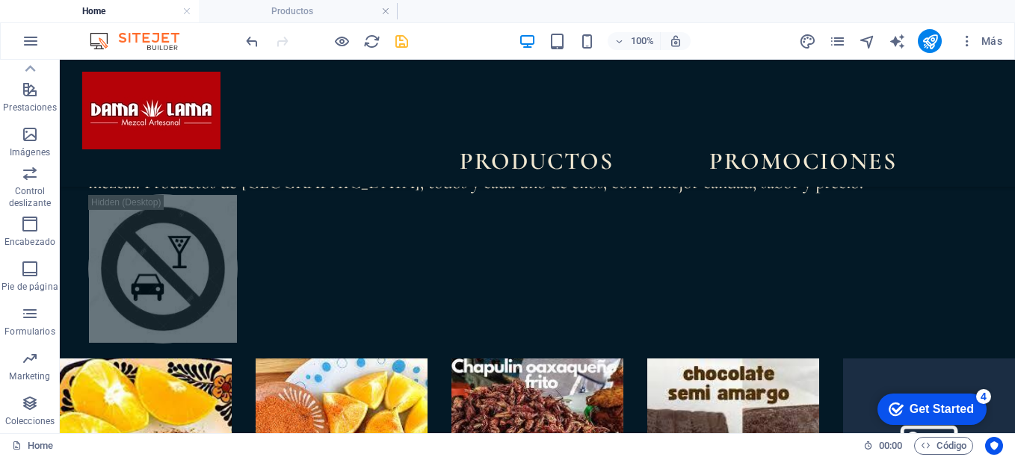
scroll to position [1193, 0]
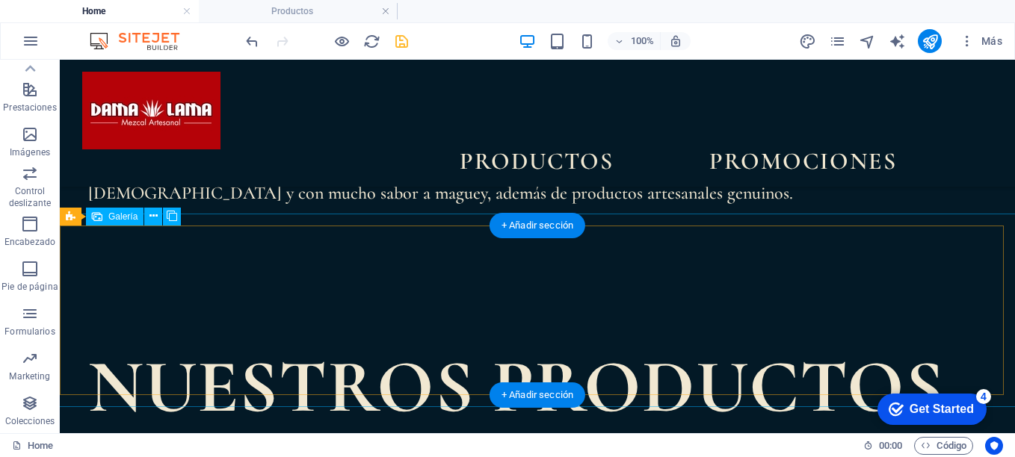
select select "4"
select select "px"
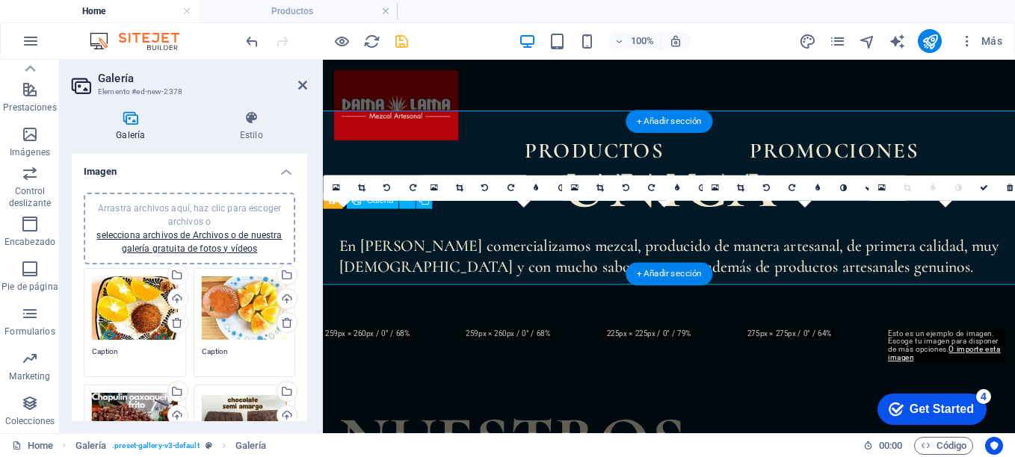
scroll to position [1290, 0]
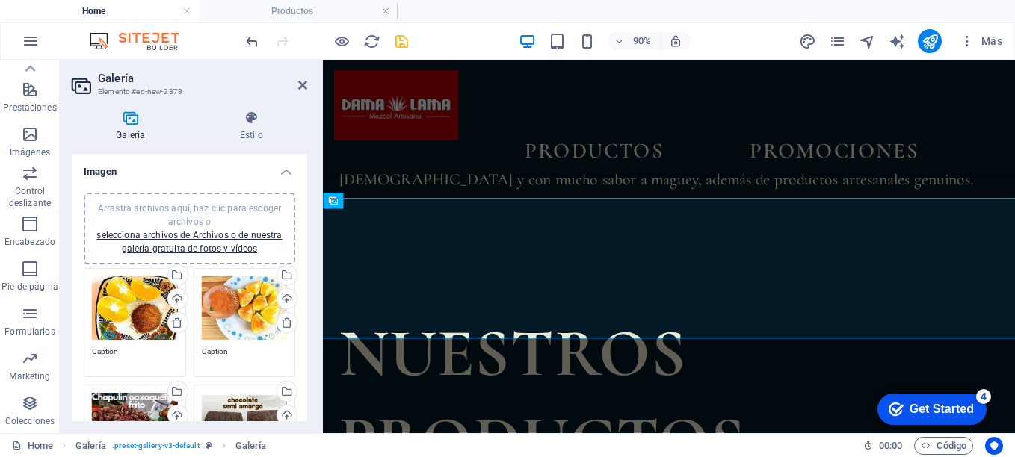
click at [307, 254] on div "Galería Estilo Imagen Arrastra archivos aquí, haz clic para escoger archivos o …" at bounding box center [189, 266] width 259 height 335
click at [307, 259] on div "Galería Estilo Imagen Arrastra archivos aquí, haz clic para escoger archivos o …" at bounding box center [189, 266] width 259 height 335
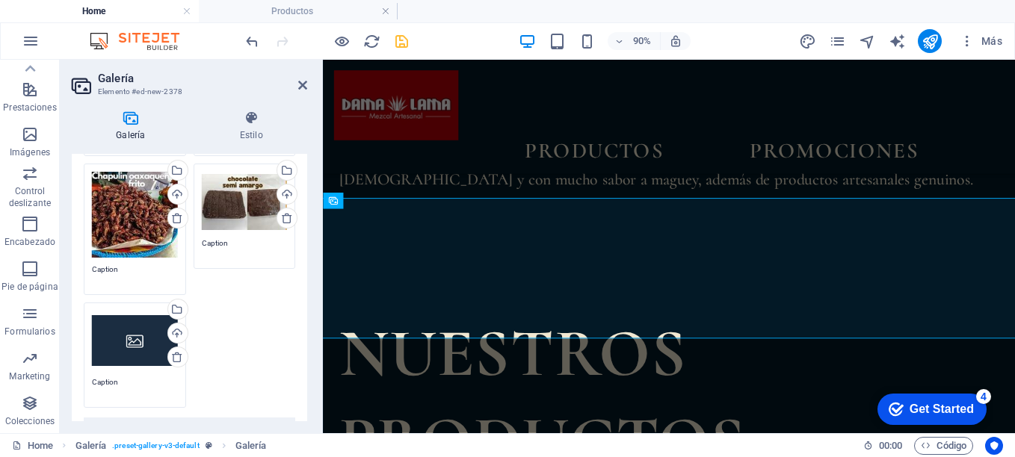
scroll to position [234, 0]
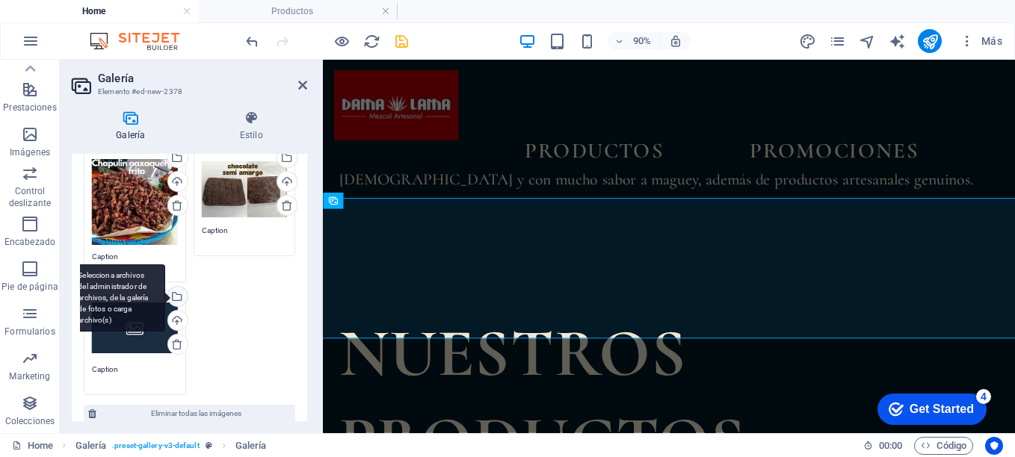
click at [165, 292] on div "Selecciona archivos del administrador de archivos, de la galería de fotos o car…" at bounding box center [116, 298] width 97 height 67
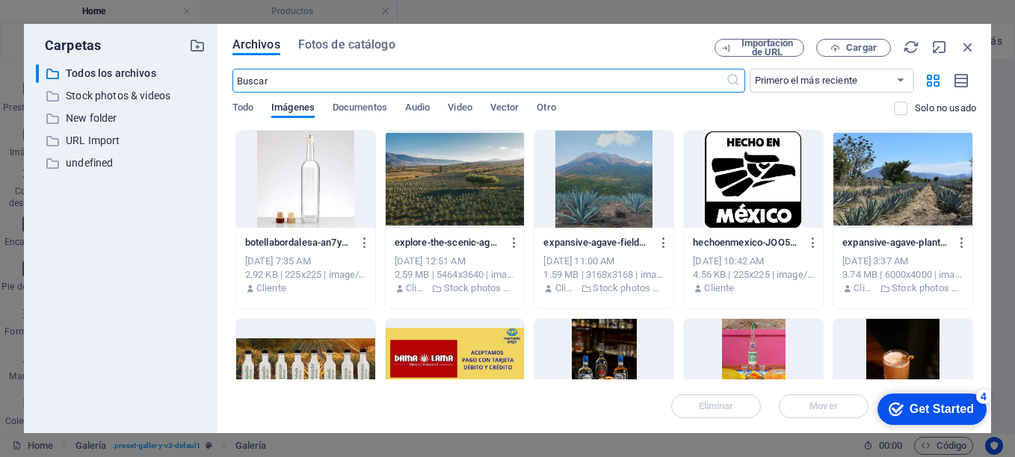
scroll to position [1500, 0]
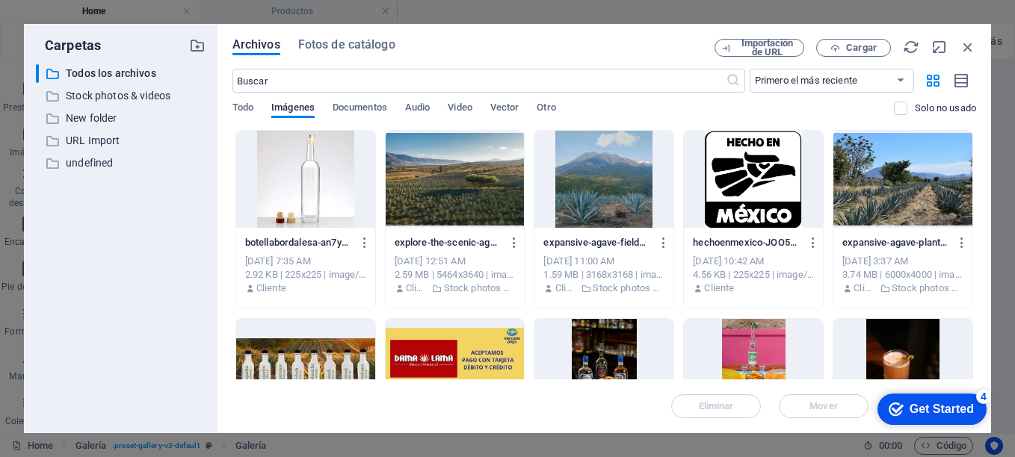
click at [312, 173] on div at bounding box center [305, 179] width 139 height 97
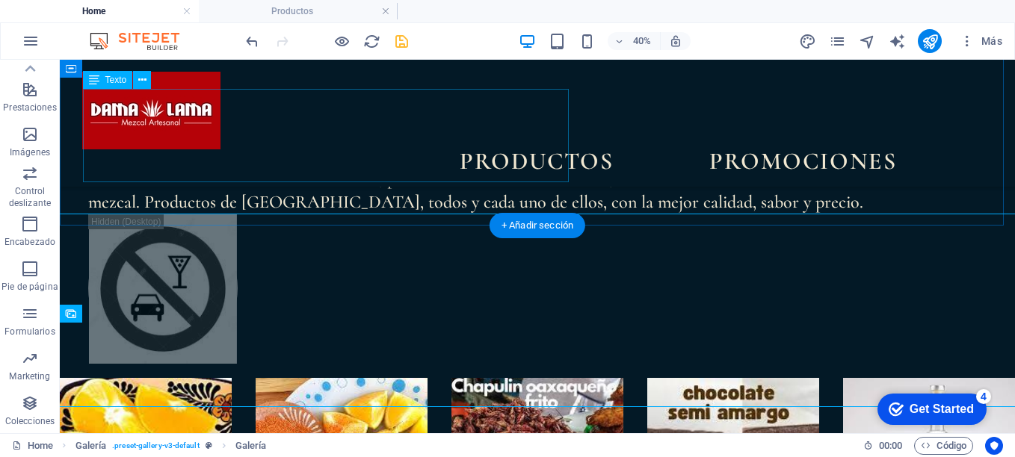
scroll to position [1193, 0]
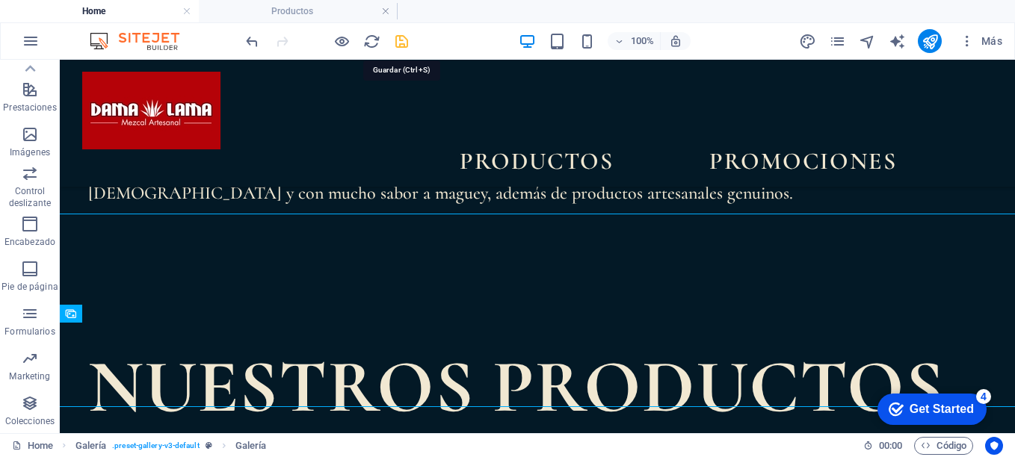
click at [402, 41] on icon "save" at bounding box center [401, 41] width 17 height 17
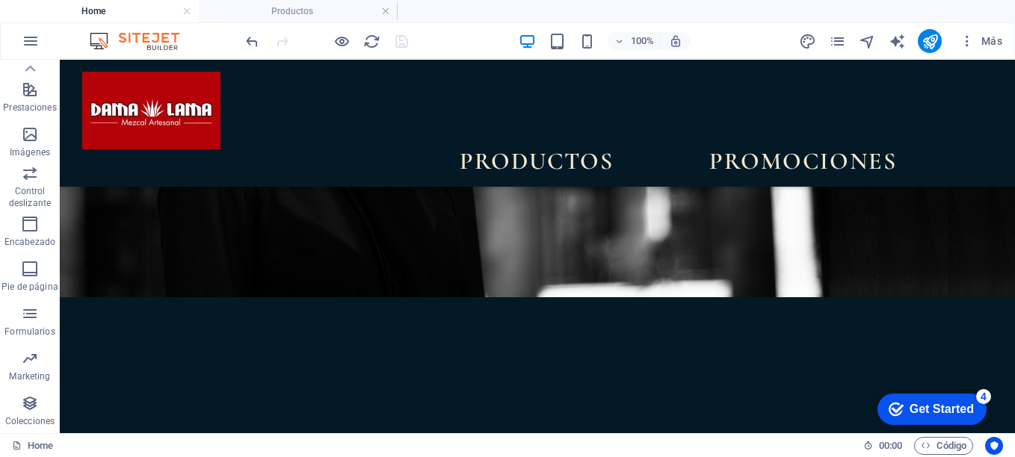
scroll to position [0, 0]
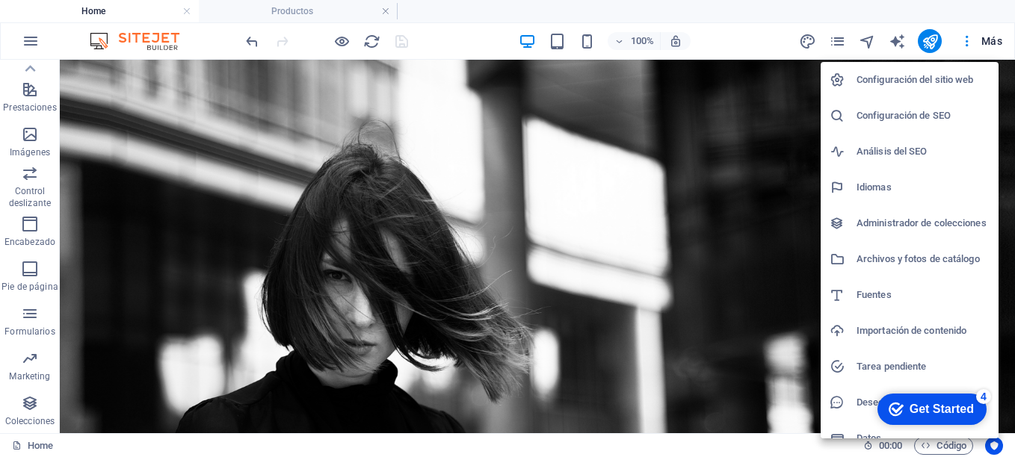
click at [838, 40] on div at bounding box center [507, 228] width 1015 height 457
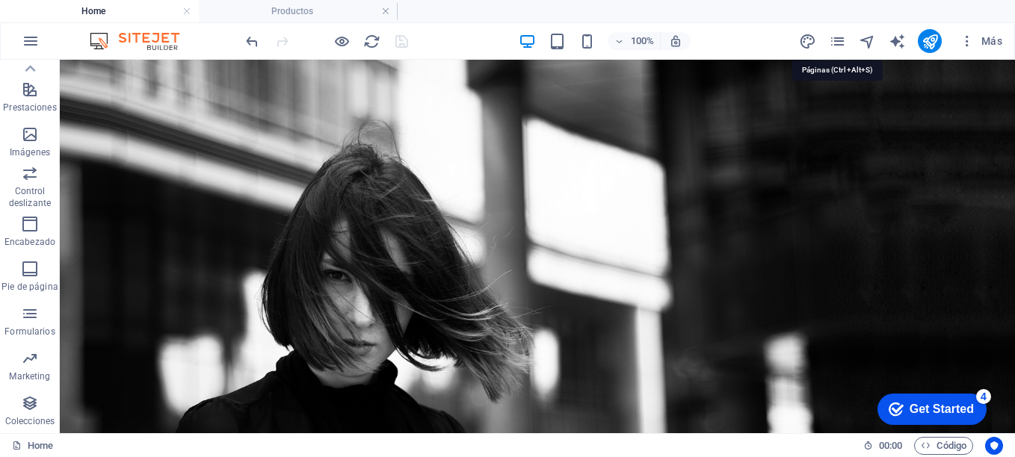
click at [0, 0] on icon "pages" at bounding box center [0, 0] width 0 height 0
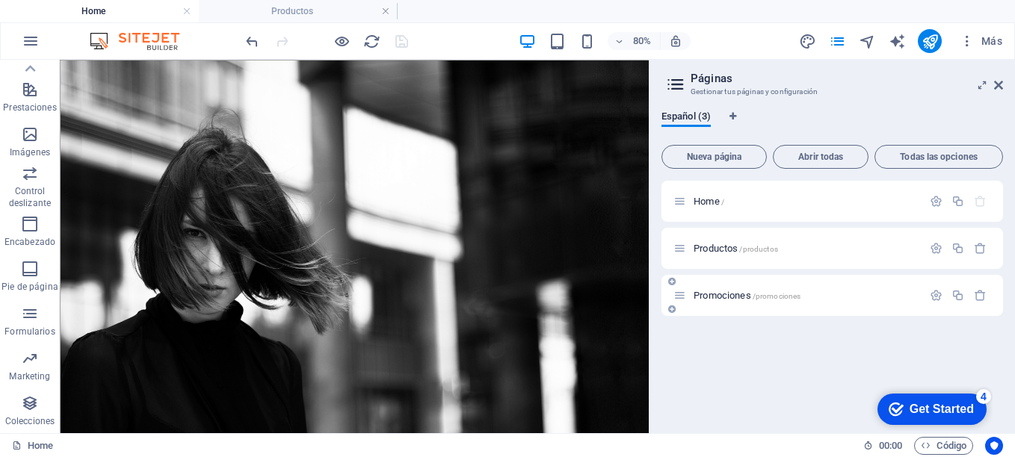
click at [725, 295] on span "Promociones /promociones" at bounding box center [747, 295] width 107 height 11
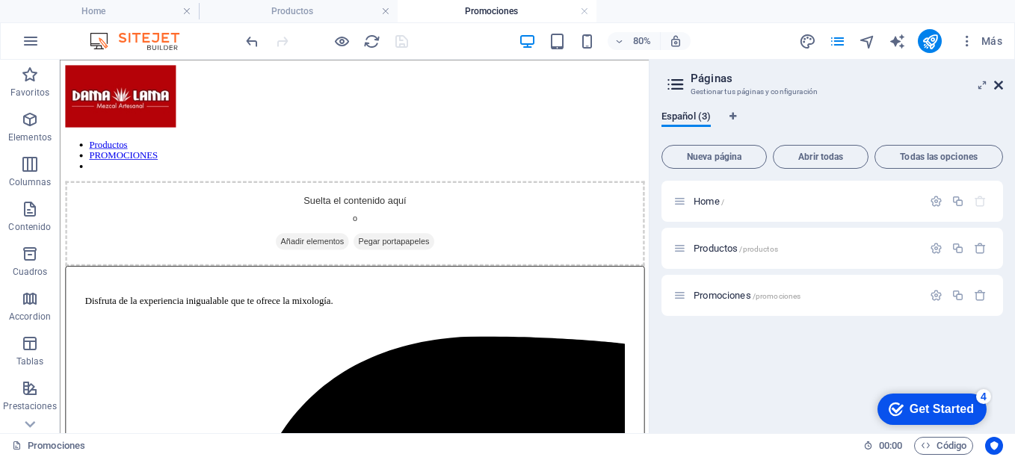
click at [998, 85] on icon at bounding box center [998, 85] width 9 height 12
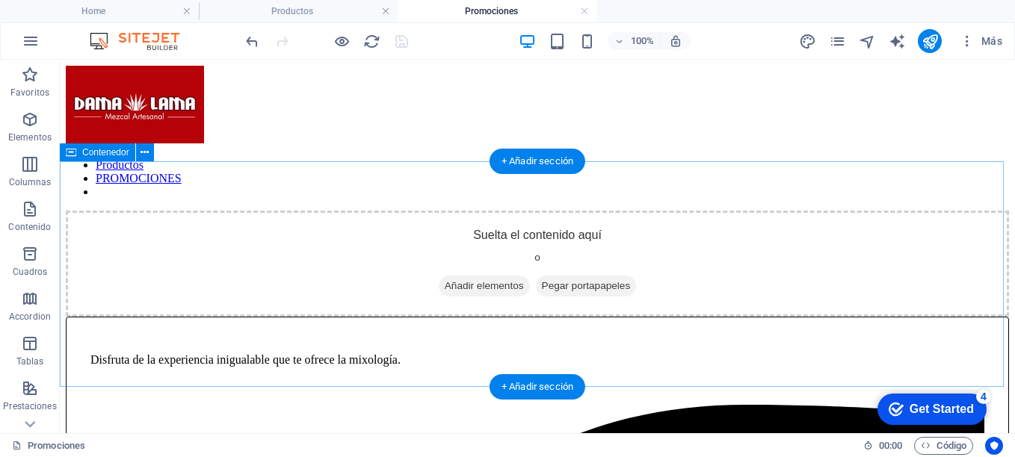
click at [484, 296] on span "Añadir elementos" at bounding box center [484, 286] width 91 height 21
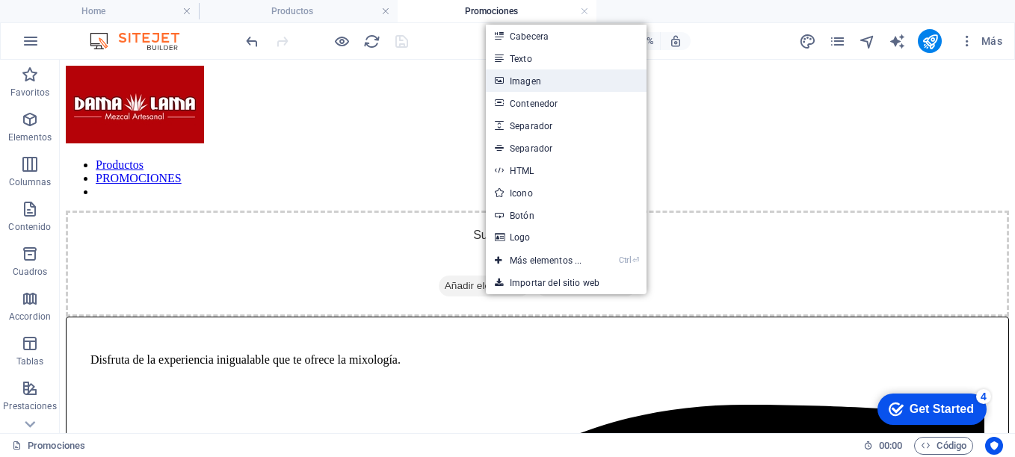
click at [531, 87] on link "Imagen" at bounding box center [566, 81] width 161 height 22
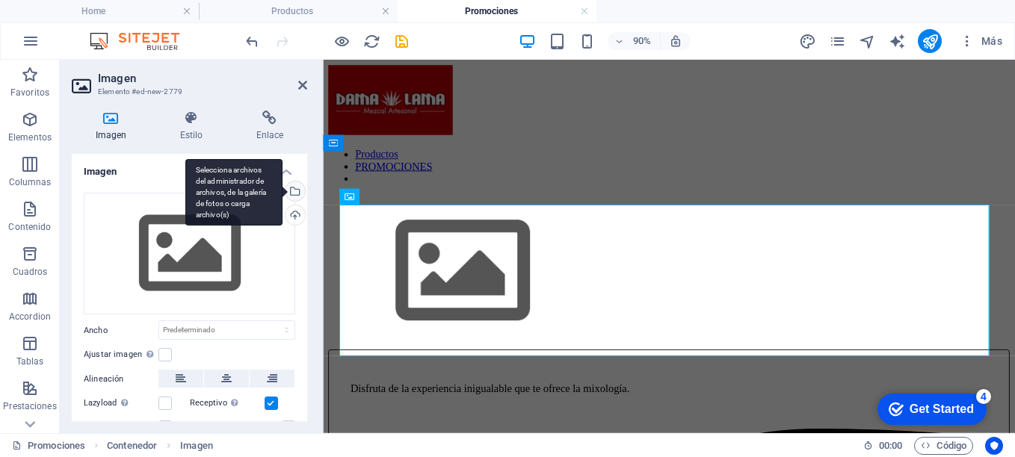
click at [283, 194] on div "Selecciona archivos del administrador de archivos, de la galería de fotos o car…" at bounding box center [233, 192] width 97 height 67
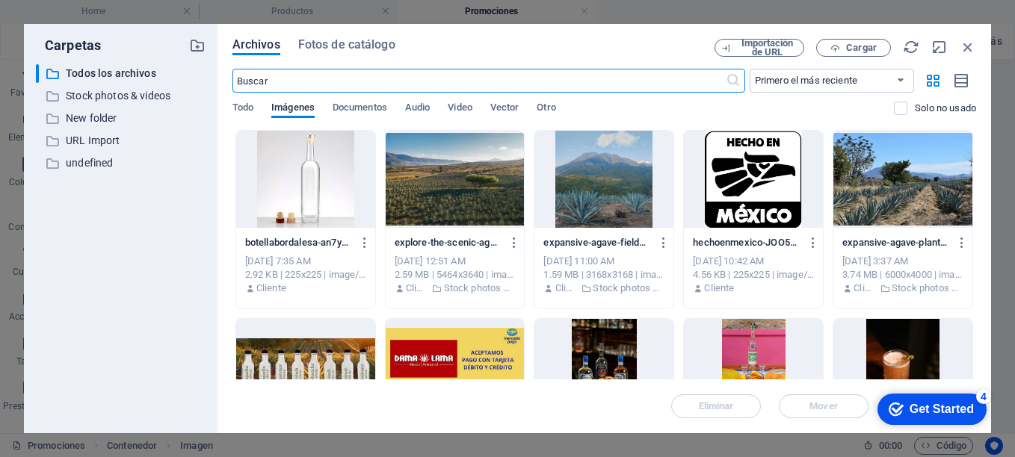
scroll to position [218, 0]
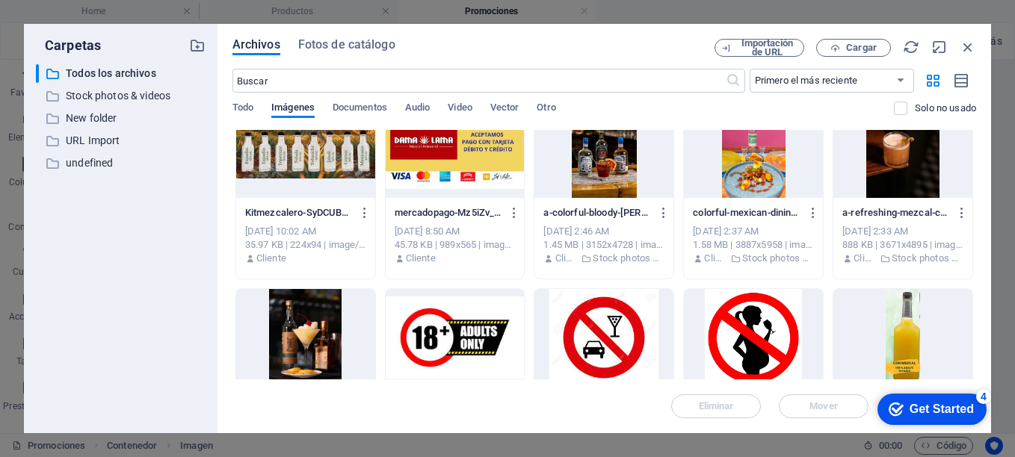
click at [976, 239] on div "Archivos Fotos de catálogo Importación de URL Cargar ​ Primero el más reciente …" at bounding box center [605, 229] width 774 height 410
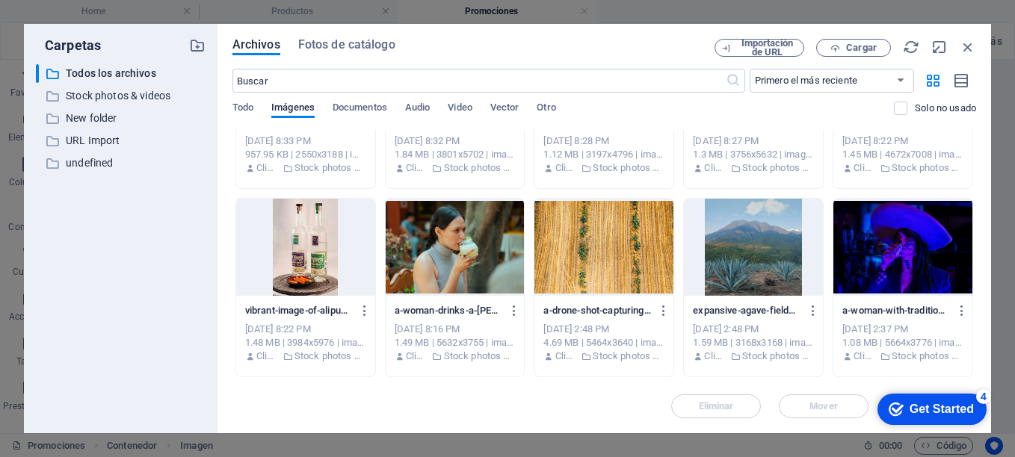
scroll to position [1092, 0]
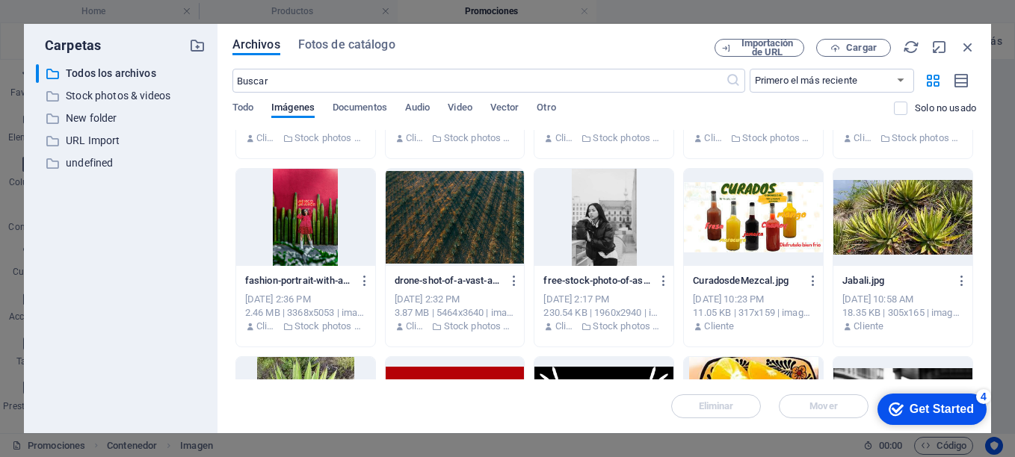
click at [976, 313] on div "Archivos Fotos de catálogo Importación de URL Cargar ​ Primero el más reciente …" at bounding box center [605, 229] width 774 height 410
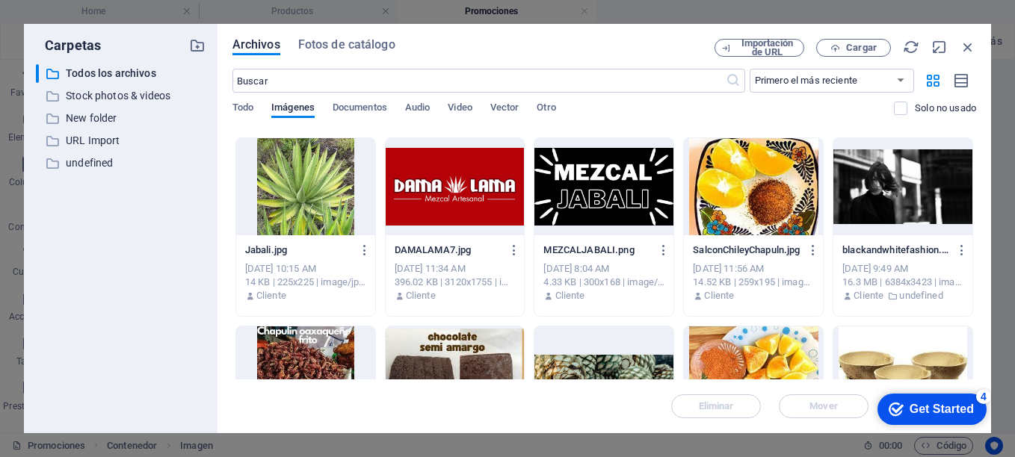
click at [587, 188] on div at bounding box center [603, 186] width 139 height 97
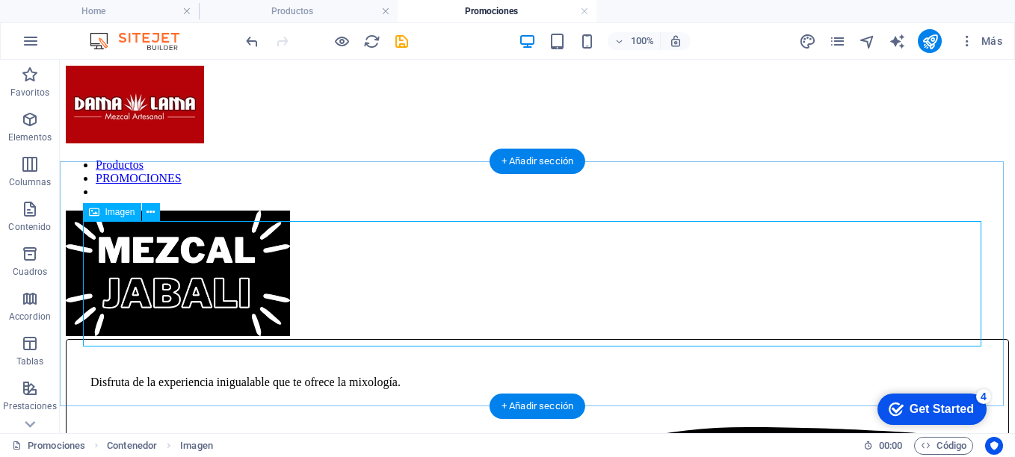
click at [265, 277] on figure at bounding box center [537, 244] width 943 height 66
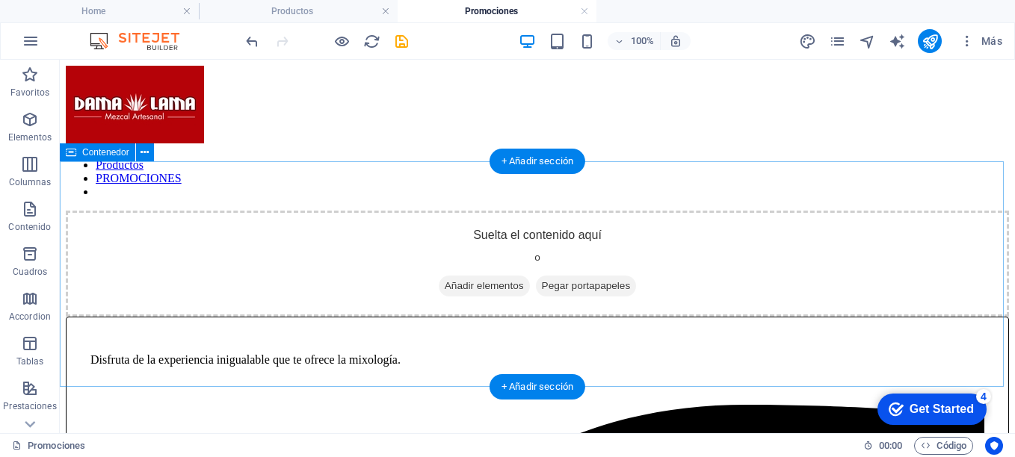
click at [475, 291] on span "Añadir elementos" at bounding box center [484, 286] width 91 height 21
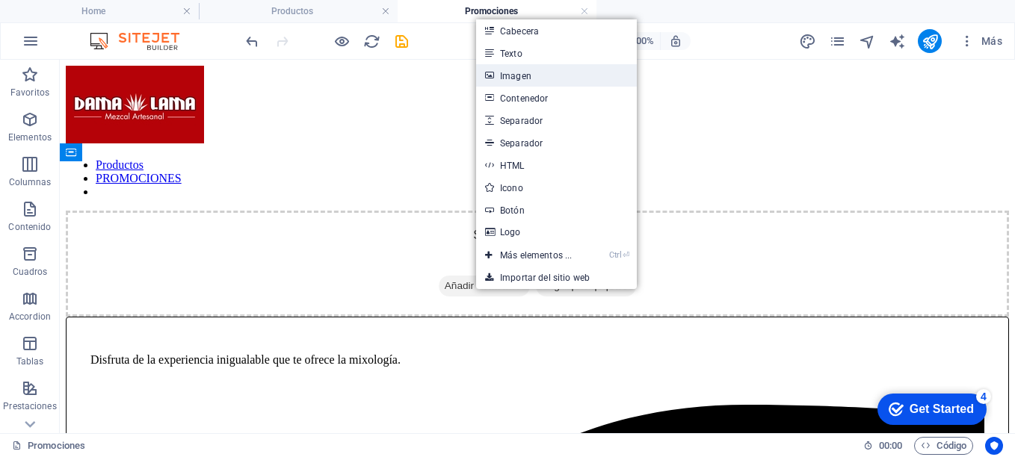
click at [516, 77] on link "Imagen" at bounding box center [556, 75] width 161 height 22
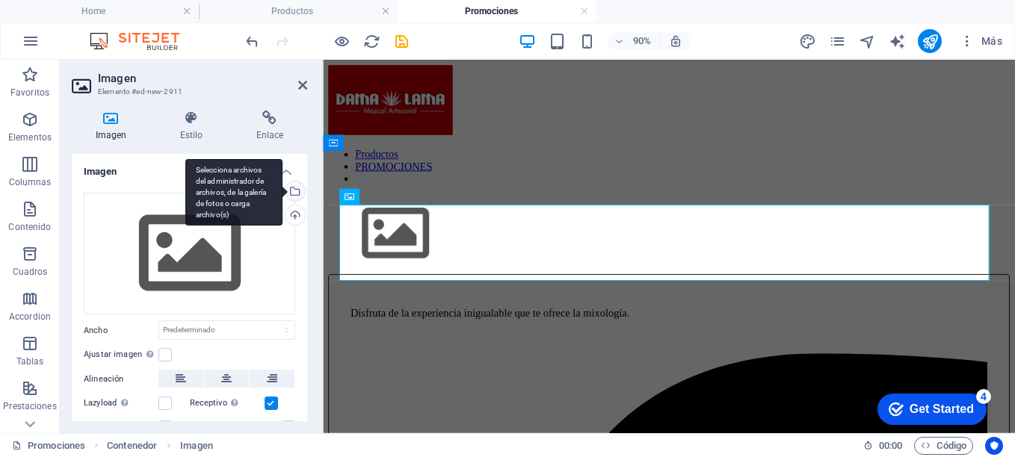
click at [292, 191] on div "Selecciona archivos del administrador de archivos, de la galería de fotos o car…" at bounding box center [294, 193] width 22 height 22
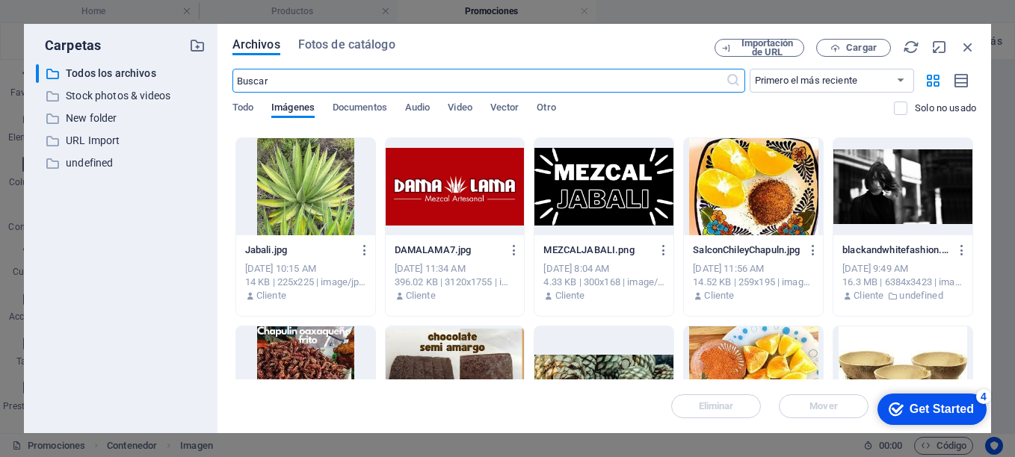
scroll to position [1529, 0]
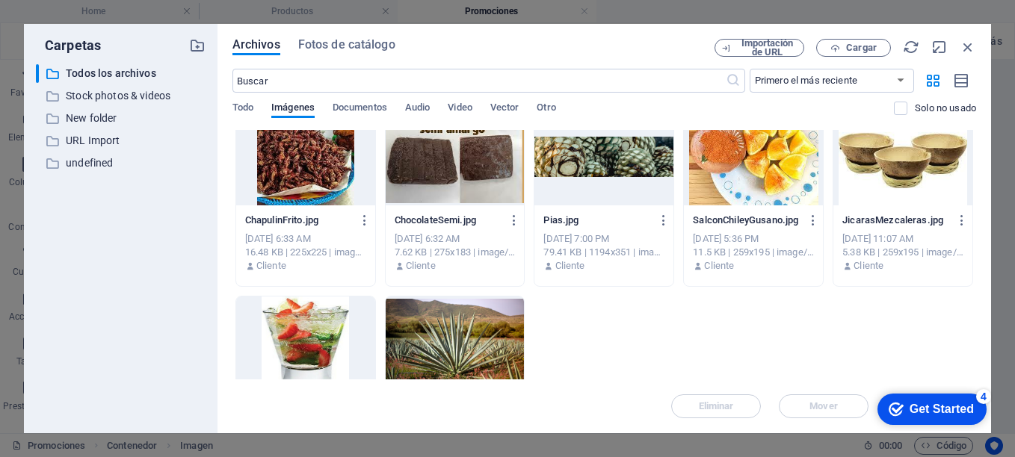
click at [627, 174] on div at bounding box center [603, 156] width 139 height 97
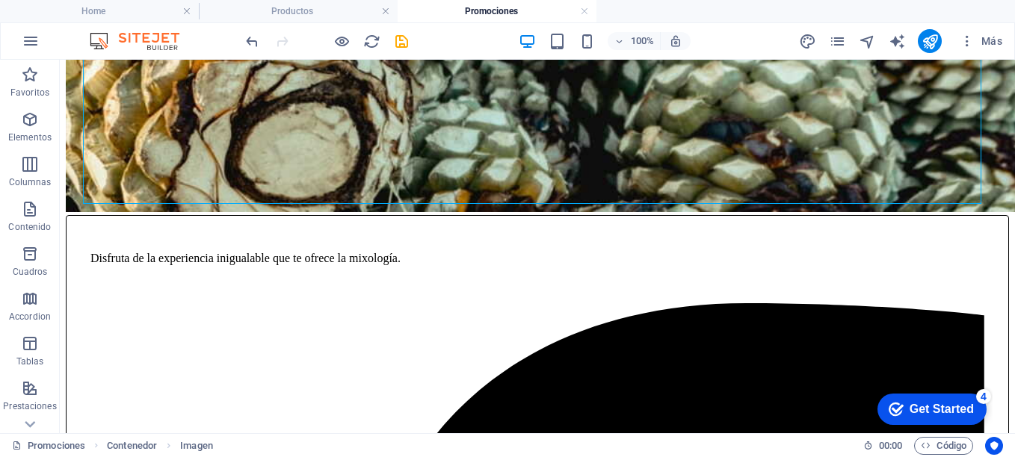
scroll to position [281, 0]
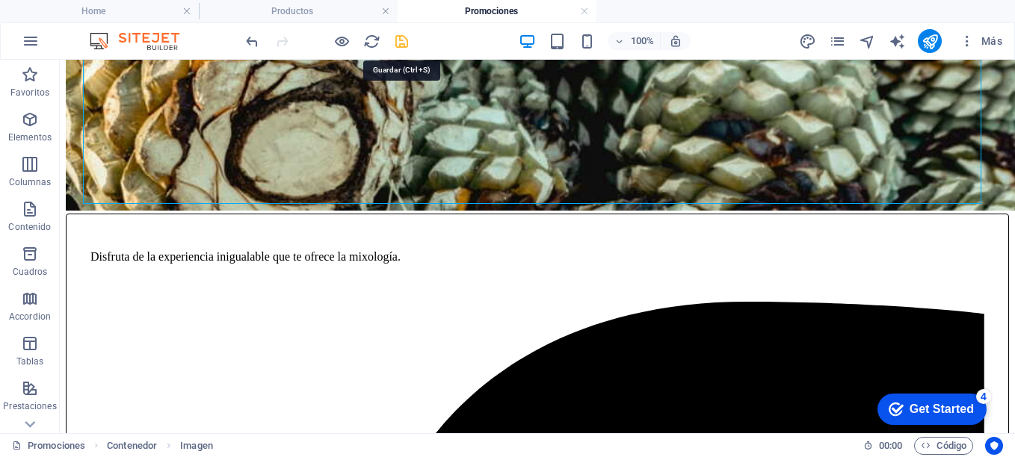
click at [401, 41] on icon "save" at bounding box center [401, 41] width 17 height 17
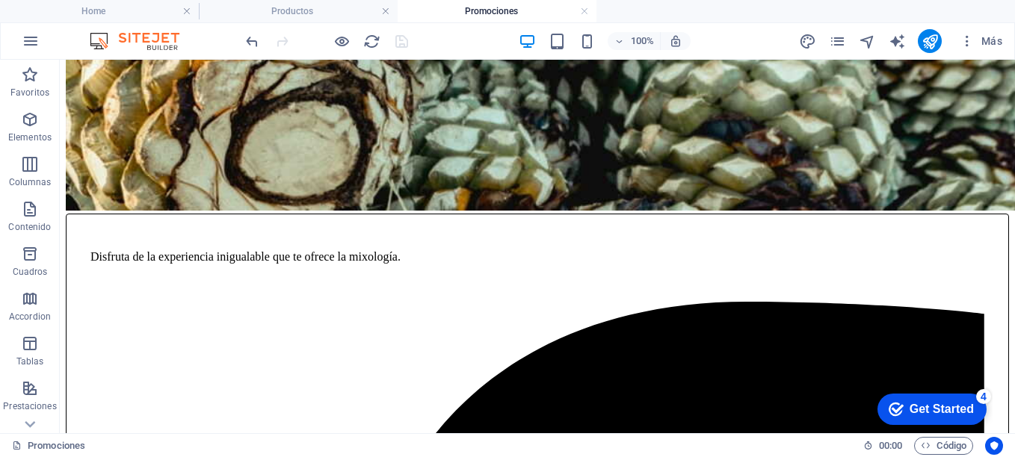
scroll to position [0, 0]
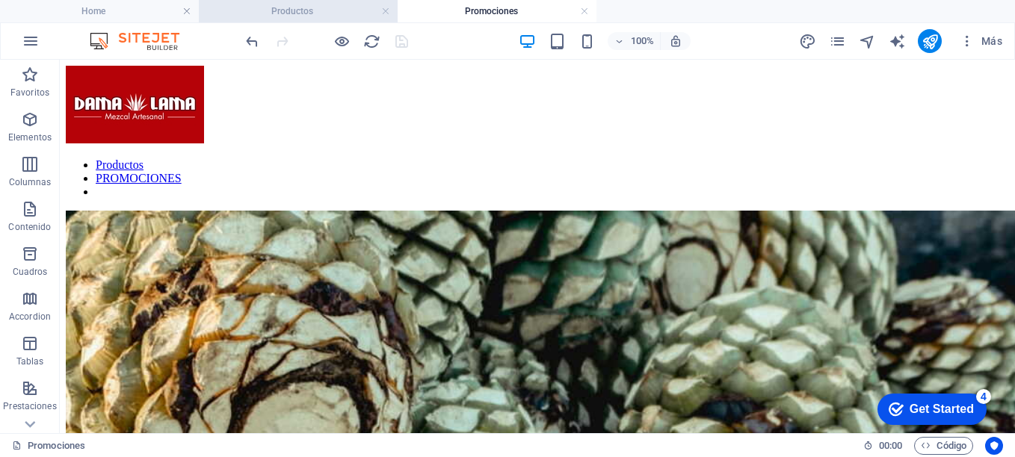
click at [289, 12] on h4 "Productos" at bounding box center [298, 11] width 199 height 16
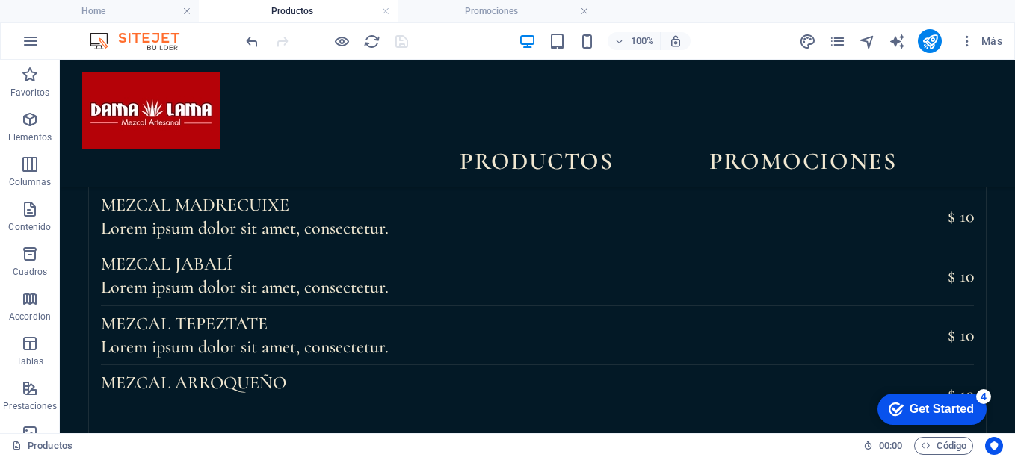
scroll to position [158, 0]
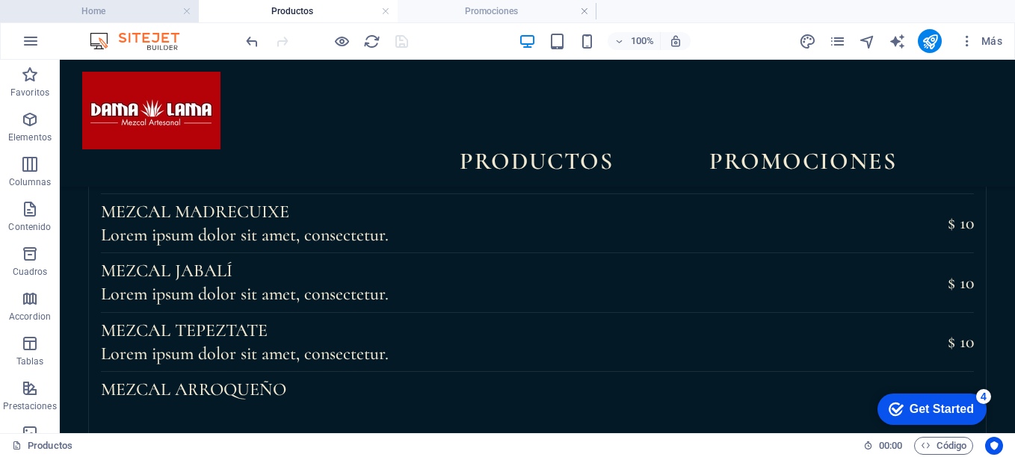
click at [140, 10] on h4 "Home" at bounding box center [99, 11] width 199 height 16
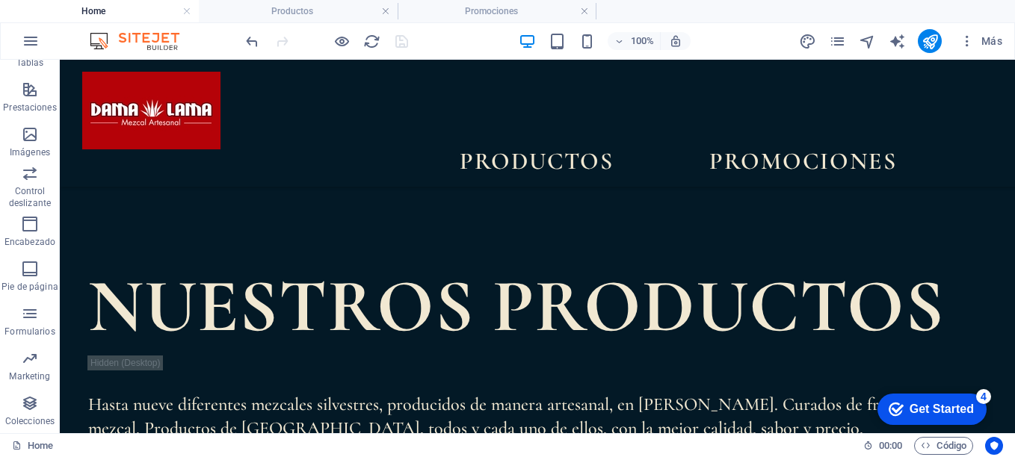
scroll to position [1286, 0]
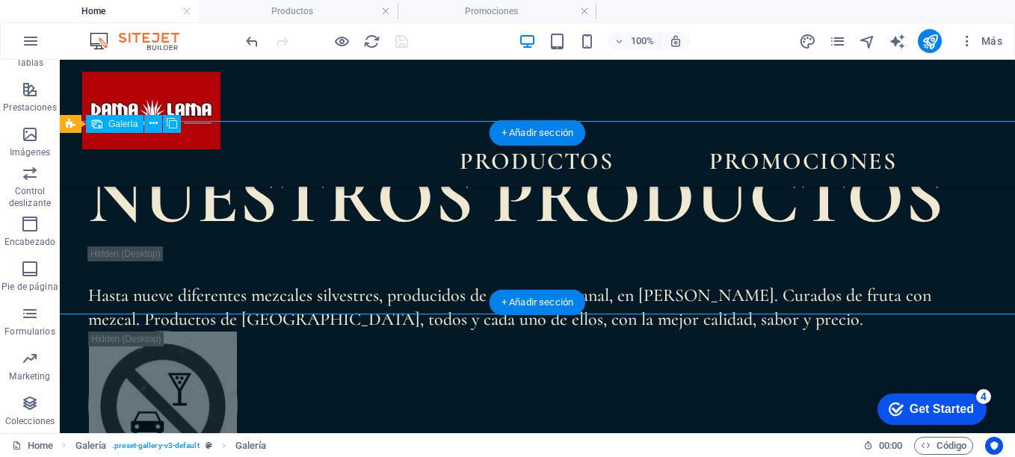
select select "4"
select select "px"
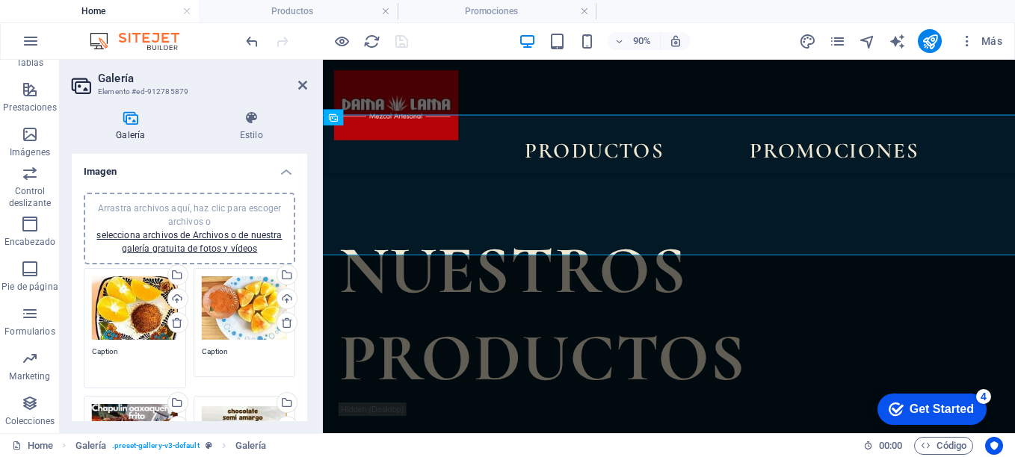
click at [121, 348] on textarea "Caption" at bounding box center [135, 363] width 86 height 34
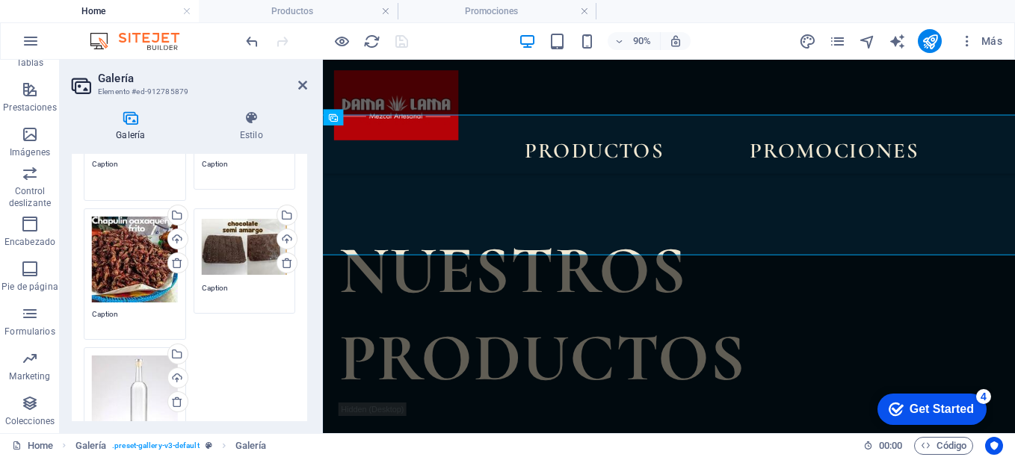
scroll to position [234, 0]
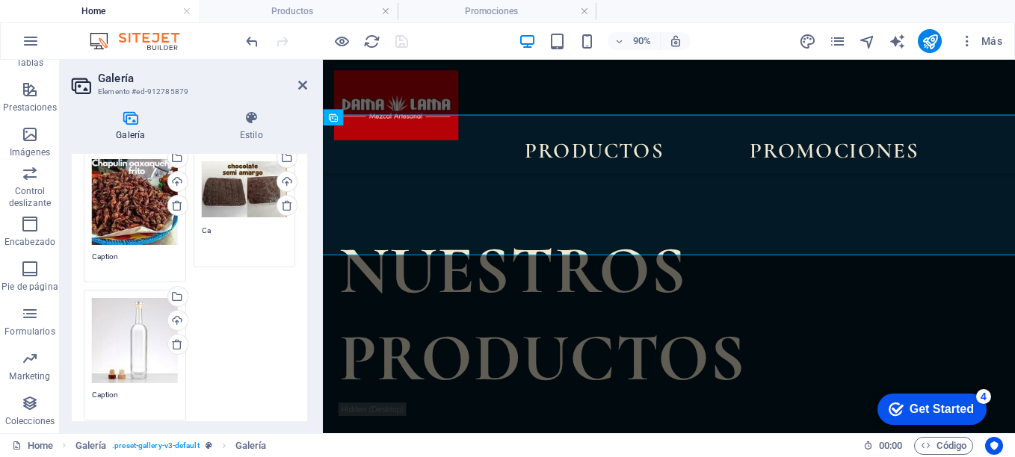
type textarea "C"
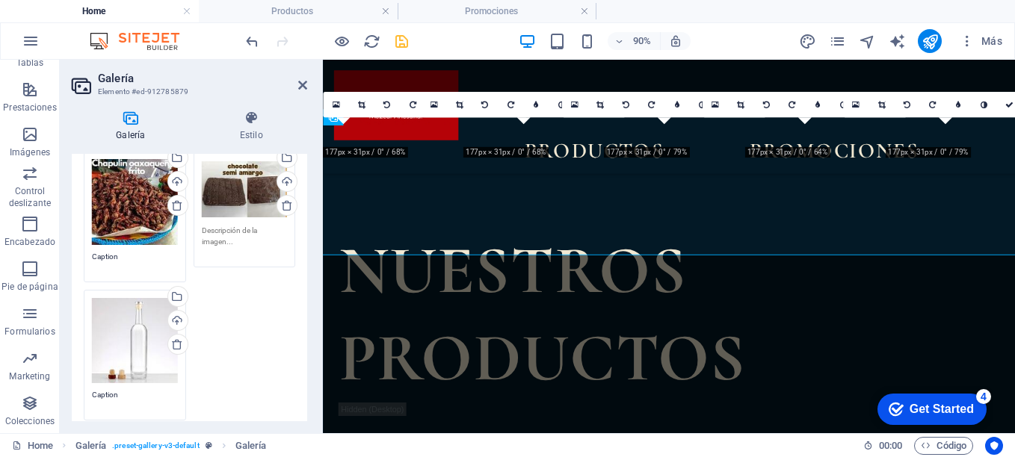
type textarea "c"
click at [137, 214] on div "Arrastra archivos aquí, haz clic para escoger archivos o selecciona archivos de…" at bounding box center [135, 202] width 86 height 86
type textarea "Chocolate Semi-Amargo"
click at [137, 214] on body "[PERSON_NAME] Home Productos Promociones Favoritos Elementos Columnas Contenido…" at bounding box center [507, 228] width 1015 height 457
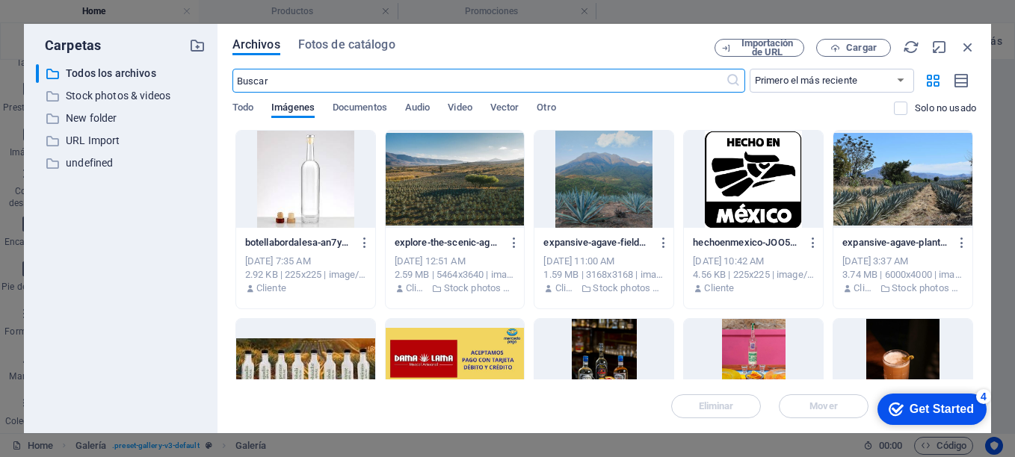
scroll to position [1593, 0]
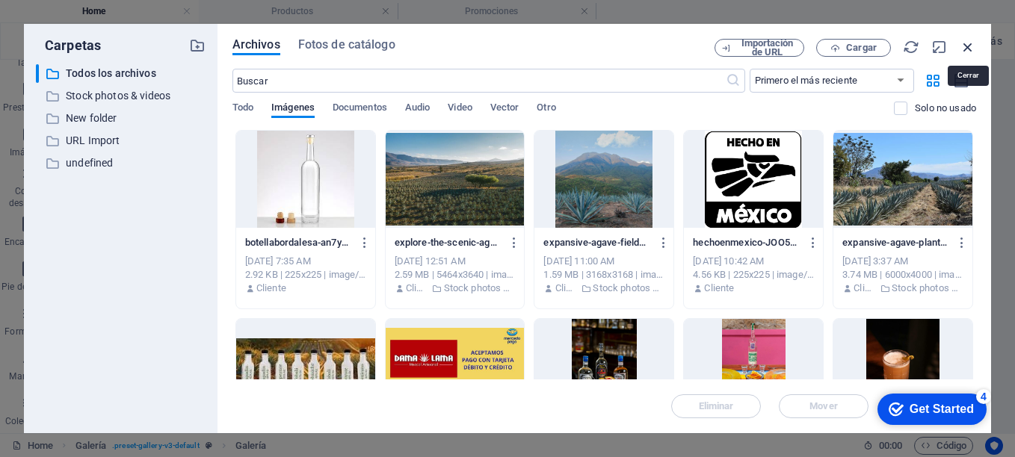
click at [967, 48] on icon "button" at bounding box center [968, 47] width 16 height 16
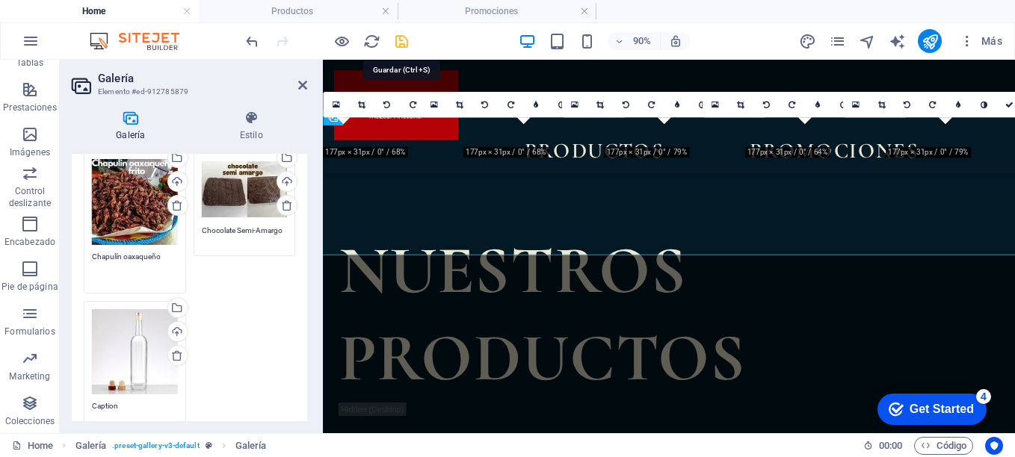
type textarea "Chapulín oaxaqueño"
click at [404, 38] on icon "save" at bounding box center [401, 41] width 17 height 17
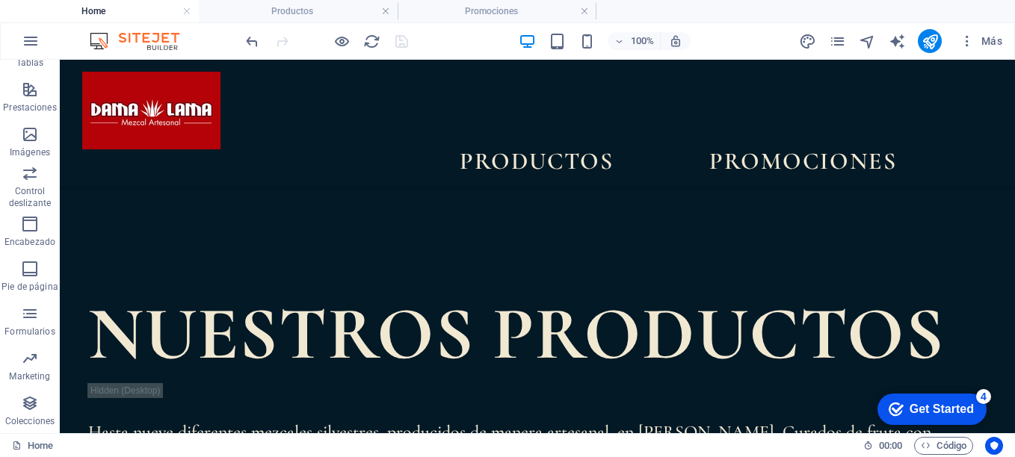
scroll to position [1256, 0]
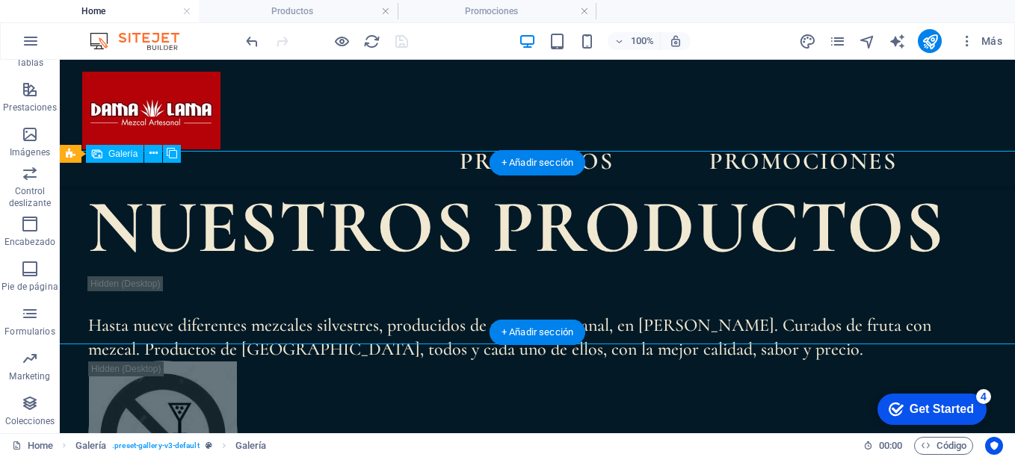
select select "4"
select select "px"
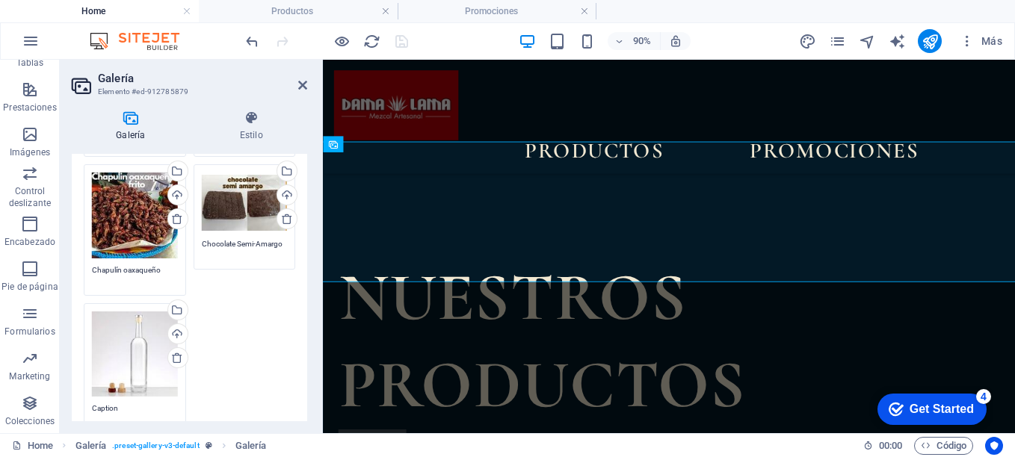
scroll to position [234, 0]
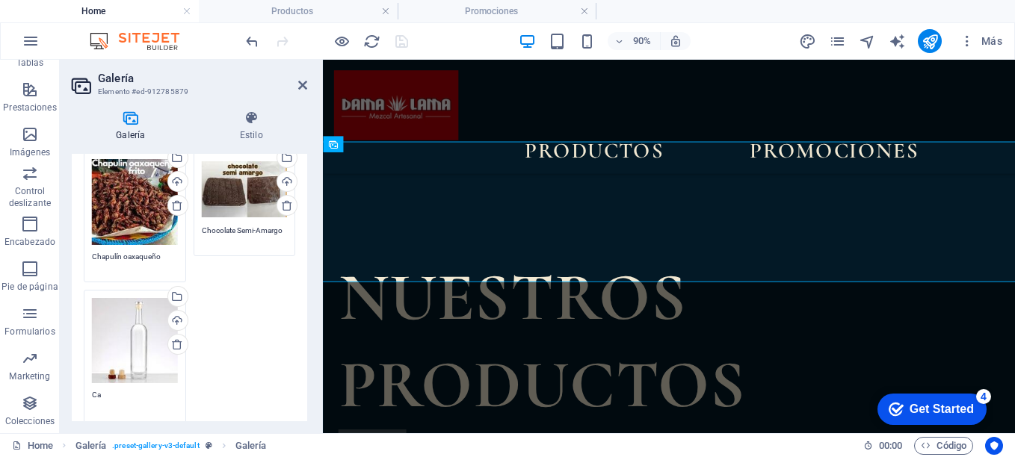
type textarea "C"
type textarea "Mezcal Artesanal"
click at [400, 40] on icon "save" at bounding box center [401, 41] width 17 height 17
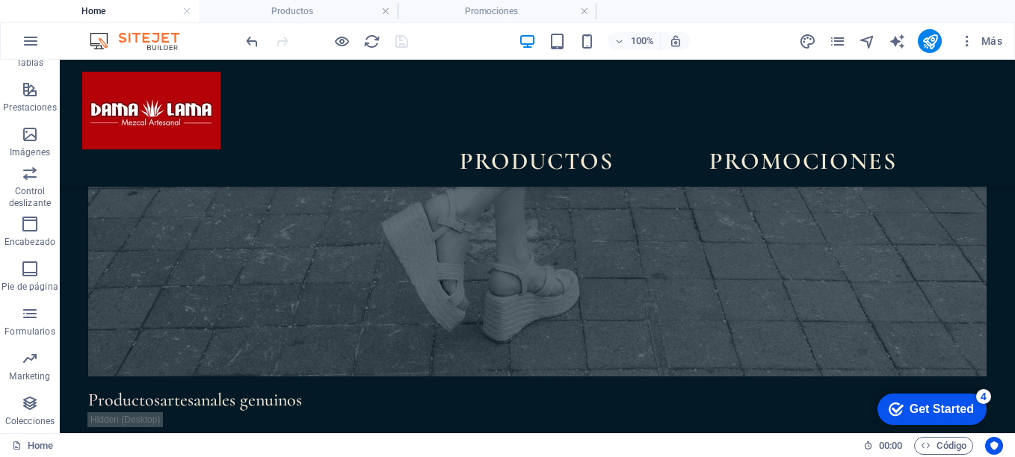
scroll to position [5849, 0]
click at [312, 13] on h4 "Productos" at bounding box center [298, 11] width 199 height 16
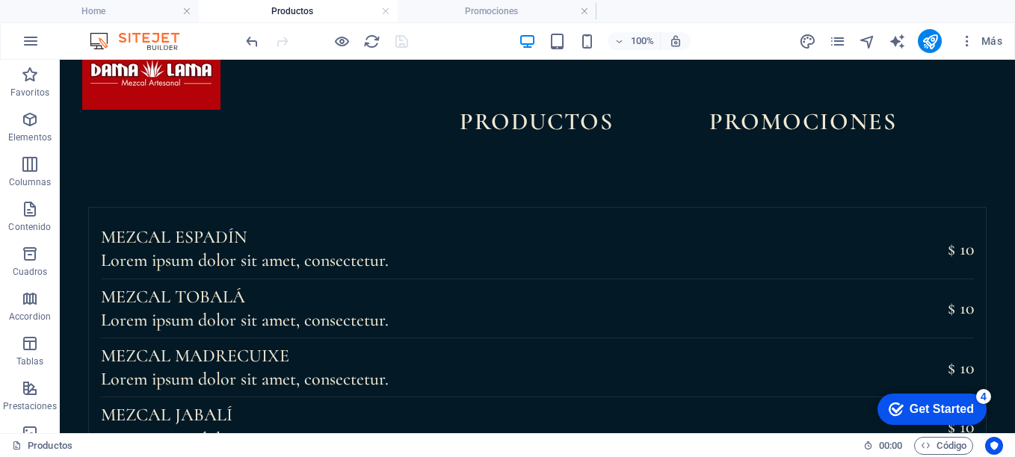
scroll to position [39, 0]
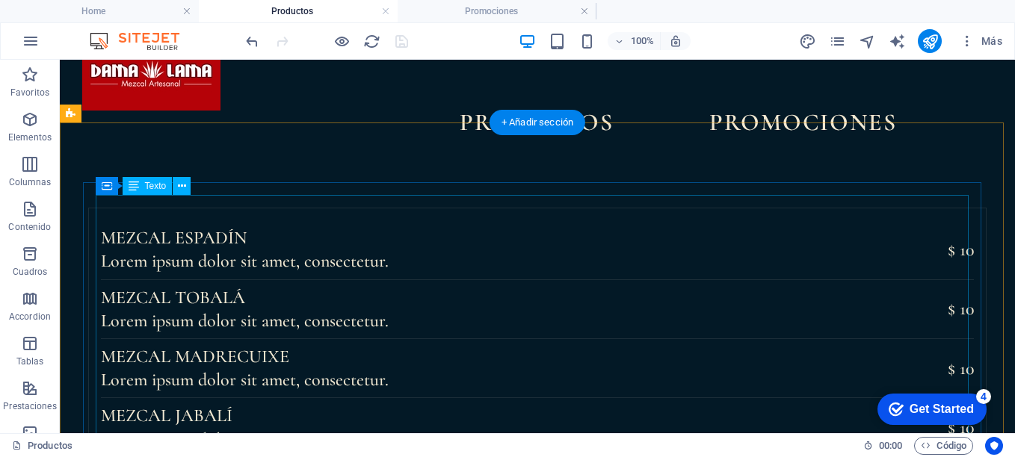
click at [395, 240] on div "Mezcal ESPADÍN Lorem ipsum dolor sit amet, consectetur. $ 10 MEZCAL TOBALÁ Lore…" at bounding box center [537, 398] width 873 height 355
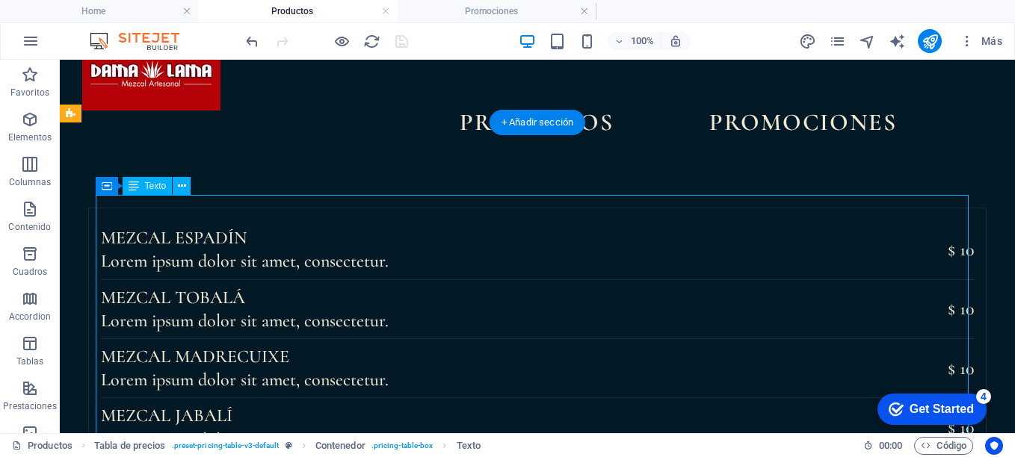
click at [395, 240] on div "Mezcal ESPADÍN Lorem ipsum dolor sit amet, consectetur. $ 10 MEZCAL TOBALÁ Lore…" at bounding box center [537, 398] width 873 height 355
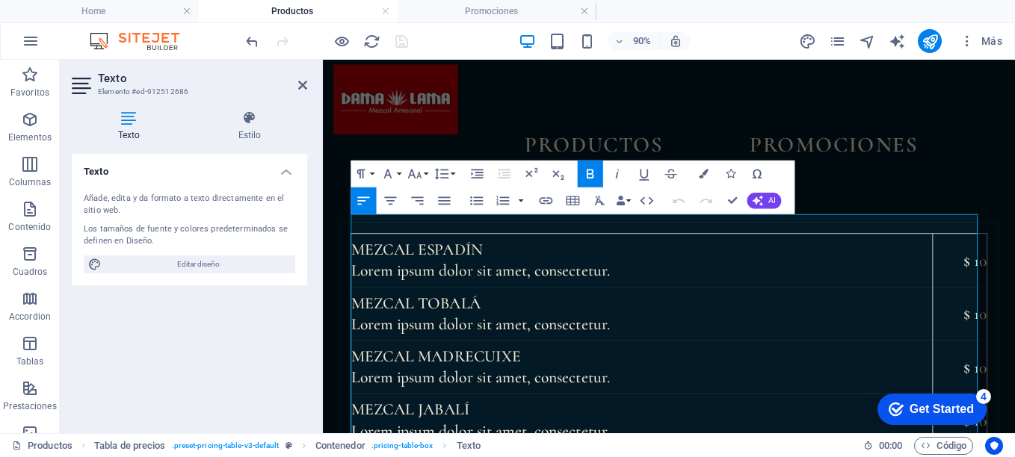
scroll to position [0, 0]
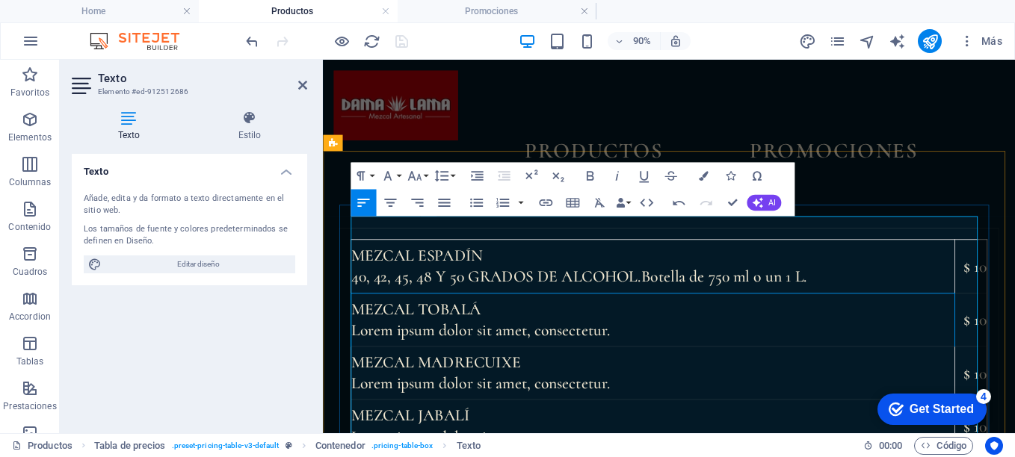
click at [548, 334] on td "MEZCAL TOBALÁ Lorem ipsum dolor sit amet, consectetur." at bounding box center [689, 348] width 671 height 59
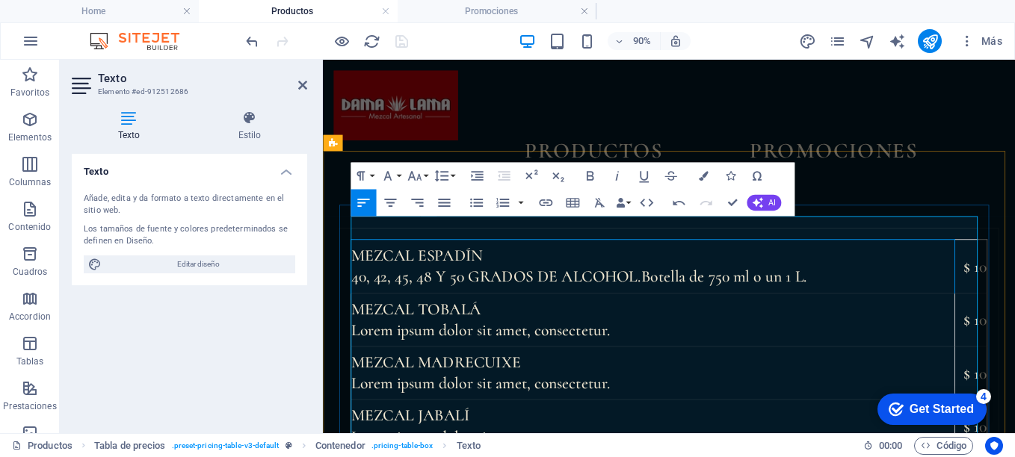
click at [440, 290] on strong "40, 42, 45, 48 y 50 grados de aLCOHOL." at bounding box center [515, 301] width 322 height 22
click at [548, 335] on td "MEZCAL TOBALÁ Lorem ipsum dolor sit amet, consectetur." at bounding box center [689, 348] width 670 height 59
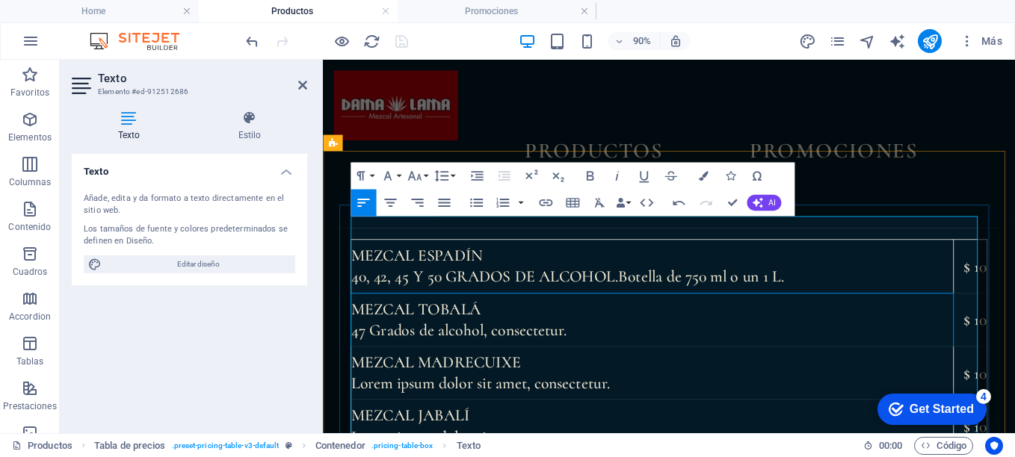
click at [588, 336] on td "MEZCAL TOBALÁ 47 Grados de alcohol , consectetur." at bounding box center [689, 348] width 670 height 59
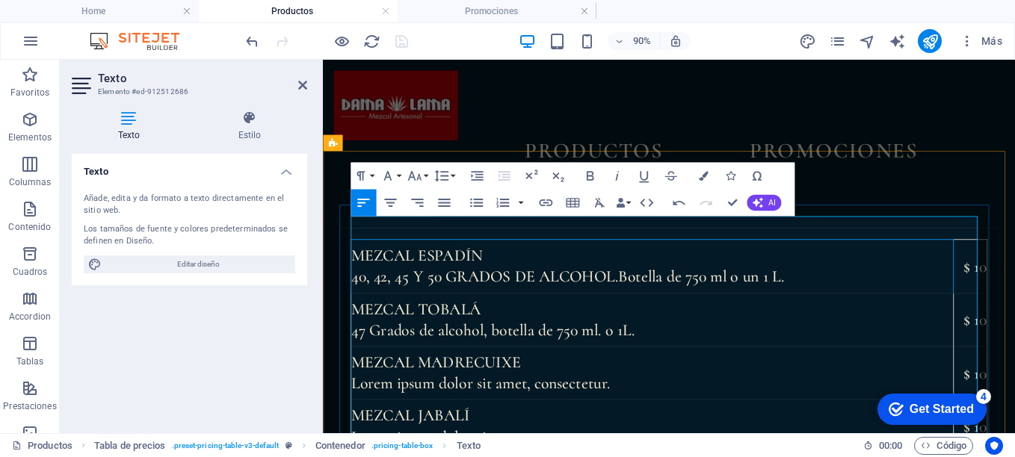
click at [848, 276] on td "Mezcal ESPadín 40, 42, 45 y 50 grados de aLCOHOL. Botella de 750 ml o un 1 L." at bounding box center [689, 289] width 670 height 59
click at [777, 275] on td "Mezcal ESPadín 40, 42, 45 y 50 grados de aLCOHOL. Botella de 750 ml o un 1 L." at bounding box center [689, 289] width 670 height 59
click at [827, 274] on td "Mezcal ESPadín 40, 42, 45 y 50 grados de aLCOHOL. Botella de 750 ml. O un 1 L." at bounding box center [689, 289] width 670 height 59
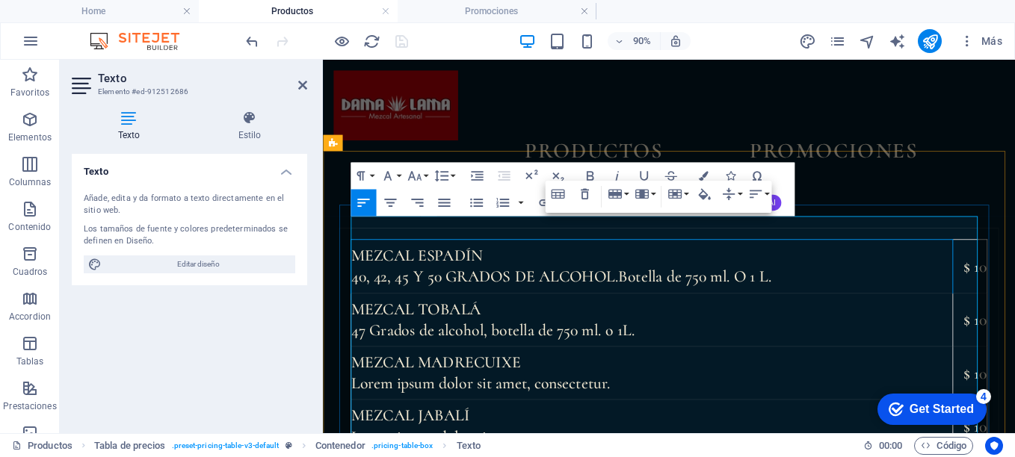
click at [827, 274] on td "Mezcal ESPadín 40, 42, 45 y 50 grados de aLCOHOL. Botella de 750 ml. O 1 L." at bounding box center [688, 289] width 669 height 59
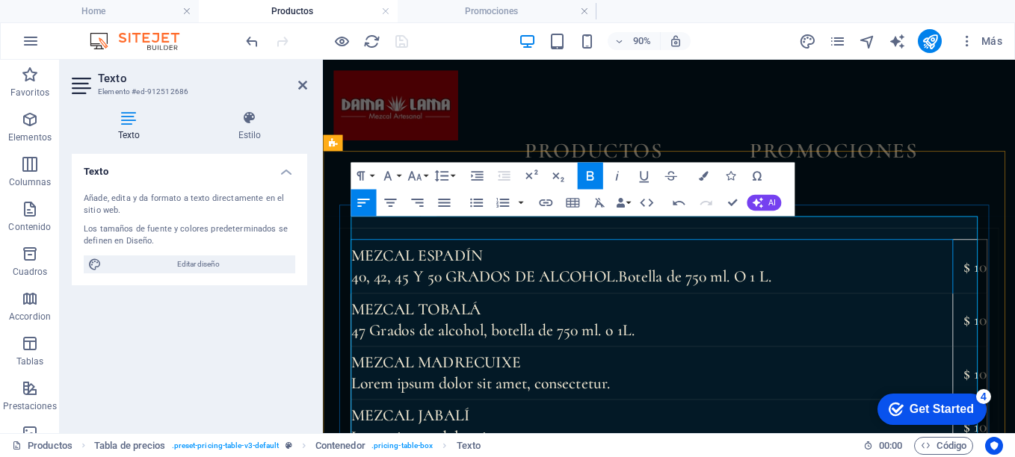
click at [641, 290] on strong "40, 42, 45 y 50 grados de aLCOHOL." at bounding box center [502, 301] width 297 height 22
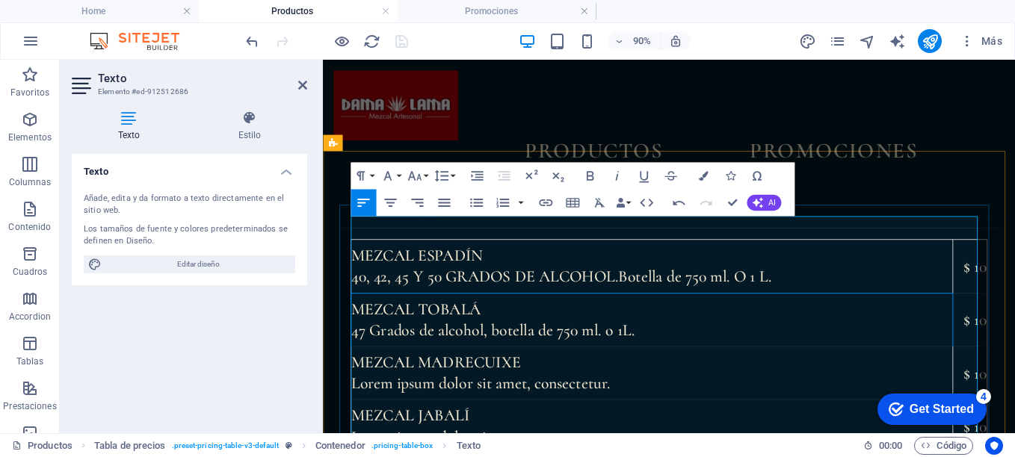
click at [718, 334] on td "MEZCAL TOBALÁ 47 Grados de alcohol, botella de 750 ml. o 1L." at bounding box center [688, 348] width 669 height 59
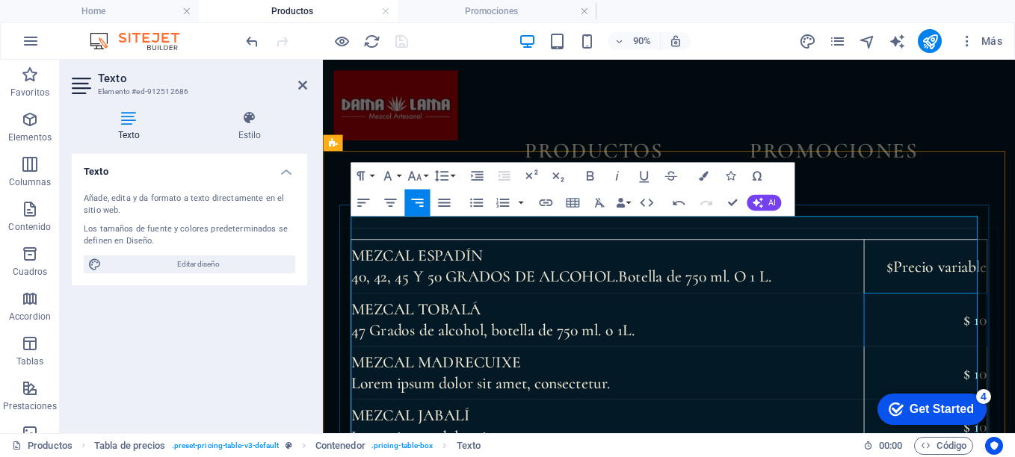
click at [1014, 326] on td "$ 10" at bounding box center [993, 348] width 137 height 59
click at [1014, 324] on td "Desde $ 10" at bounding box center [993, 348] width 137 height 59
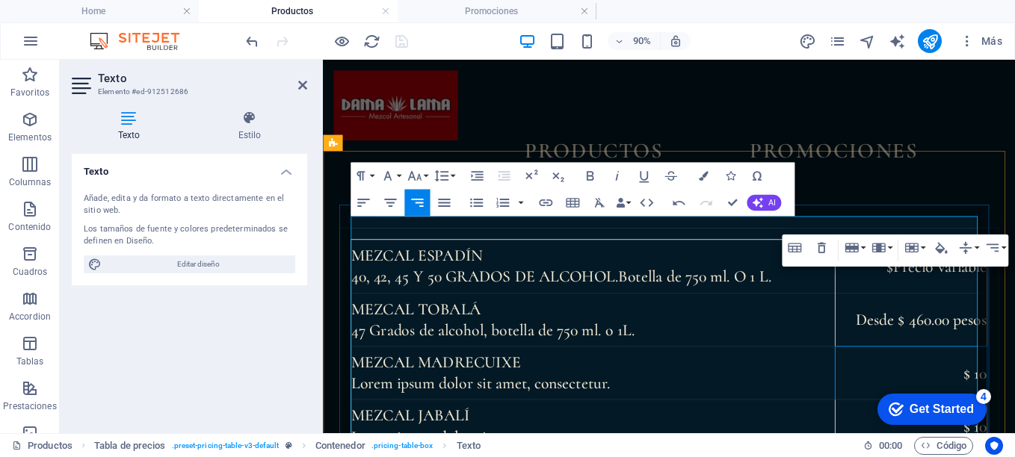
click at [1002, 378] on td "$ 10" at bounding box center [976, 407] width 169 height 59
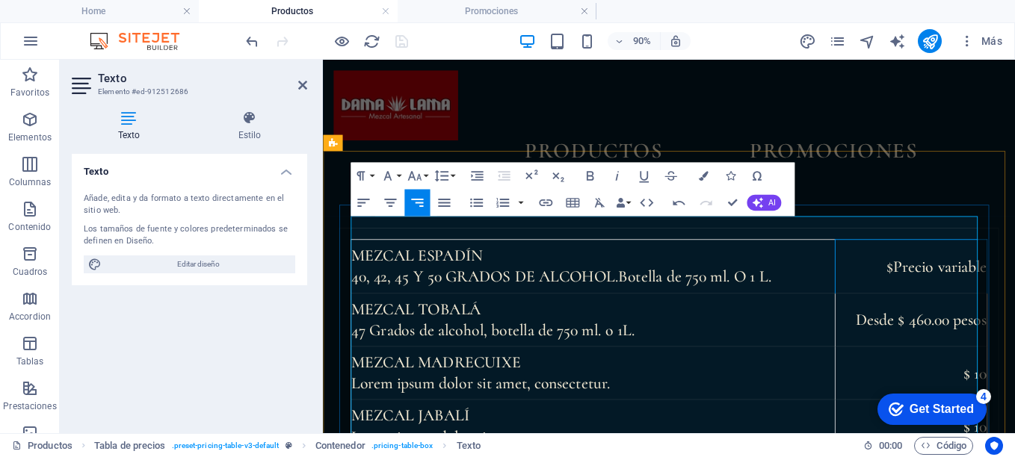
click at [946, 263] on td "$Precio variable" at bounding box center [976, 289] width 169 height 59
click at [998, 260] on td "Precio variable" at bounding box center [976, 289] width 169 height 59
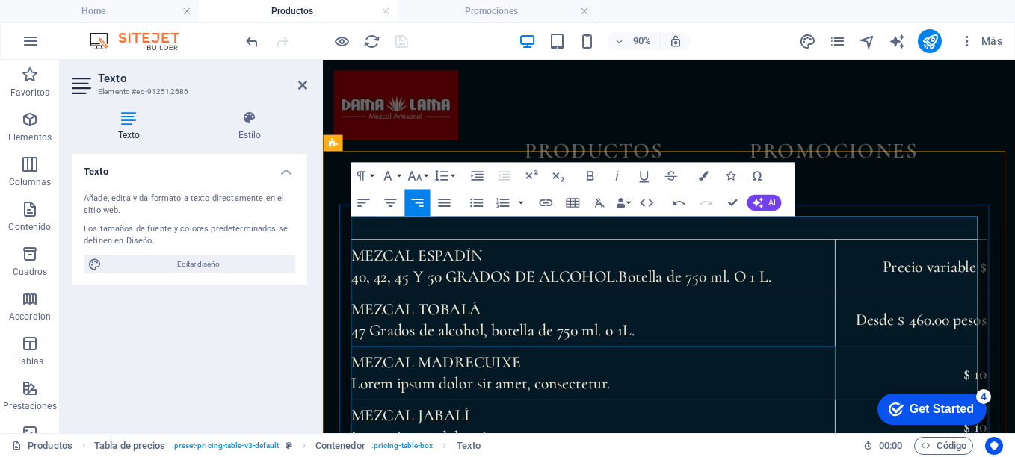
click at [546, 395] on td "MEZCAL MADRECUIXE Lorem ipsum dolor sit amet, consectetur." at bounding box center [623, 407] width 538 height 59
click at [588, 394] on td "MEZCAL MADRECUIXE 47 Grados de alcohol , consectetur." at bounding box center [623, 407] width 538 height 59
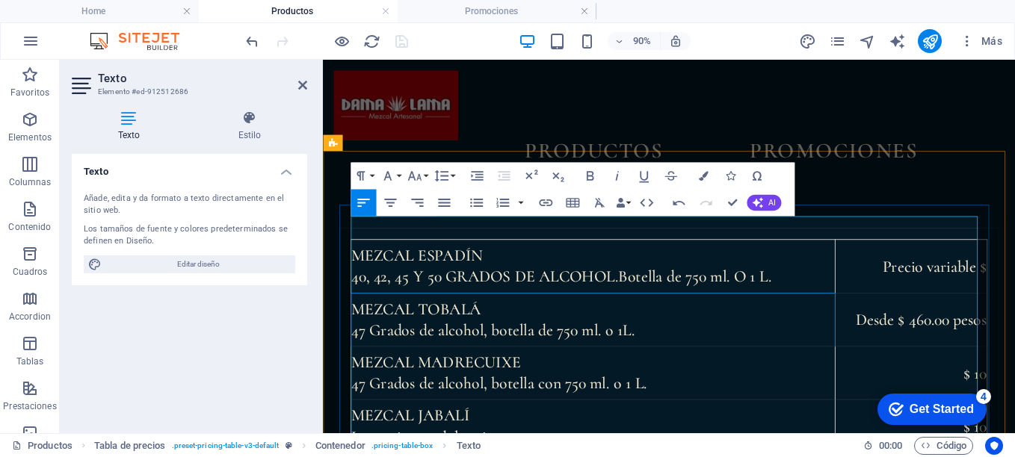
click at [656, 335] on td "MEZCAL TOBALÁ 47 Grados de alcohol, botella de 750 ml. o 1L." at bounding box center [623, 348] width 538 height 59
click at [575, 332] on td "MEZCAL TOBALÁ 47 Grados de alcohol, botella de 750 ml. o 1 L." at bounding box center [623, 348] width 538 height 59
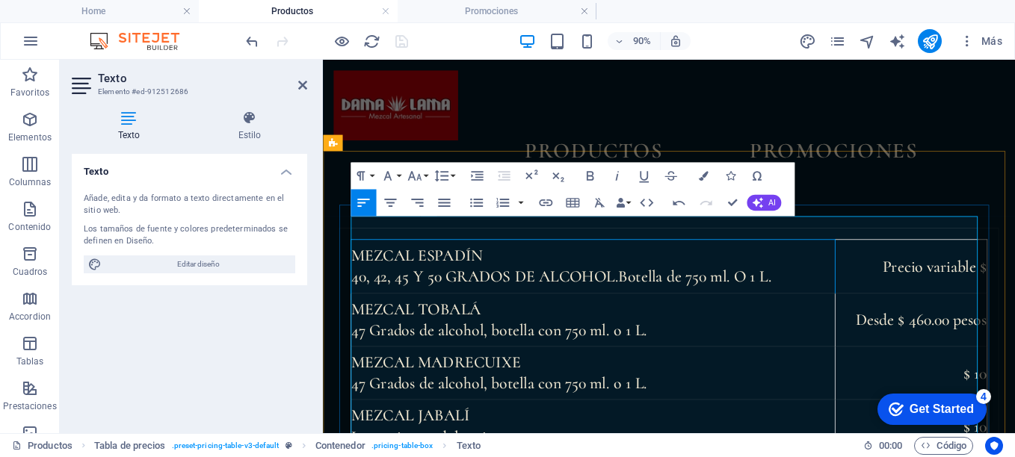
click at [793, 272] on td "Mezcal ESPadín 40, 42, 45 y 50 Grados de alcohol. Botella de 750 ml. O 1 L." at bounding box center [623, 289] width 538 height 59
click at [721, 274] on td "Mezcal ESPadín 40, 42, 45 y 50 Grados de alcohol. Botella de 750 ml. o 1 L." at bounding box center [622, 289] width 537 height 59
click at [641, 290] on strong "40, 42, 45 y 50 Grados de alcohol." at bounding box center [502, 301] width 297 height 22
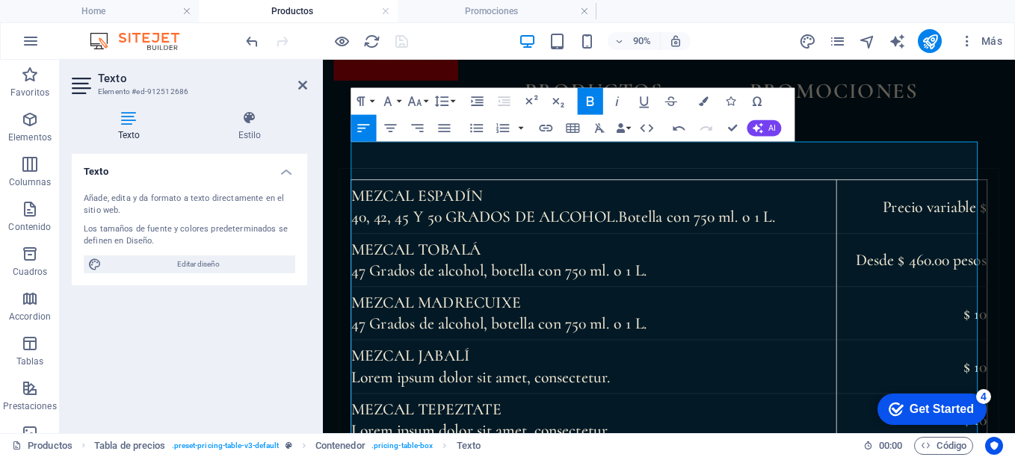
scroll to position [60, 0]
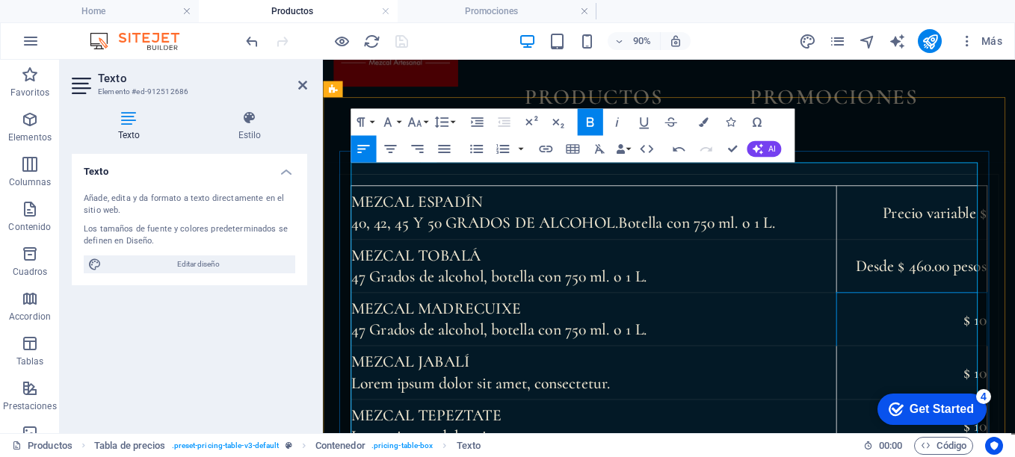
click at [999, 327] on td "$ 10" at bounding box center [977, 347] width 167 height 59
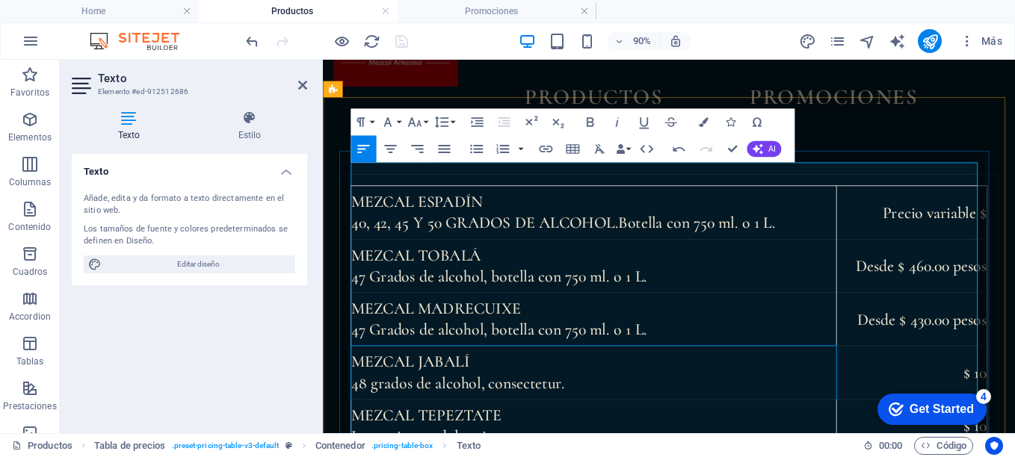
click at [381, 394] on td "MEZCAL JABALÍ 48 grados de alcohol , consectetur." at bounding box center [624, 407] width 540 height 59
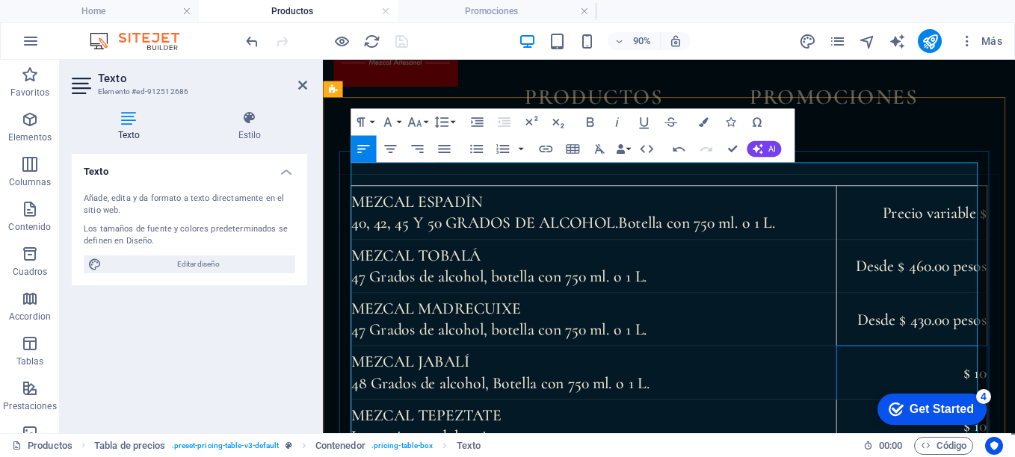
click at [1014, 379] on td "$ 10" at bounding box center [977, 407] width 167 height 59
click at [300, 84] on icon at bounding box center [302, 85] width 9 height 12
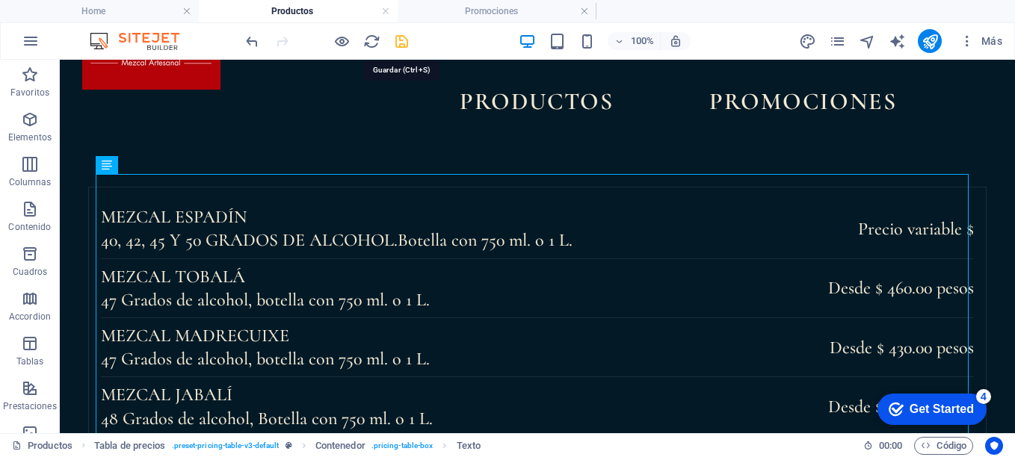
click at [398, 39] on icon "save" at bounding box center [401, 41] width 17 height 17
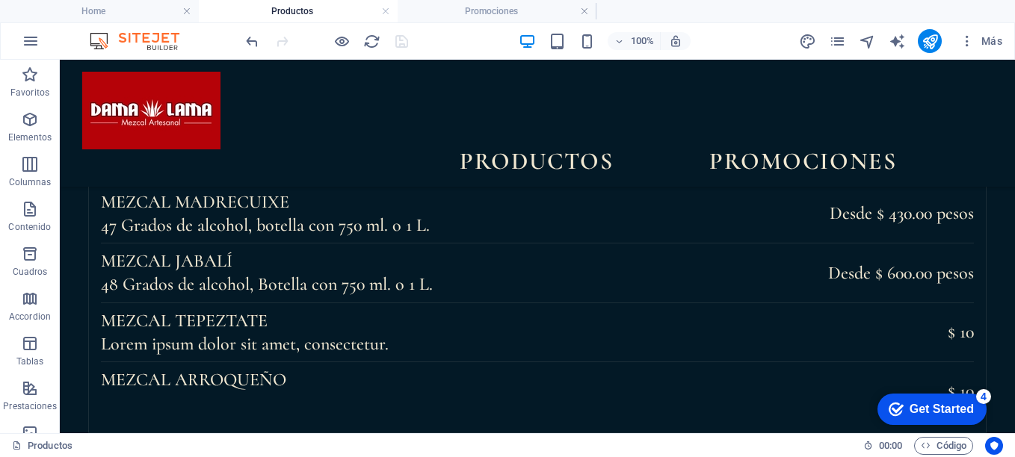
scroll to position [147, 0]
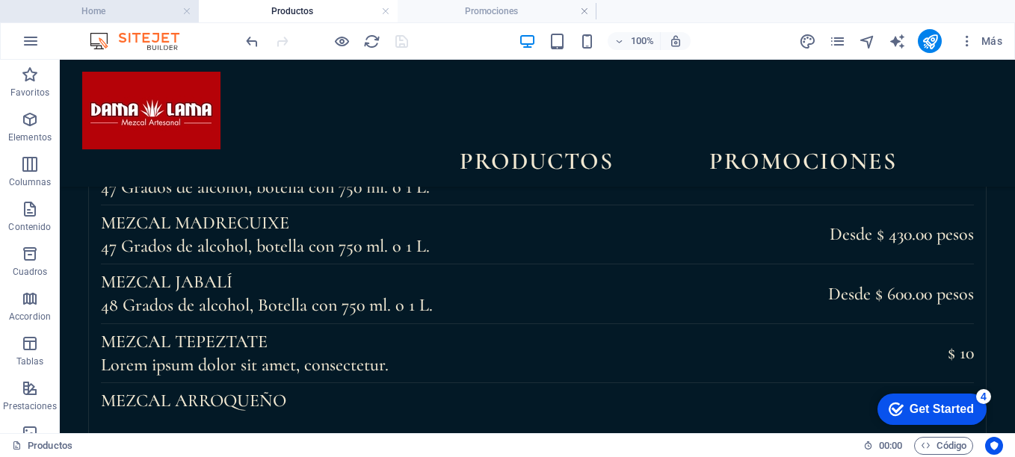
click at [122, 13] on h4 "Home" at bounding box center [99, 11] width 199 height 16
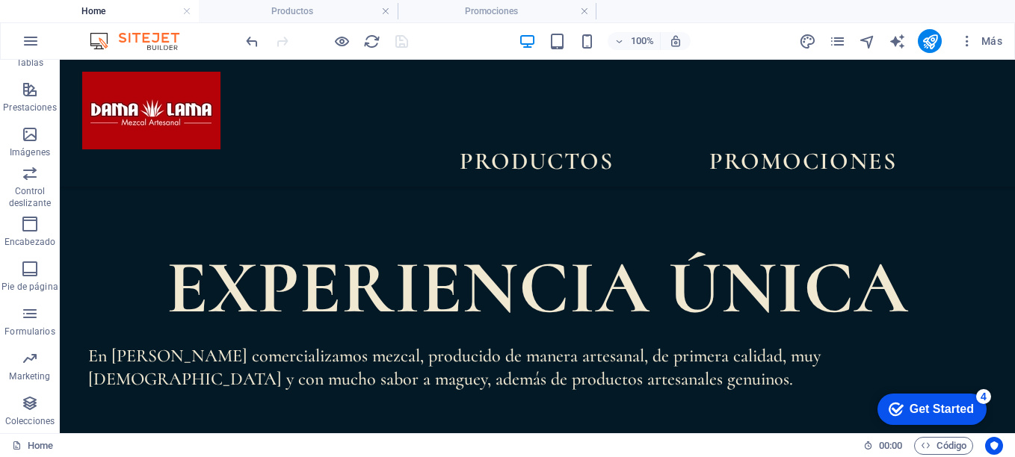
scroll to position [1017, 0]
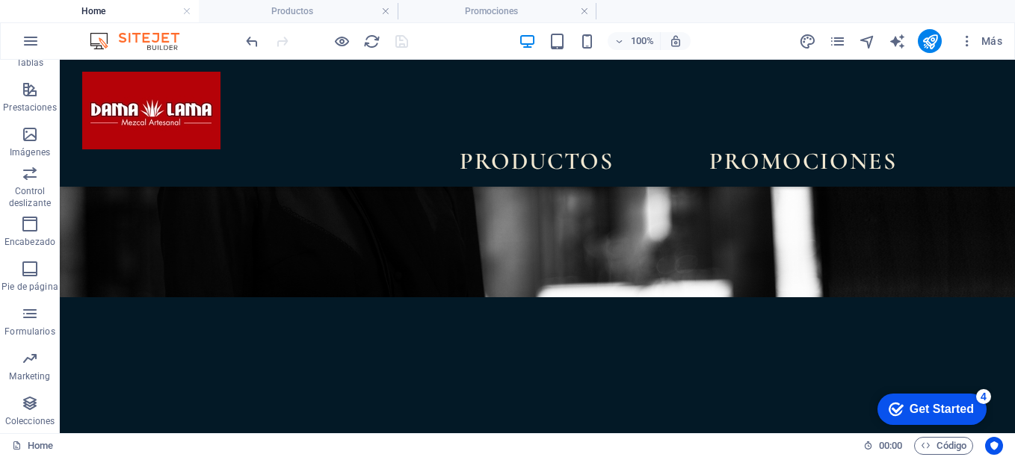
scroll to position [0, 0]
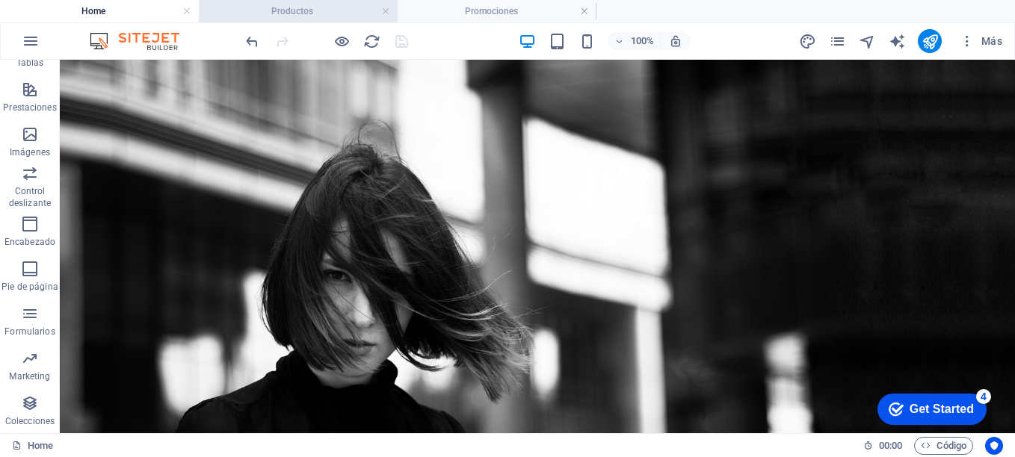
click at [295, 12] on h4 "Productos" at bounding box center [298, 11] width 199 height 16
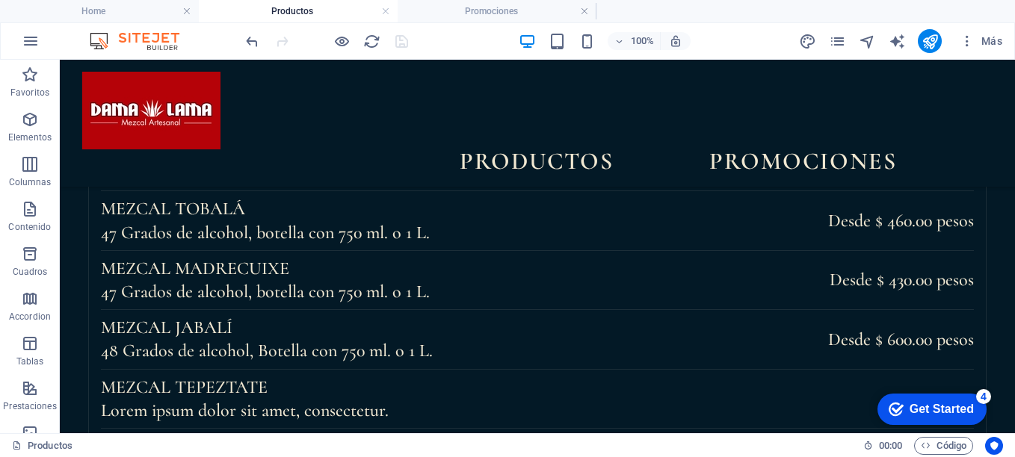
scroll to position [147, 0]
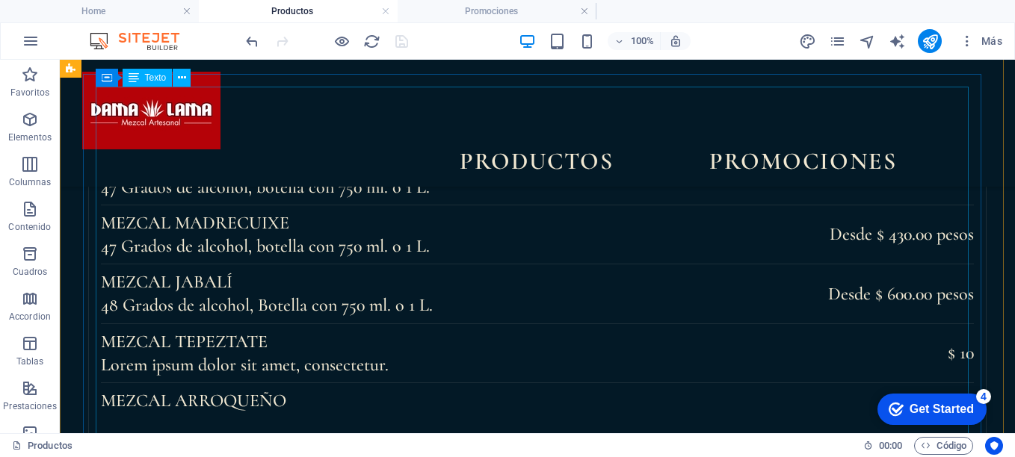
click at [378, 368] on div "Mezcal ESPadín 40, 42, 45 y 50 Grados de ALCOHOL. Botella con 750 ml. o 1 L. Pr…" at bounding box center [537, 264] width 873 height 355
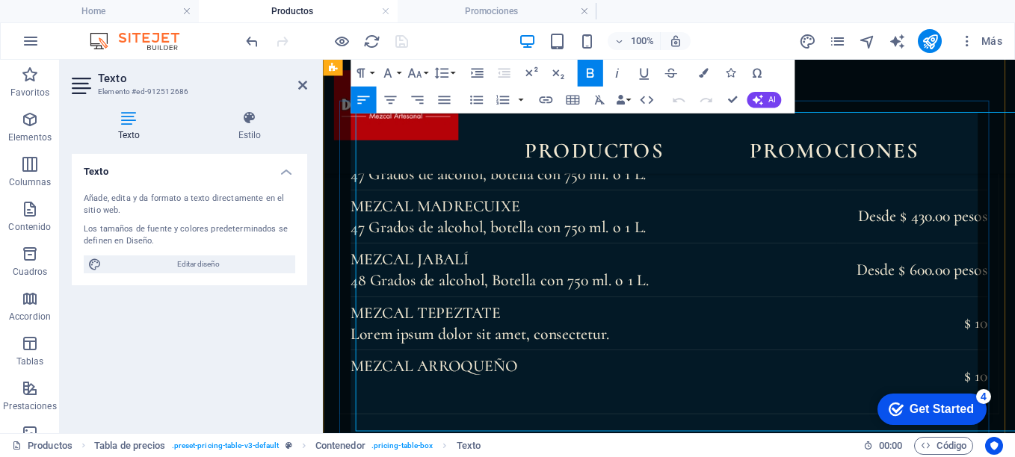
scroll to position [116, 0]
